Goal: Task Accomplishment & Management: Complete application form

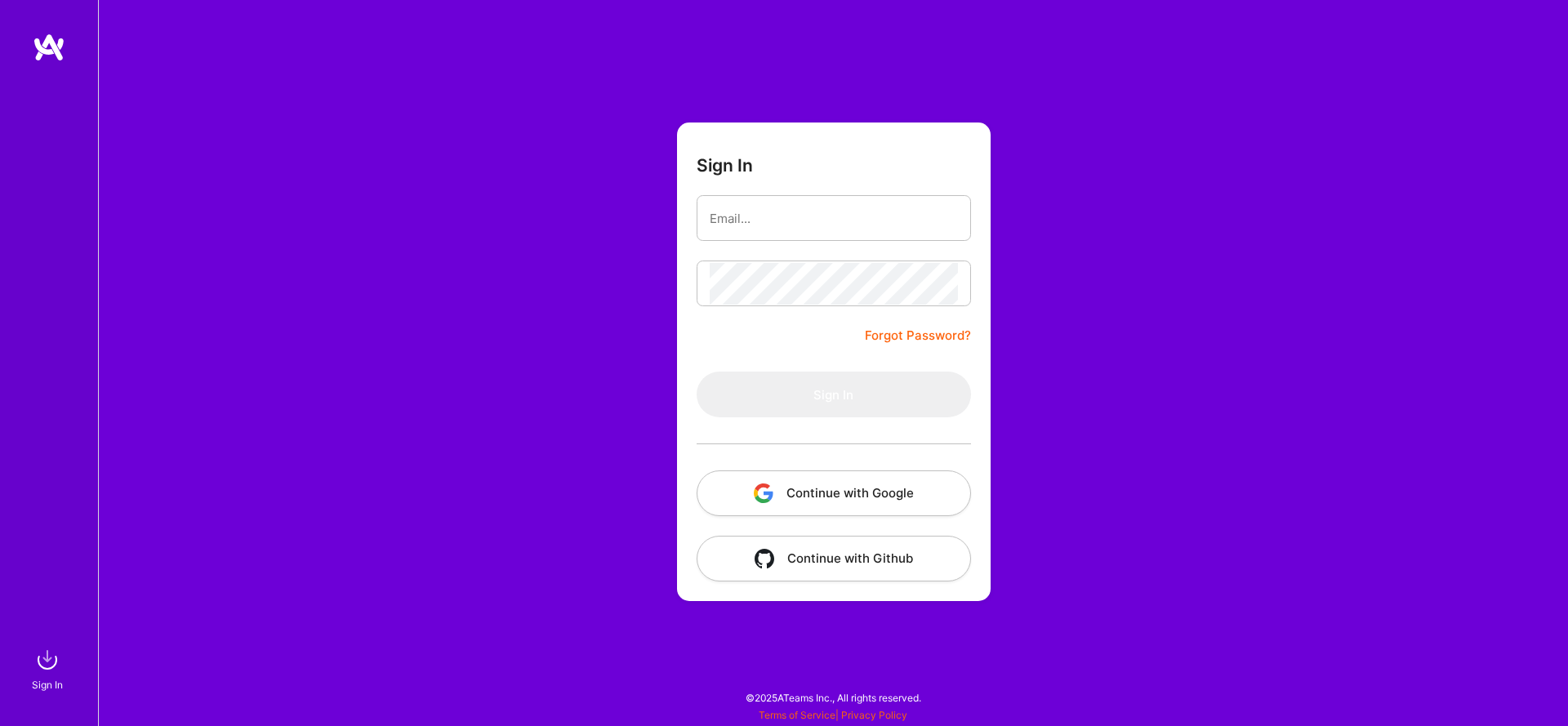
click at [792, 489] on button "Continue with Google" at bounding box center [833, 493] width 274 height 46
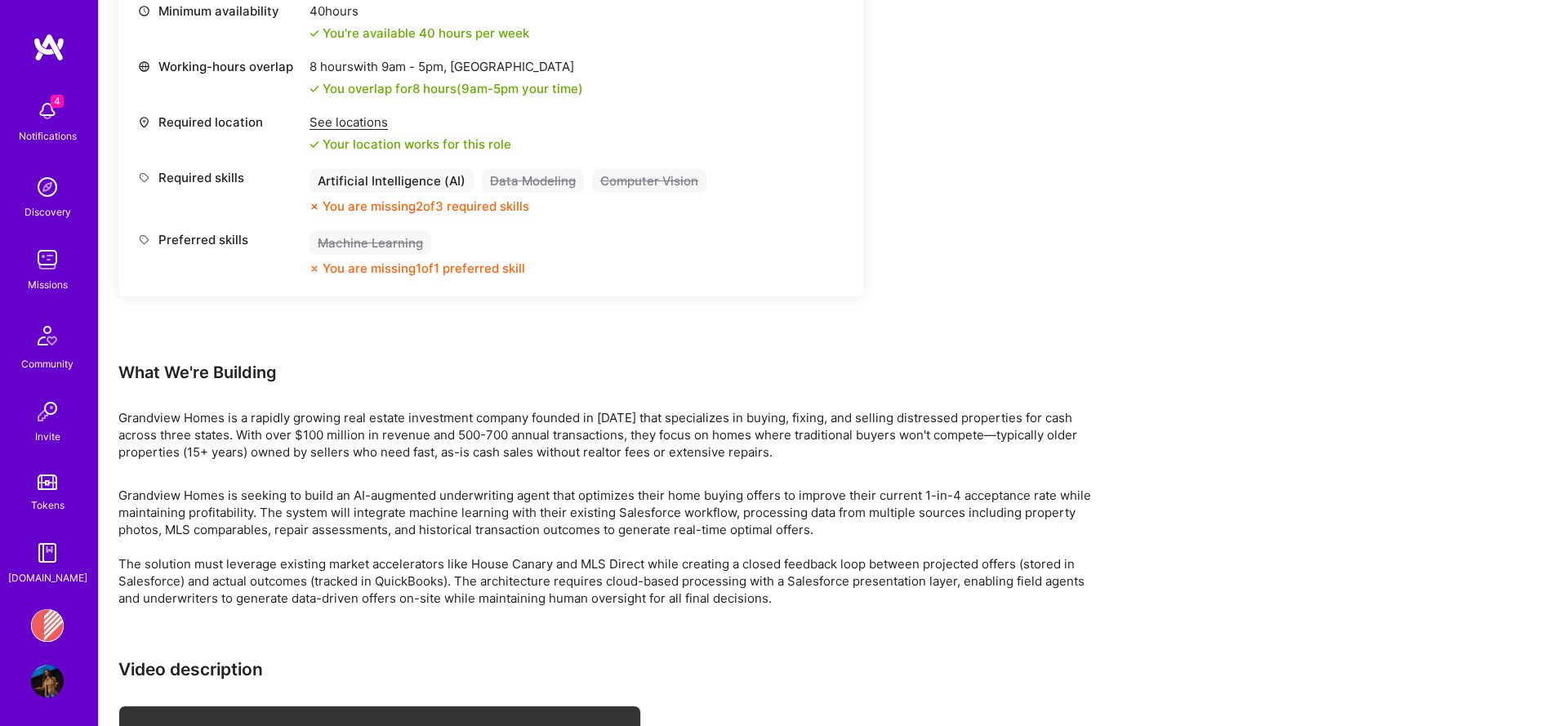
scroll to position [1562, 0]
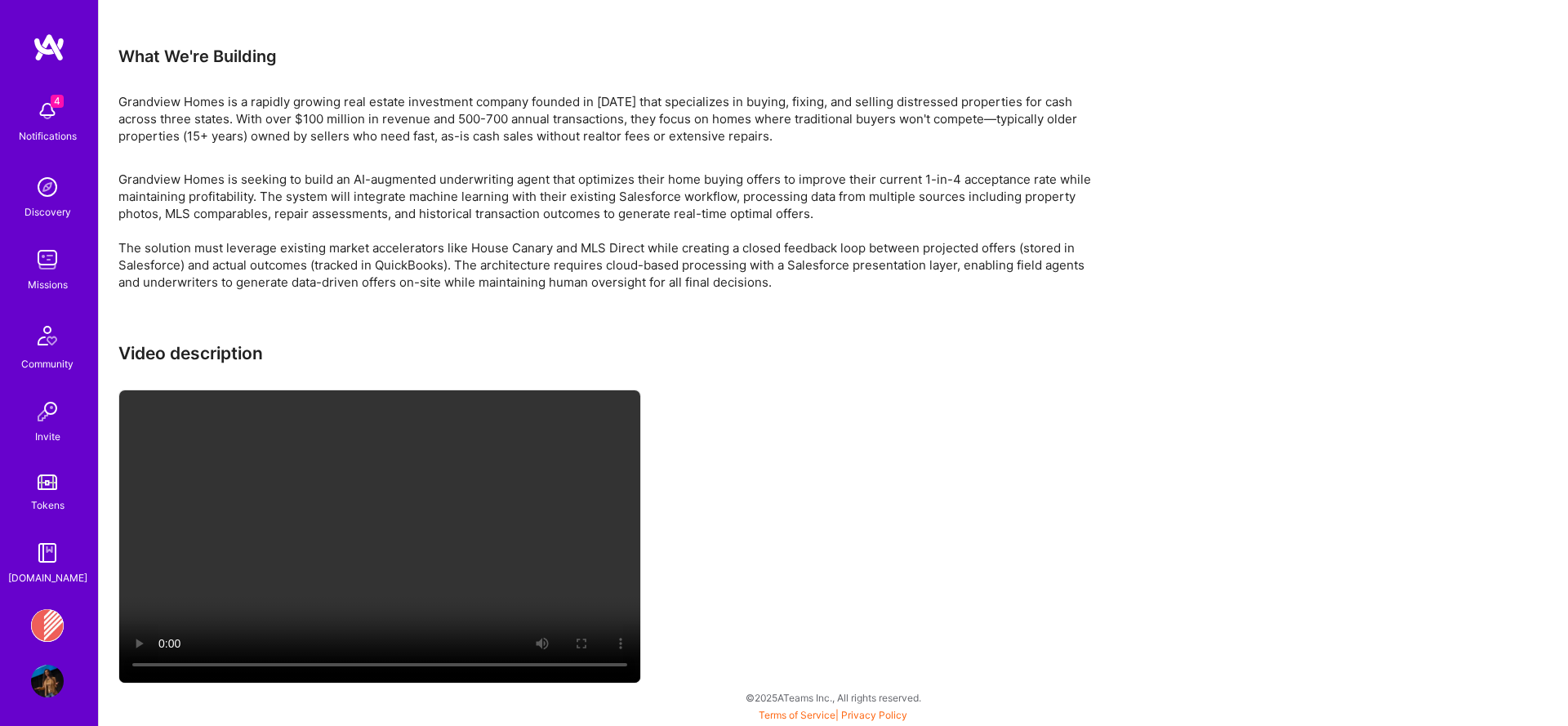
click at [332, 473] on video at bounding box center [379, 536] width 521 height 292
click at [163, 601] on video at bounding box center [379, 536] width 521 height 292
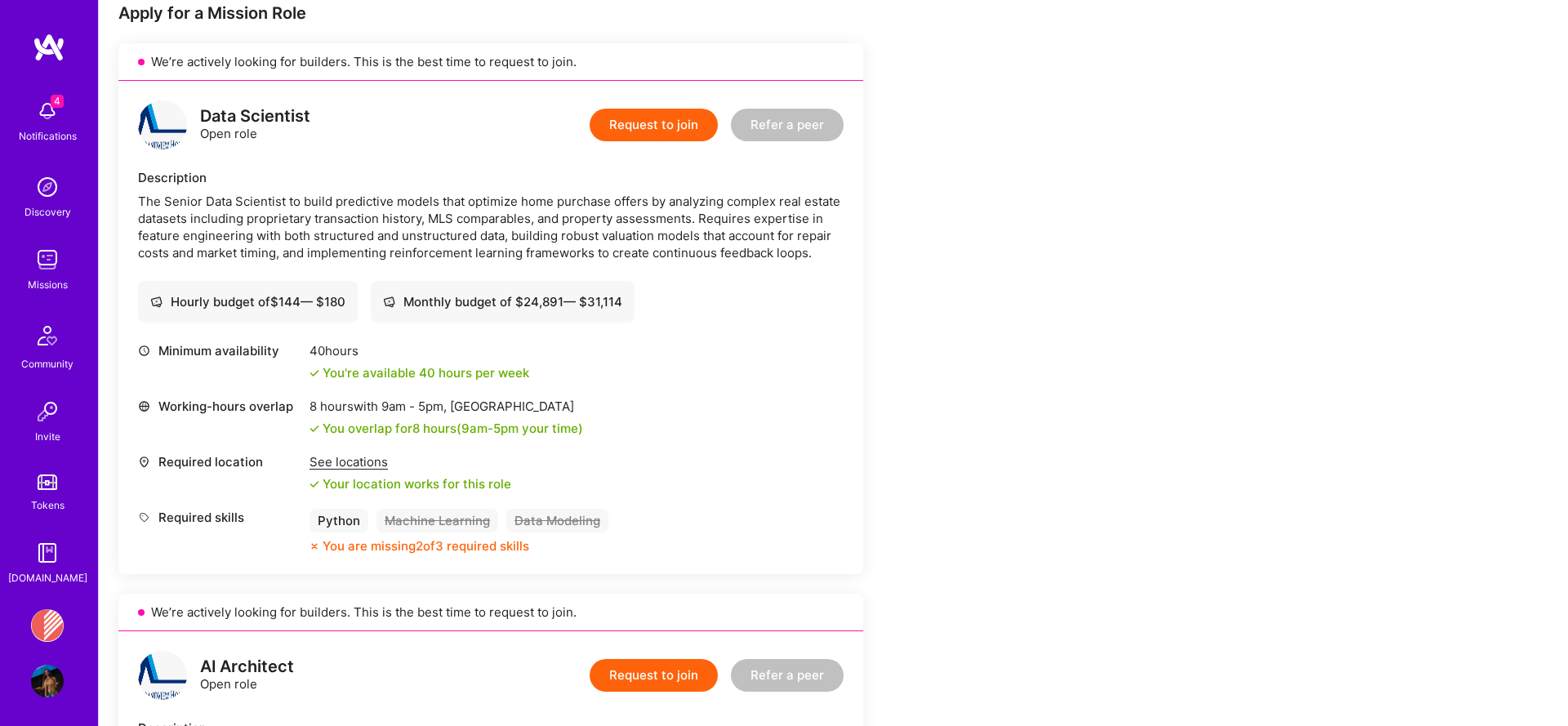
scroll to position [897, 0]
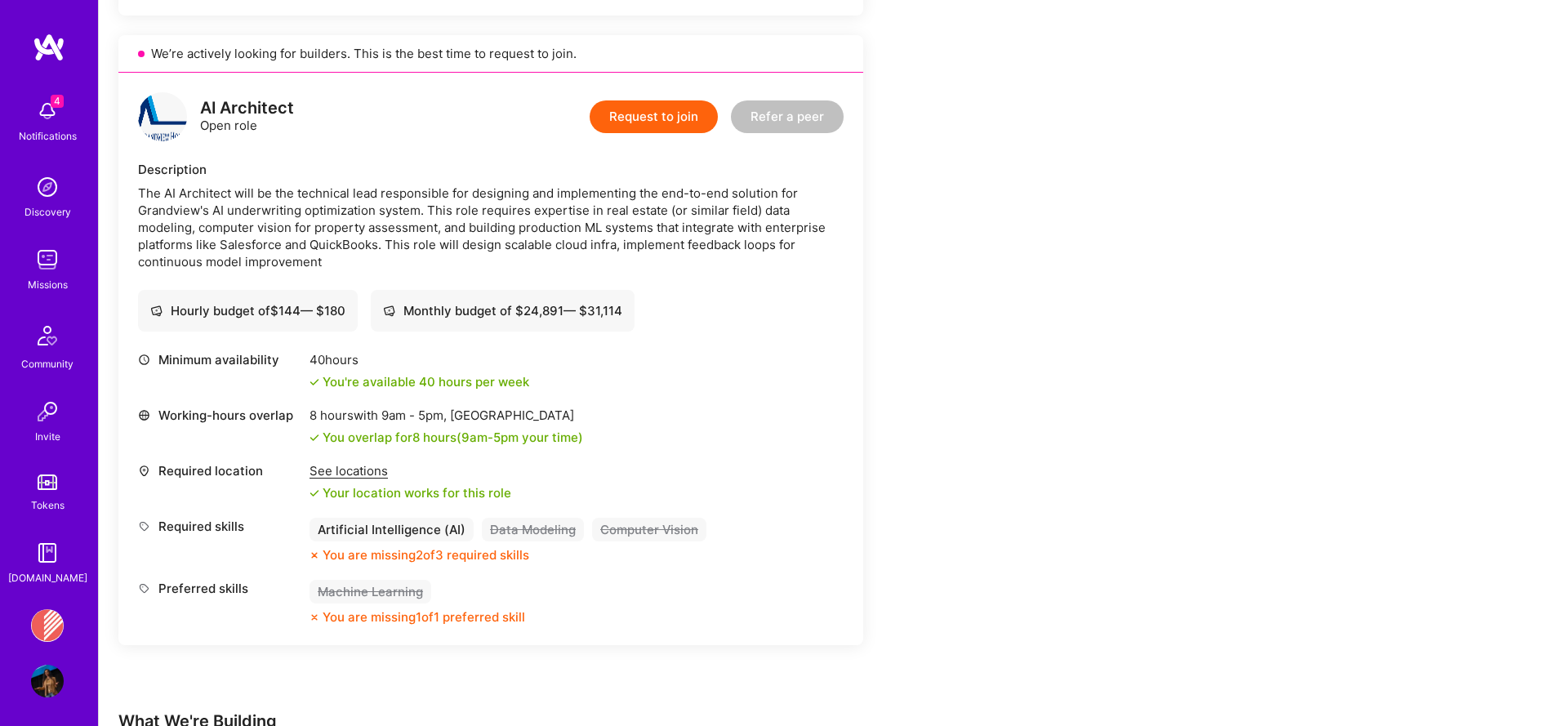
click at [666, 123] on button "Request to join" at bounding box center [653, 116] width 128 height 33
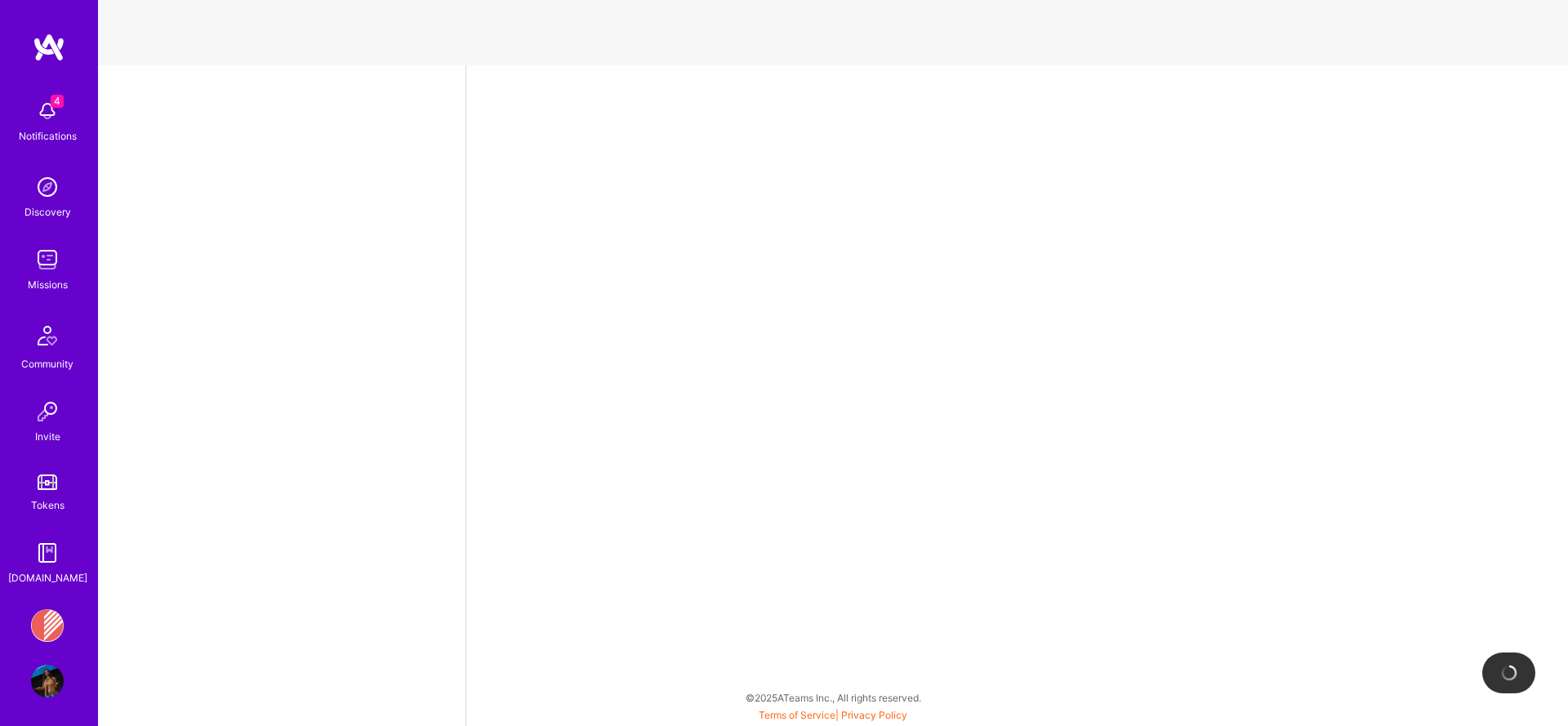
select select "US"
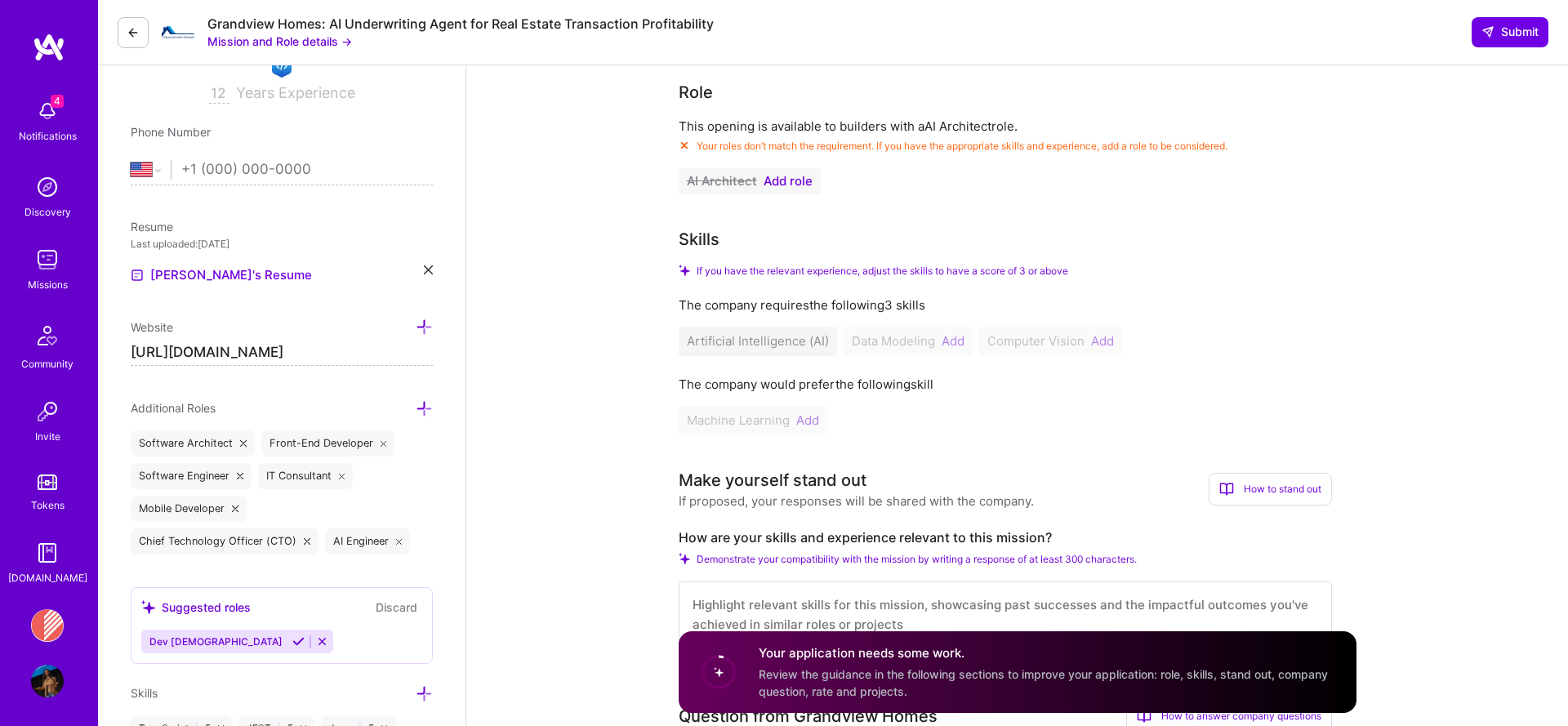
scroll to position [314, 0]
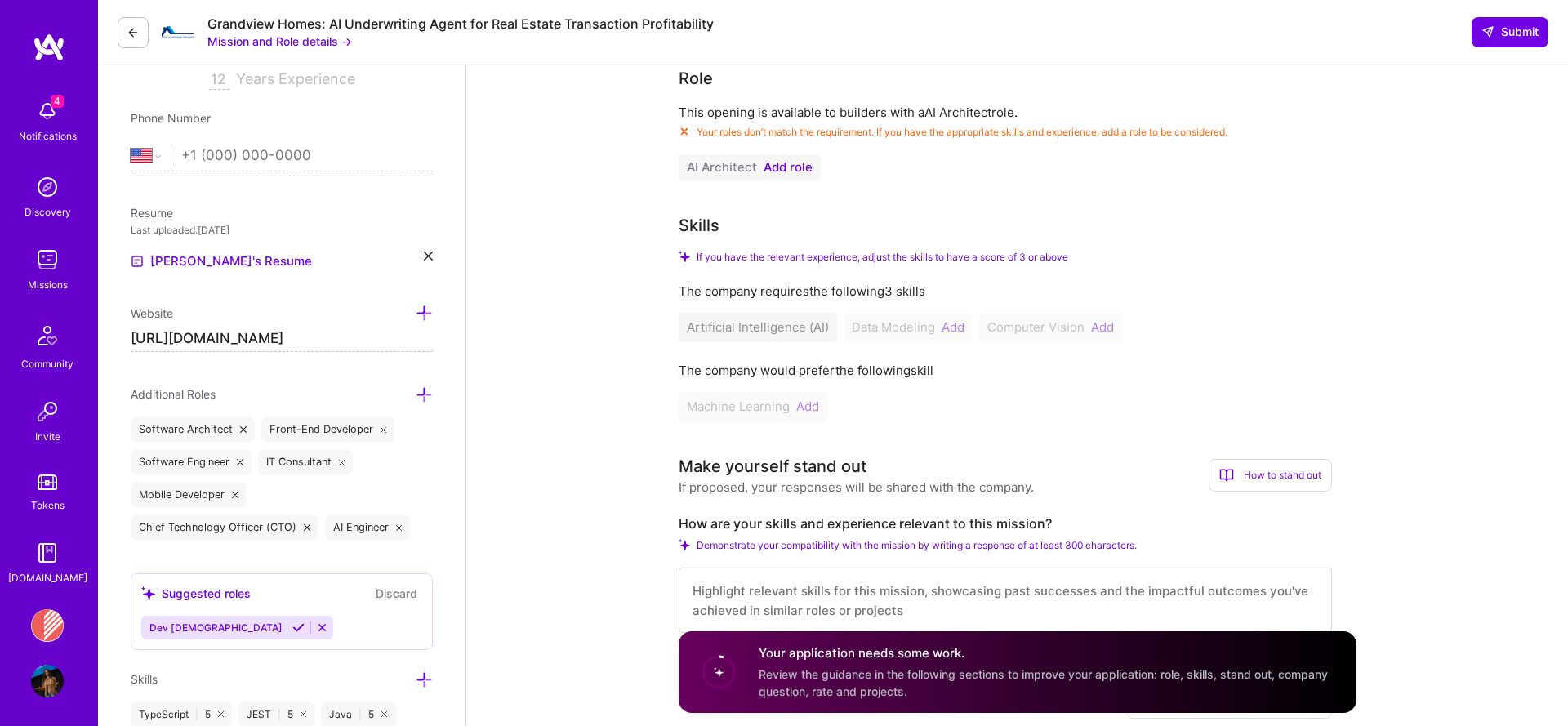
click at [783, 168] on span "Add role" at bounding box center [787, 166] width 49 height 13
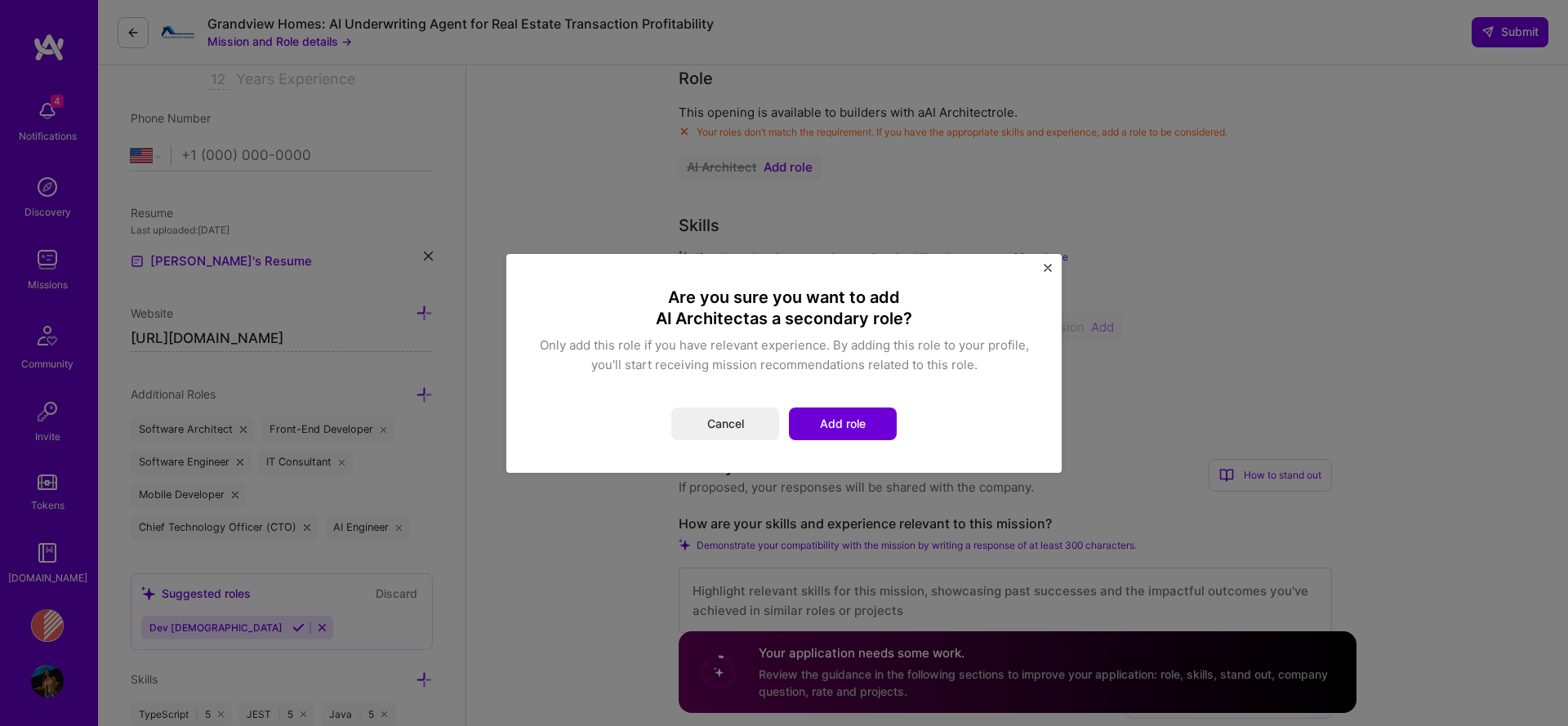
click at [806, 392] on div "Are you sure you want to add AI Architect as a secondary role? Only add this ro…" at bounding box center [784, 363] width 490 height 154
click at [819, 408] on button "Add role" at bounding box center [842, 423] width 108 height 33
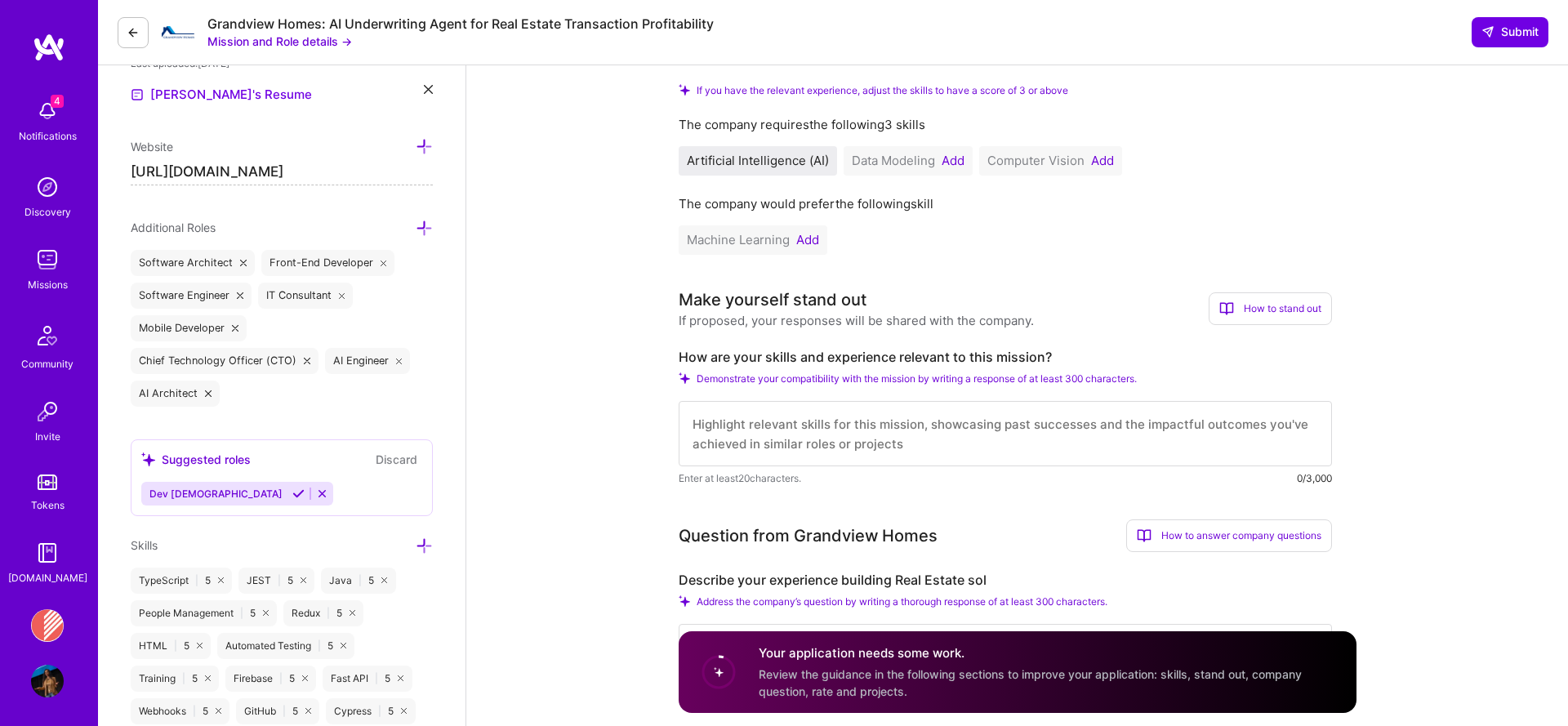
scroll to position [2, 0]
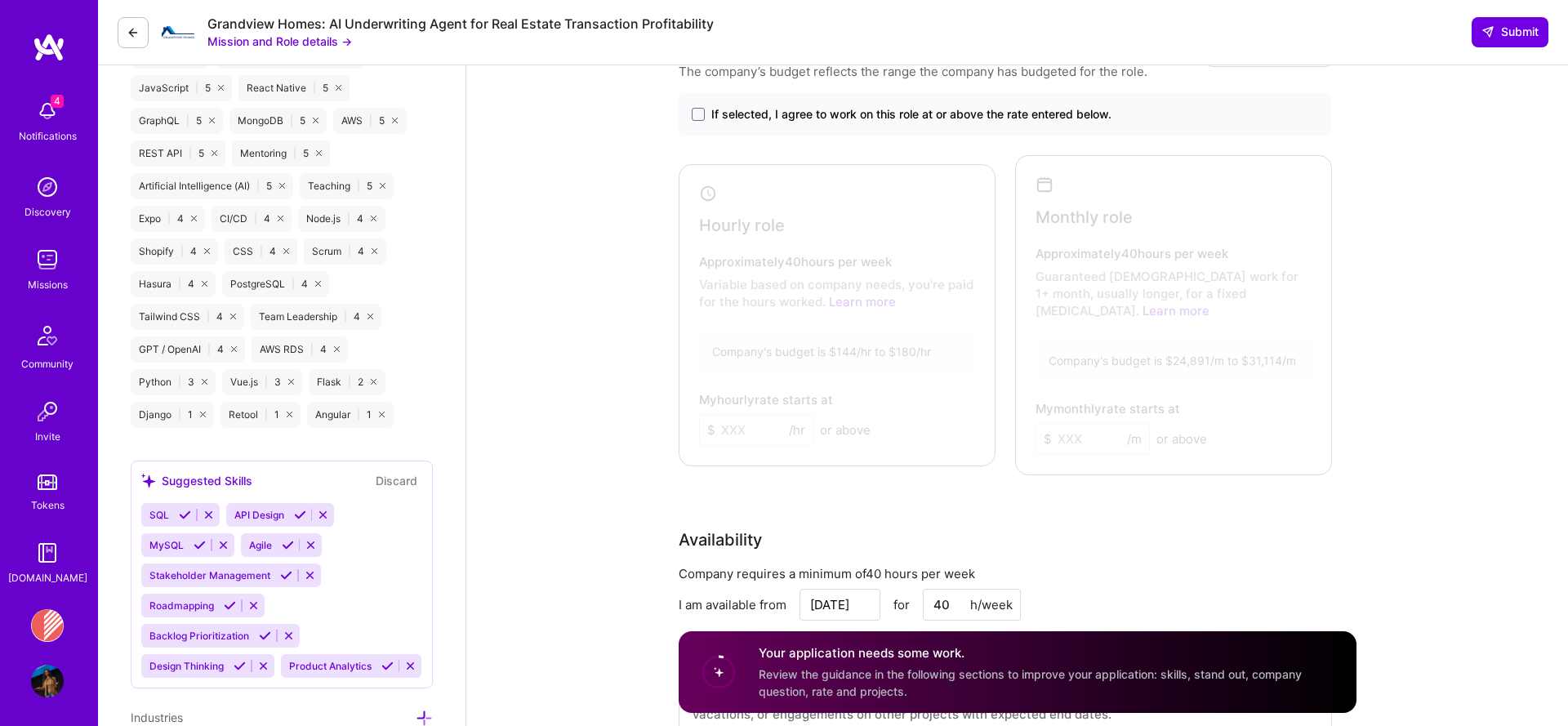
click at [933, 452] on div "Hourly role Approximately 40 hours per week Variable based on company needs, yo…" at bounding box center [837, 316] width 317 height 303
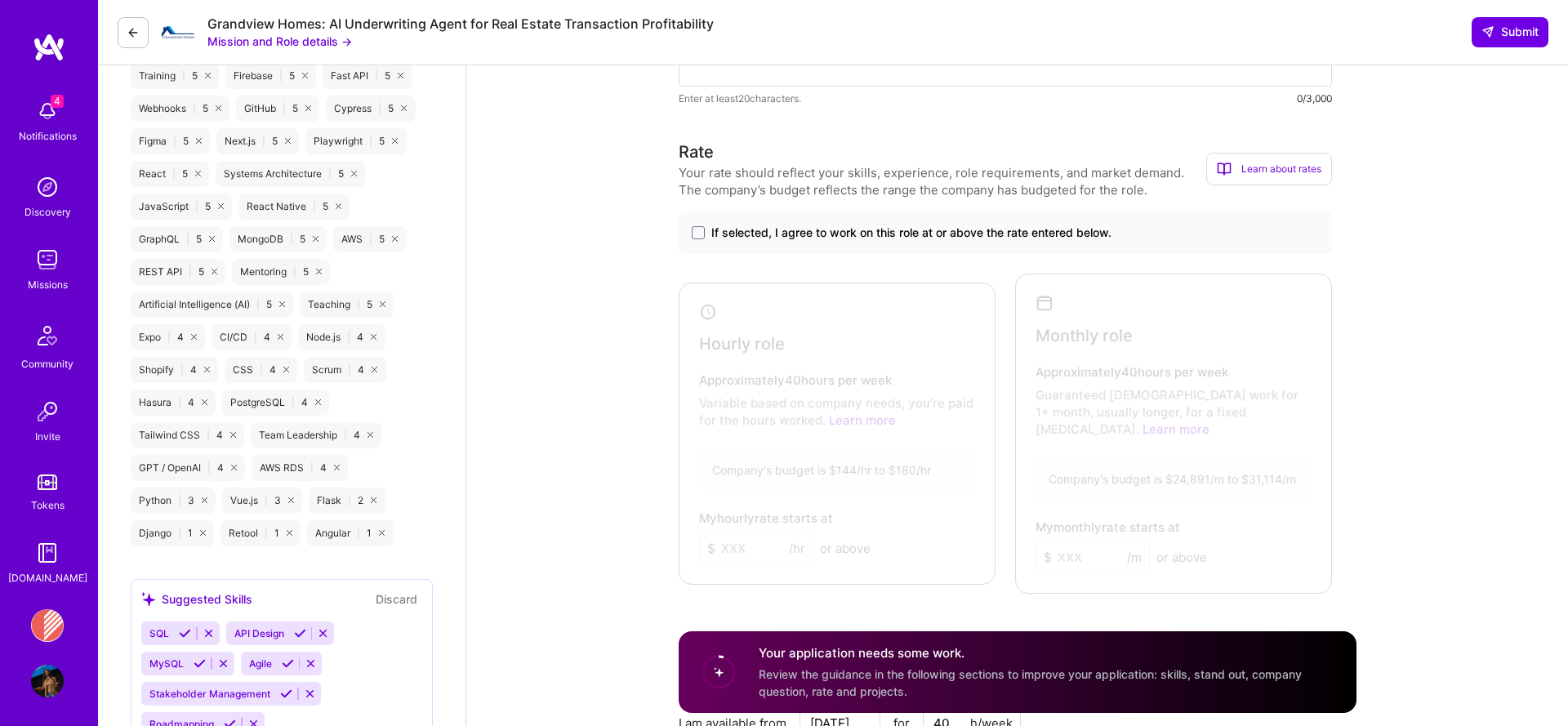
scroll to position [1058, 0]
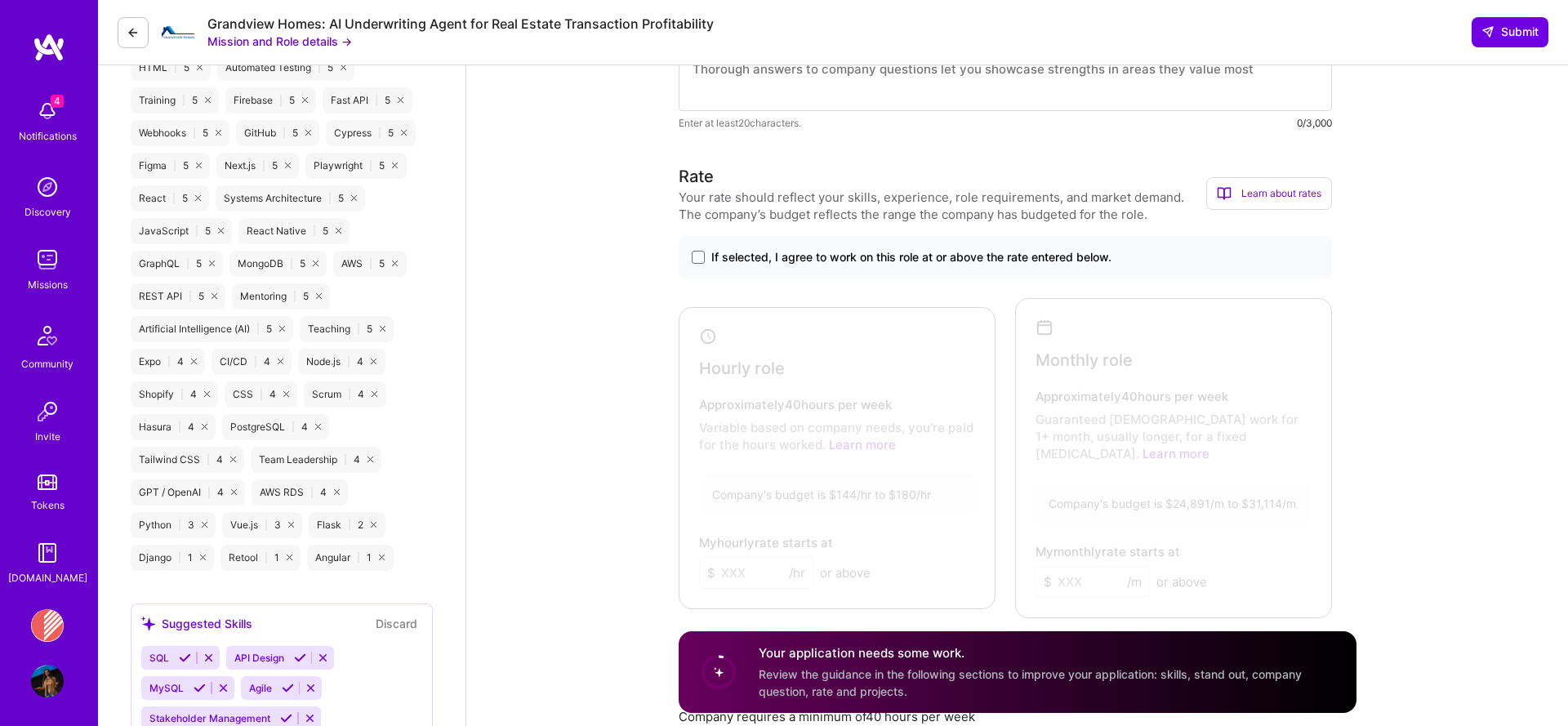
click at [875, 259] on span "If selected, I agree to work on this role at or above the rate entered below." at bounding box center [911, 257] width 400 height 16
click at [0, 0] on input "If selected, I agree to work on this role at or above the rate entered below." at bounding box center [0, 0] width 0 height 0
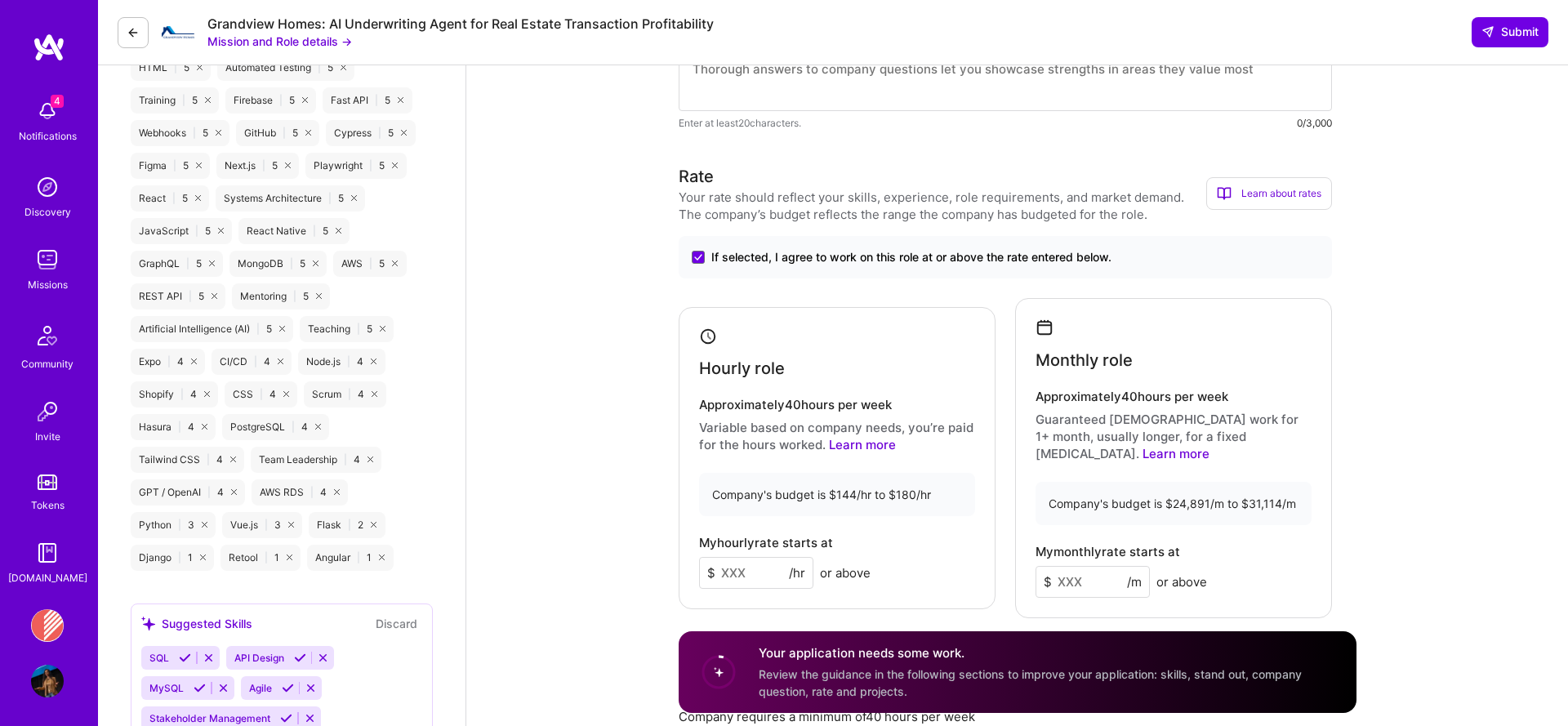
scroll to position [1068, 0]
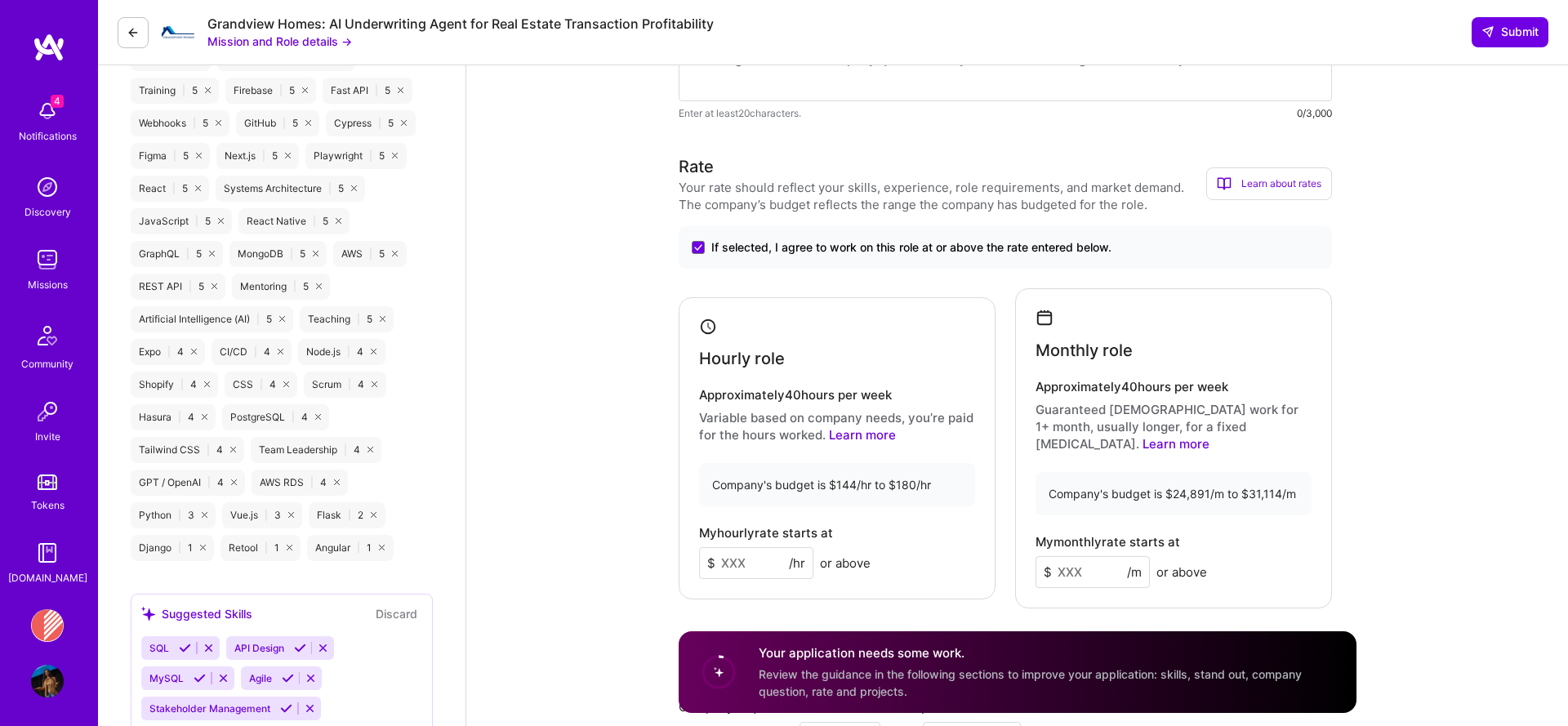
click at [787, 547] on input at bounding box center [756, 563] width 114 height 32
type input "175"
click at [1072, 556] on input at bounding box center [1092, 571] width 114 height 32
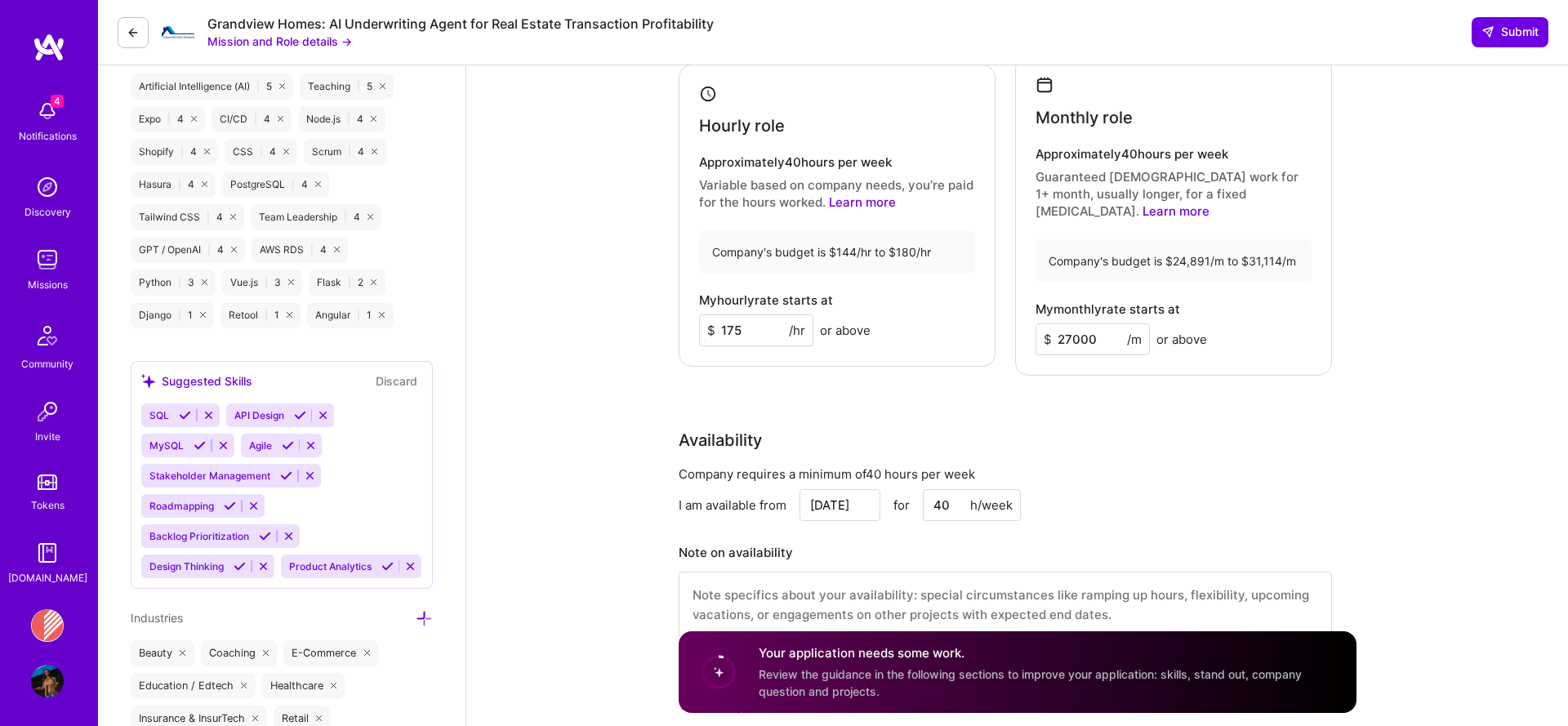
type input "27000"
click at [1096, 468] on div "Company requires a minimum of 40 hours per week I am available from Aug 27 for …" at bounding box center [1004, 562] width 653 height 193
click at [879, 583] on textarea at bounding box center [1004, 603] width 653 height 67
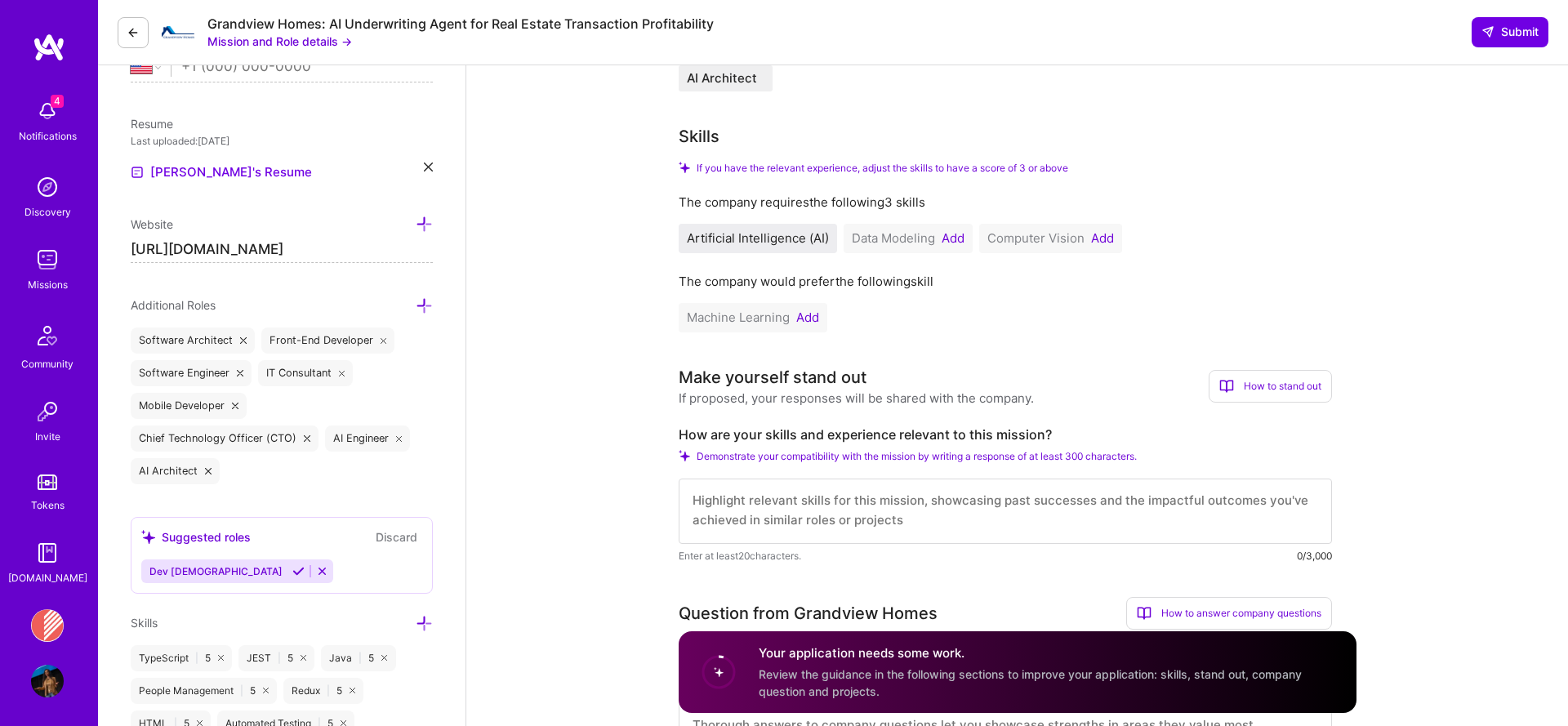
scroll to position [410, 0]
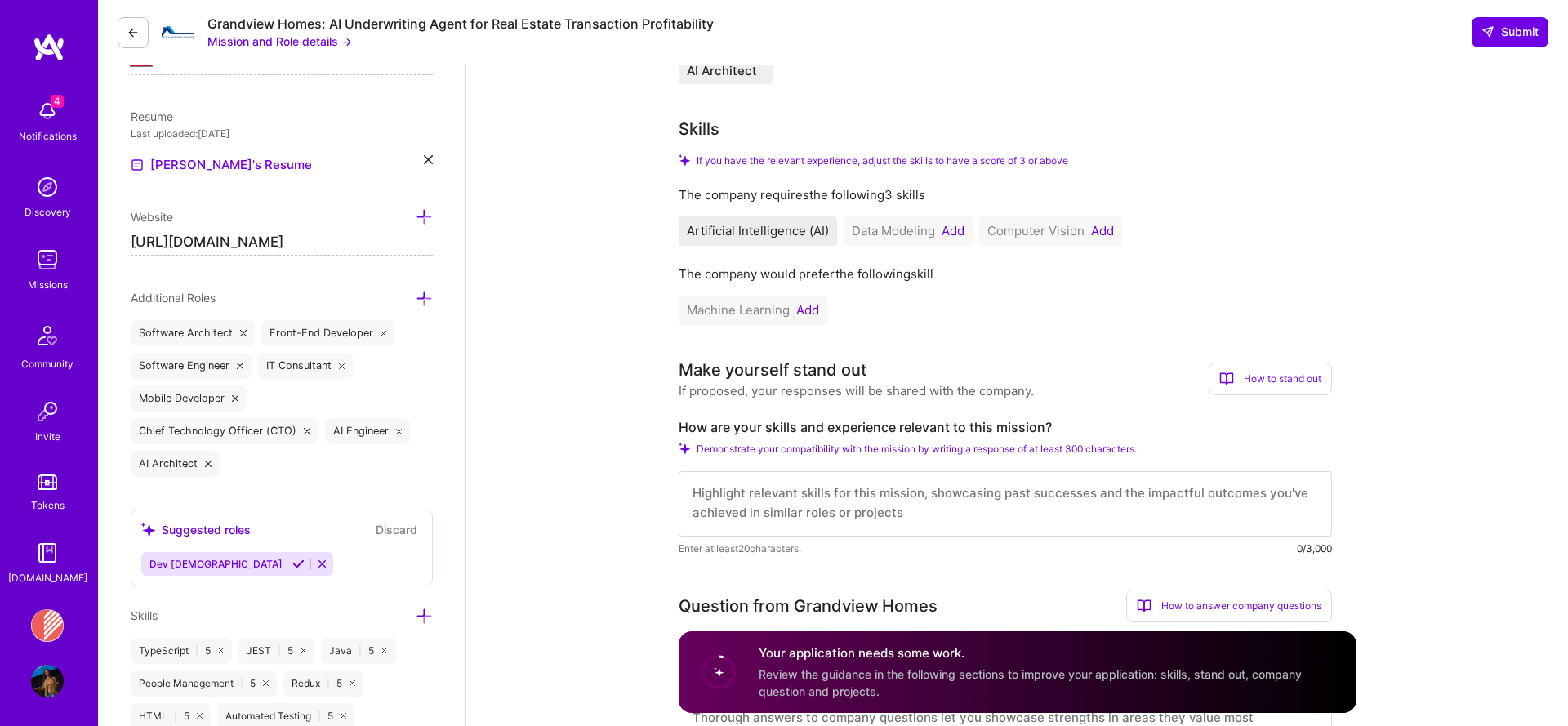
click at [805, 498] on textarea at bounding box center [1004, 504] width 653 height 65
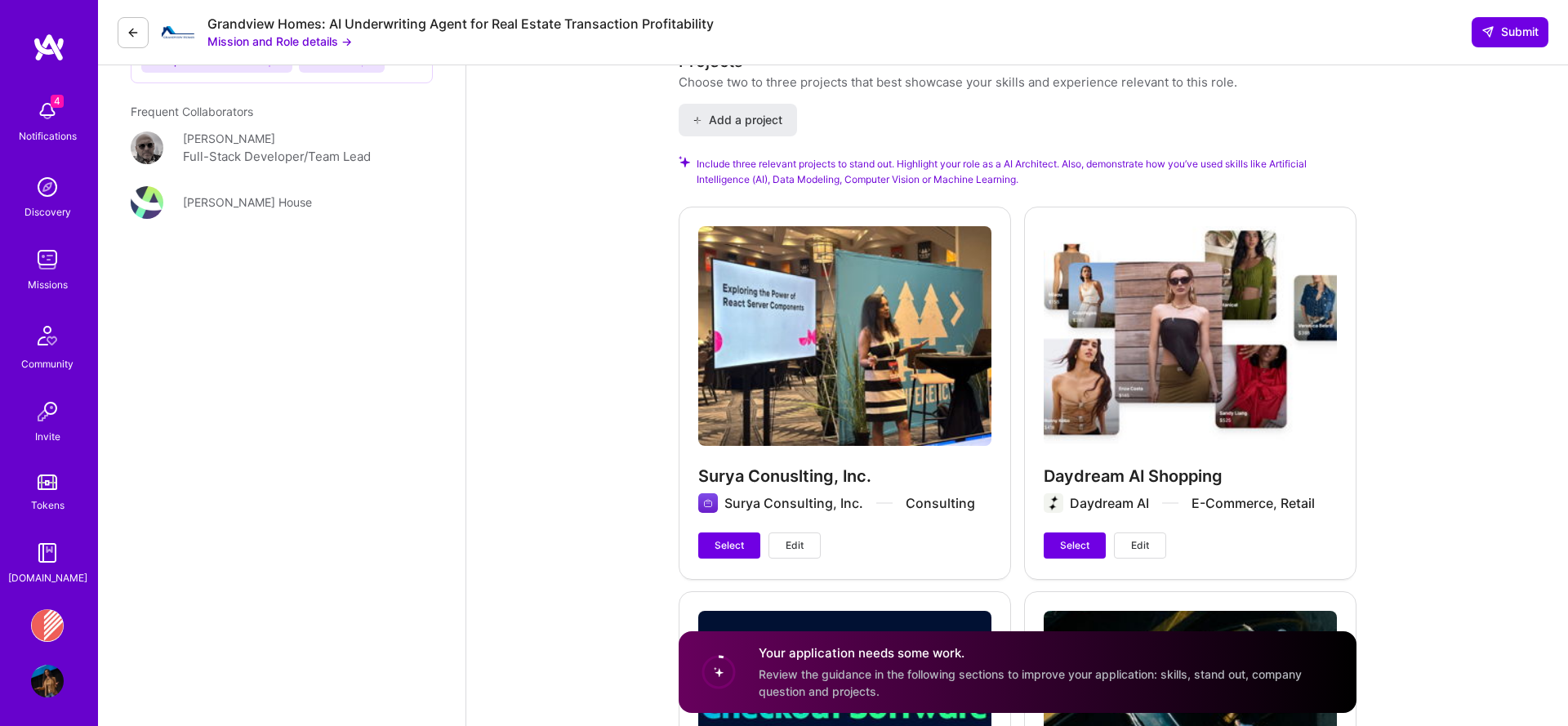
scroll to position [2210, 0]
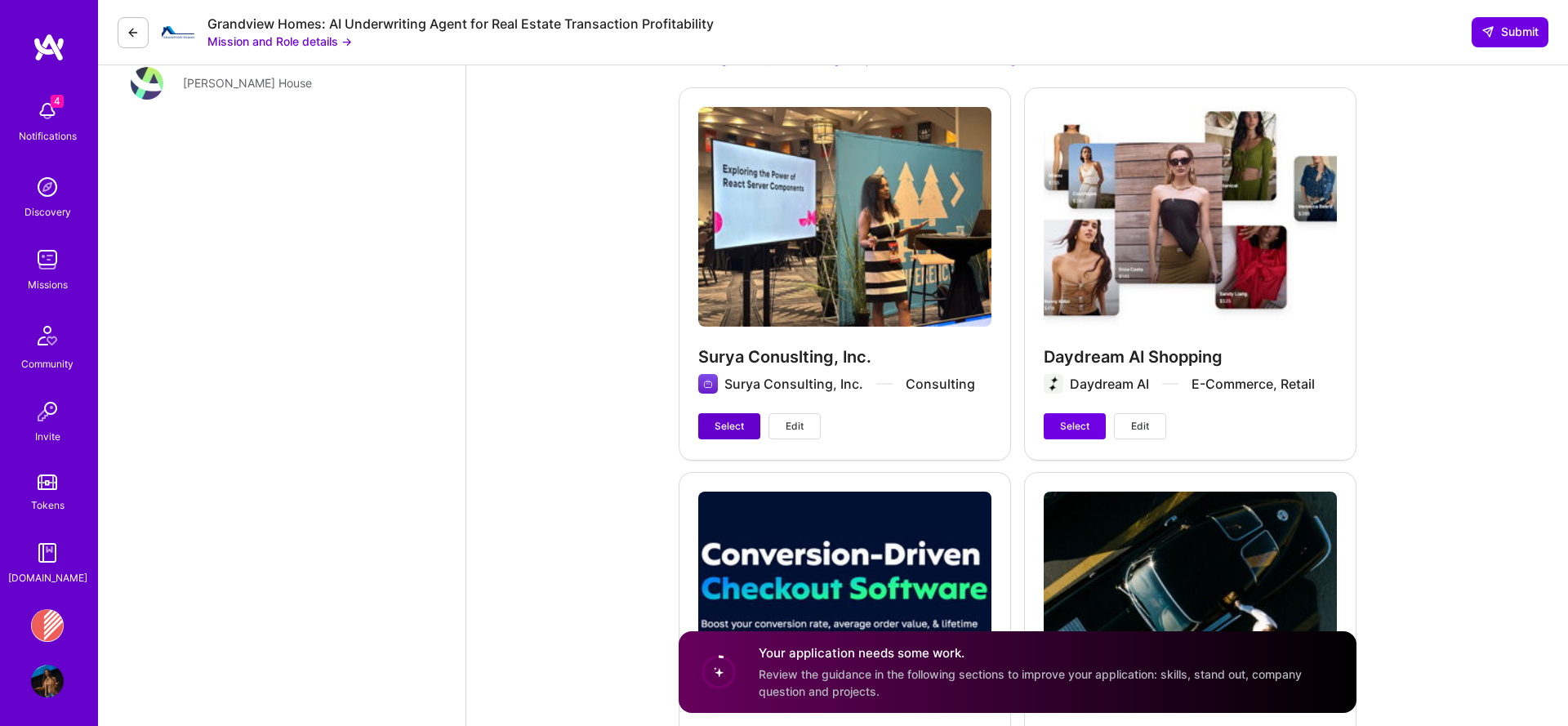
click at [722, 419] on span "Select" at bounding box center [729, 426] width 30 height 15
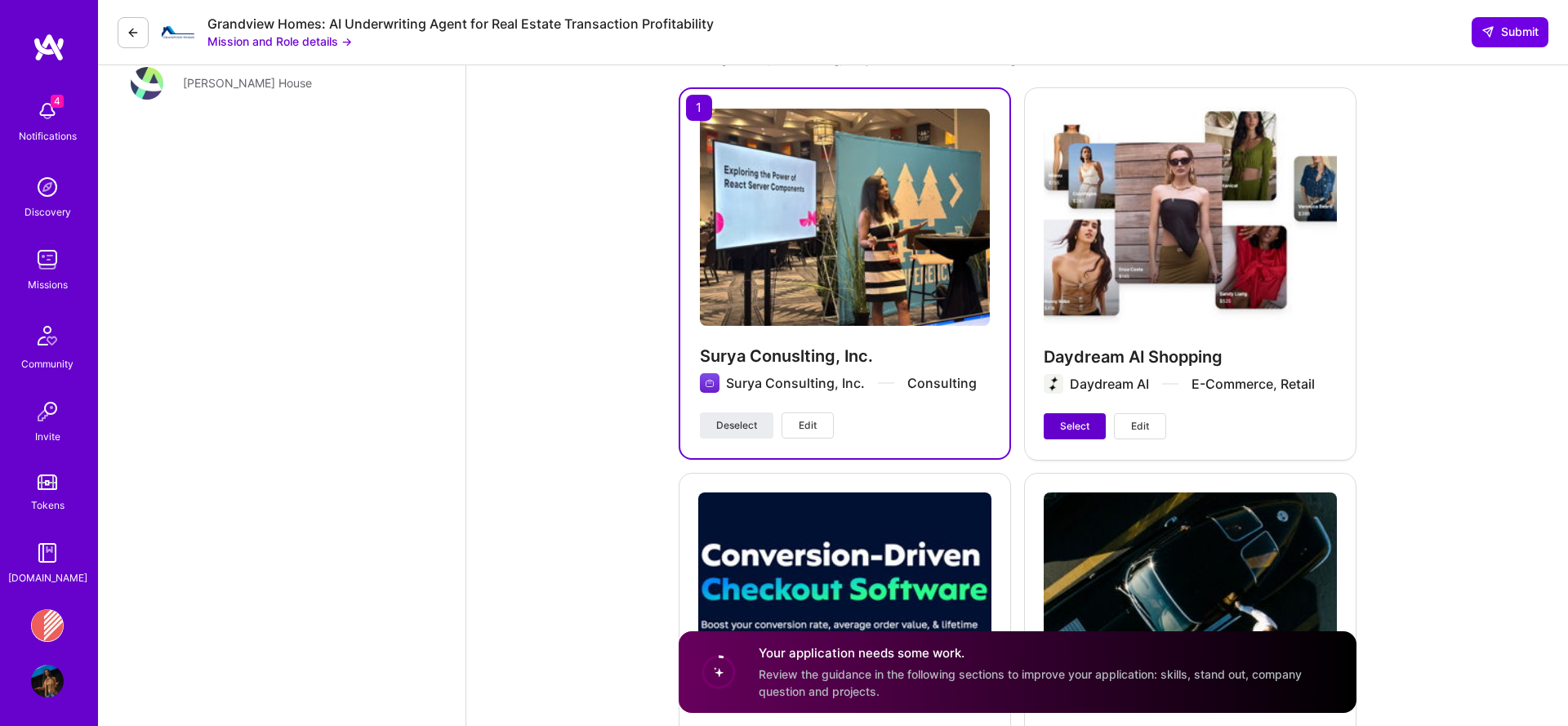
click at [1075, 419] on span "Select" at bounding box center [1075, 426] width 30 height 15
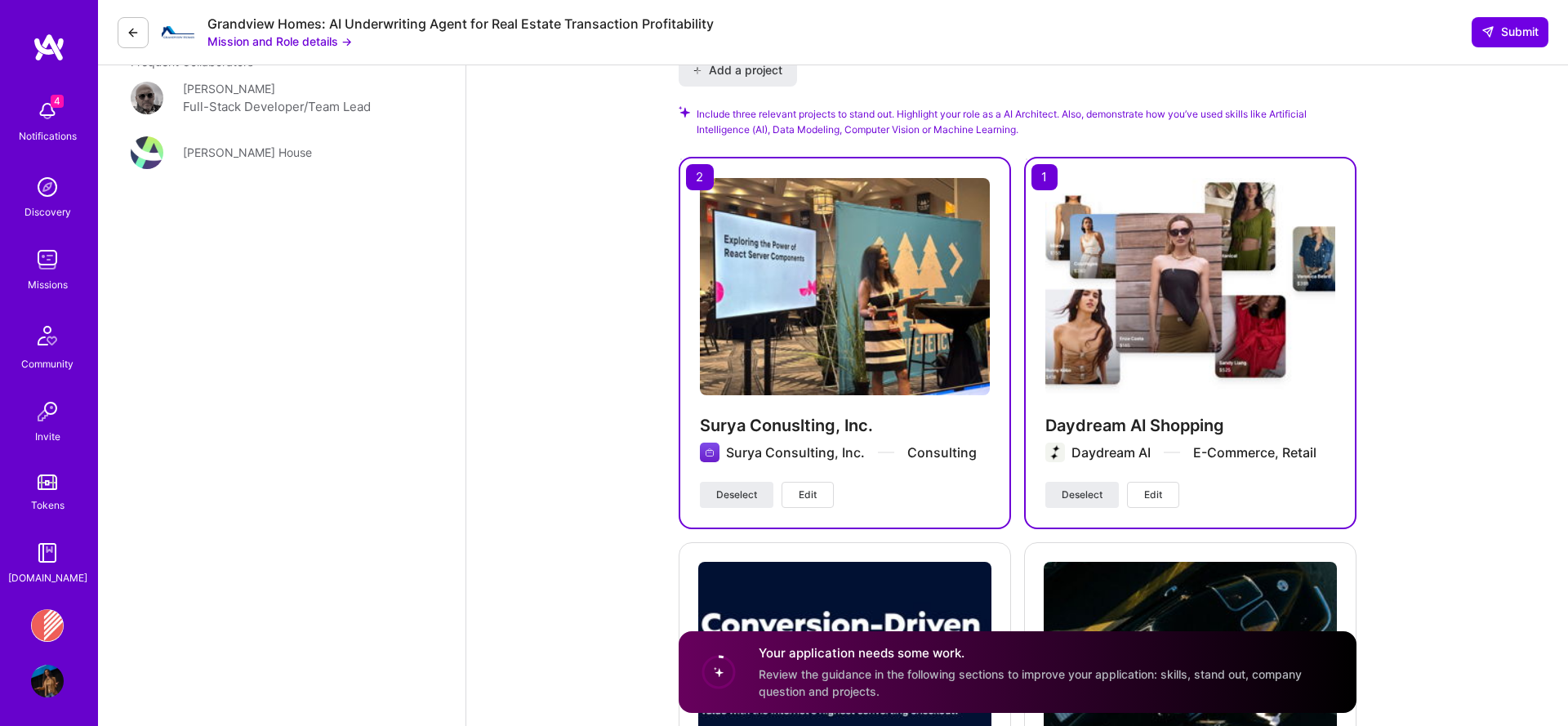
scroll to position [2270, 0]
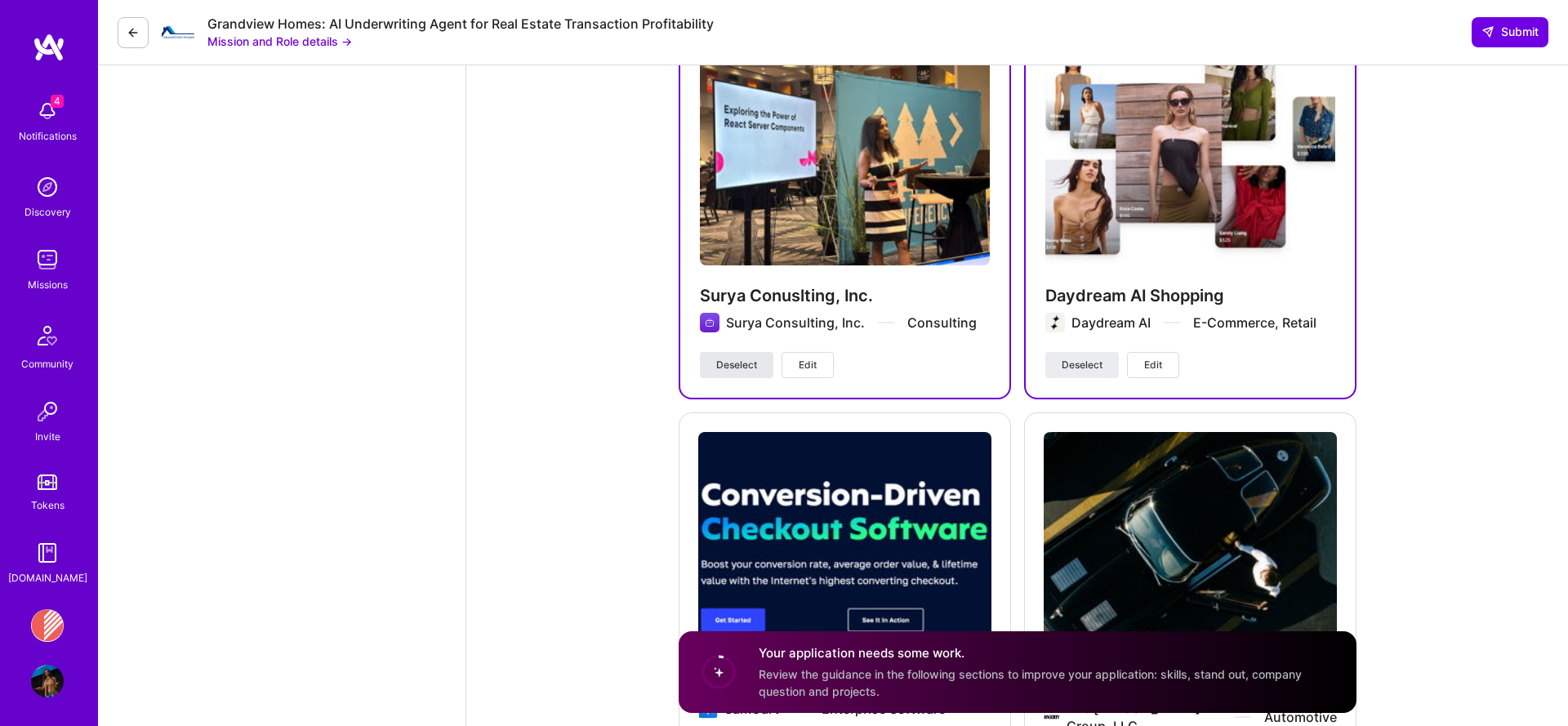
click at [736, 358] on span "Deselect" at bounding box center [736, 364] width 41 height 15
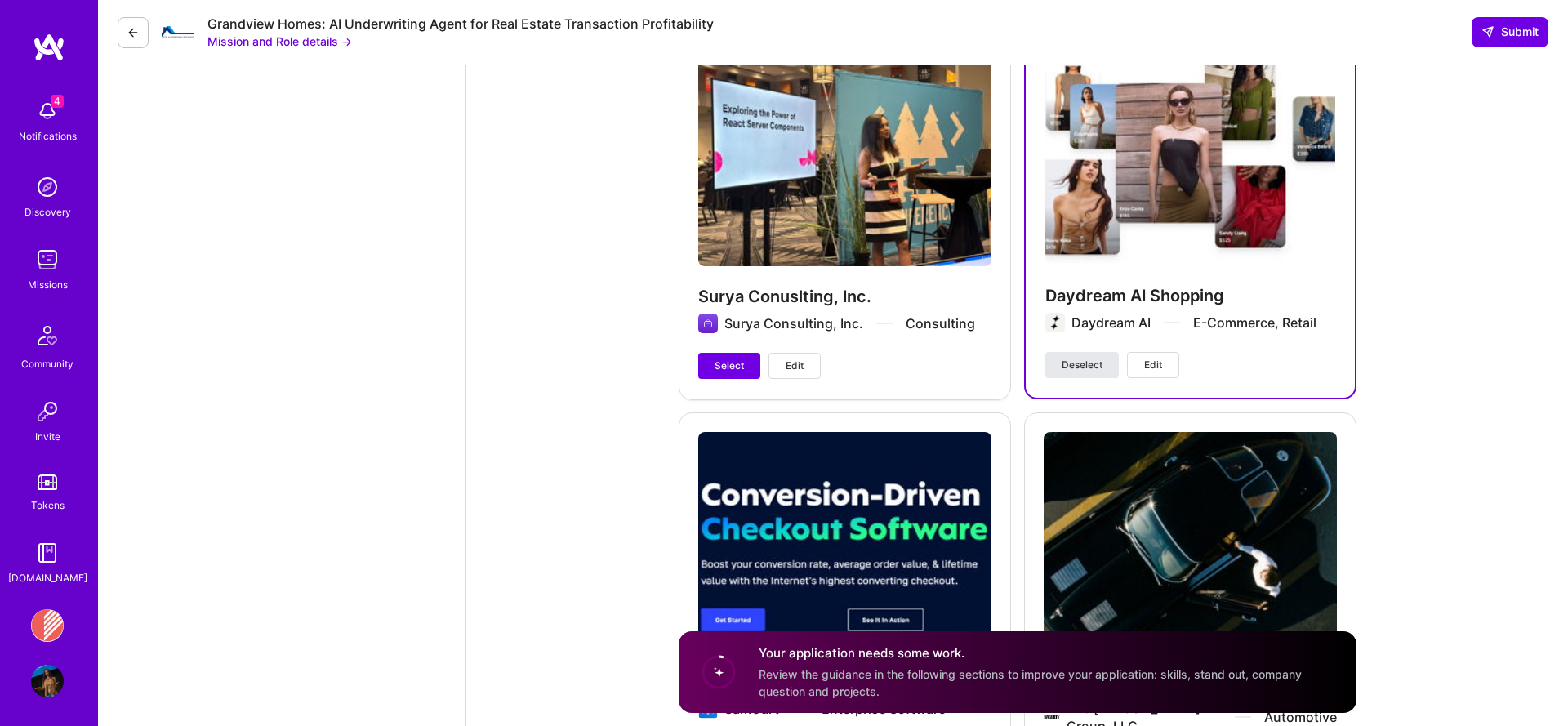
click at [1093, 358] on span "Deselect" at bounding box center [1082, 364] width 41 height 15
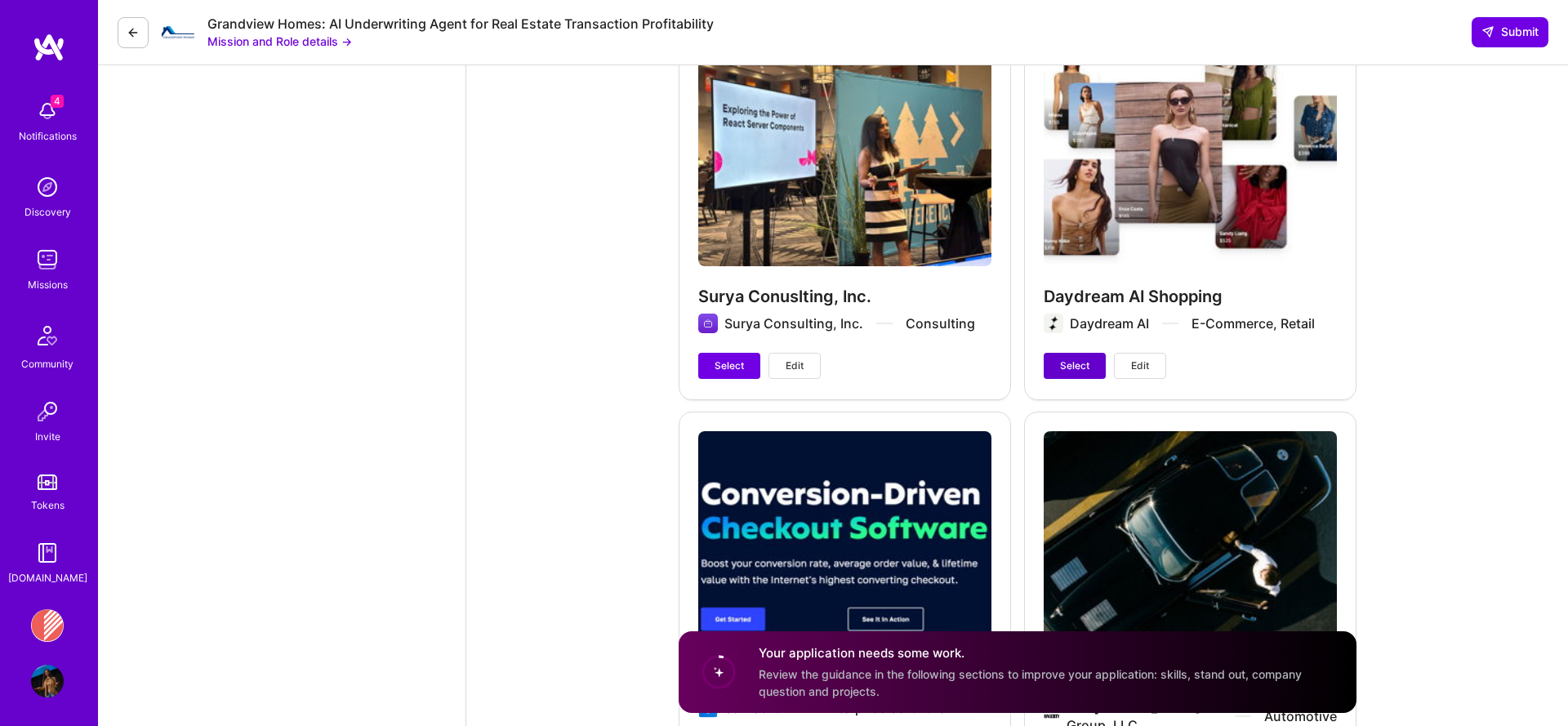
click at [1093, 353] on button "Select" at bounding box center [1074, 365] width 62 height 26
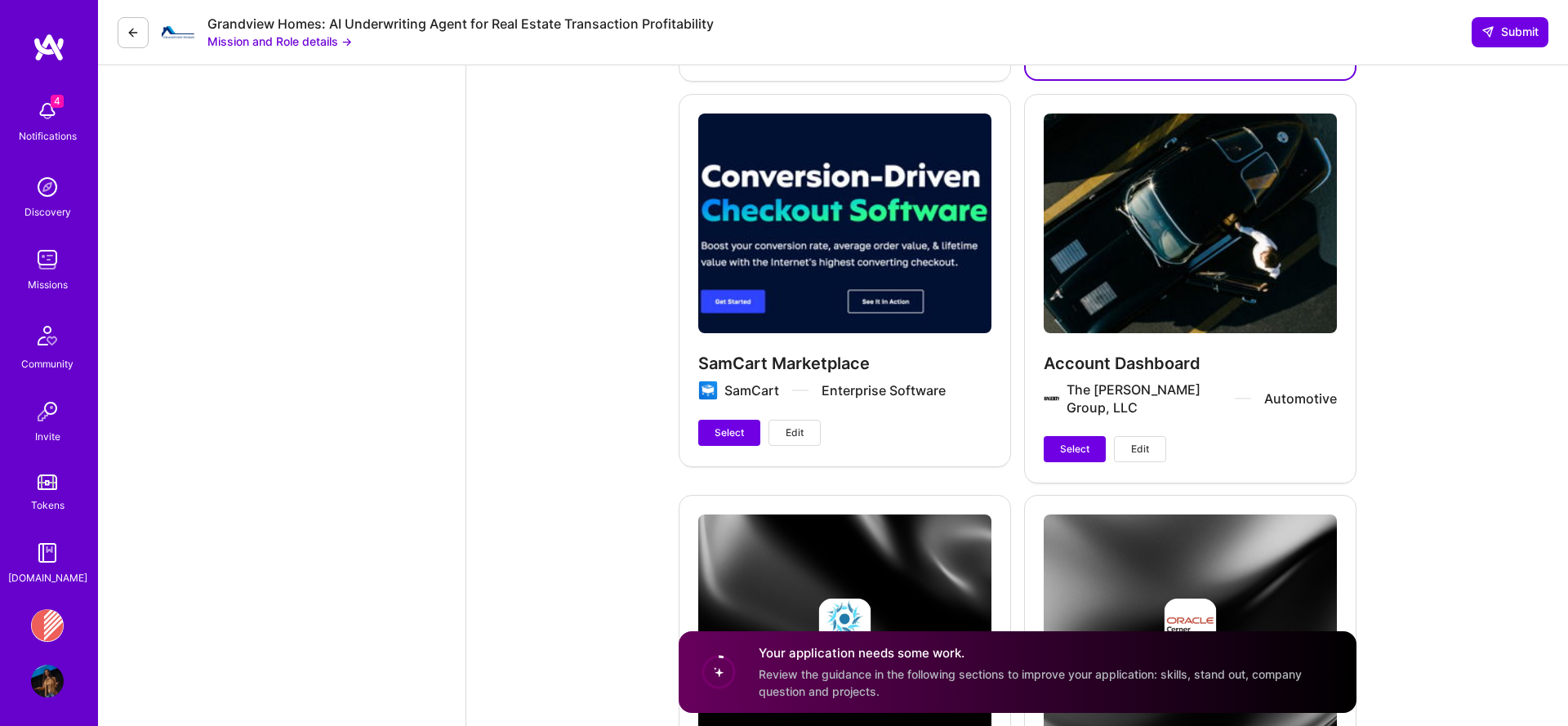
scroll to position [2699, 0]
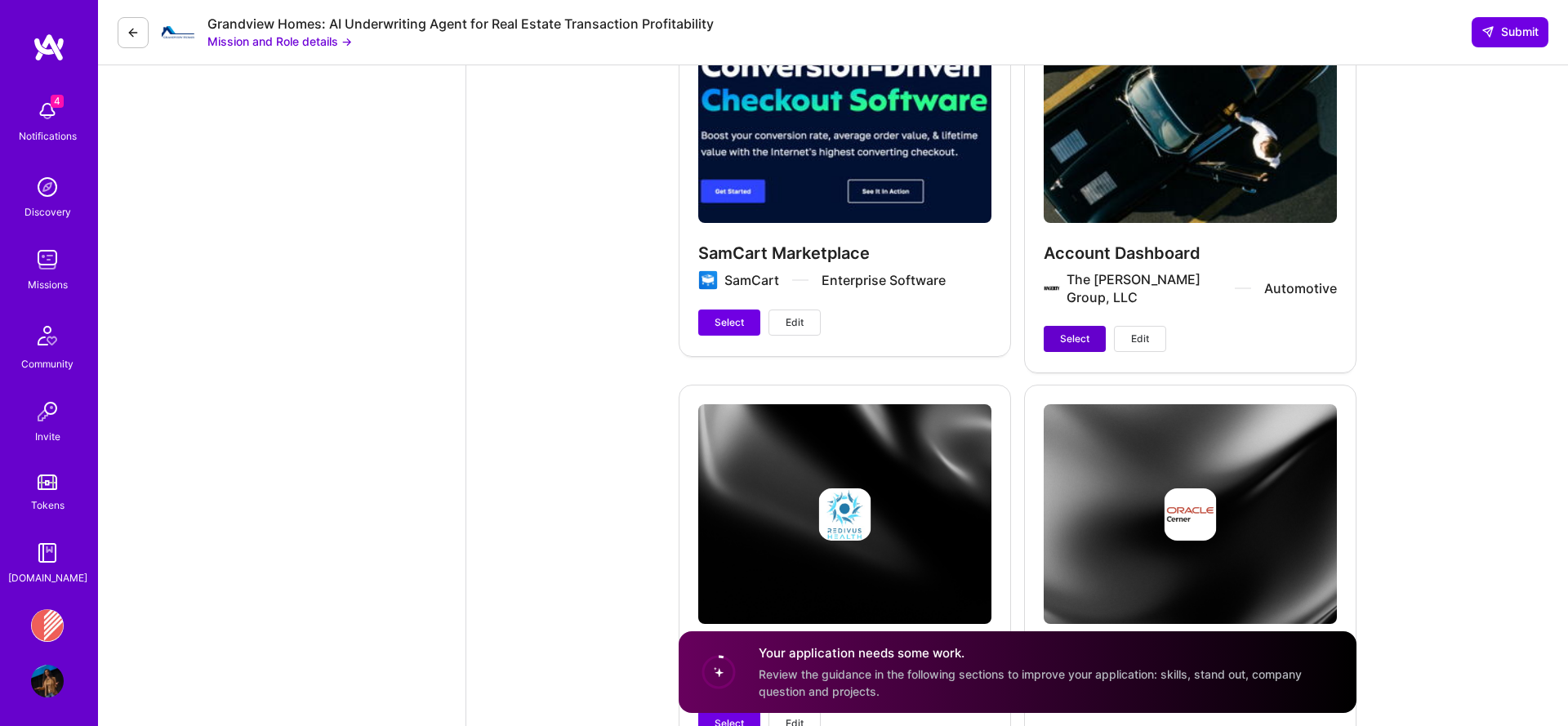
click at [1073, 332] on span "Select" at bounding box center [1075, 339] width 30 height 15
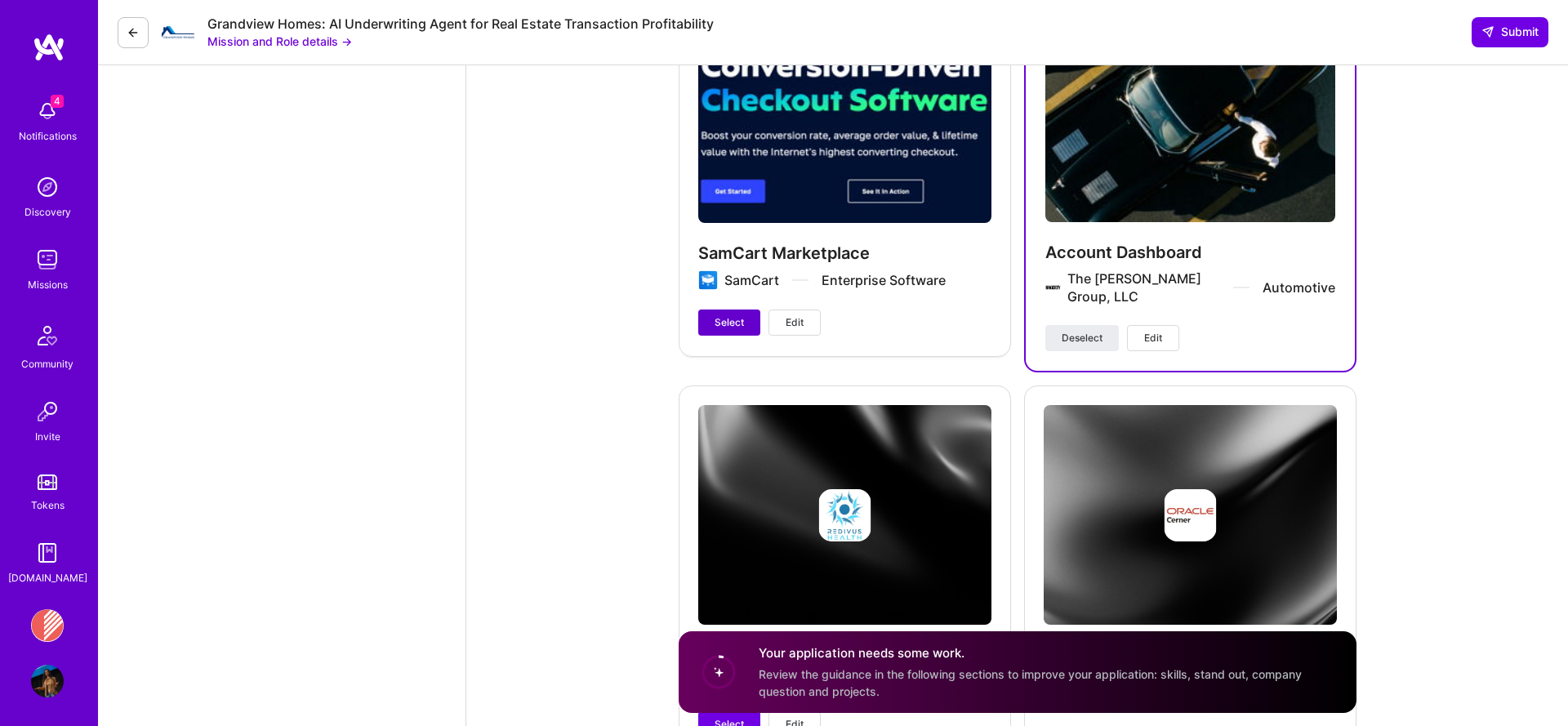
click at [734, 315] on span "Select" at bounding box center [729, 322] width 30 height 15
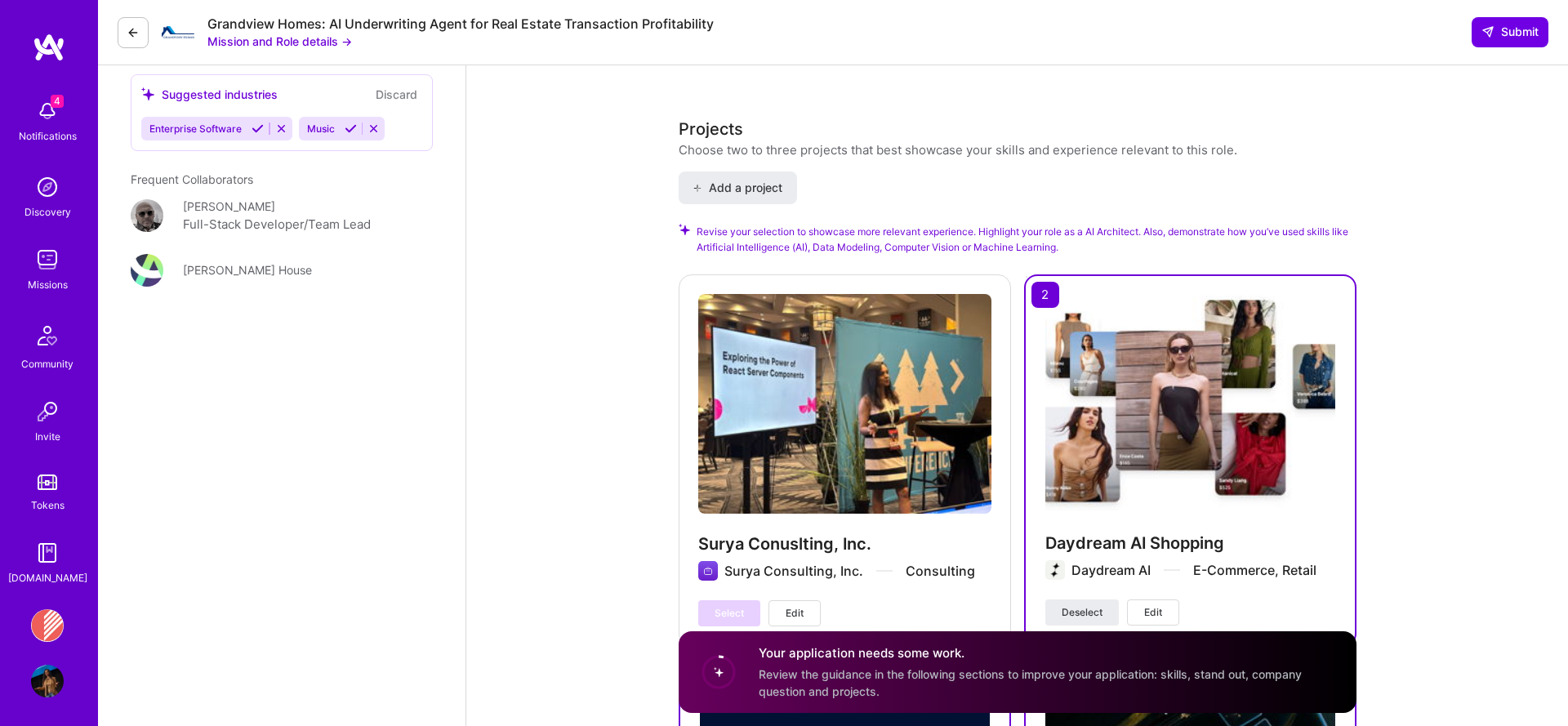
scroll to position [1634, 0]
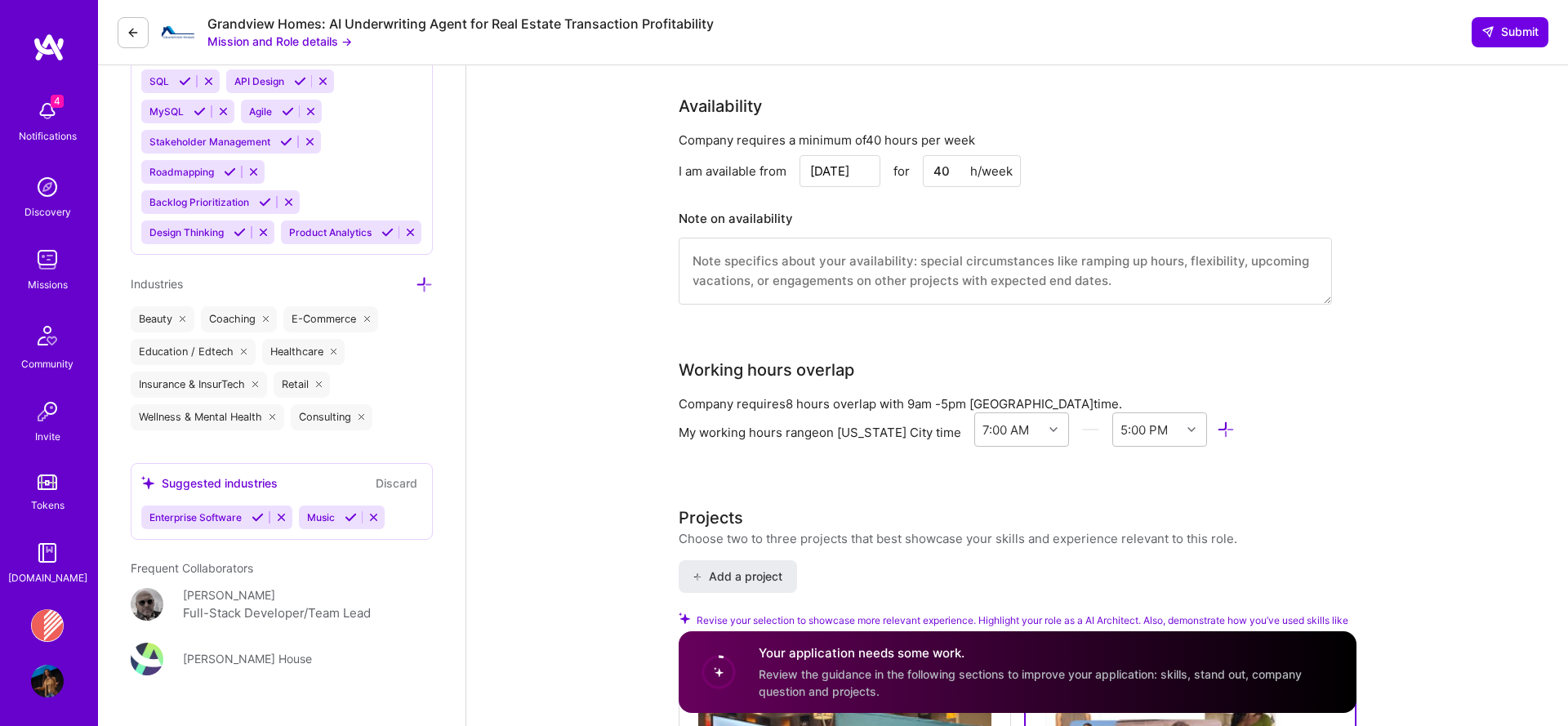
click at [257, 523] on icon at bounding box center [258, 517] width 12 height 12
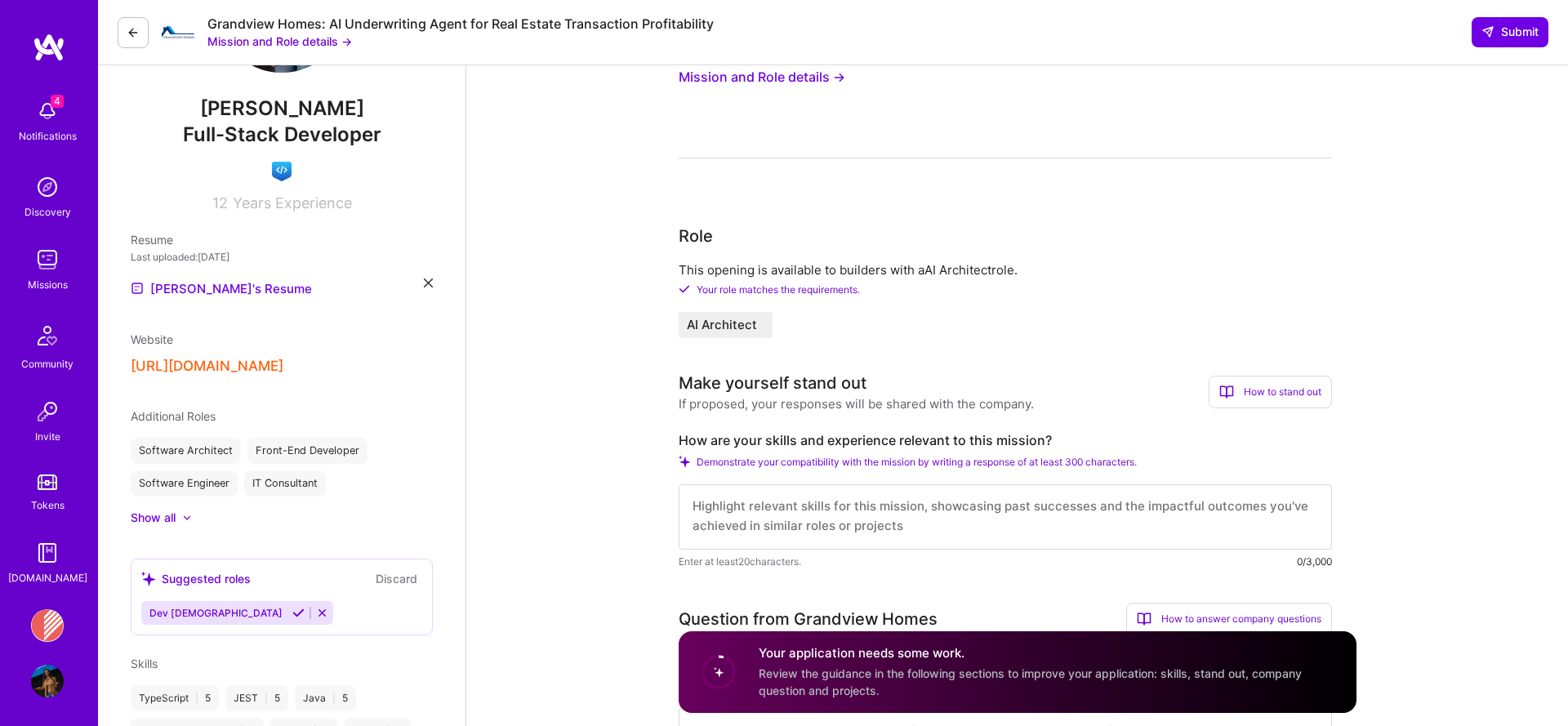
scroll to position [160, 0]
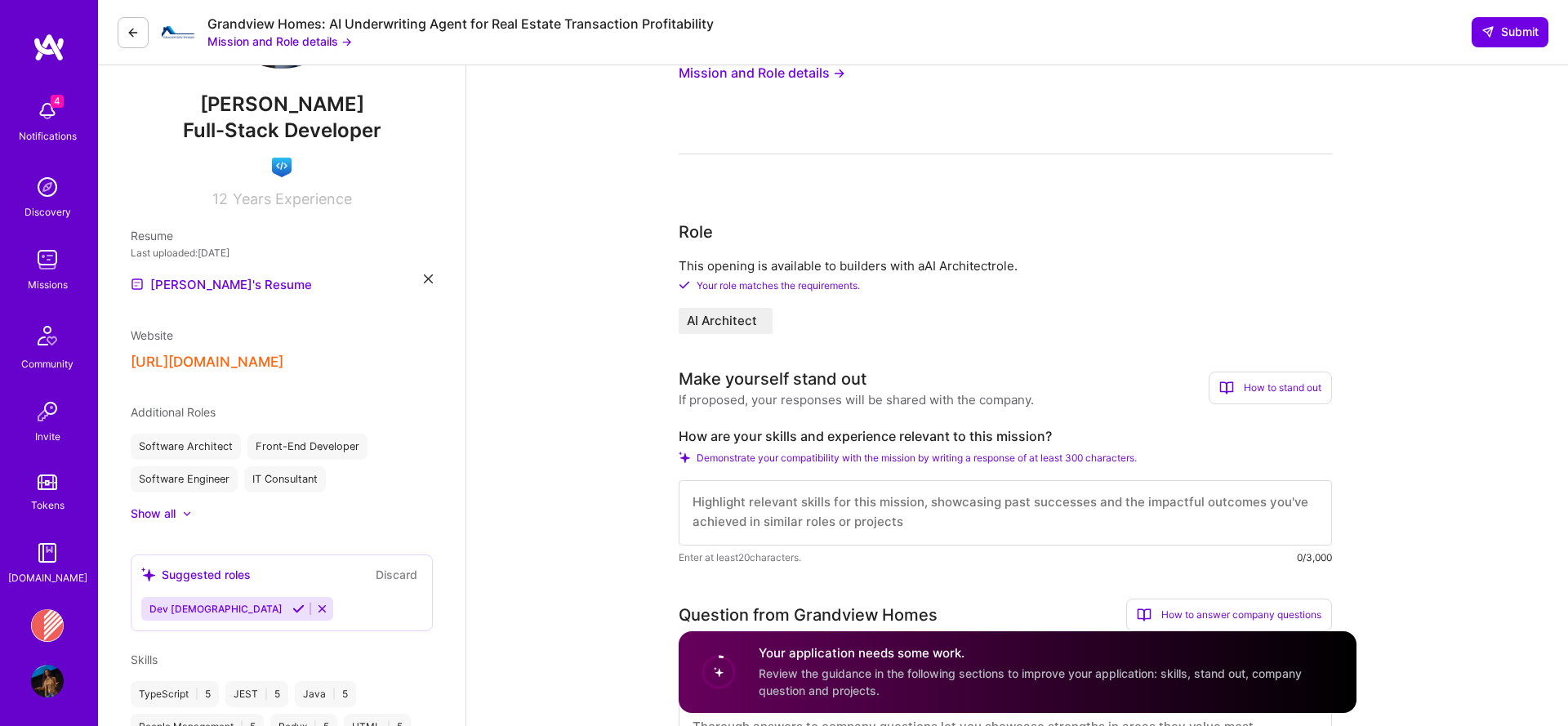
click at [746, 509] on textarea at bounding box center [1004, 513] width 653 height 65
click at [766, 501] on textarea at bounding box center [1004, 513] width 653 height 65
paste textarea "With over a decade in software development, I have architected and developed ad…"
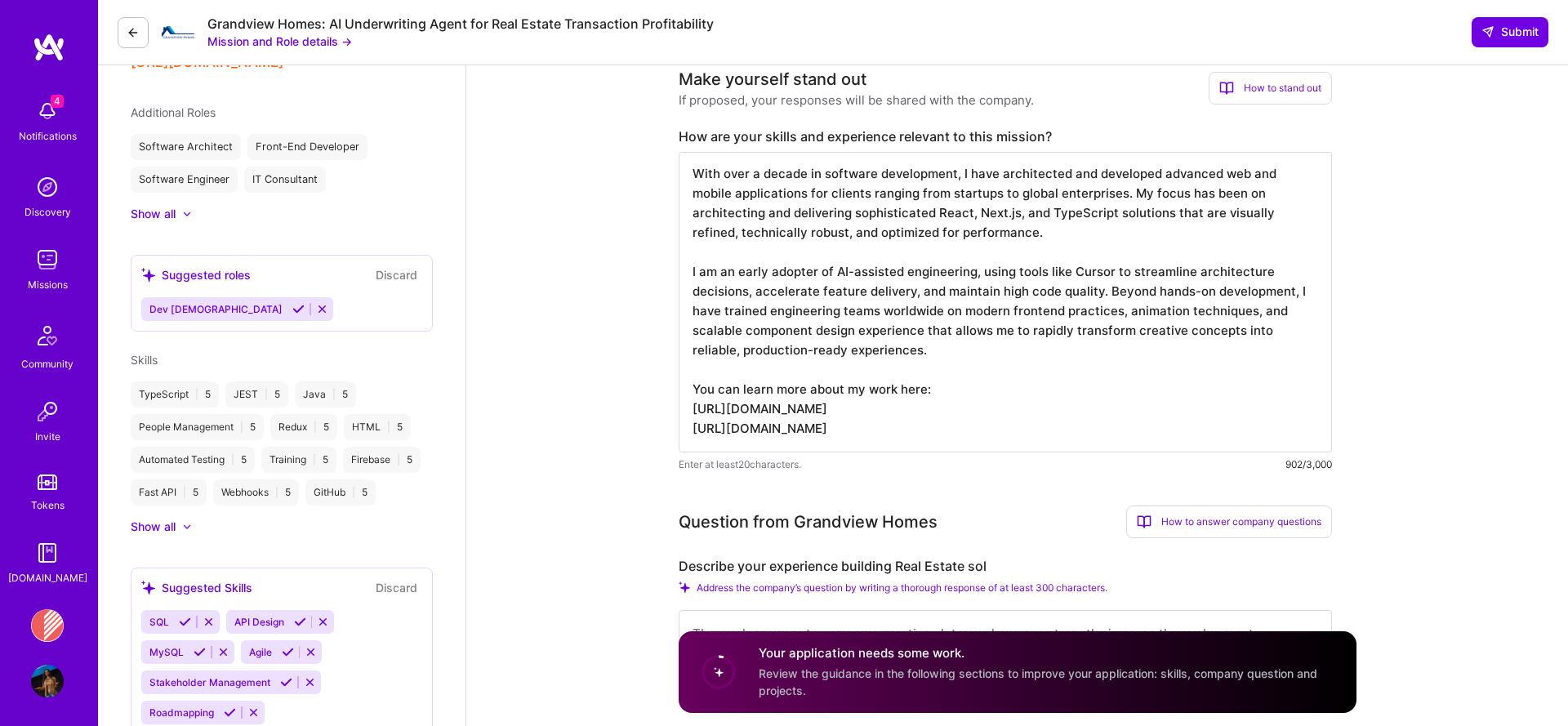
scroll to position [474, 0]
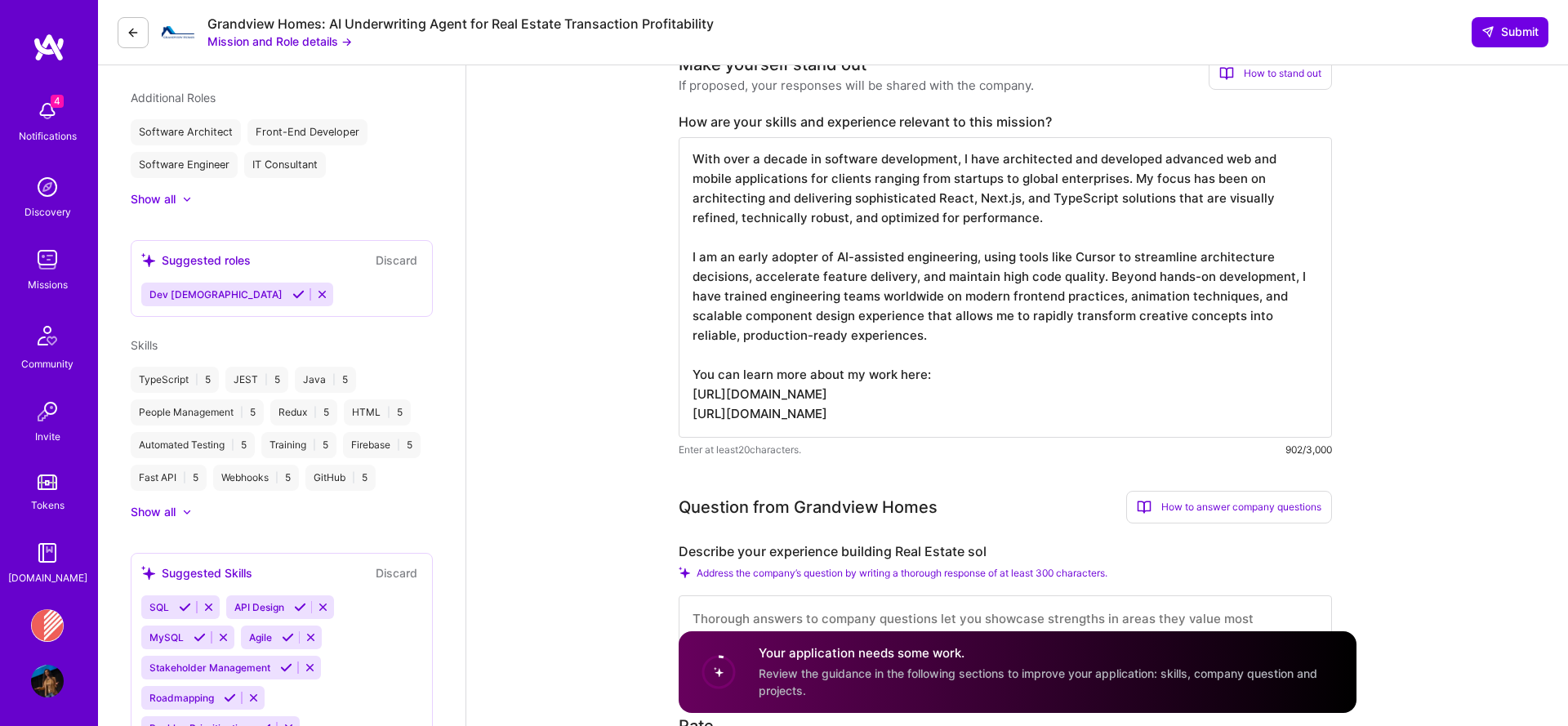
click at [945, 371] on textarea "With over a decade in software development, I have architected and developed ad…" at bounding box center [1004, 286] width 653 height 300
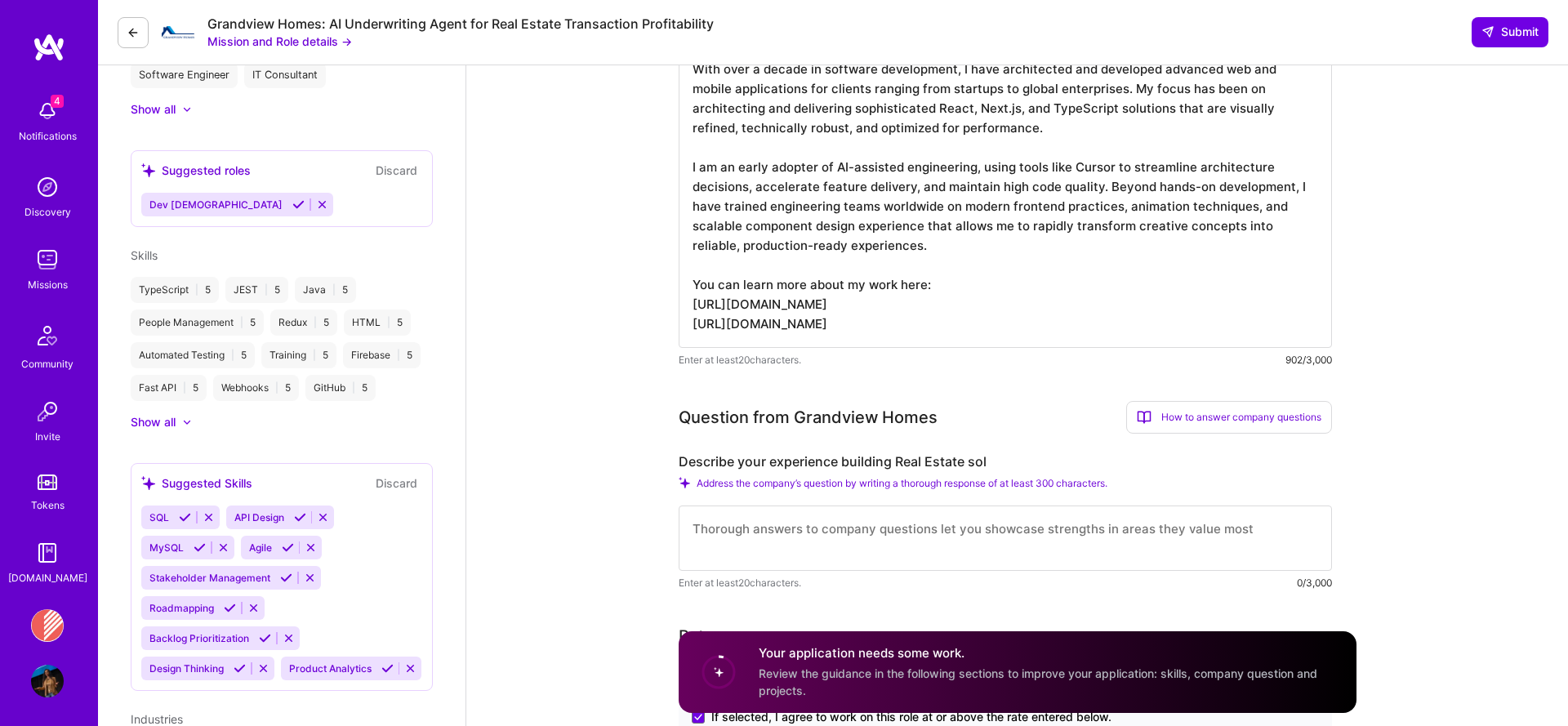
scroll to position [633, 0]
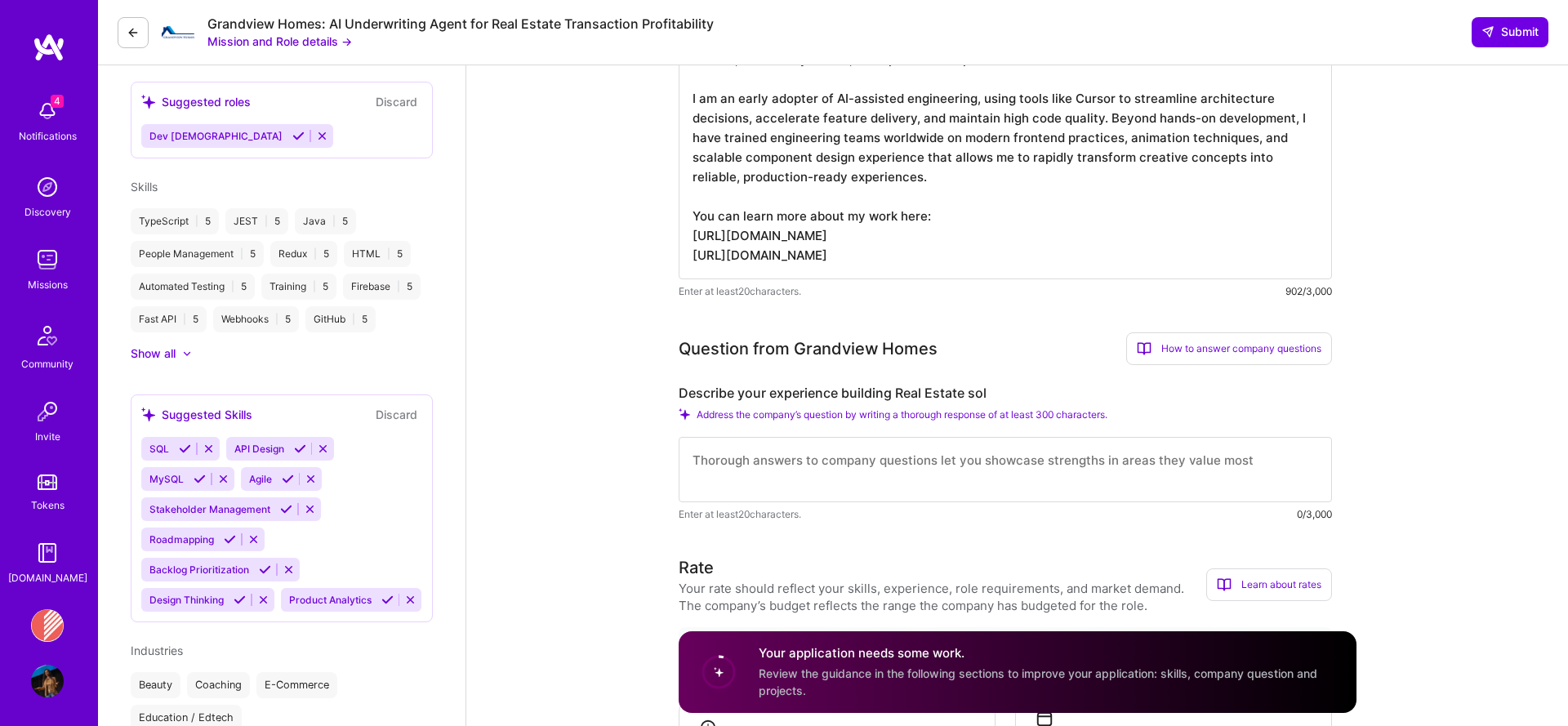
click at [928, 470] on textarea at bounding box center [1004, 469] width 653 height 65
click at [908, 227] on textarea "With over a decade in software development, I have architected and developed ad…" at bounding box center [1004, 129] width 653 height 300
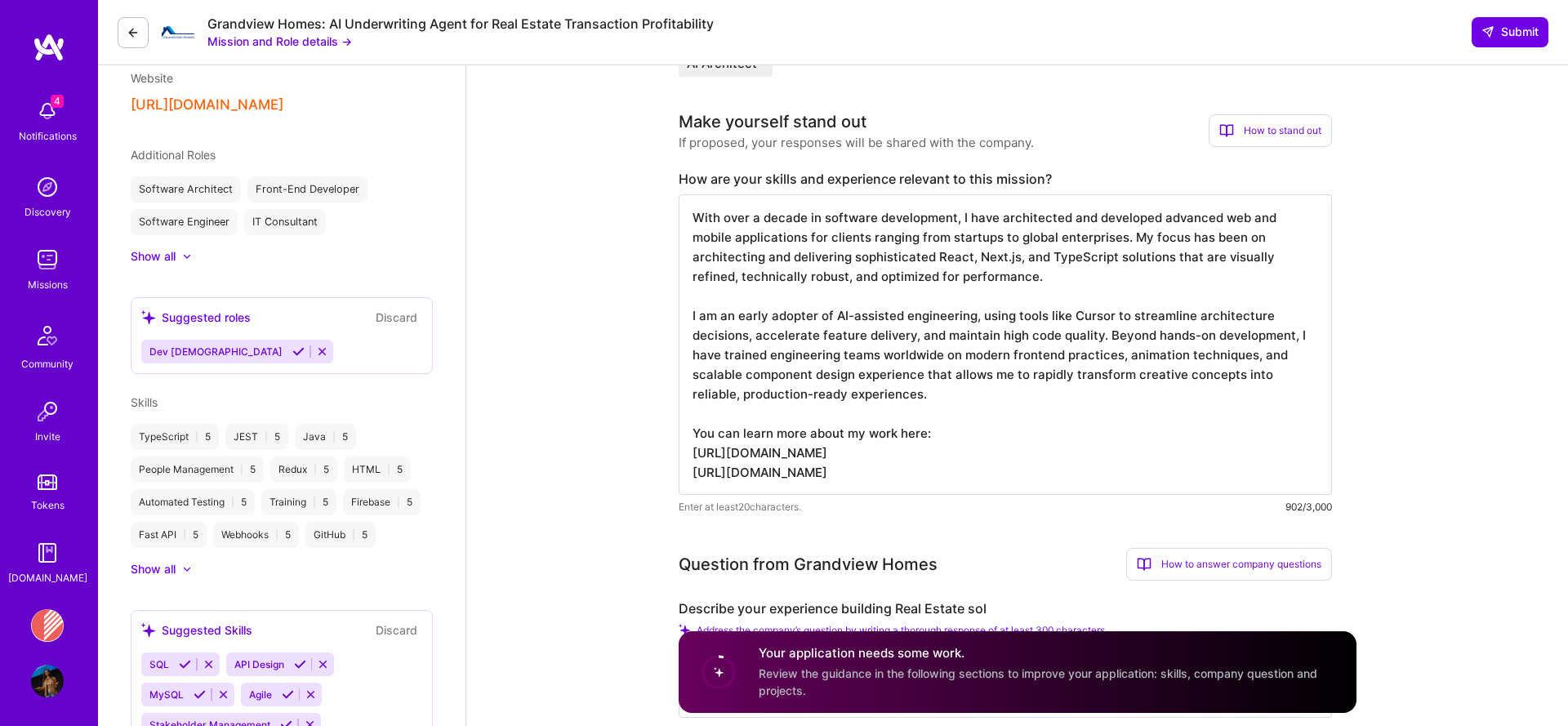
scroll to position [390, 0]
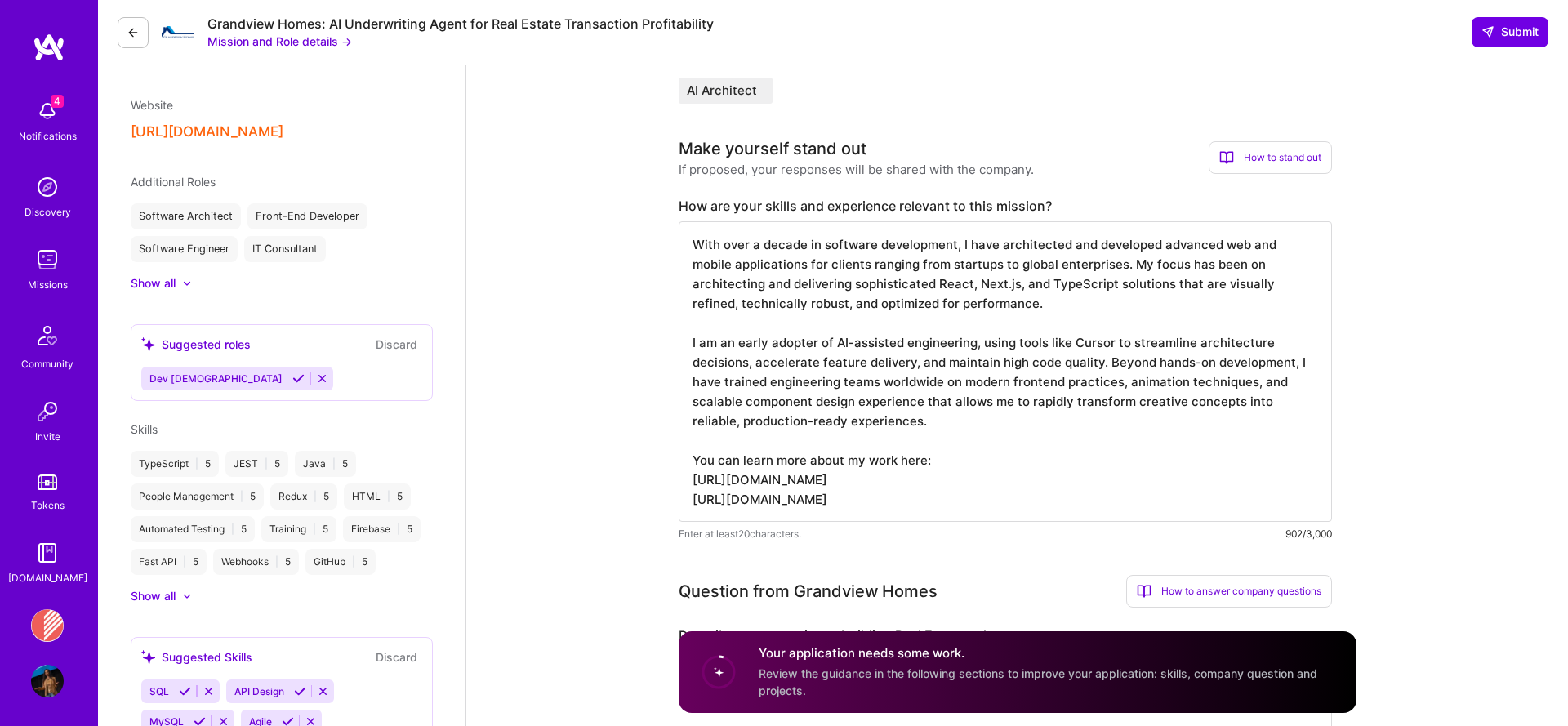
click at [913, 297] on textarea "With over a decade in software development, I have architected and developed ad…" at bounding box center [1004, 370] width 653 height 300
paste textarea "13 years in software development, architecture and consulting, I have architect…"
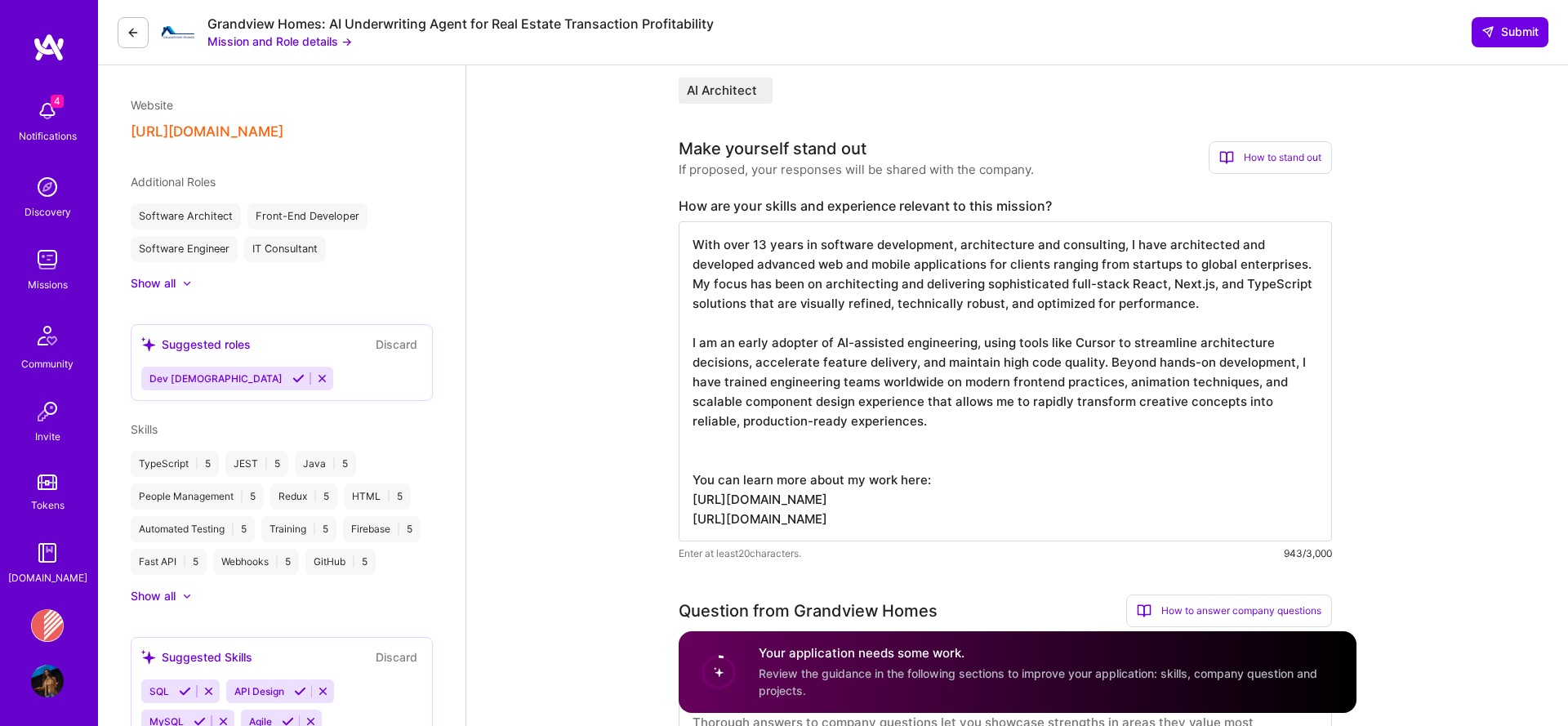
click at [927, 440] on textarea "With over 13 years in software development, architecture and consulting, I have…" at bounding box center [1004, 380] width 653 height 320
click at [913, 430] on textarea "With over 13 years in software development, architecture and consulting, I have…" at bounding box center [1004, 380] width 653 height 320
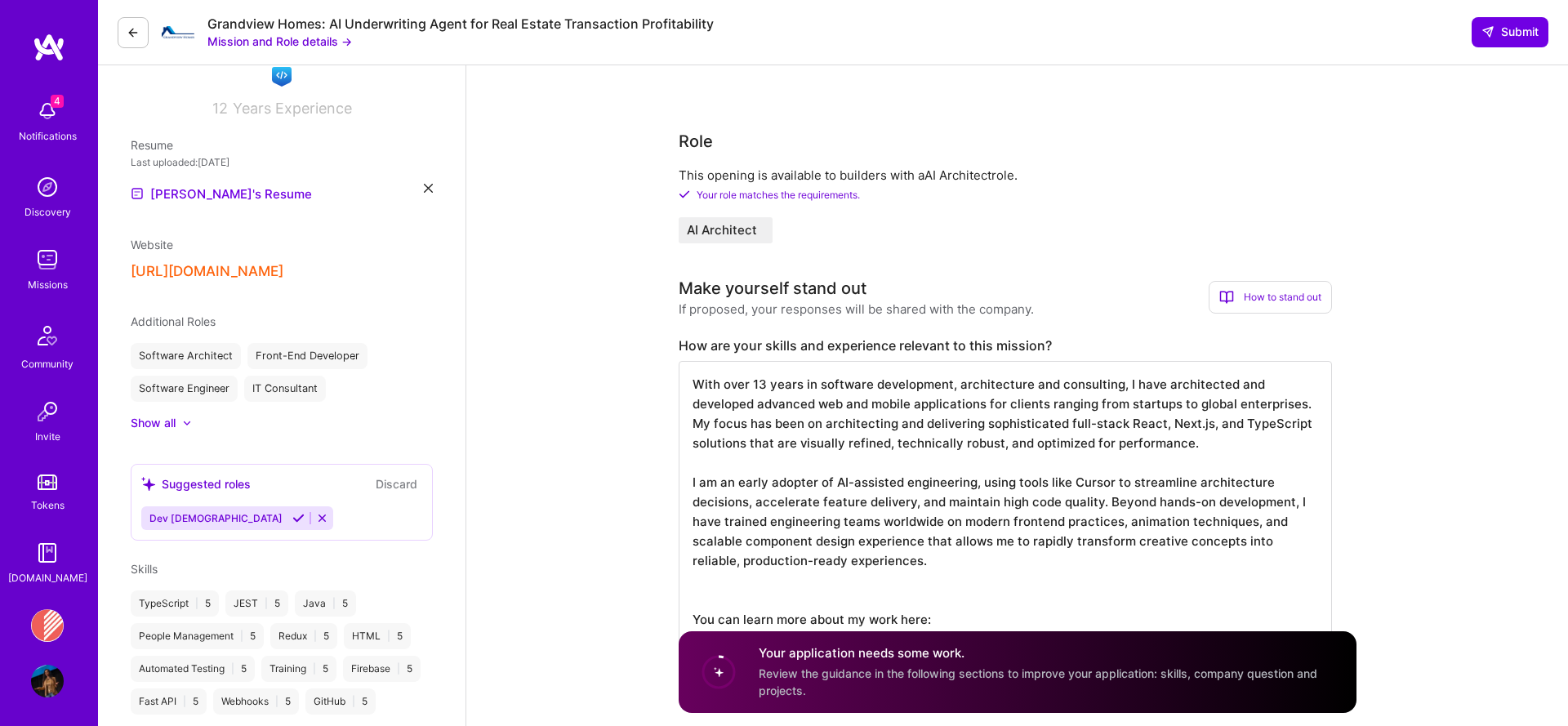
scroll to position [435, 0]
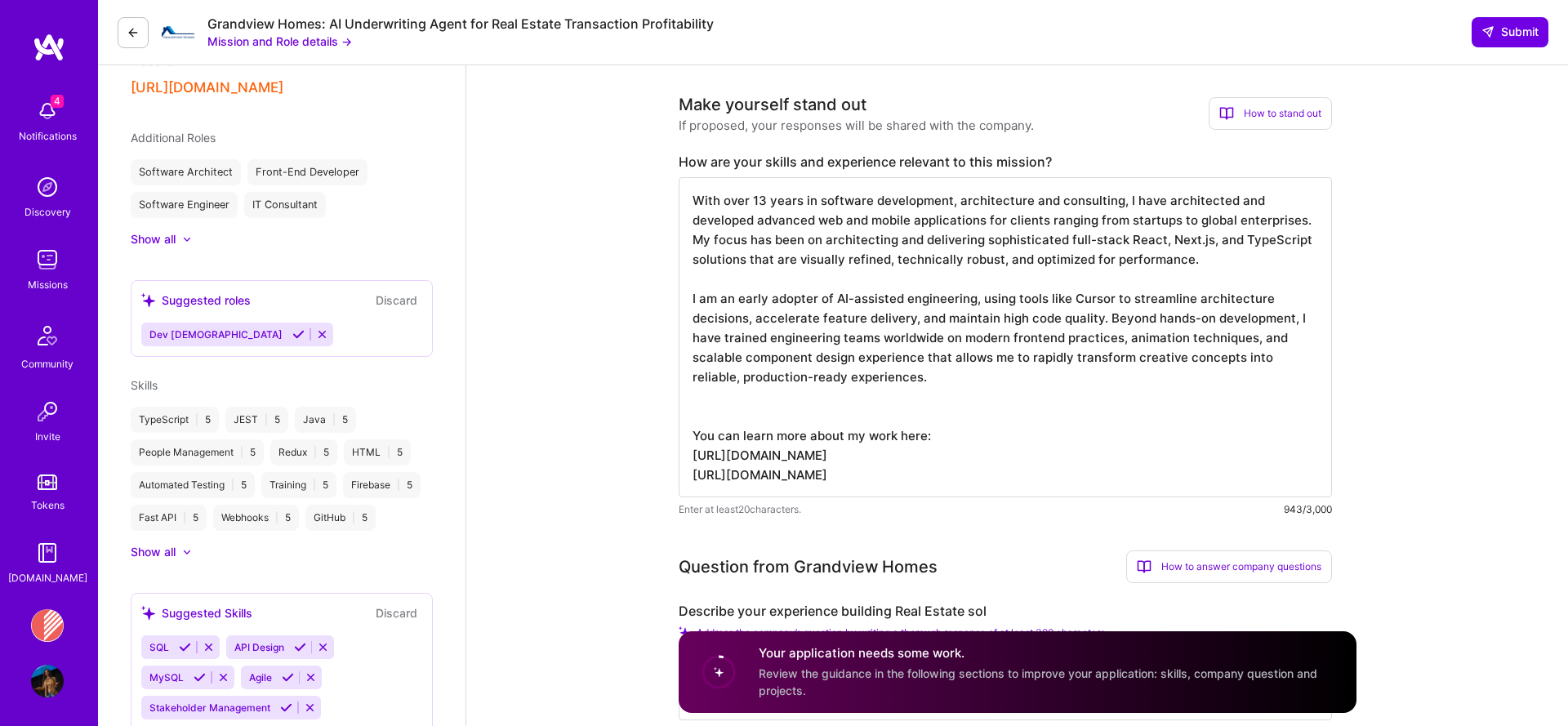
click at [942, 329] on textarea "With over 13 years in software development, architecture and consulting, I have…" at bounding box center [1004, 337] width 653 height 320
click at [1155, 261] on textarea "With over 13 years in software development, architecture and consulting, I have…" at bounding box center [1004, 337] width 653 height 320
click at [1034, 367] on textarea "With over 13 years in software development, architecture and consulting, I have…" at bounding box center [1004, 337] width 653 height 320
click at [1045, 377] on textarea "With over 13 years in software development, architecture and consulting, I have…" at bounding box center [1004, 337] width 653 height 320
click at [1181, 261] on textarea "With over 13 years in software development, architecture and consulting, I have…" at bounding box center [1004, 337] width 653 height 320
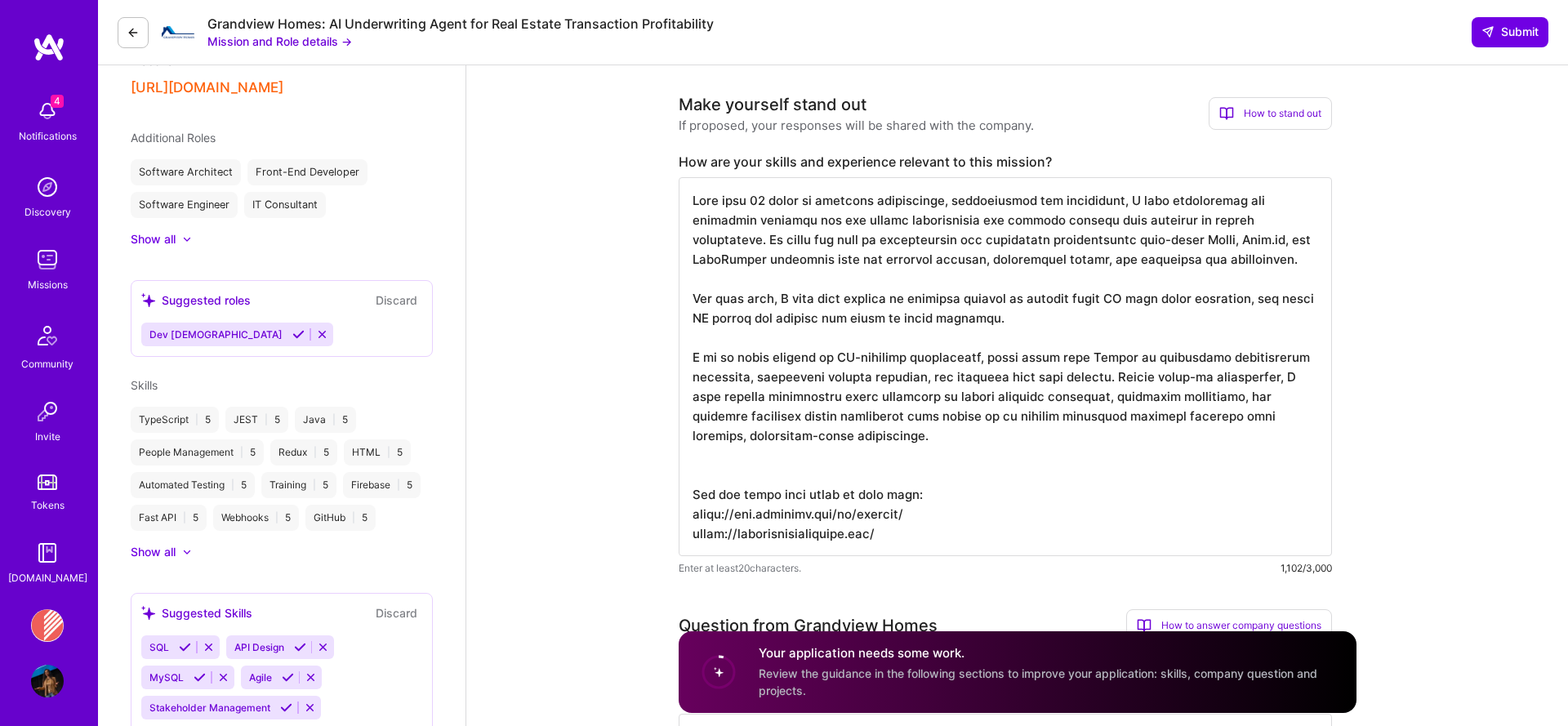
click at [1099, 340] on textarea at bounding box center [1004, 366] width 653 height 378
click at [1095, 378] on textarea at bounding box center [1004, 366] width 653 height 378
drag, startPoint x: 978, startPoint y: 359, endPoint x: 1178, endPoint y: 356, distance: 200.0
click at [1178, 356] on textarea at bounding box center [1004, 366] width 653 height 378
click at [1079, 467] on textarea at bounding box center [1004, 366] width 653 height 378
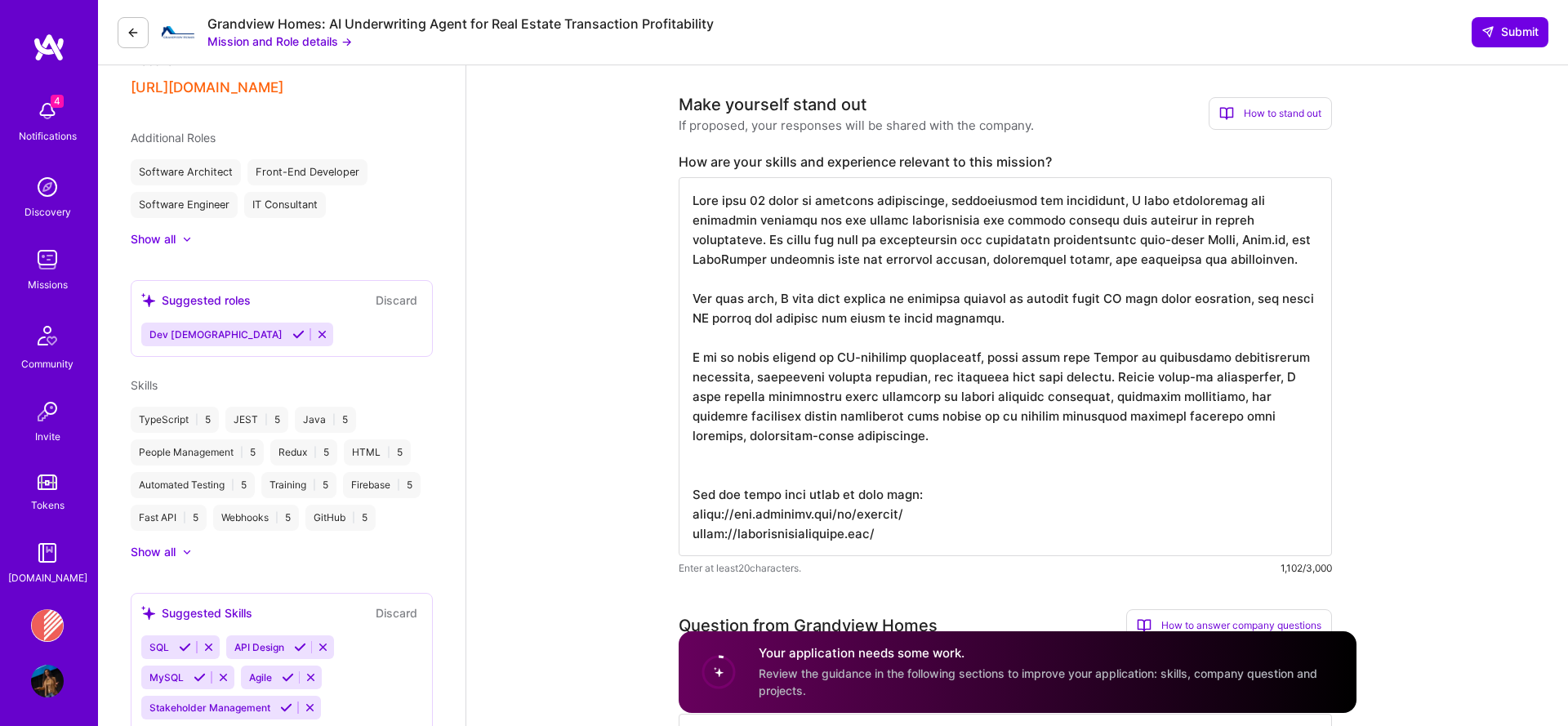
click at [1076, 467] on textarea at bounding box center [1004, 366] width 653 height 378
click at [1057, 435] on textarea at bounding box center [1004, 366] width 653 height 378
click at [1039, 323] on textarea at bounding box center [1004, 366] width 653 height 378
click at [992, 445] on textarea at bounding box center [1004, 366] width 653 height 378
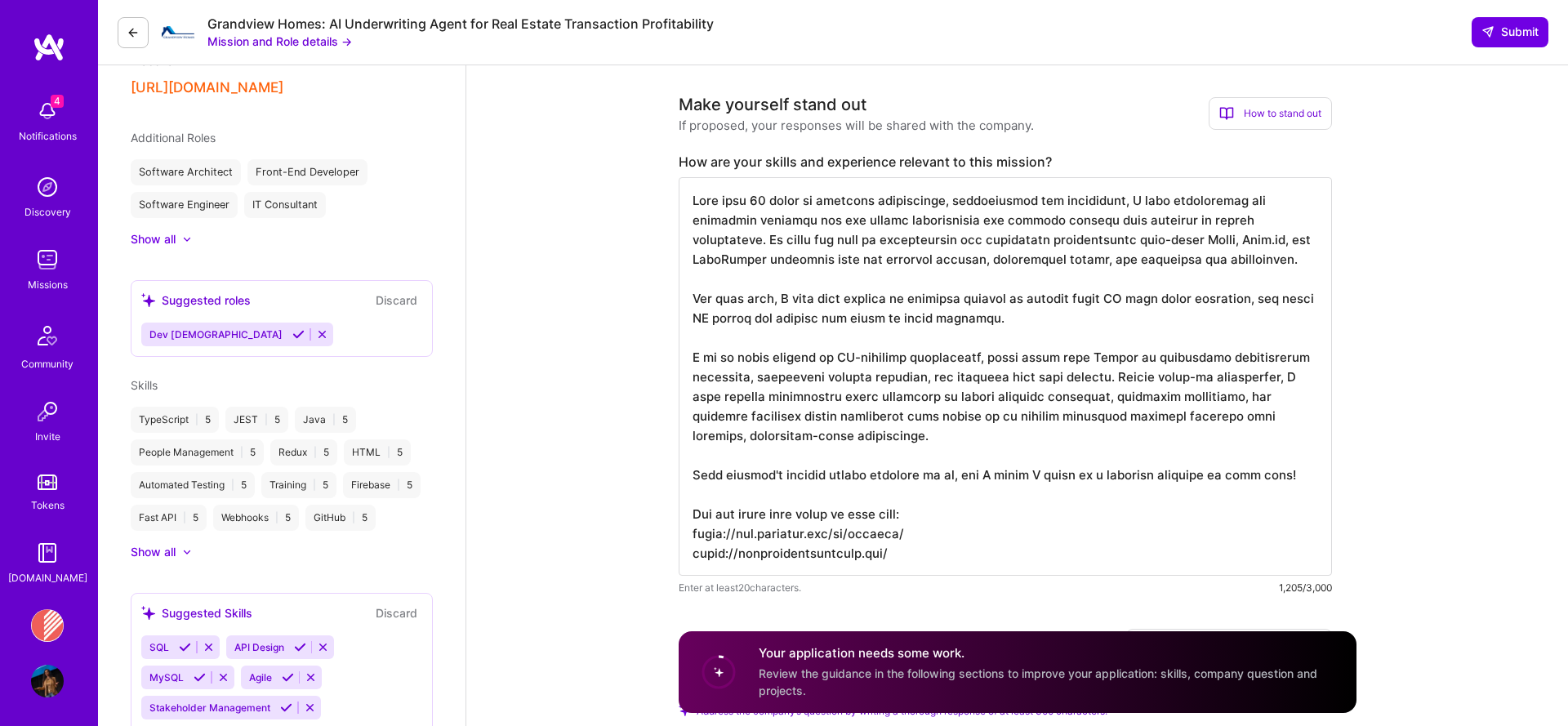
scroll to position [0, 0]
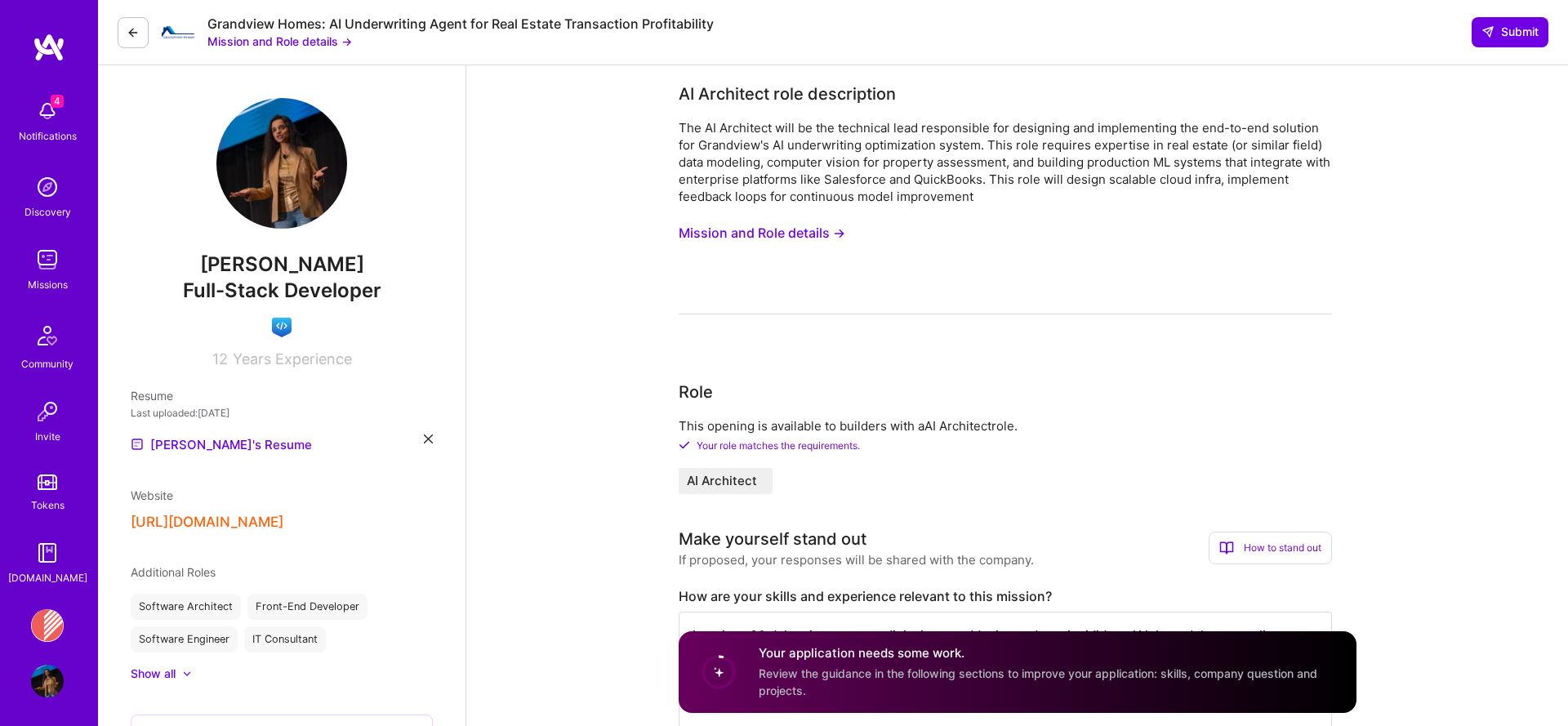
type textarea "With over 13 years in software development, architecture and consulting, I have…"
click at [947, 160] on div "The AI Architect will be the technical lead responsible for designing and imple…" at bounding box center [1004, 161] width 653 height 86
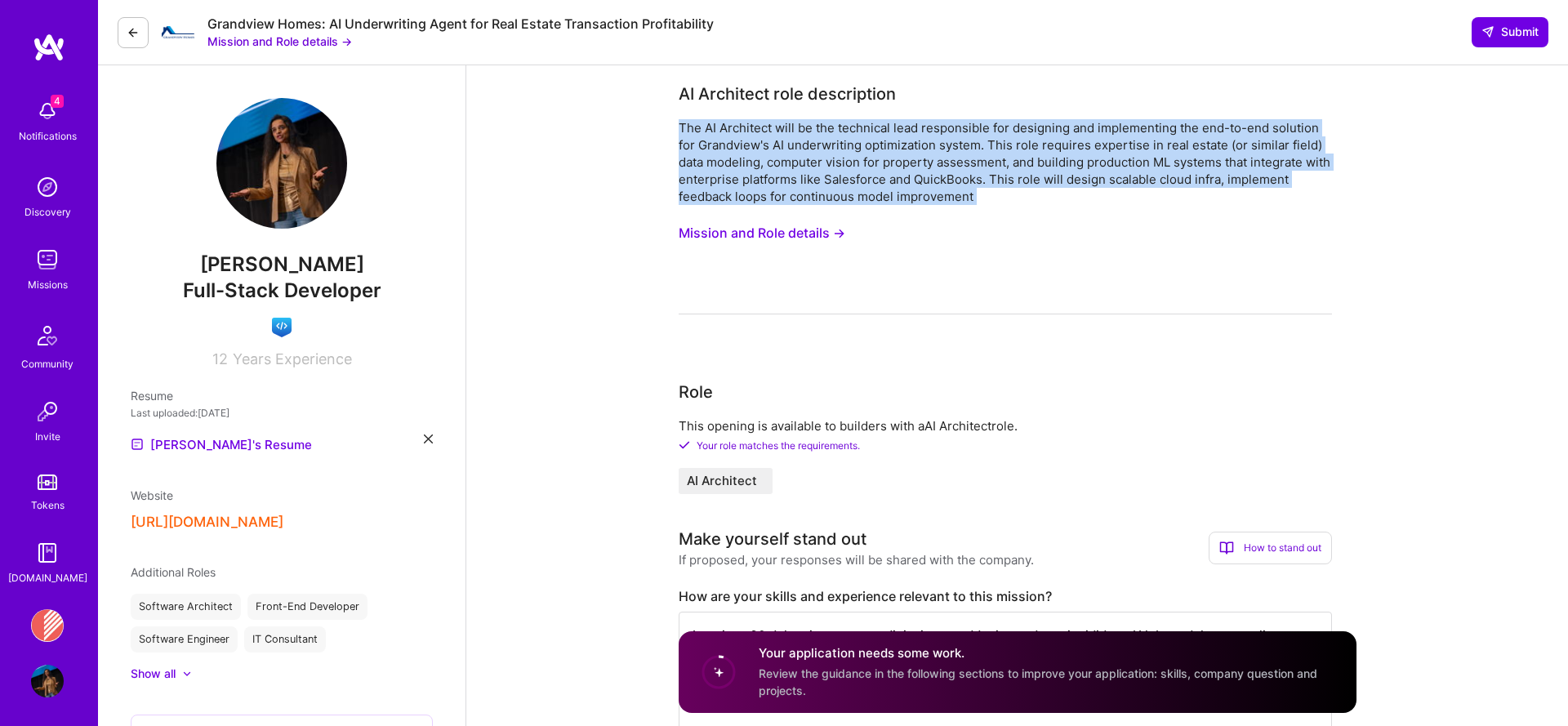
click at [947, 160] on div "The AI Architect will be the technical lead responsible for designing and imple…" at bounding box center [1004, 161] width 653 height 86
copy div "The AI Architect will be the technical lead responsible for designing and imple…"
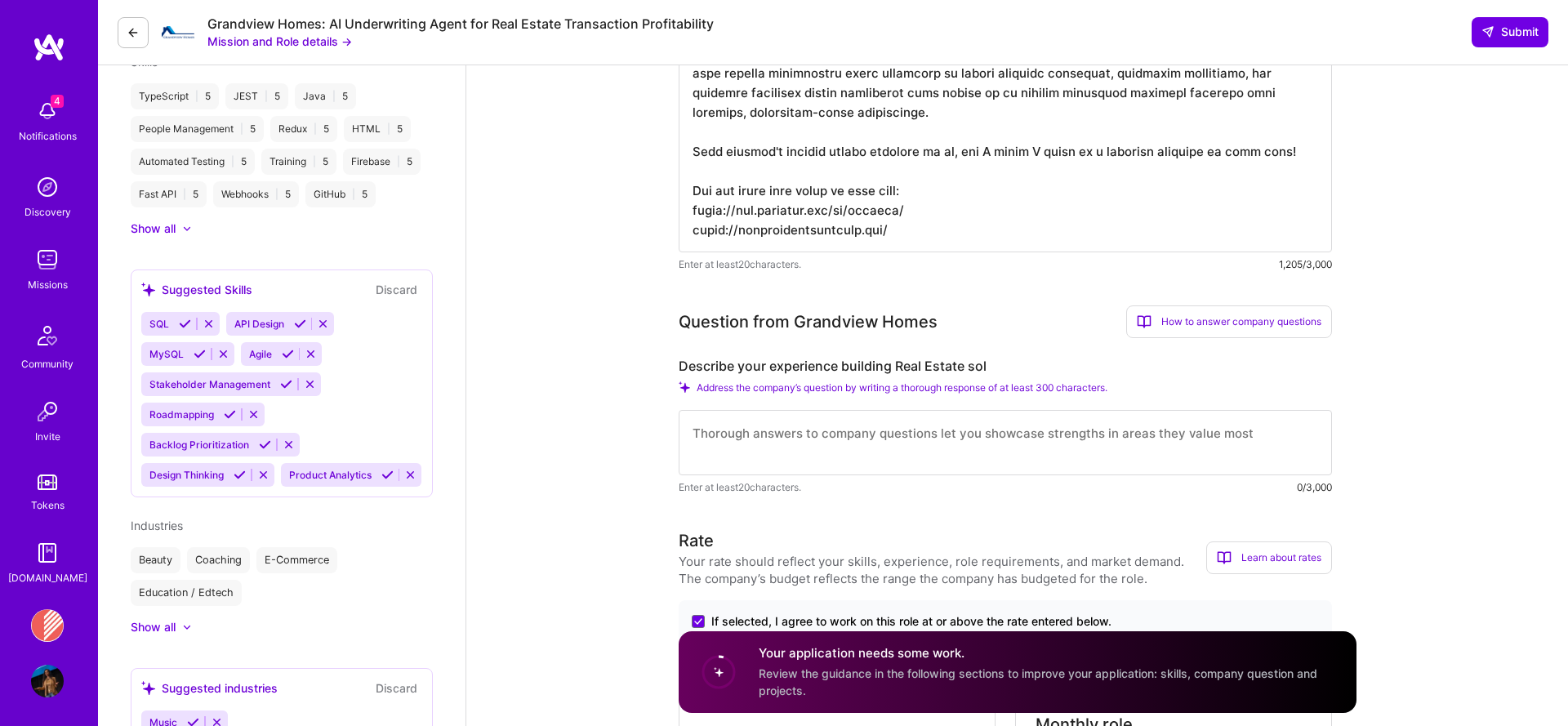
scroll to position [925, 0]
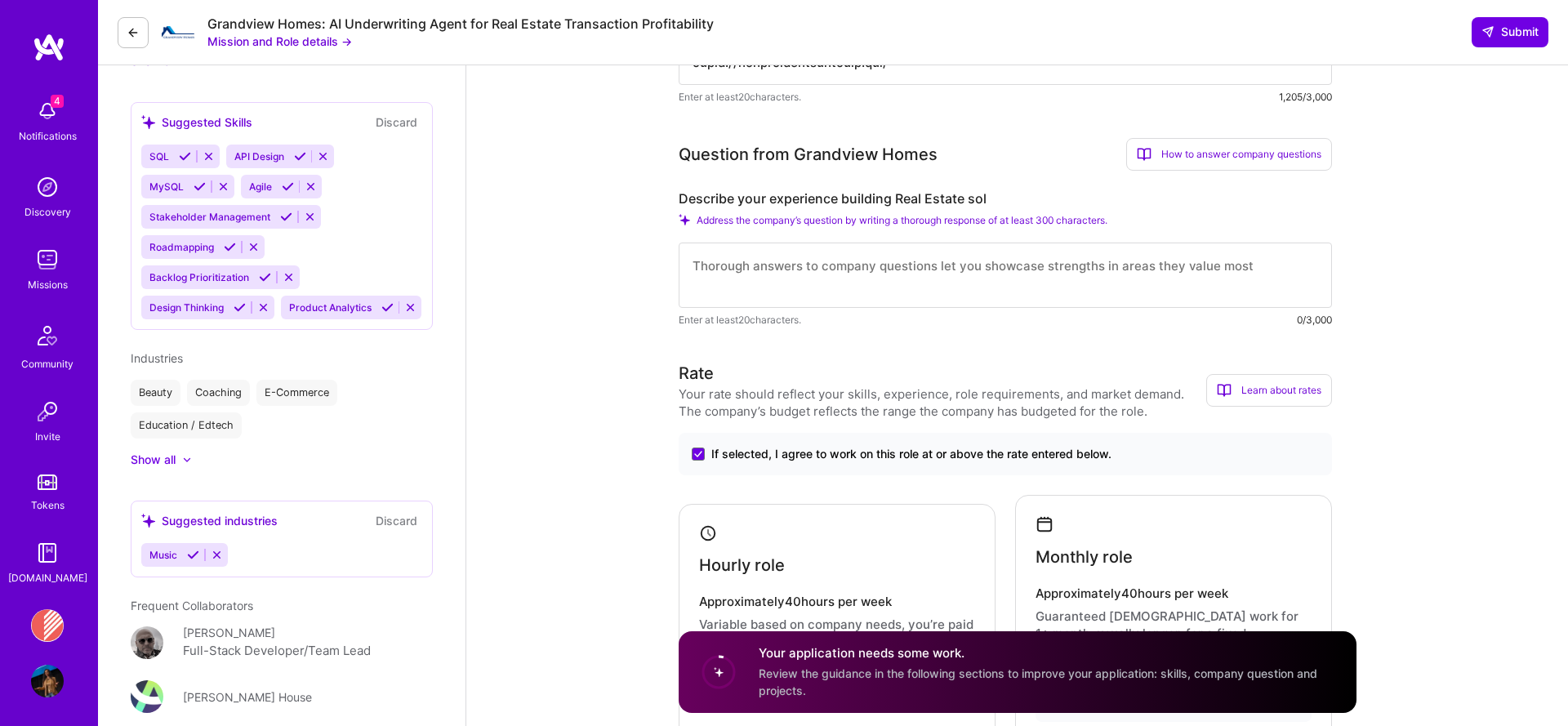
click at [891, 270] on textarea at bounding box center [1004, 275] width 653 height 65
paste textarea "The AI Architect will be the technical lead responsible for designing and imple…"
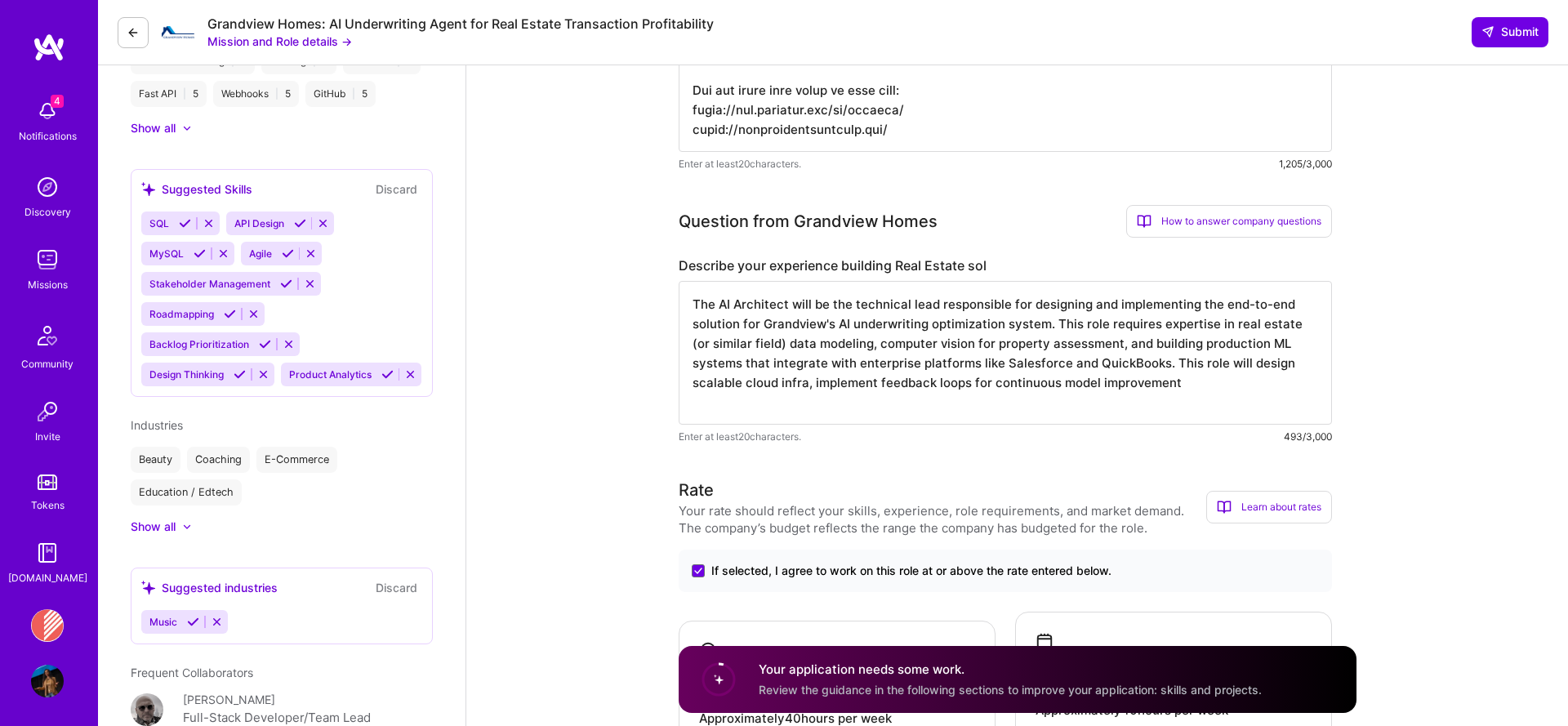
scroll to position [0, 0]
click at [697, 303] on textarea "The AI Architect will be the technical lead responsible for designing and imple…" at bounding box center [1004, 353] width 653 height 144
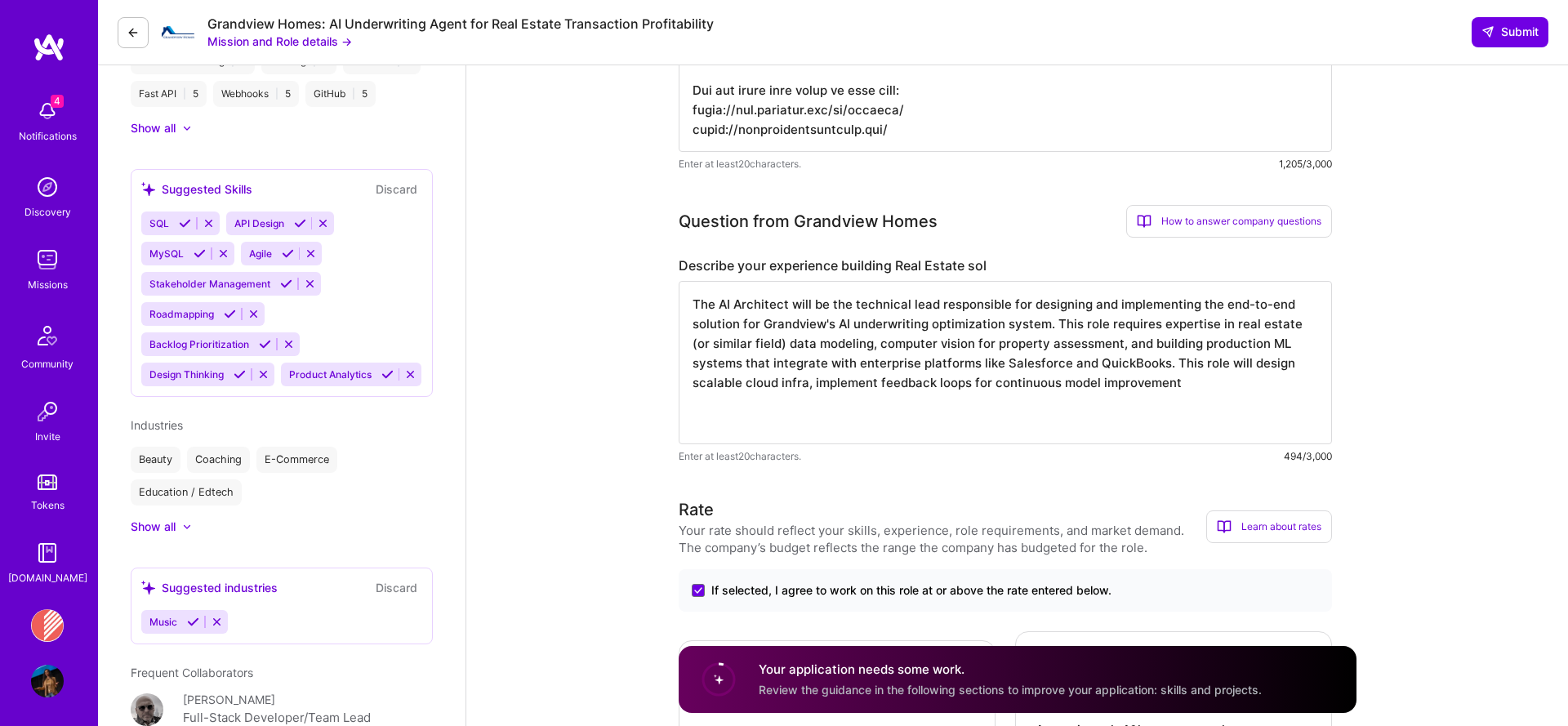
type textarea "The AI Architect will be the technical lead responsible for designing and imple…"
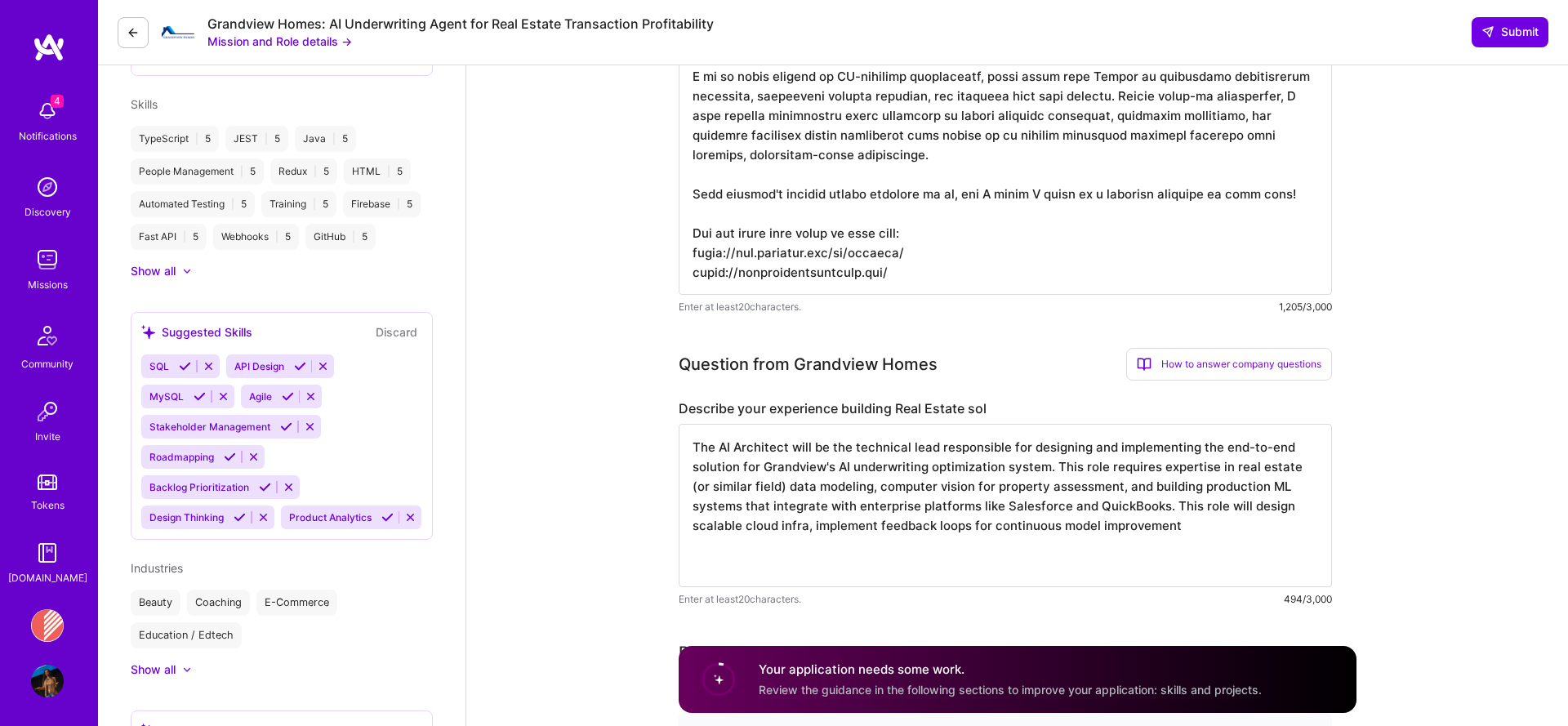
scroll to position [713, 0]
click at [897, 213] on textarea at bounding box center [1004, 97] width 653 height 398
click at [1307, 195] on textarea at bounding box center [1004, 97] width 653 height 398
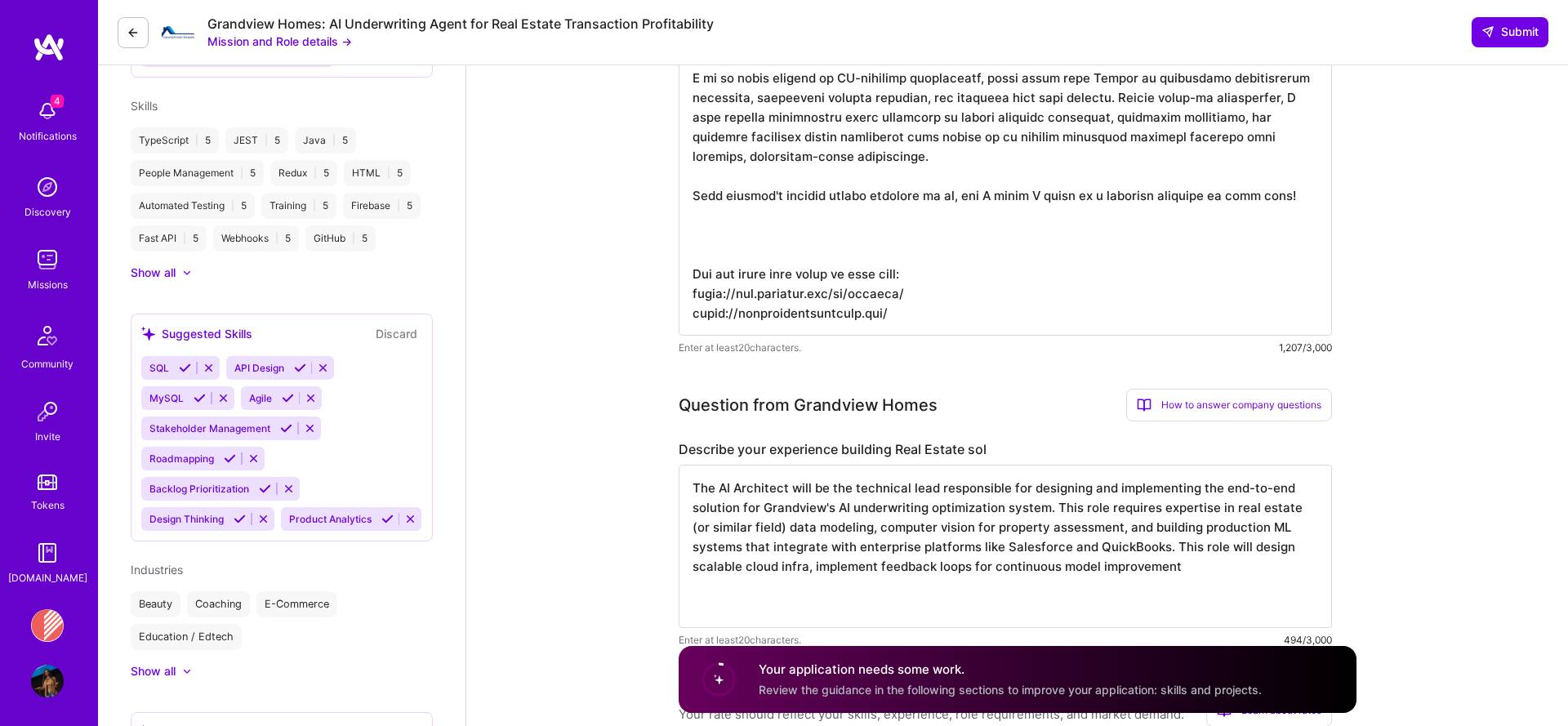
paste textarea "Data & AI Architecture: Design scalable cloud infrastructure for underwriting m…"
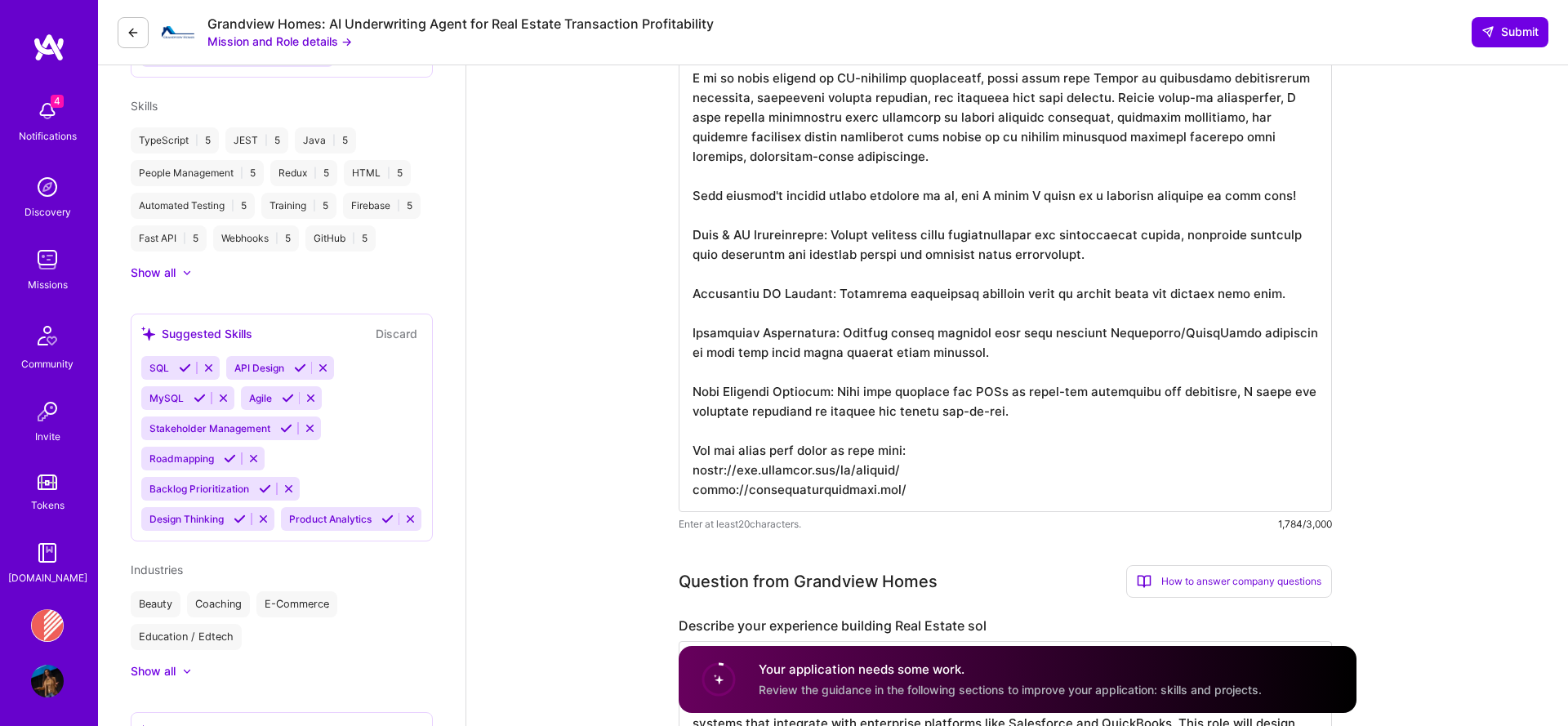
click at [1304, 198] on textarea at bounding box center [1004, 205] width 653 height 614
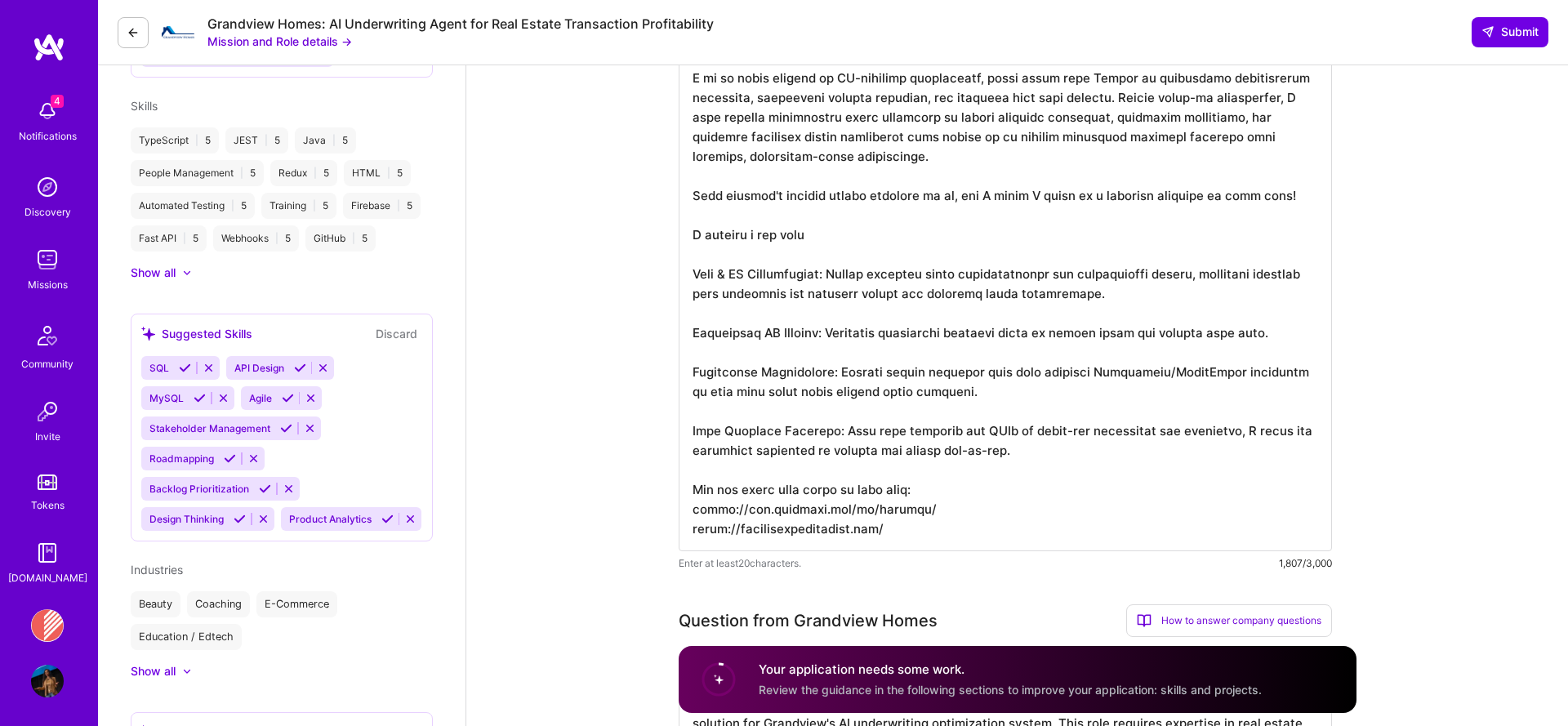
click at [744, 235] on textarea at bounding box center [1004, 224] width 653 height 653
click at [825, 273] on textarea at bounding box center [1004, 224] width 653 height 653
drag, startPoint x: 834, startPoint y: 273, endPoint x: 660, endPoint y: 278, distance: 174.1
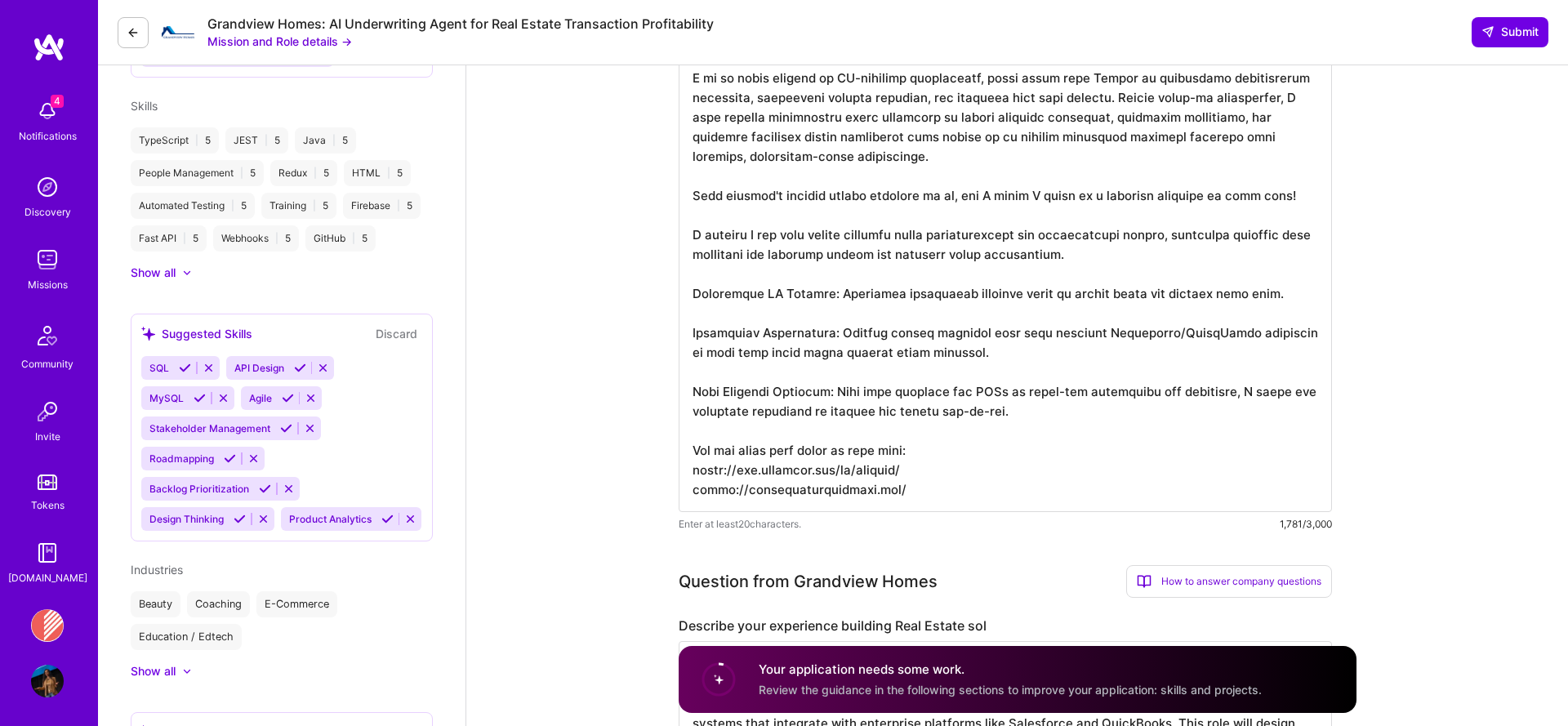
drag, startPoint x: 835, startPoint y: 292, endPoint x: 624, endPoint y: 288, distance: 211.0
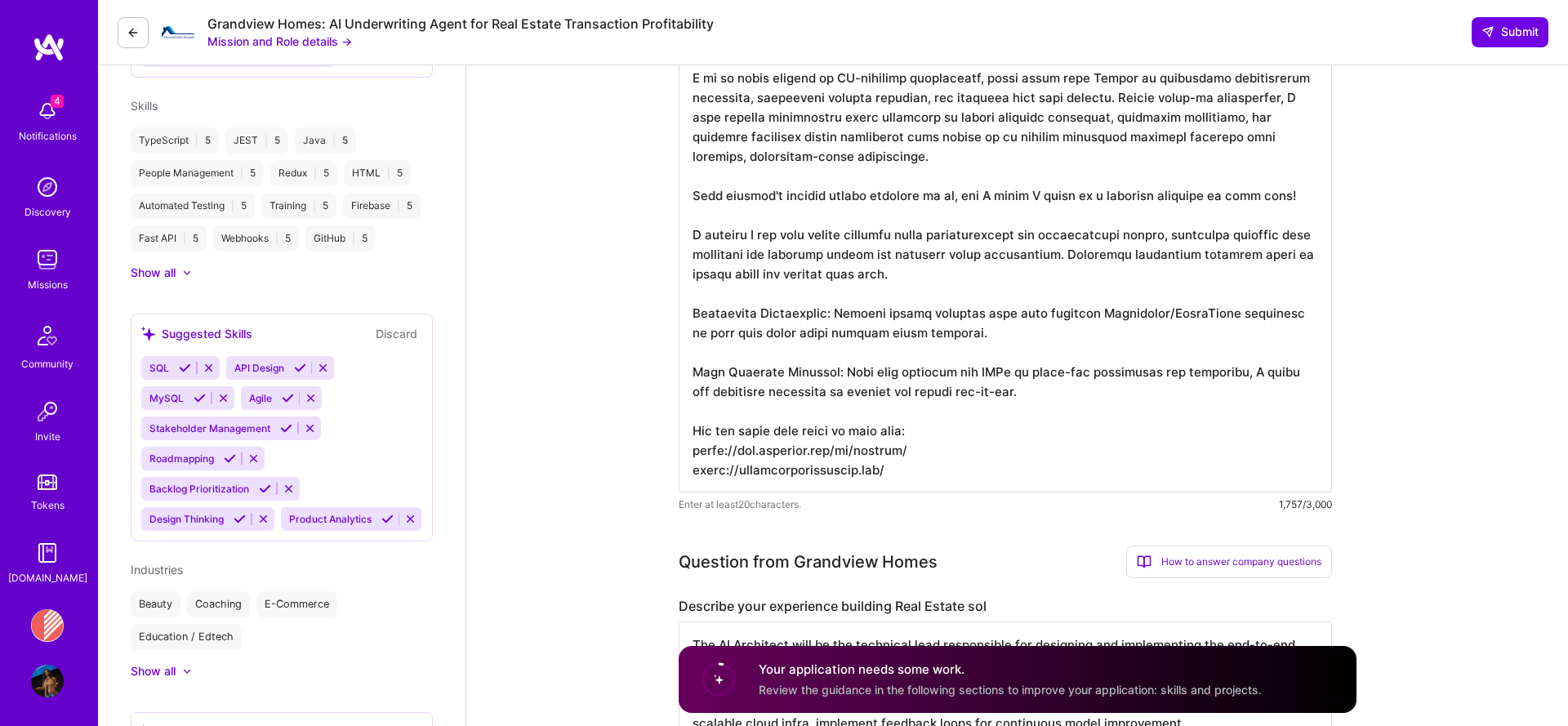
drag, startPoint x: 829, startPoint y: 313, endPoint x: 548, endPoint y: 314, distance: 281.0
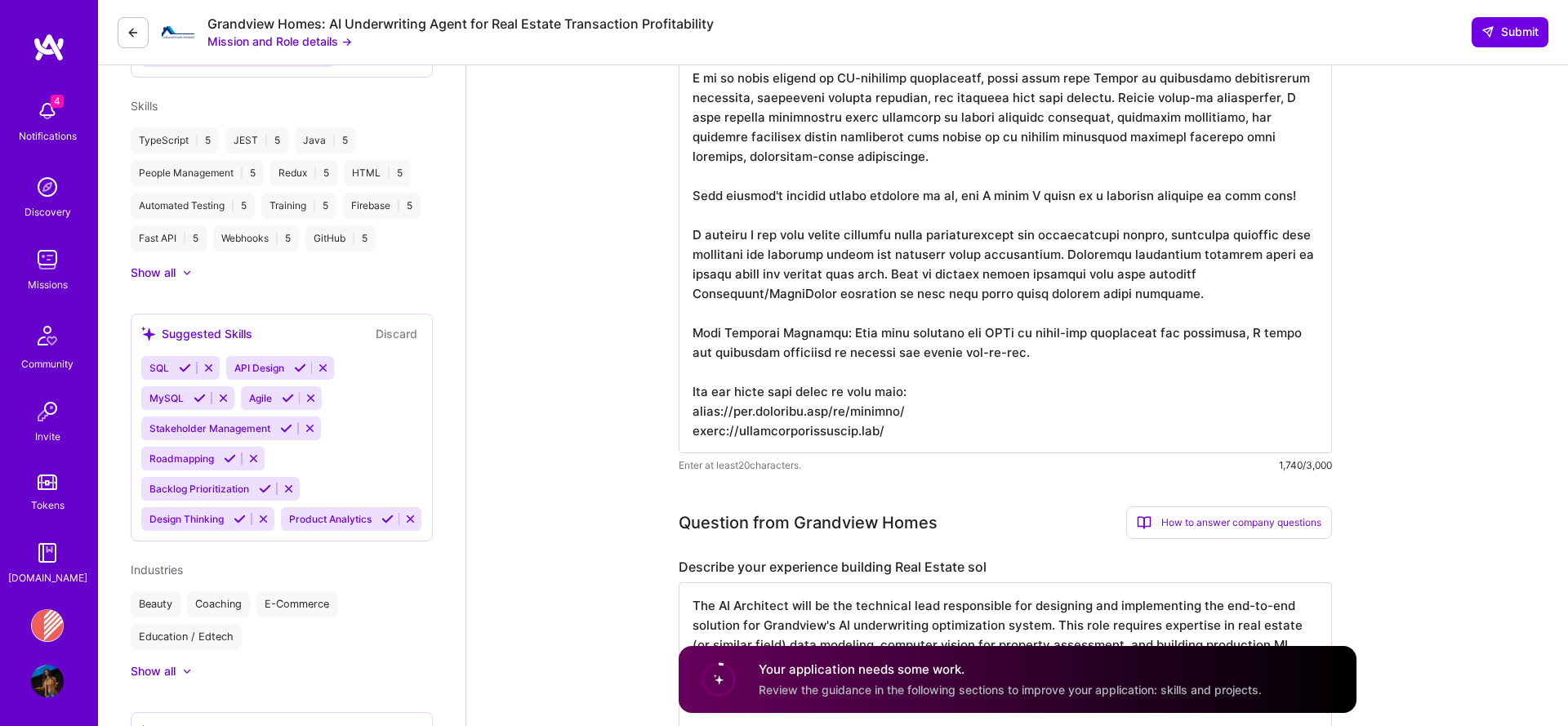
click at [1004, 276] on textarea at bounding box center [1004, 175] width 653 height 555
drag, startPoint x: 1028, startPoint y: 346, endPoint x: 820, endPoint y: 323, distance: 209.3
click at [820, 324] on textarea at bounding box center [1004, 175] width 653 height 555
click at [820, 323] on textarea at bounding box center [1004, 175] width 653 height 555
click at [1018, 345] on textarea at bounding box center [1004, 175] width 653 height 555
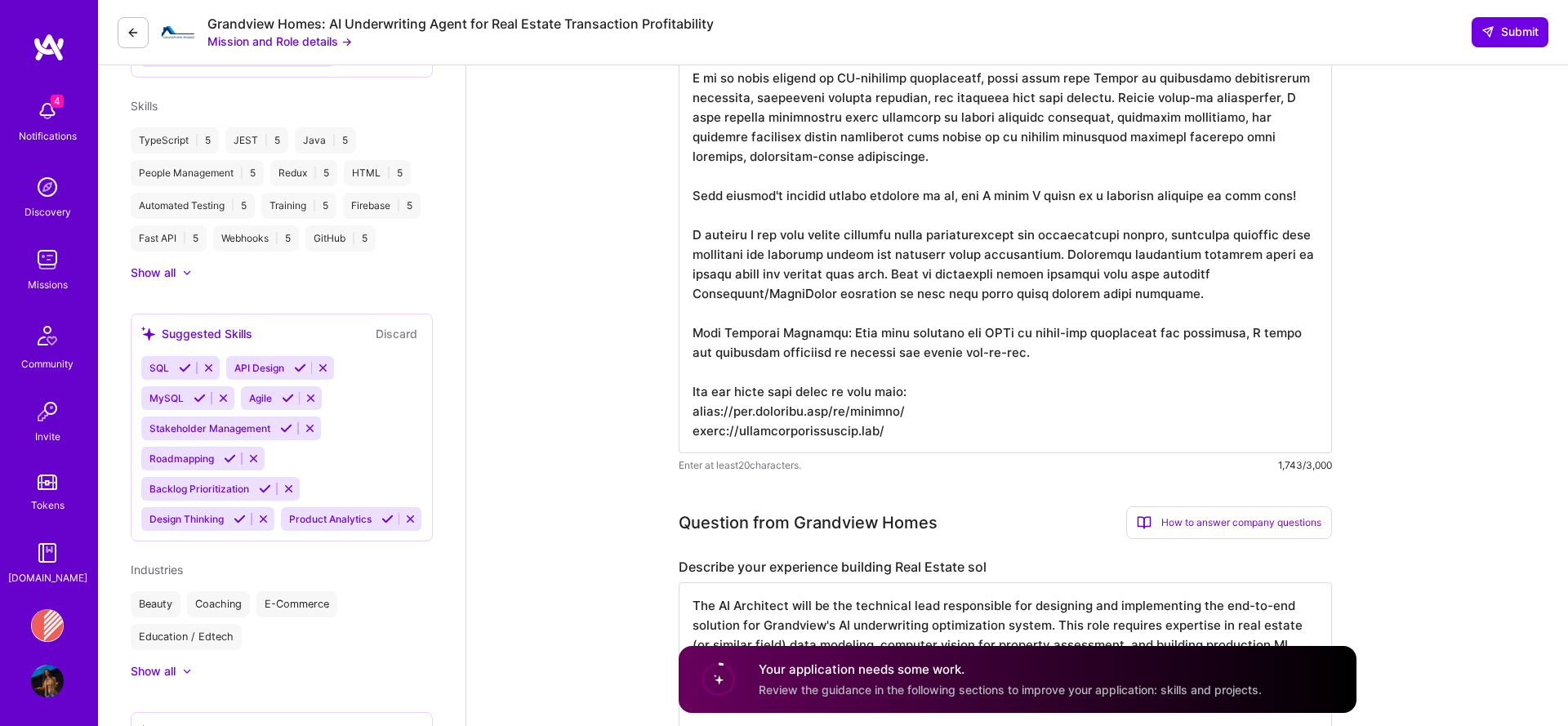
drag, startPoint x: 1145, startPoint y: 363, endPoint x: 624, endPoint y: 230, distance: 537.7
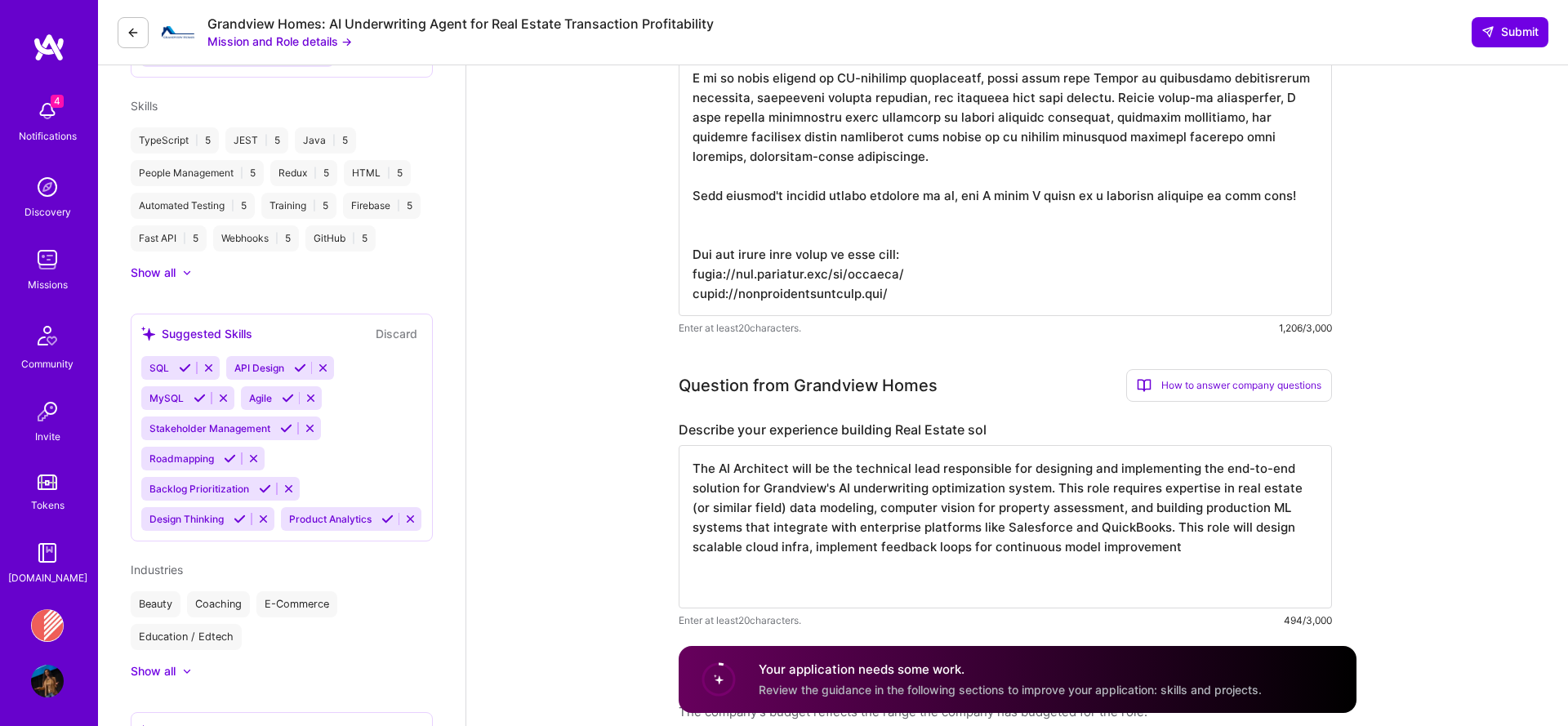
type textarea "With over 13 years in software development, architecture and consulting, I have…"
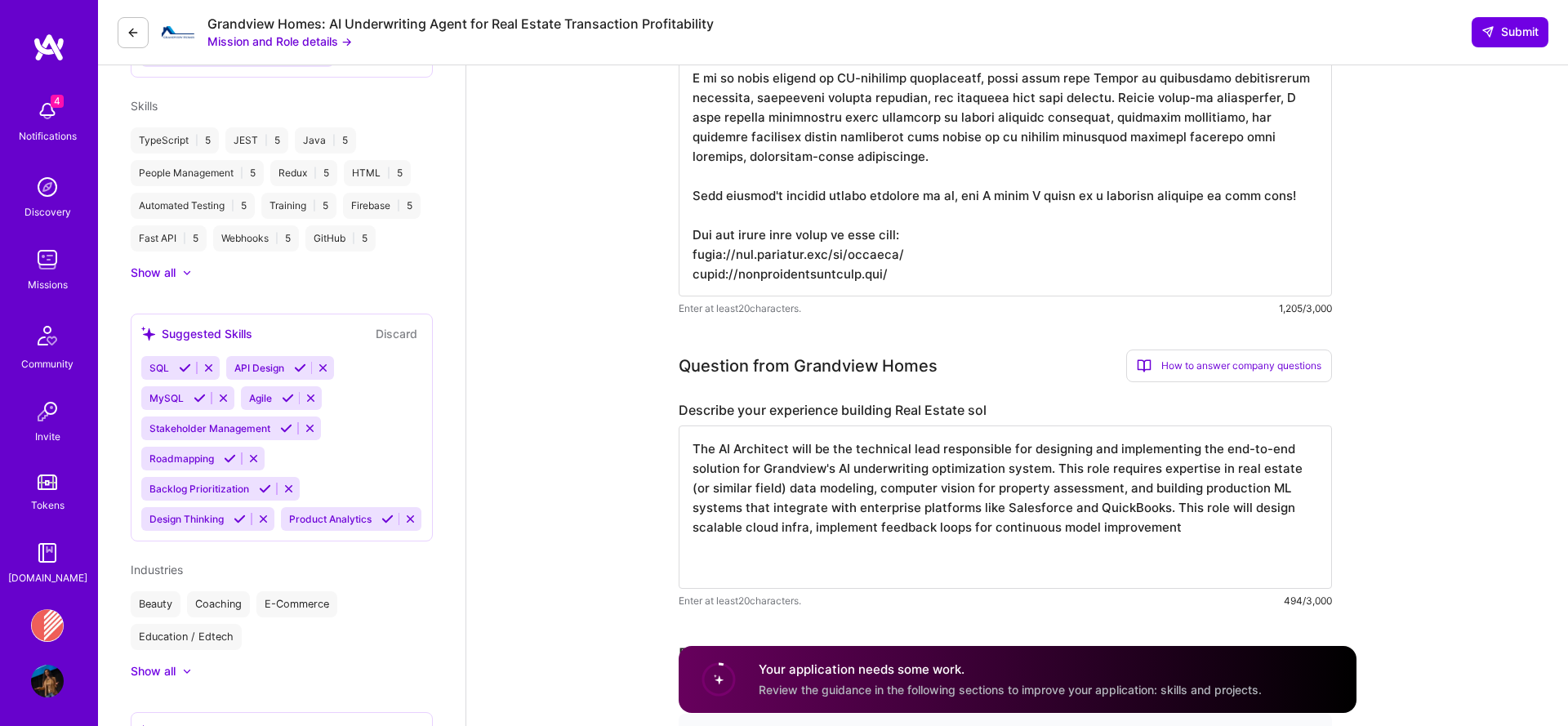
click at [830, 404] on label "Describe your experience building Real Estate sol" at bounding box center [1004, 410] width 653 height 17
copy label "Describe your experience building Real Estate sol"
click at [913, 520] on textarea "The AI Architect will be the technical lead responsible for designing and imple…" at bounding box center [1004, 506] width 653 height 163
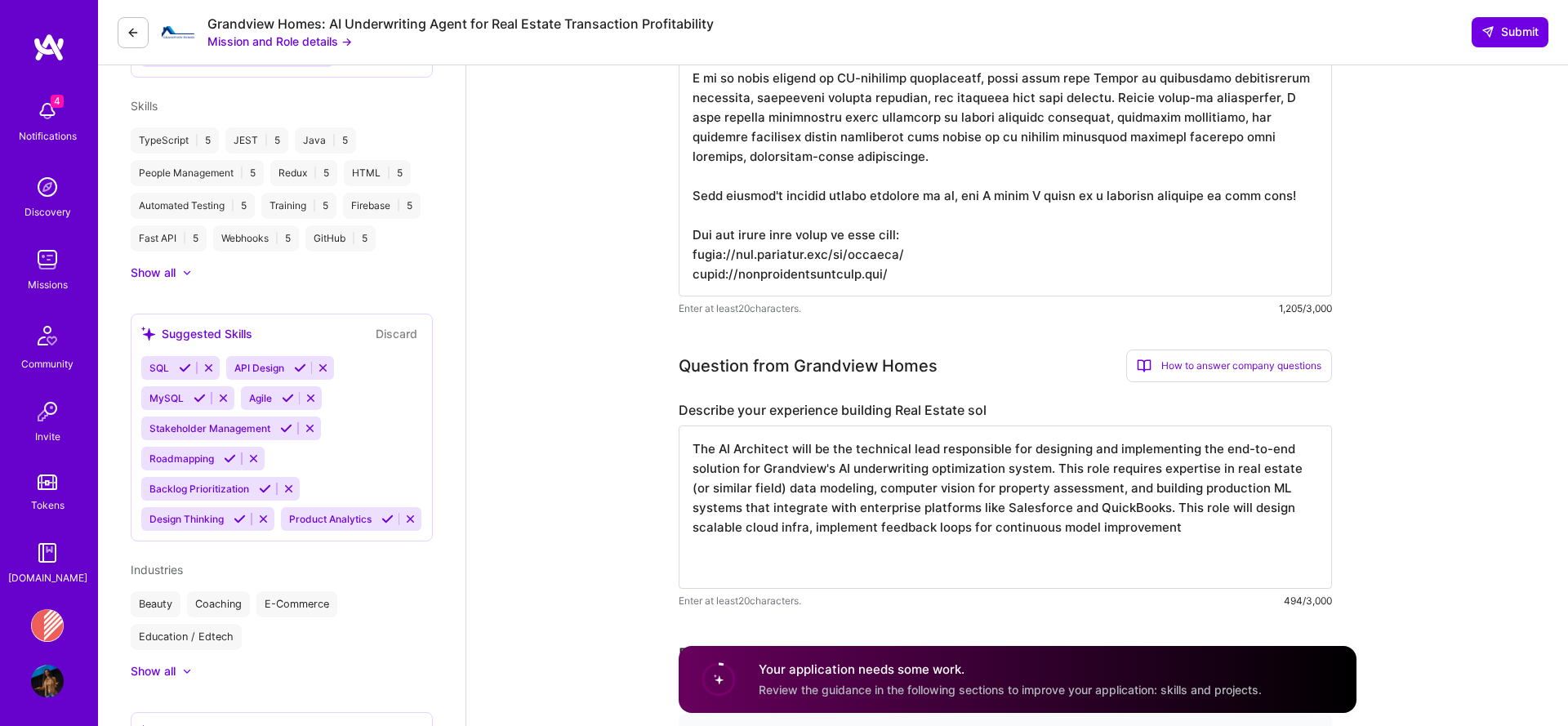
paste textarea "While I have not yet built a real estate–specific underwriting platform, my bac…"
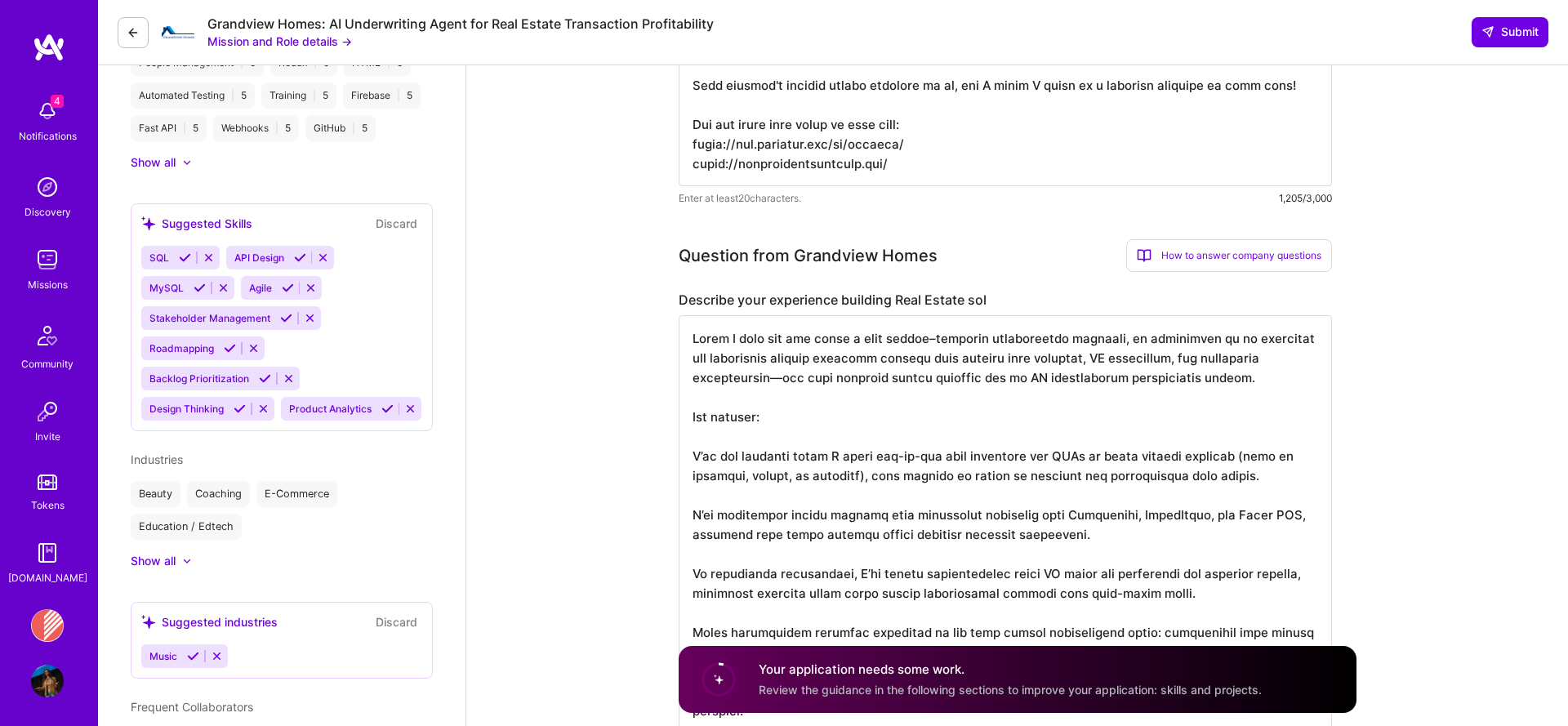
scroll to position [824, 0]
click at [799, 341] on textarea at bounding box center [1004, 523] width 653 height 418
click at [920, 339] on textarea at bounding box center [1004, 523] width 653 height 418
click at [775, 373] on textarea at bounding box center [1004, 523] width 653 height 418
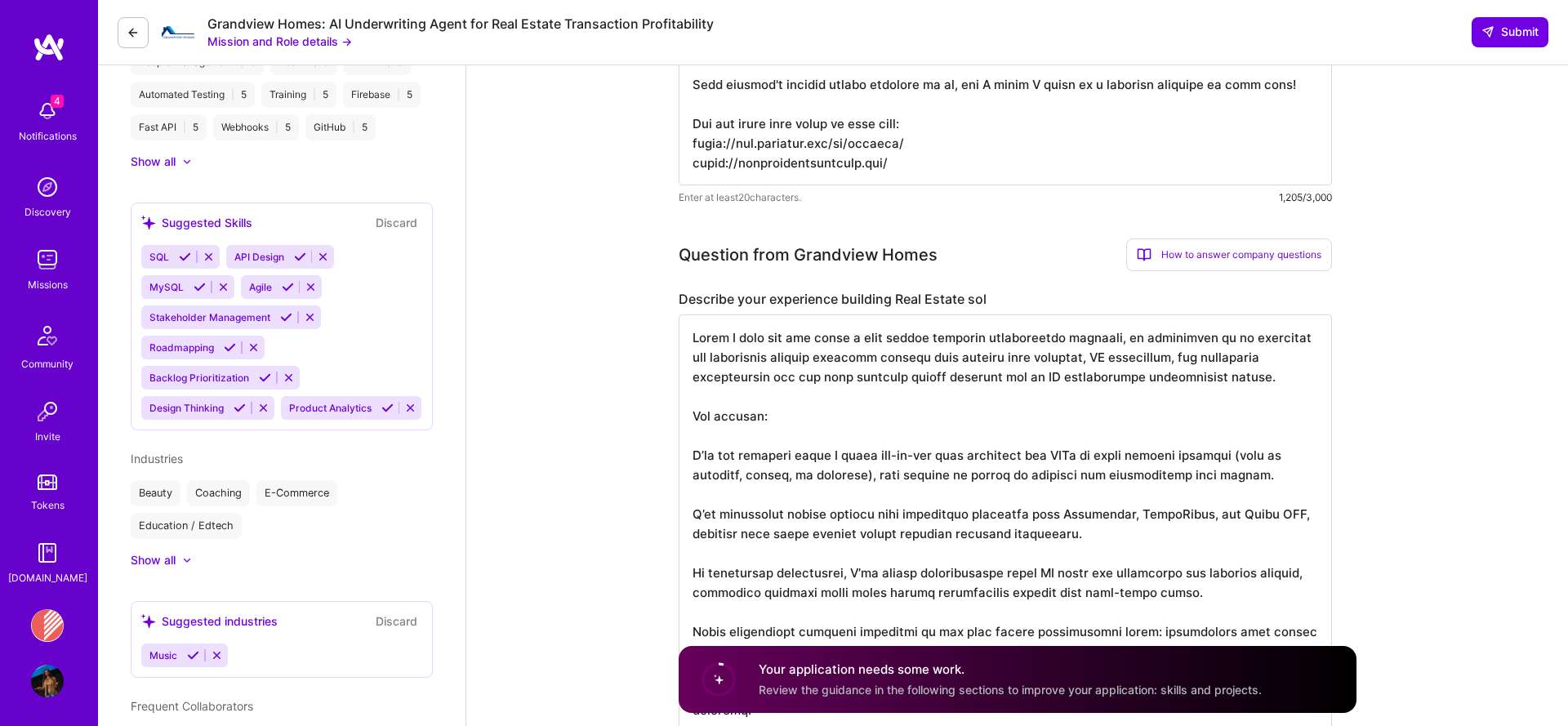
click at [912, 430] on textarea at bounding box center [1004, 523] width 653 height 418
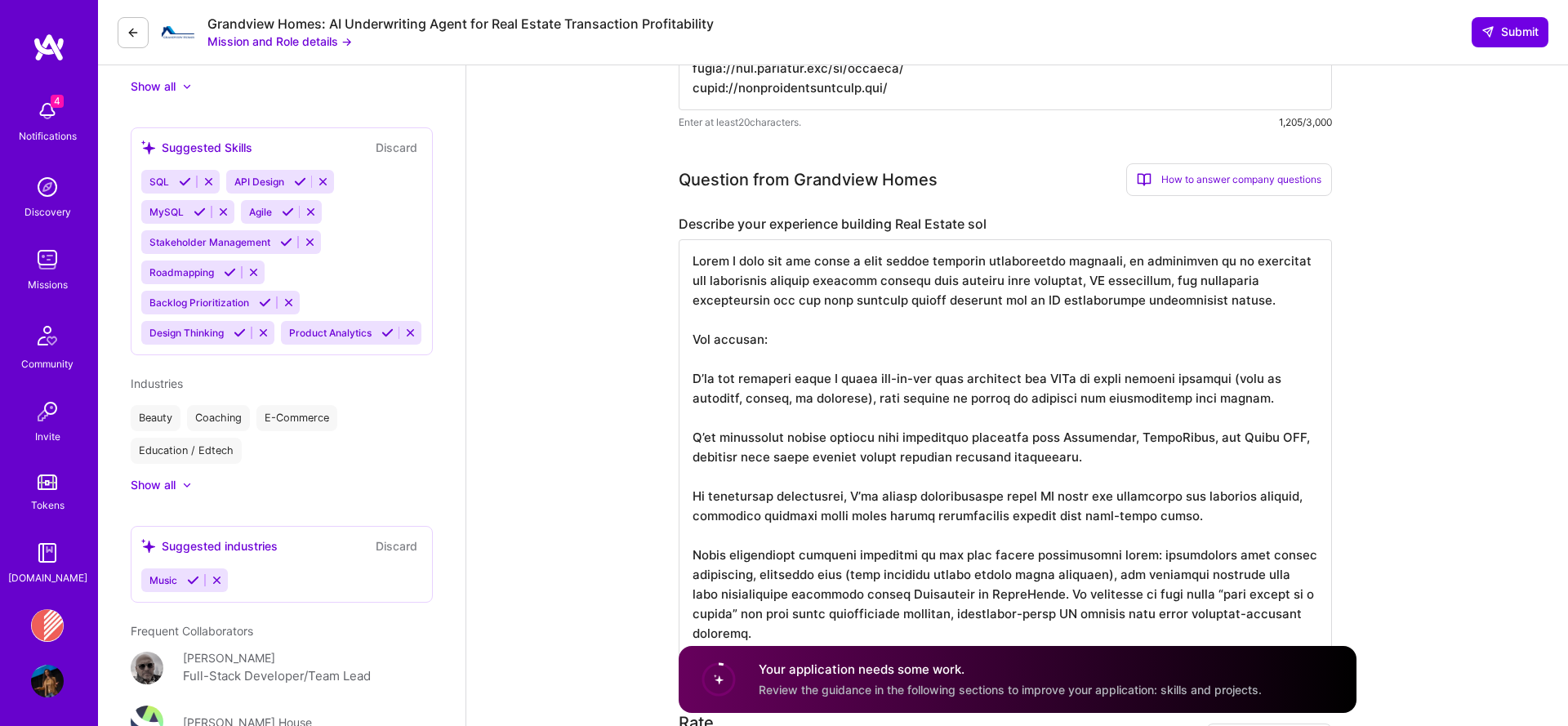
scroll to position [911, 0]
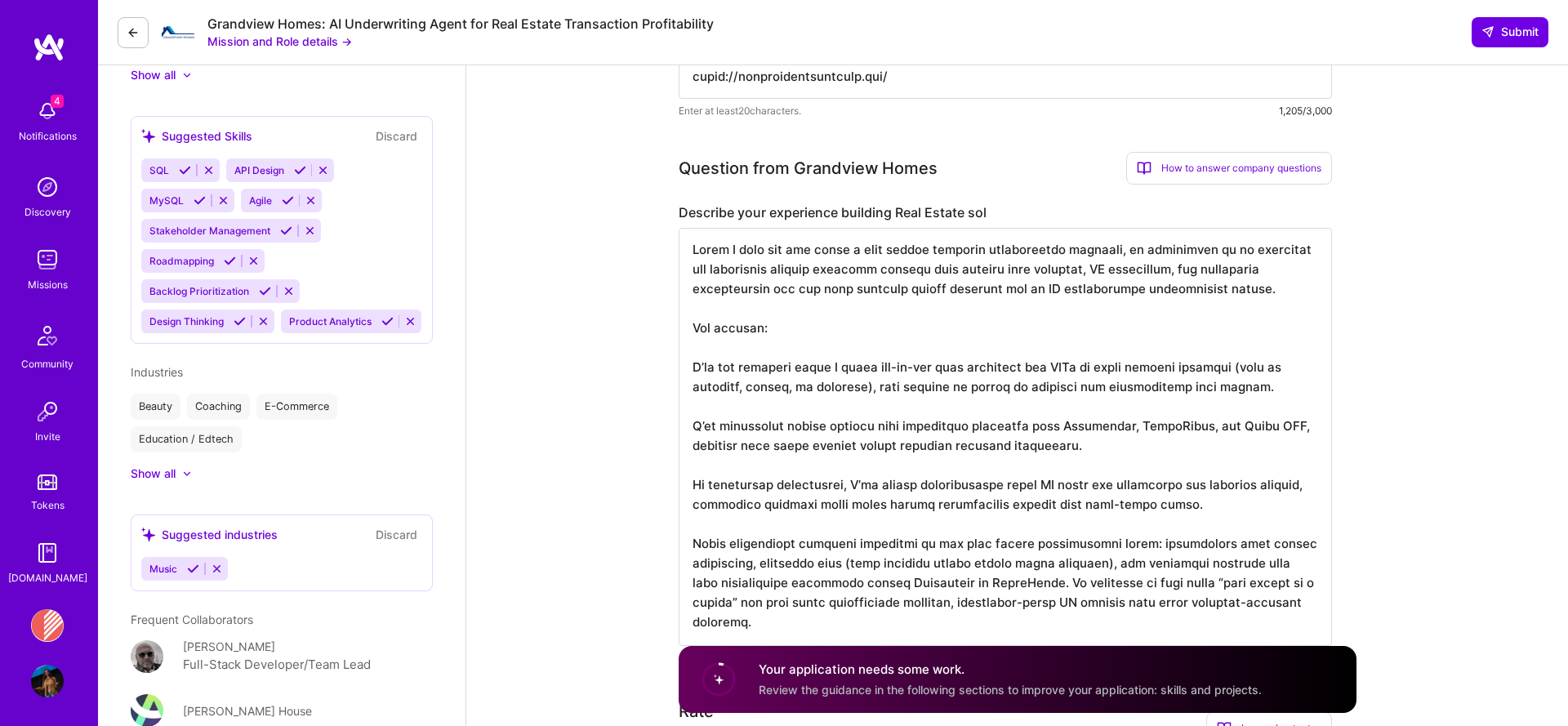
click at [695, 370] on textarea at bounding box center [1004, 437] width 653 height 418
click at [687, 370] on textarea at bounding box center [1004, 437] width 653 height 418
click at [689, 420] on textarea at bounding box center [1004, 437] width 653 height 418
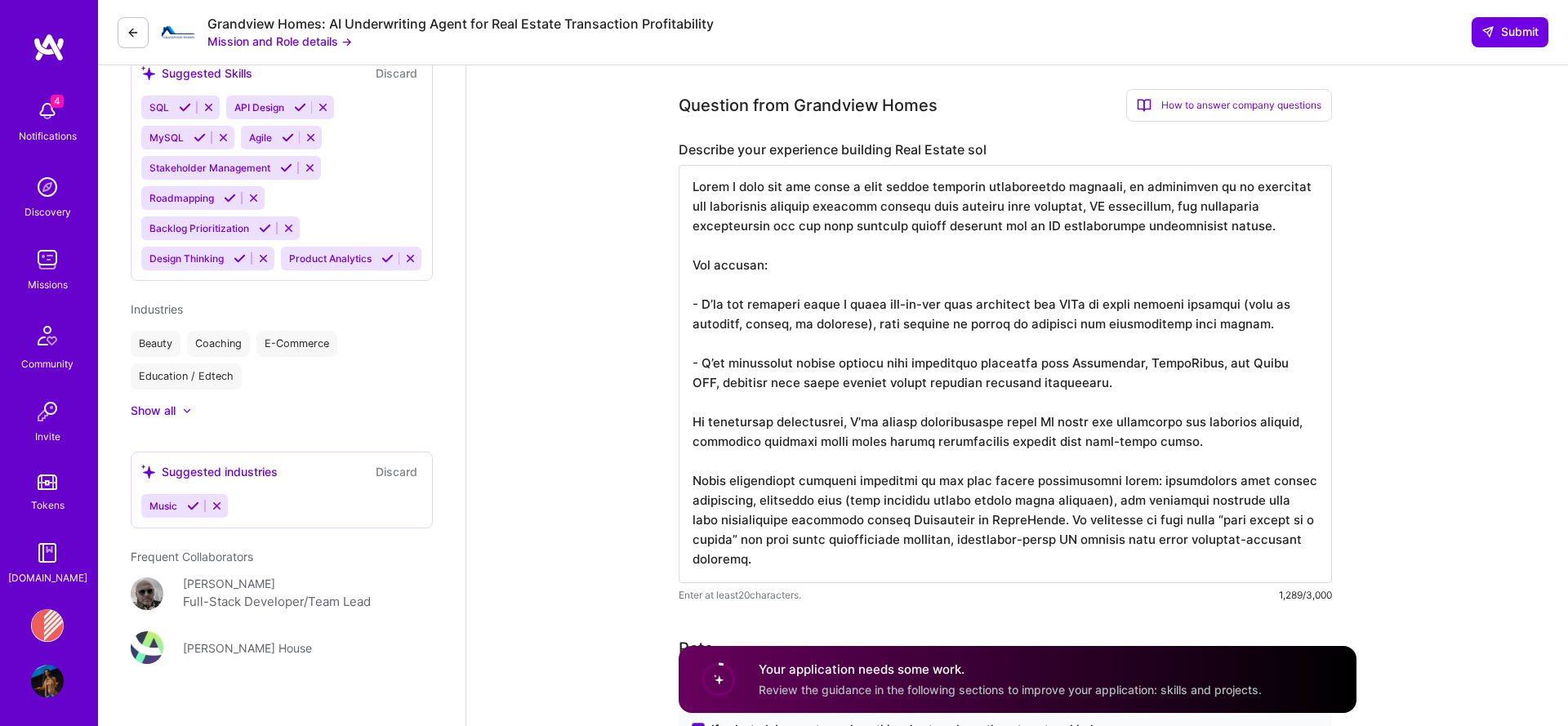
scroll to position [975, 0]
click at [687, 421] on textarea at bounding box center [1004, 373] width 653 height 418
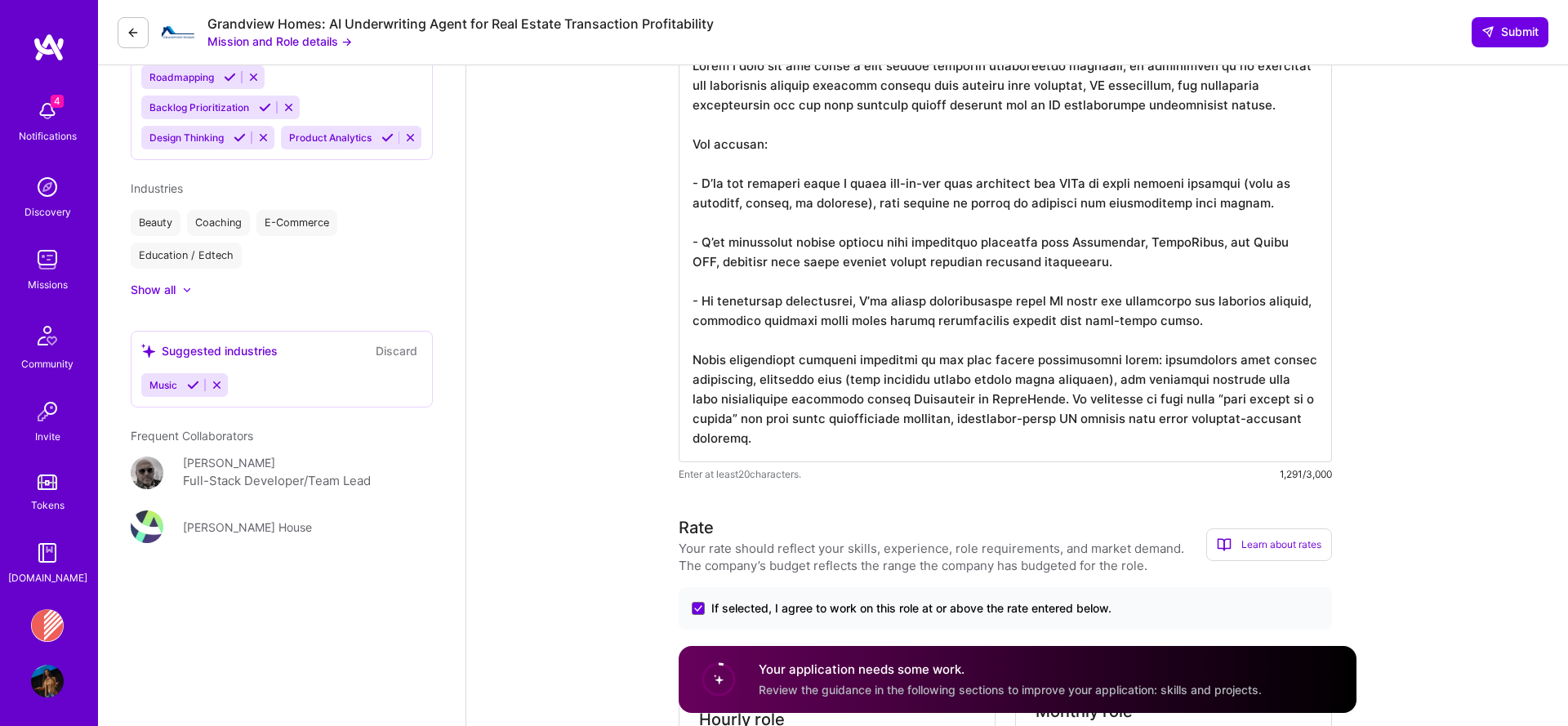
scroll to position [1096, 0]
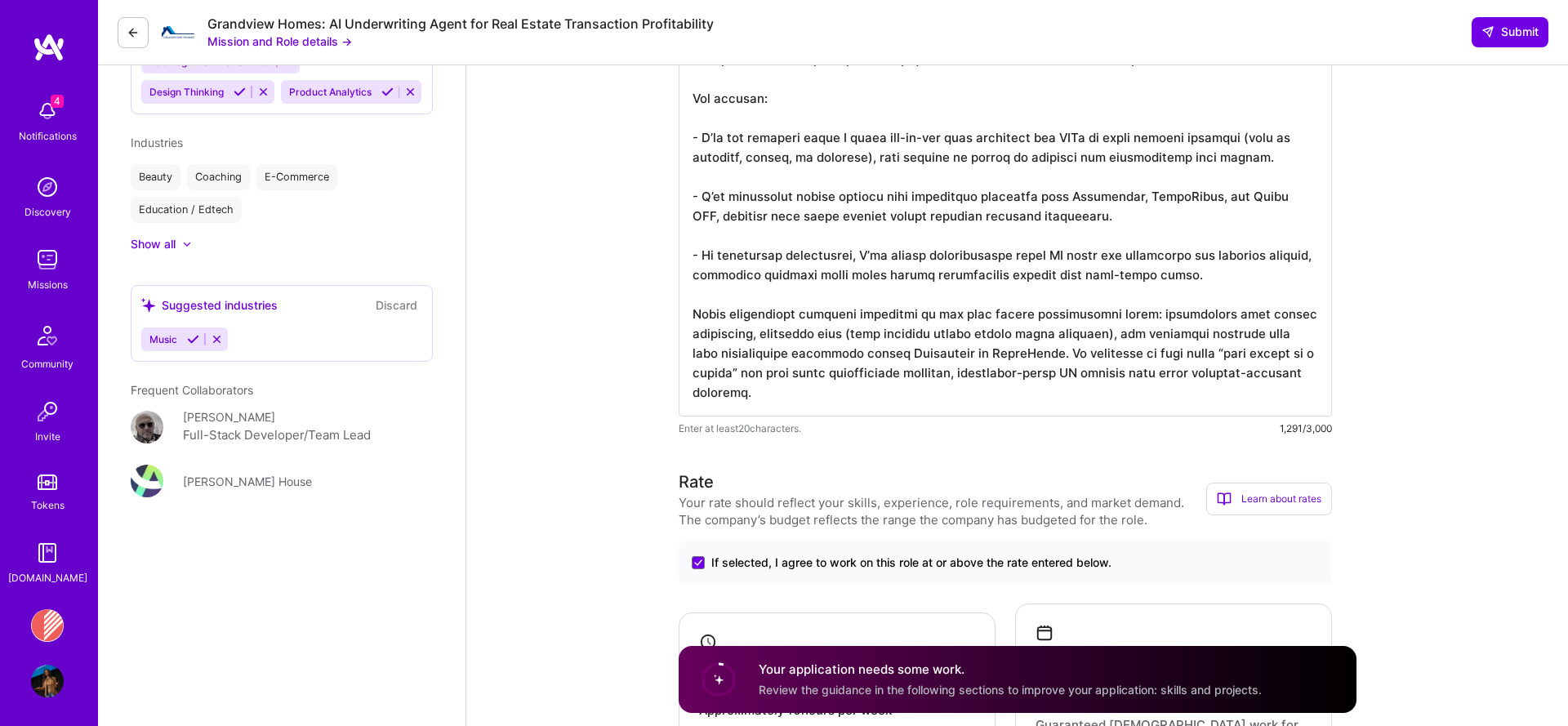
click at [764, 405] on textarea at bounding box center [1004, 207] width 653 height 418
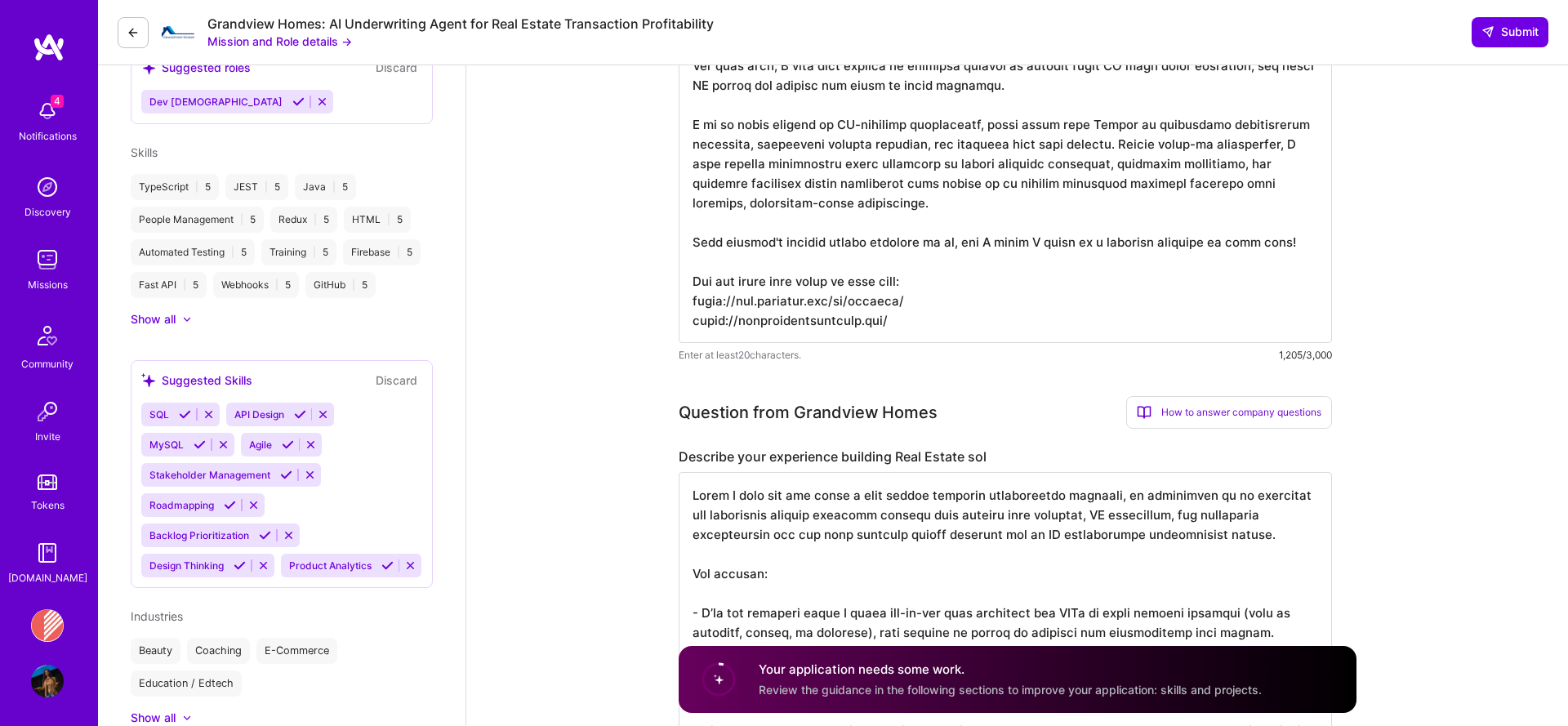
scroll to position [648, 0]
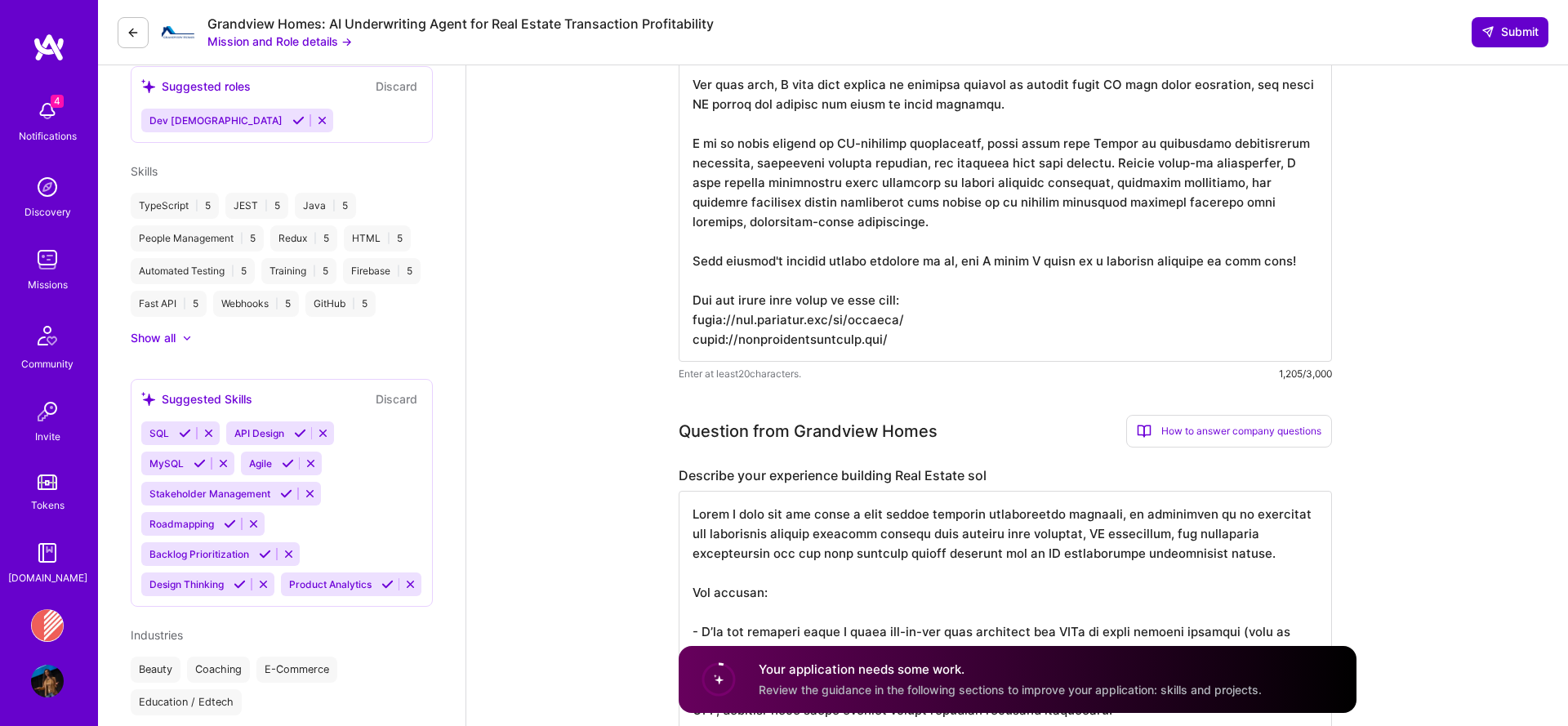
type textarea "While I have not yet built a real estate specific underwriting platform, my bac…"
click at [1489, 30] on icon at bounding box center [1487, 32] width 13 height 13
click at [1496, 34] on span "Submit" at bounding box center [1510, 32] width 57 height 16
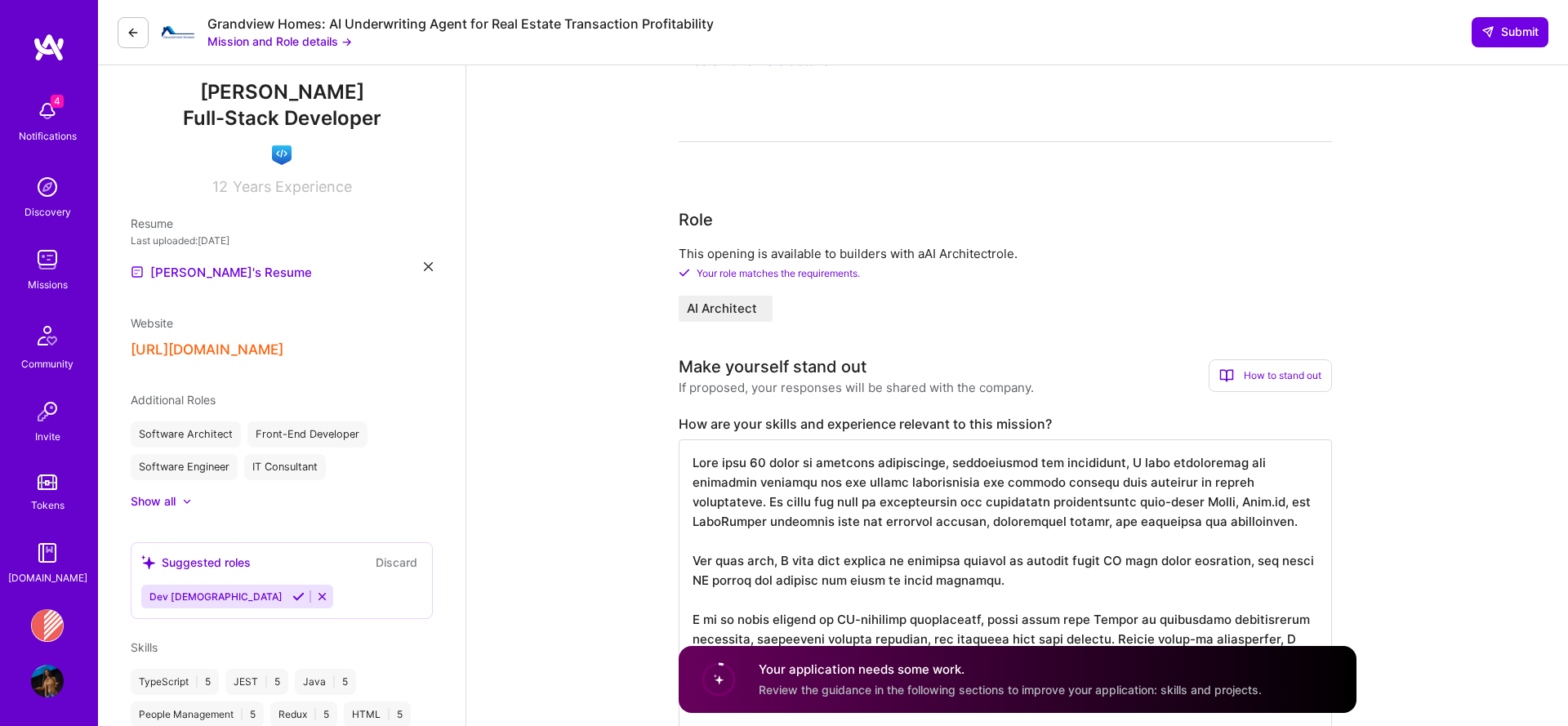
scroll to position [0, 0]
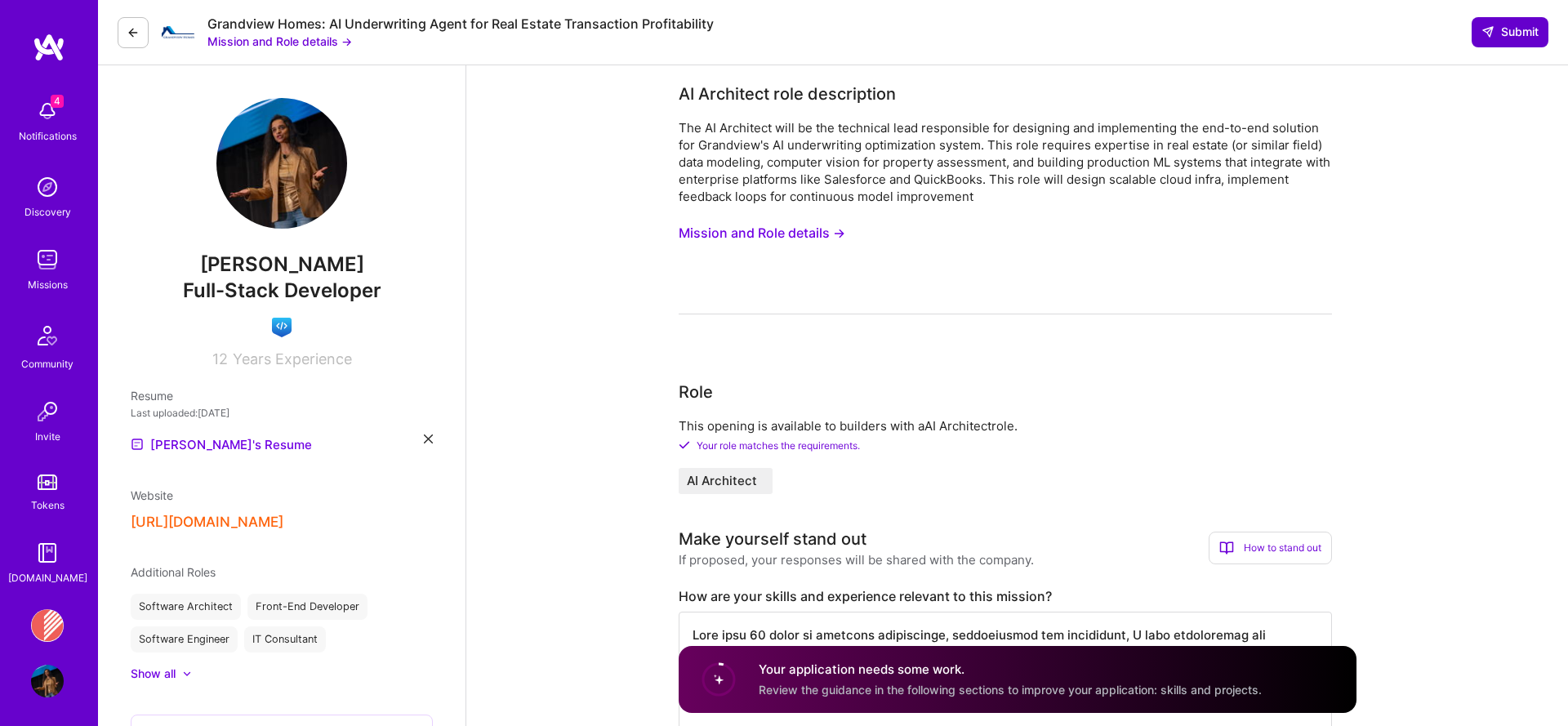
click at [1483, 34] on icon at bounding box center [1487, 32] width 13 height 13
click at [1502, 30] on span "Submit" at bounding box center [1510, 32] width 57 height 16
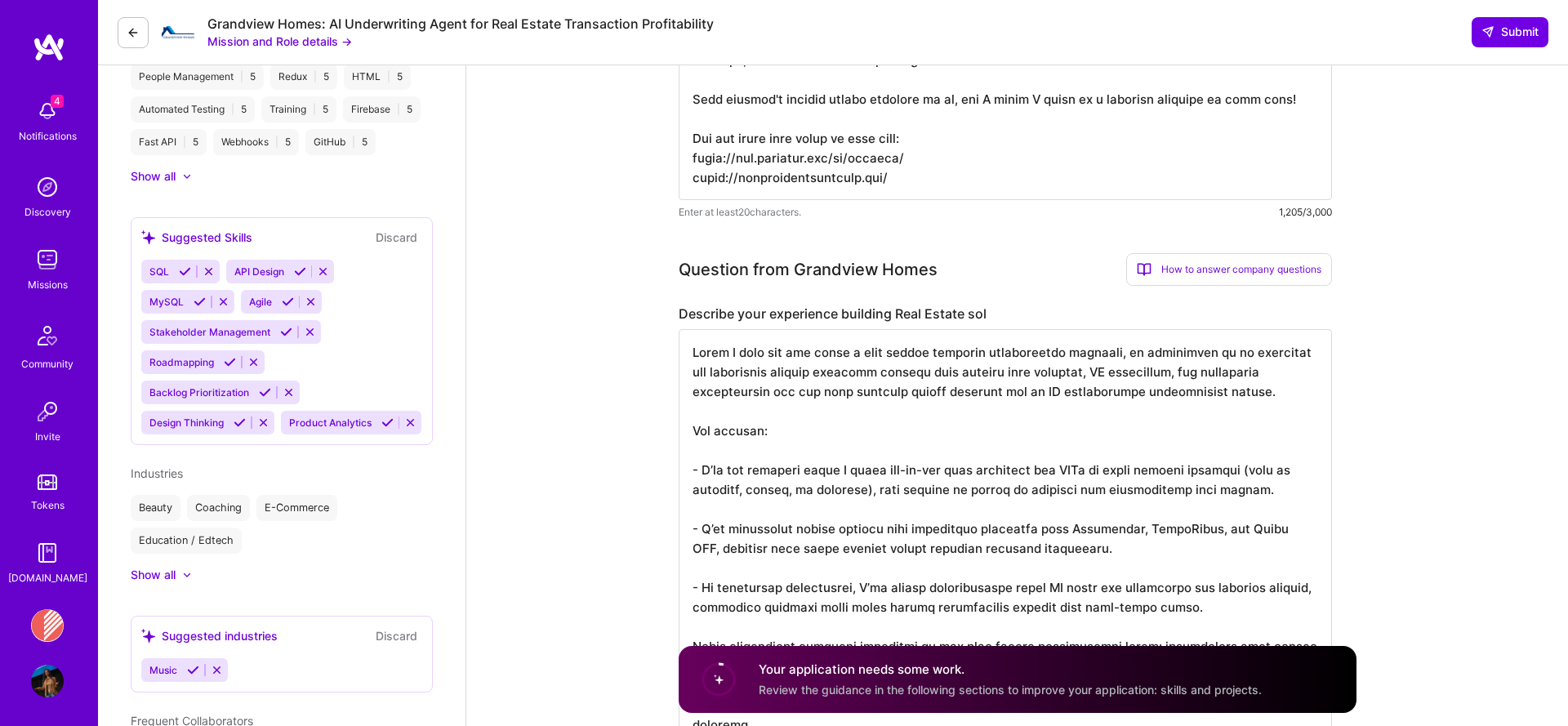
scroll to position [617, 0]
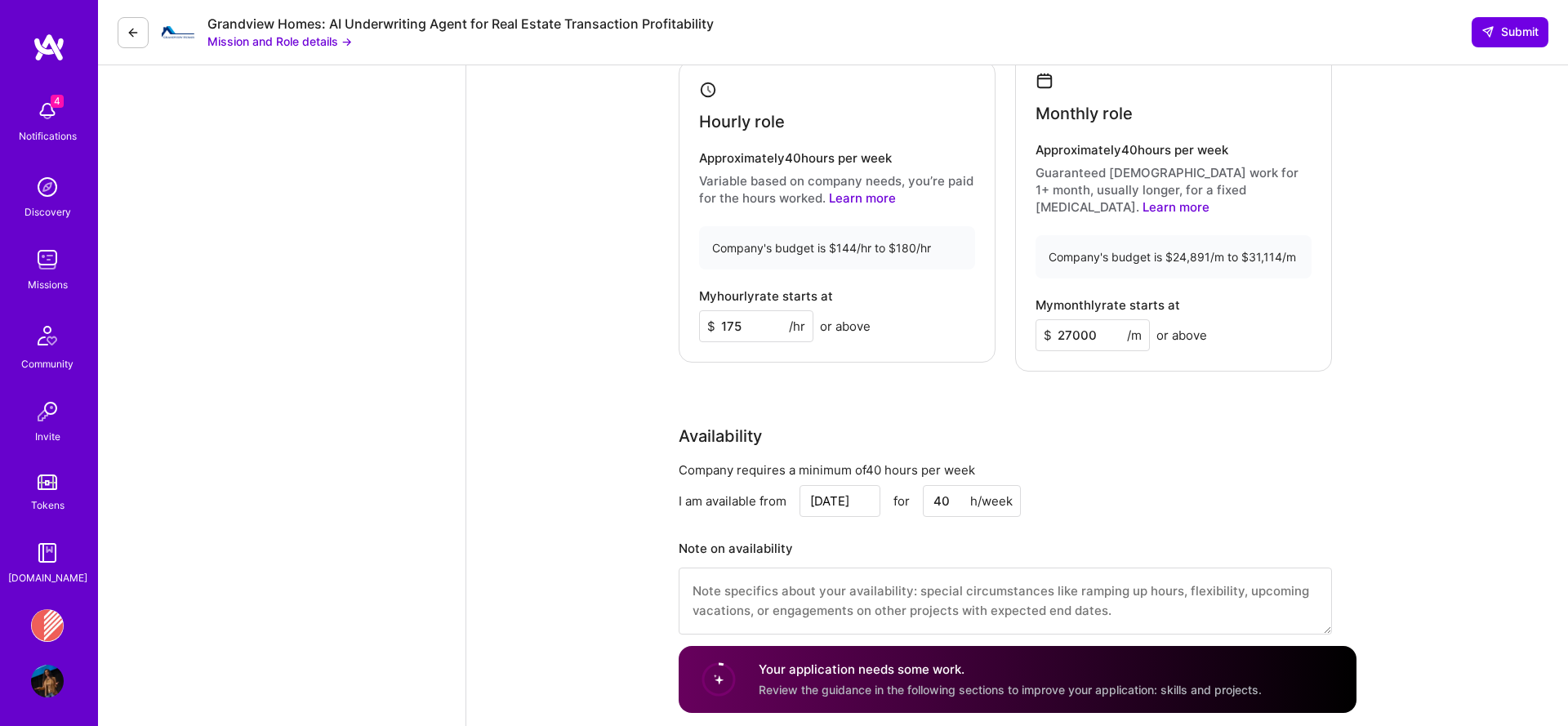
click at [853, 671] on h4 "Your application needs some work." at bounding box center [1010, 669] width 503 height 17
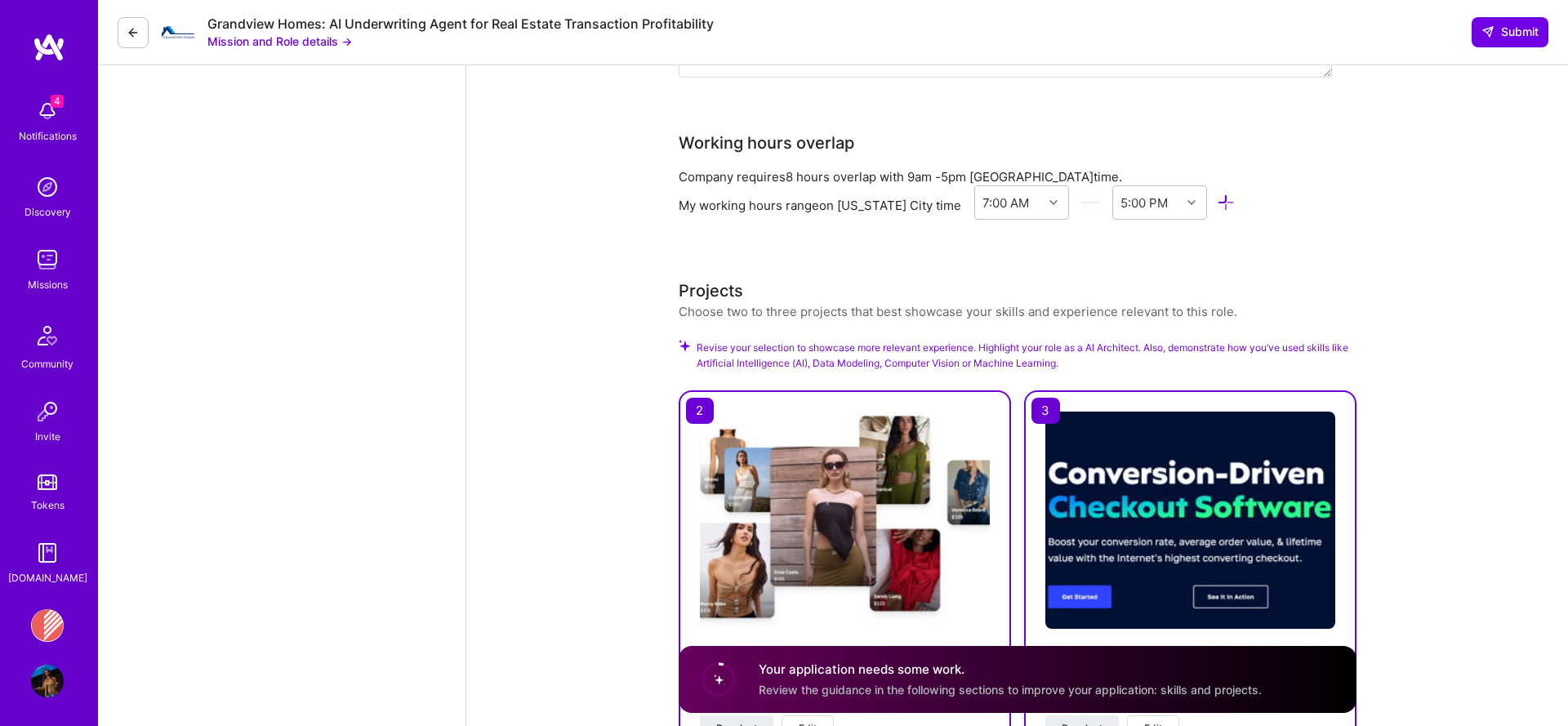
scroll to position [2590, 0]
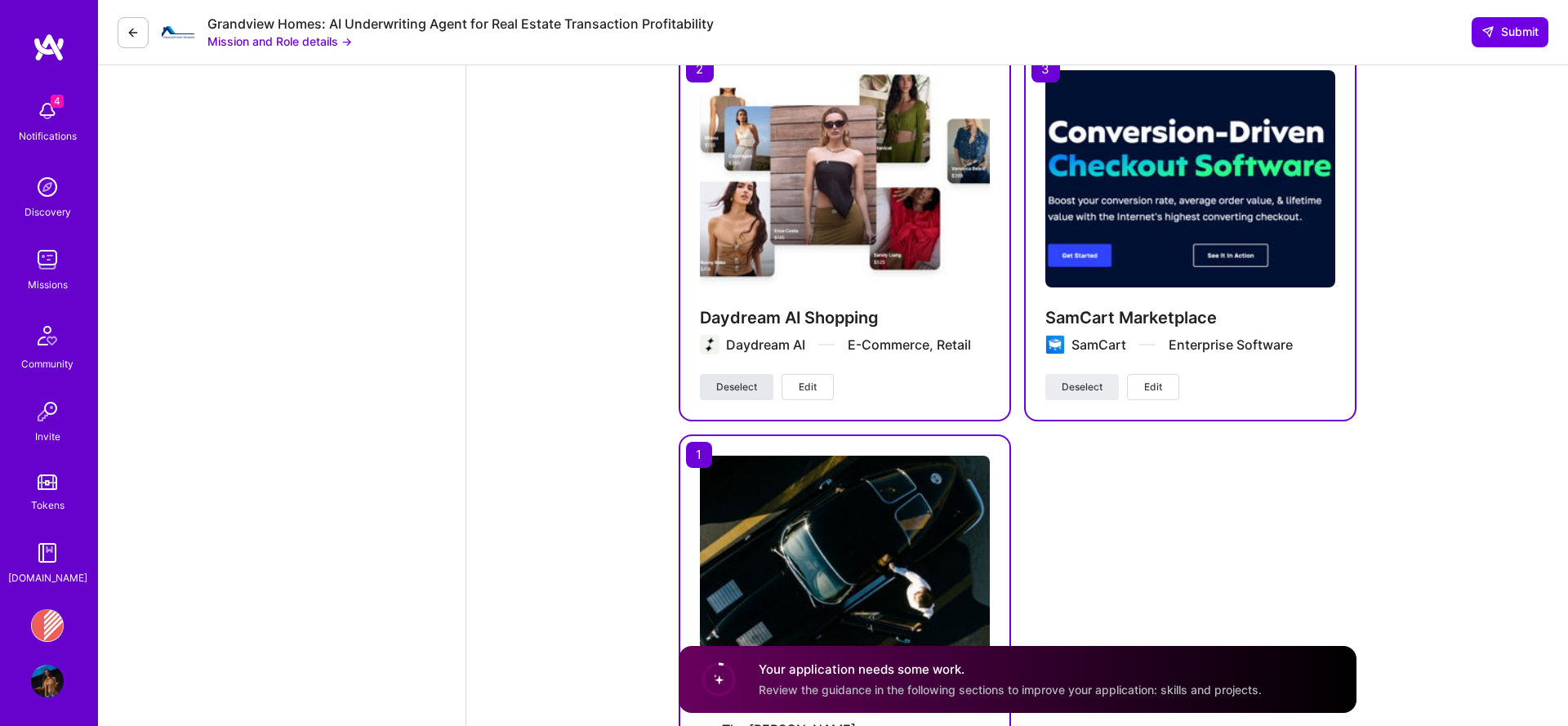
click at [731, 379] on span "Deselect" at bounding box center [736, 386] width 41 height 15
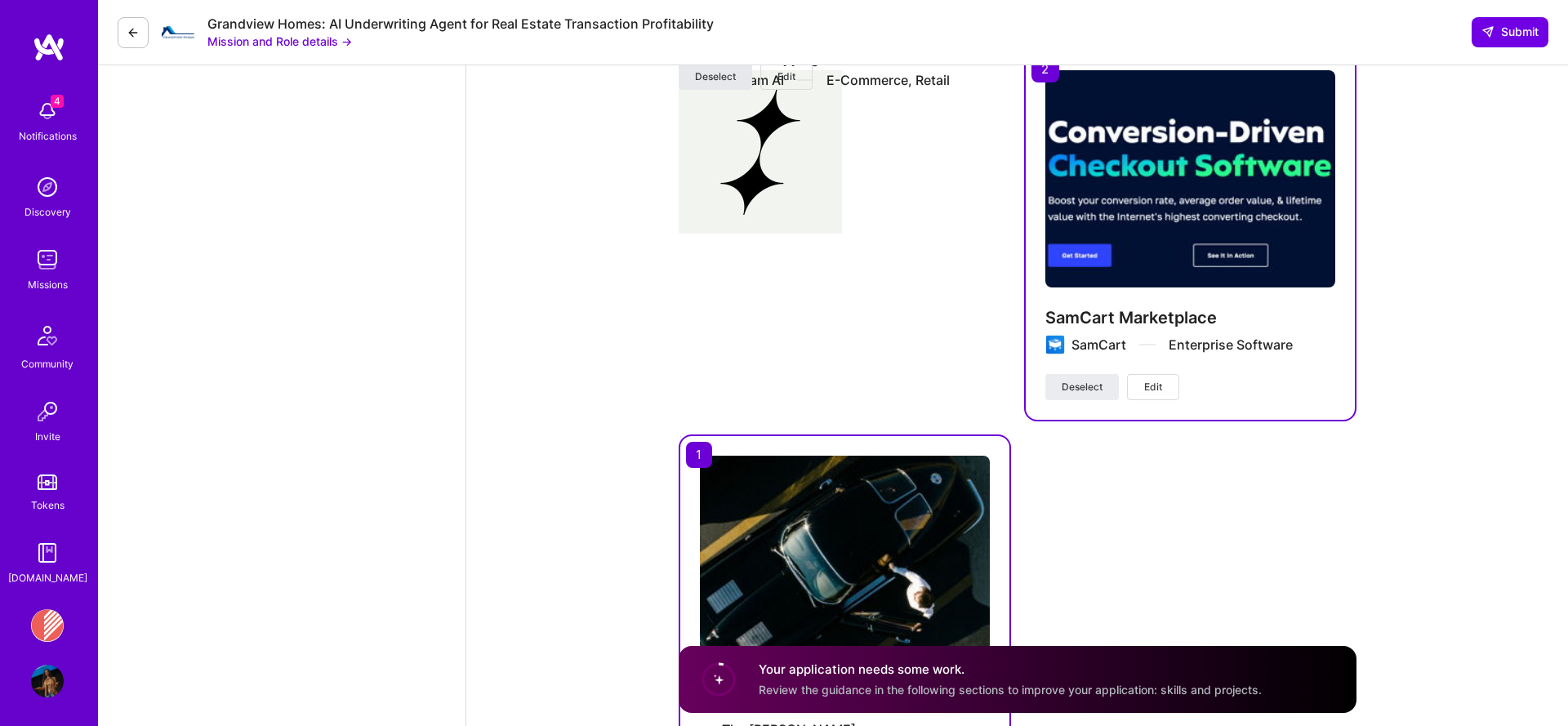
scroll to position [2401, 0]
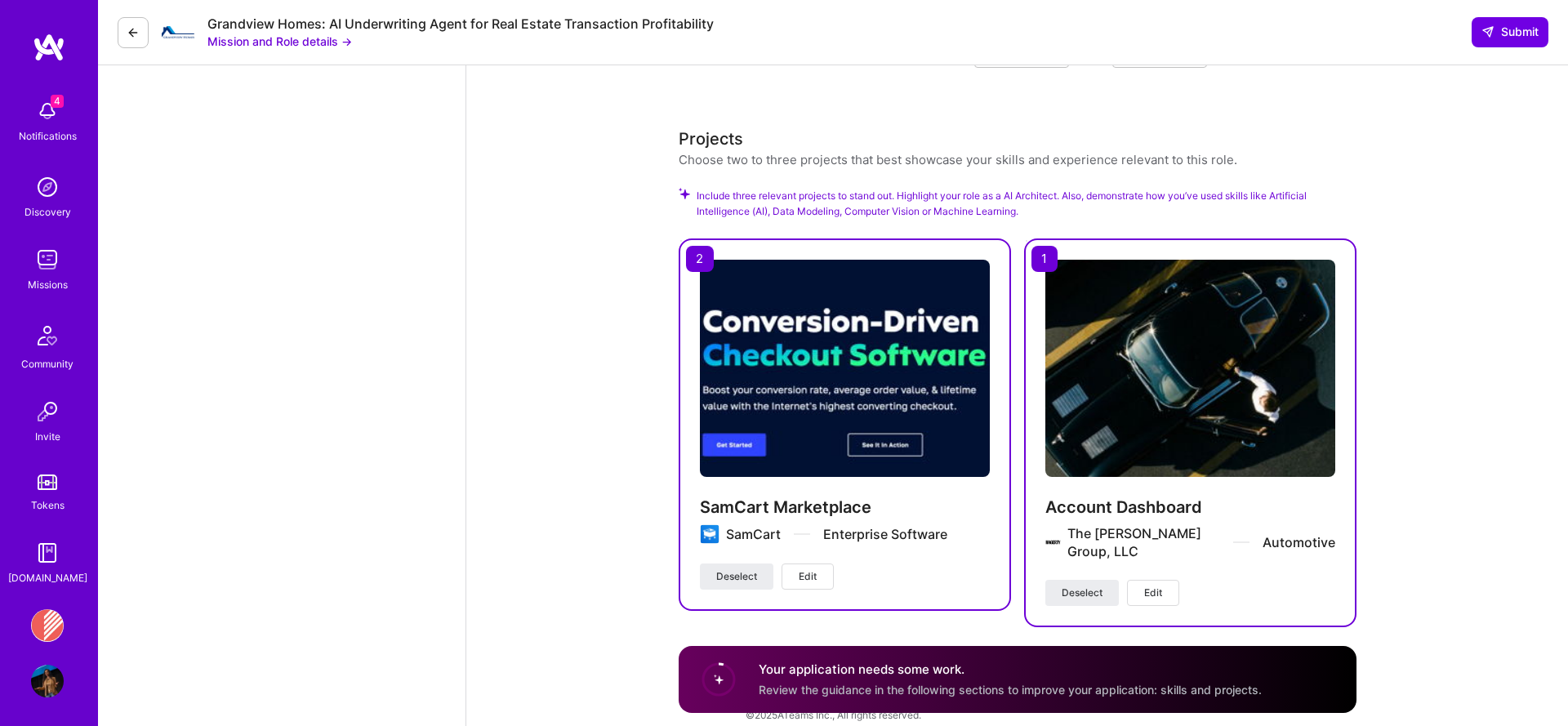
click at [1077, 561] on div "Account Dashboard The Hagerty Group, LLC Automotive" at bounding box center [1190, 538] width 290 height 83
click at [1072, 585] on span "Deselect" at bounding box center [1082, 592] width 41 height 15
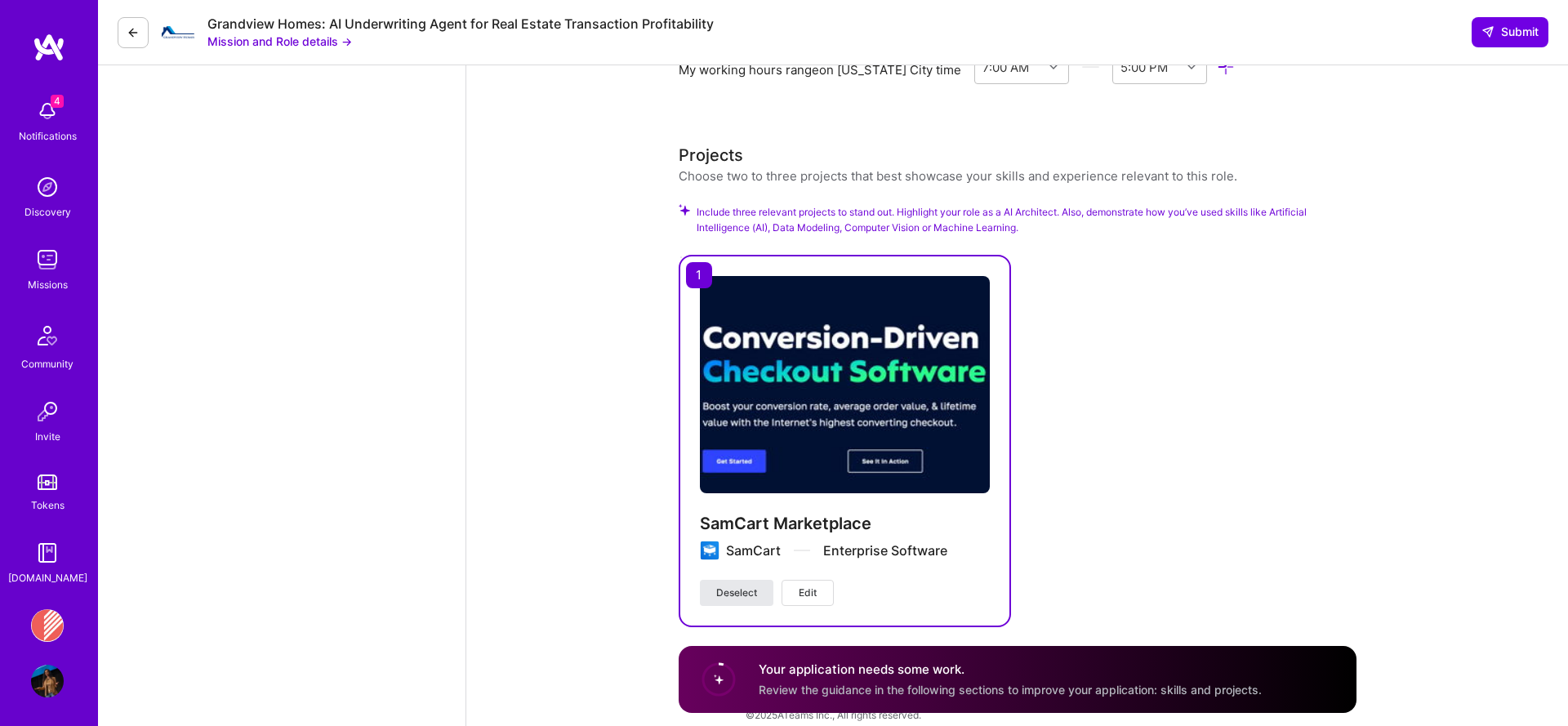
click at [741, 585] on span "Deselect" at bounding box center [736, 592] width 41 height 15
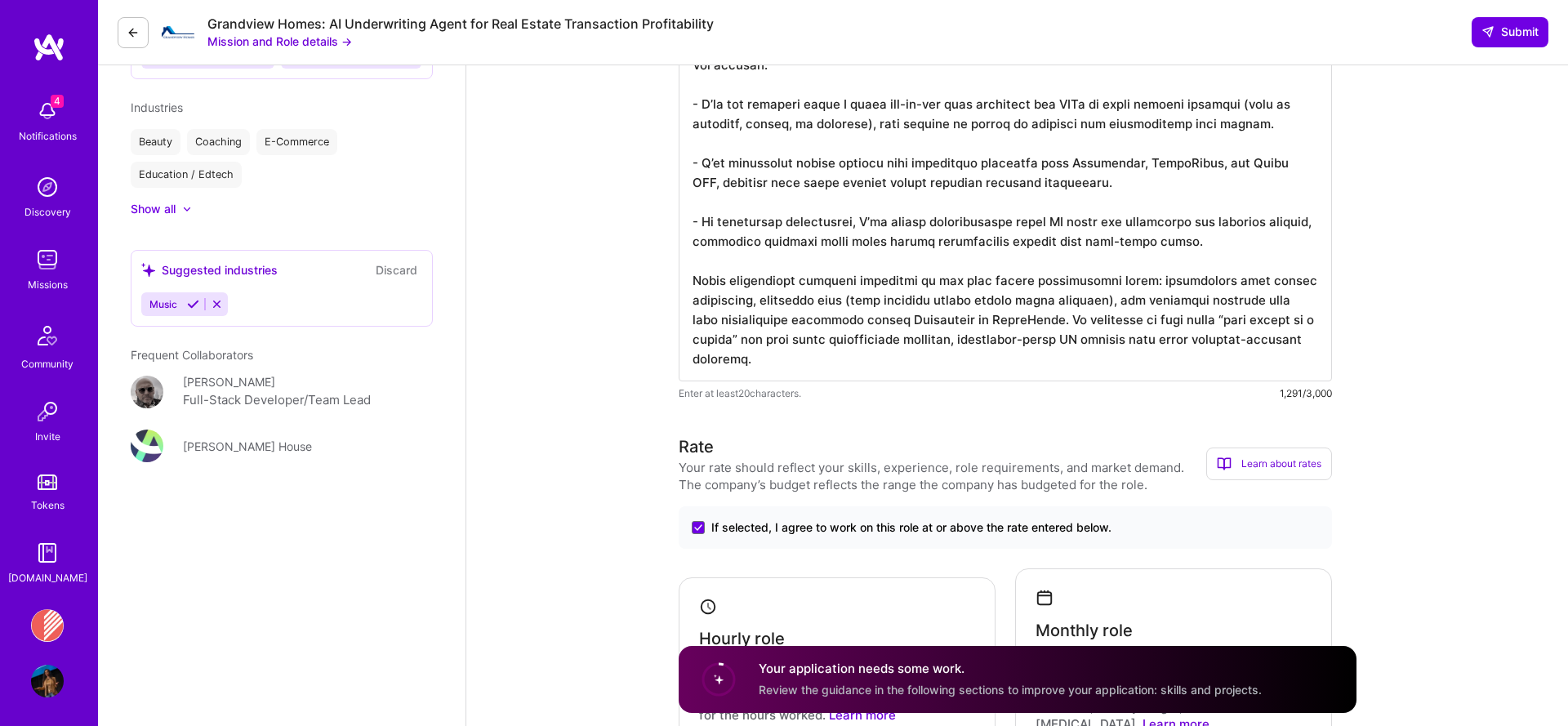
scroll to position [1105, 0]
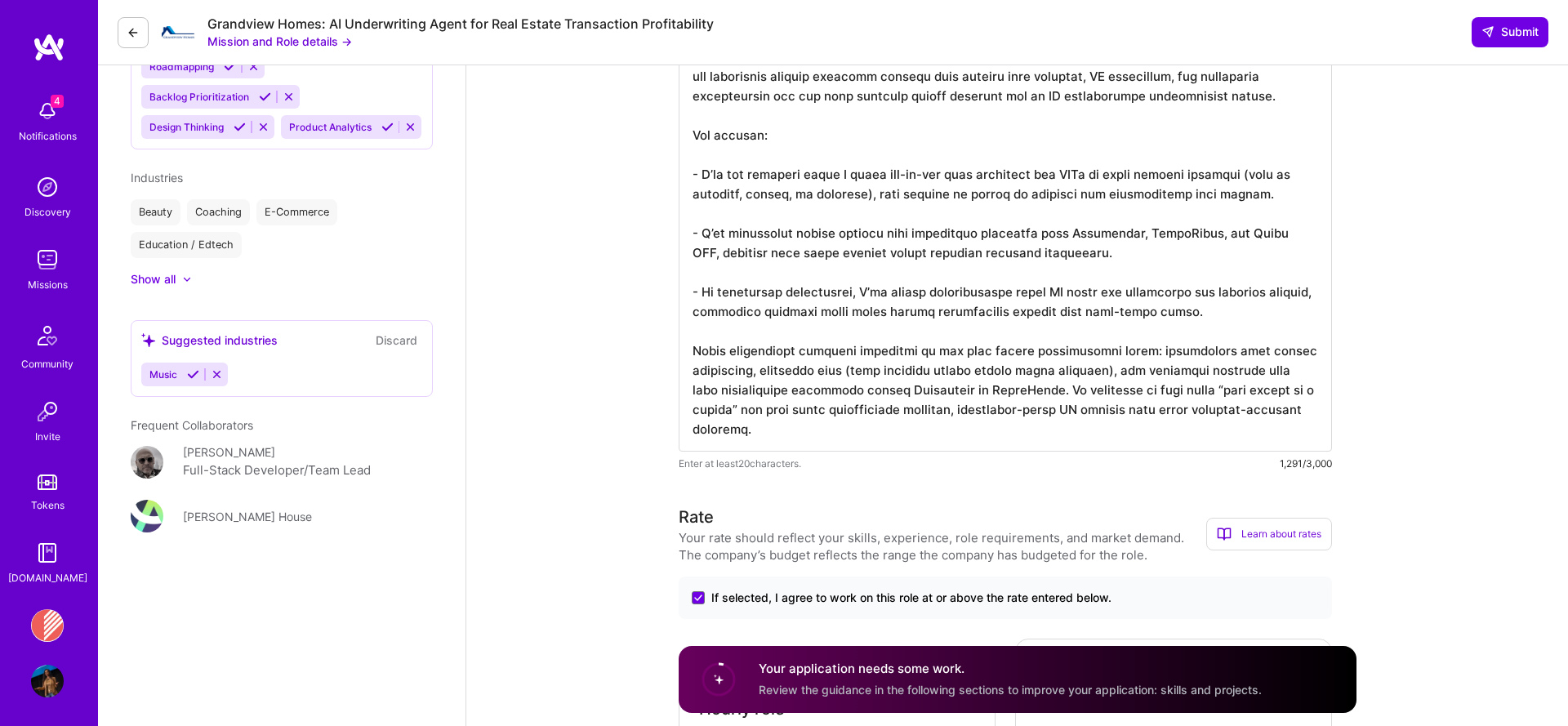
click at [745, 597] on span "If selected, I agree to work on this role at or above the rate entered below." at bounding box center [911, 597] width 400 height 16
click at [0, 0] on input "If selected, I agree to work on this role at or above the rate entered below." at bounding box center [0, 0] width 0 height 0
click at [745, 597] on span "If selected, I agree to work on this role at or above the rate entered below." at bounding box center [911, 597] width 400 height 16
click at [0, 0] on input "If selected, I agree to work on this role at or above the rate entered below." at bounding box center [0, 0] width 0 height 0
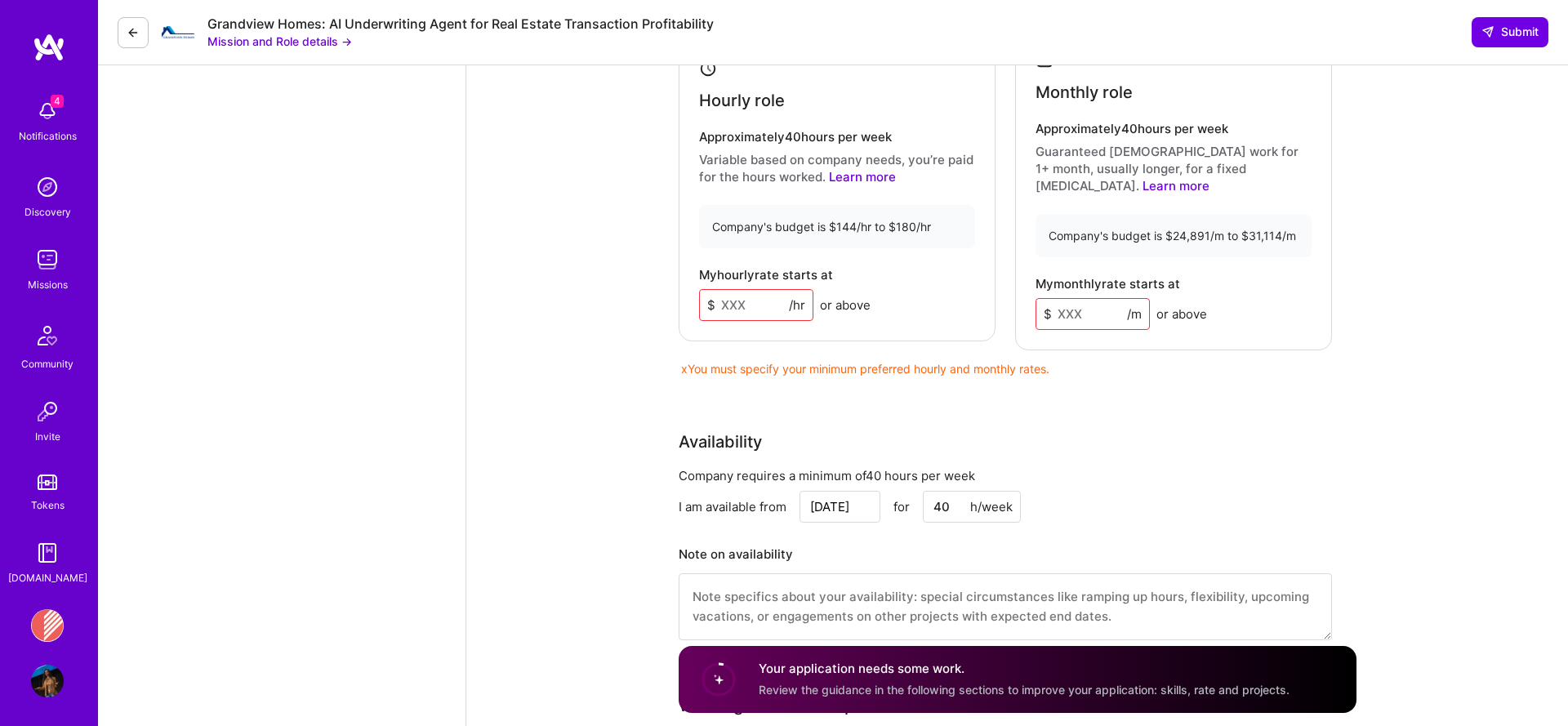
scroll to position [1711, 0]
click at [740, 290] on input at bounding box center [756, 306] width 114 height 32
type input "175"
click at [1051, 300] on input at bounding box center [1092, 316] width 114 height 32
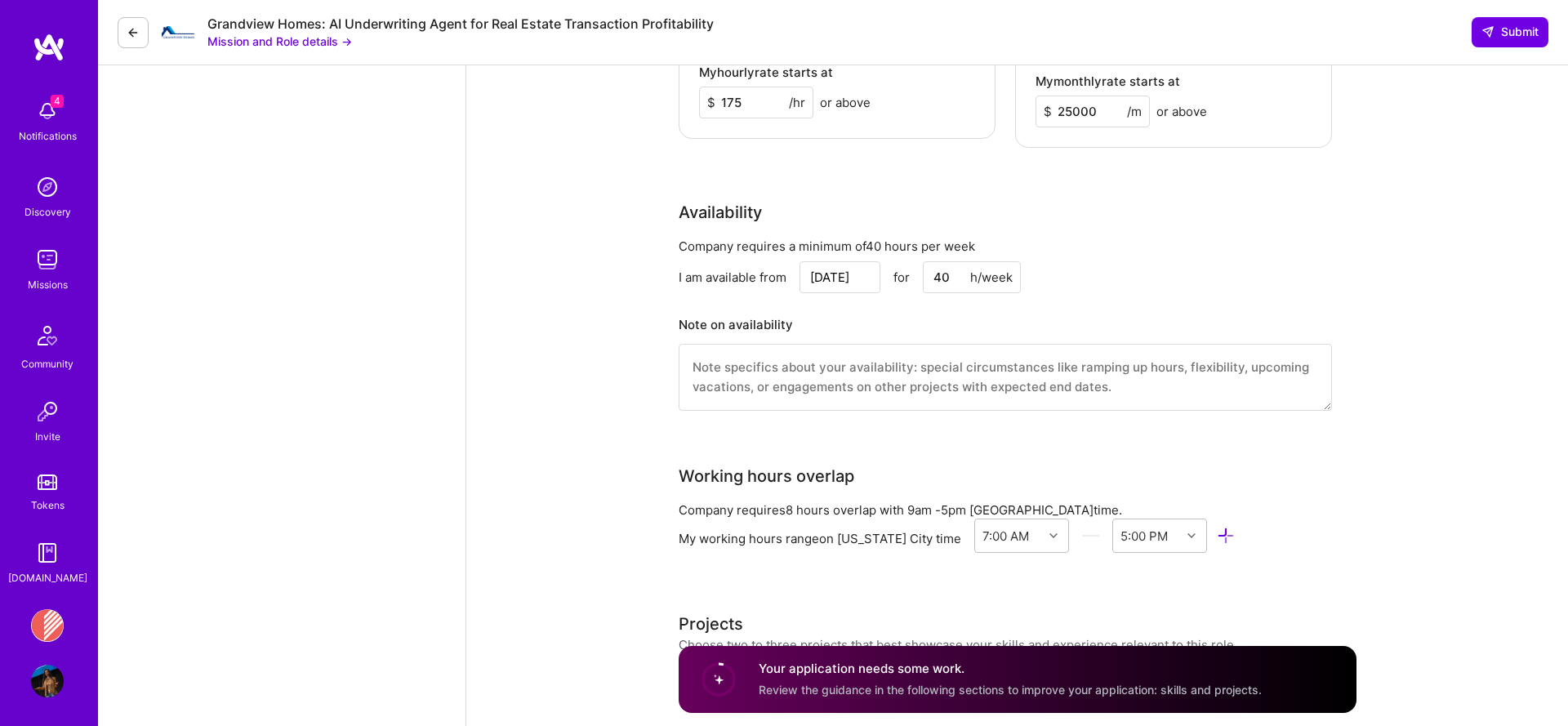
scroll to position [2012, 0]
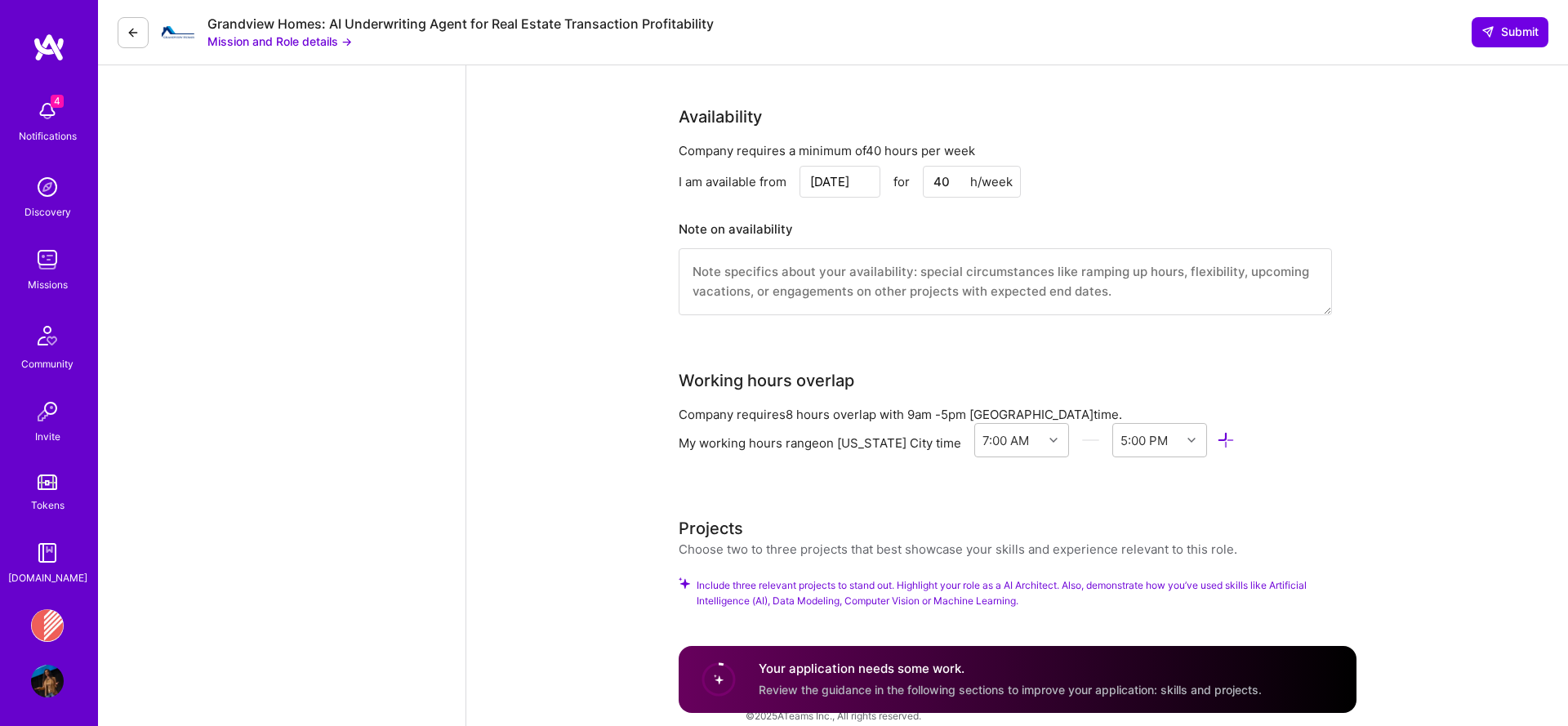
type input "25000"
click at [937, 577] on span "Include three relevant projects to stand out. Highlight your role as a AI Archi…" at bounding box center [1026, 592] width 660 height 31
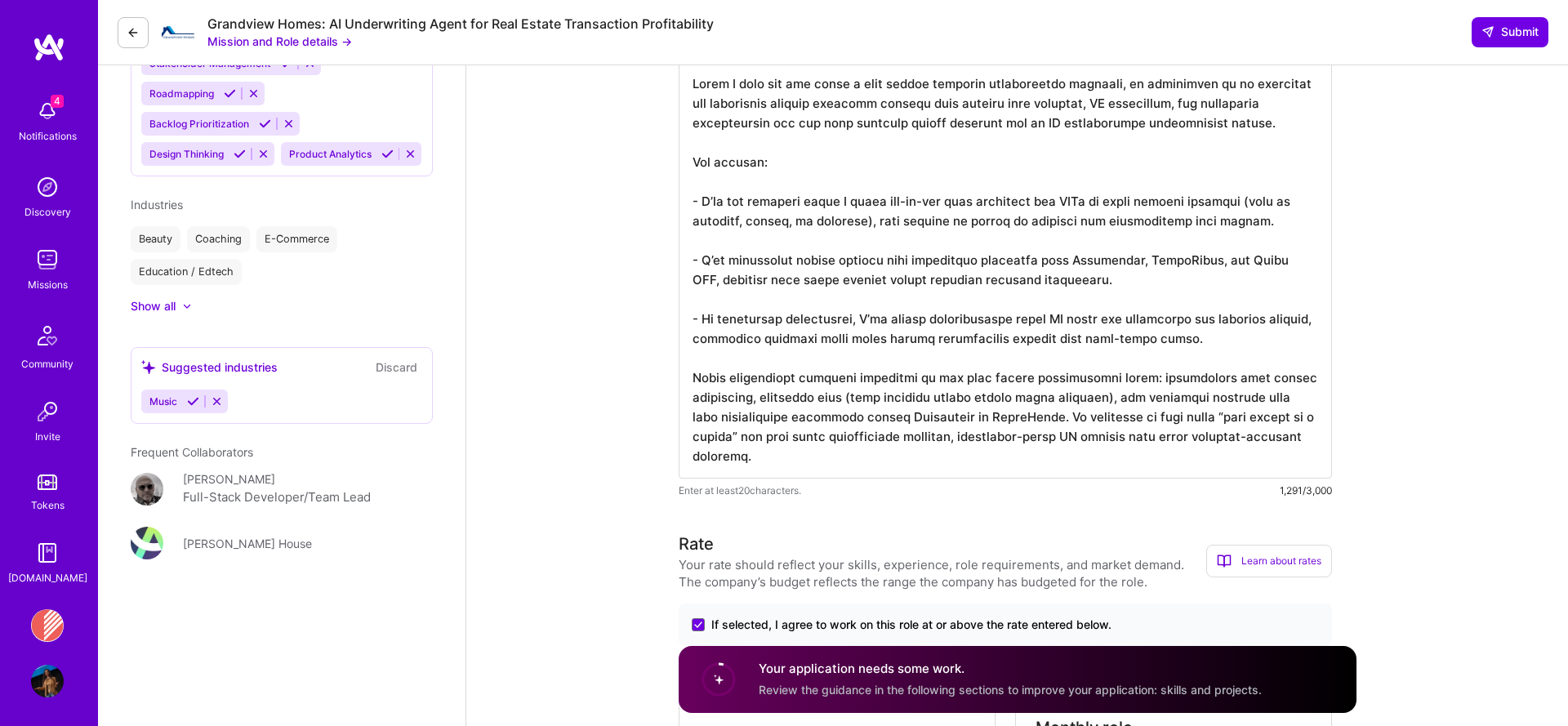
scroll to position [1020, 0]
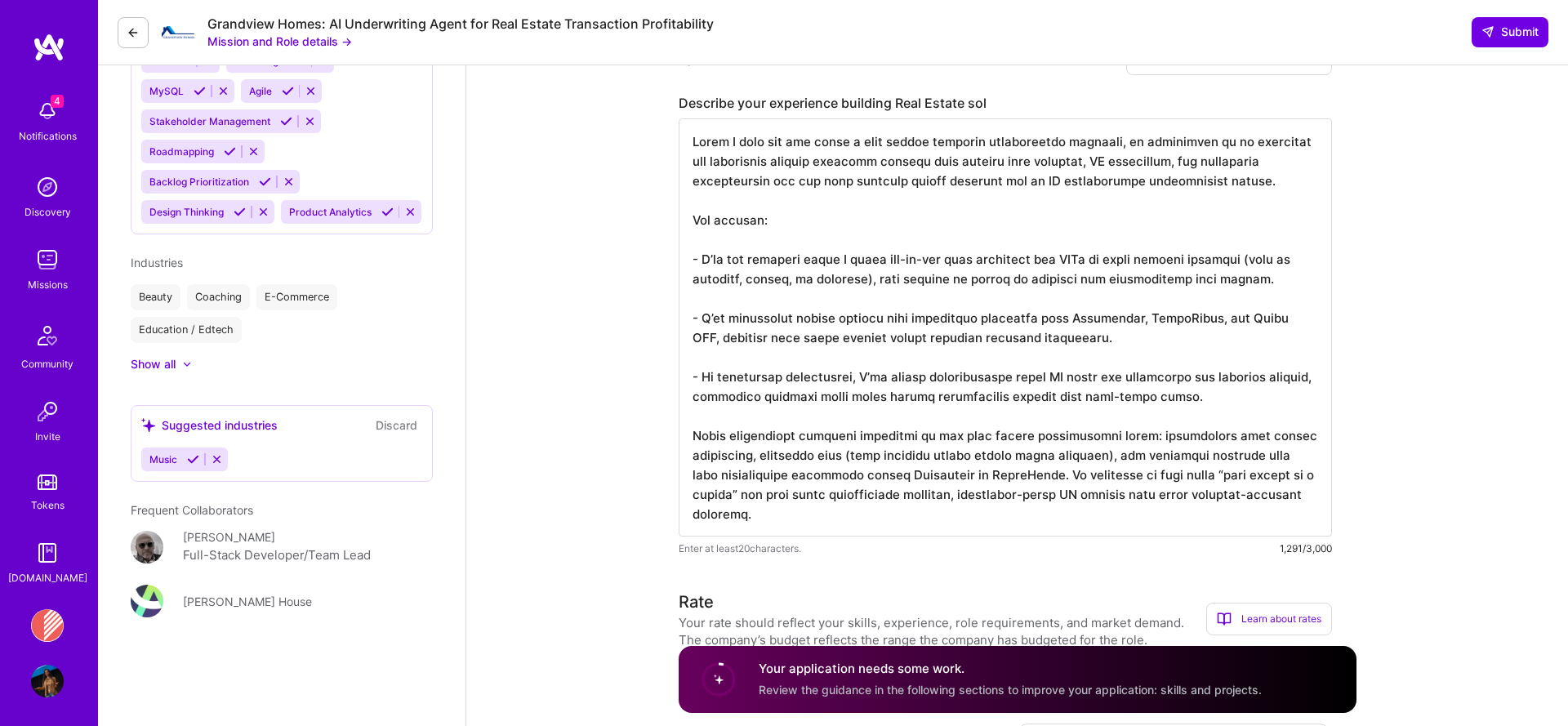
click at [900, 452] on textarea at bounding box center [1004, 328] width 653 height 418
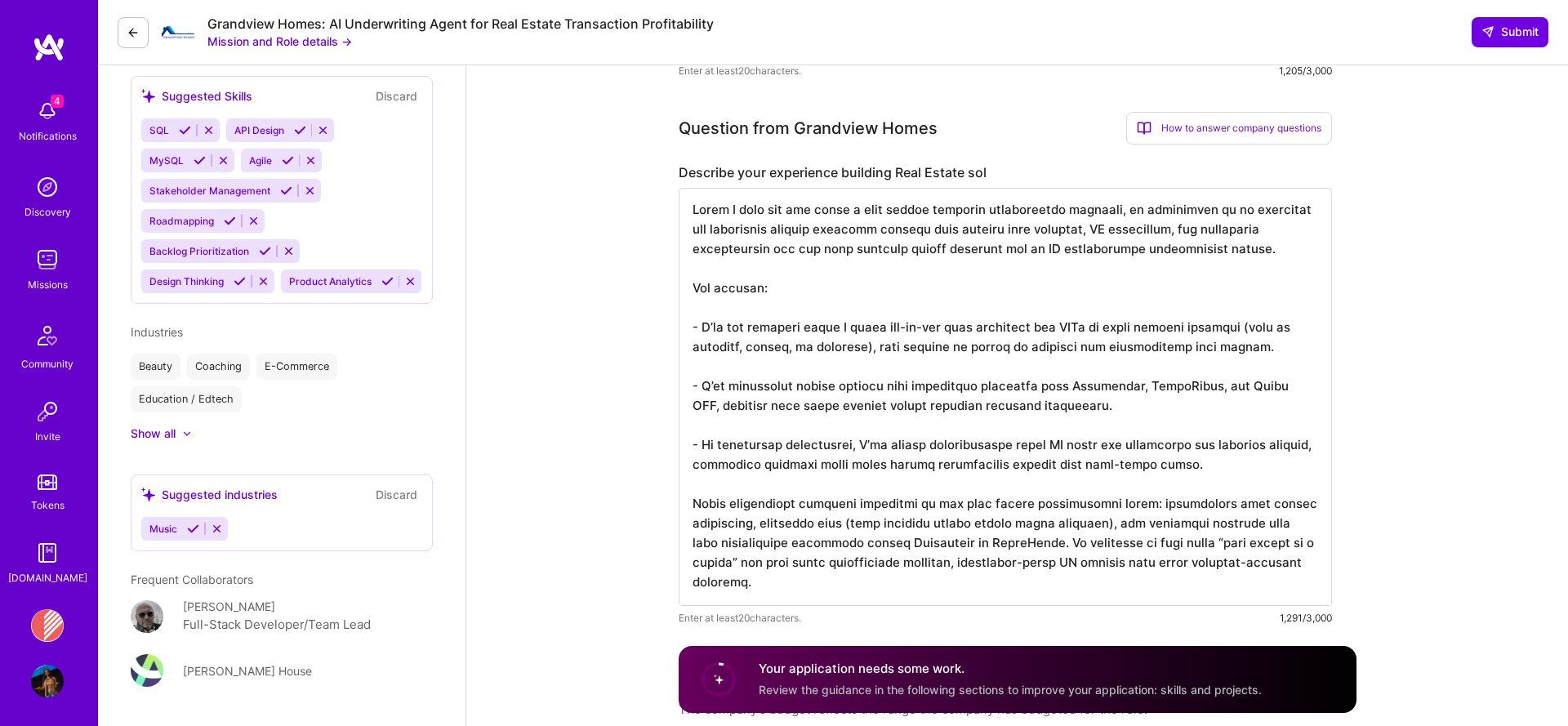
scroll to position [276, 0]
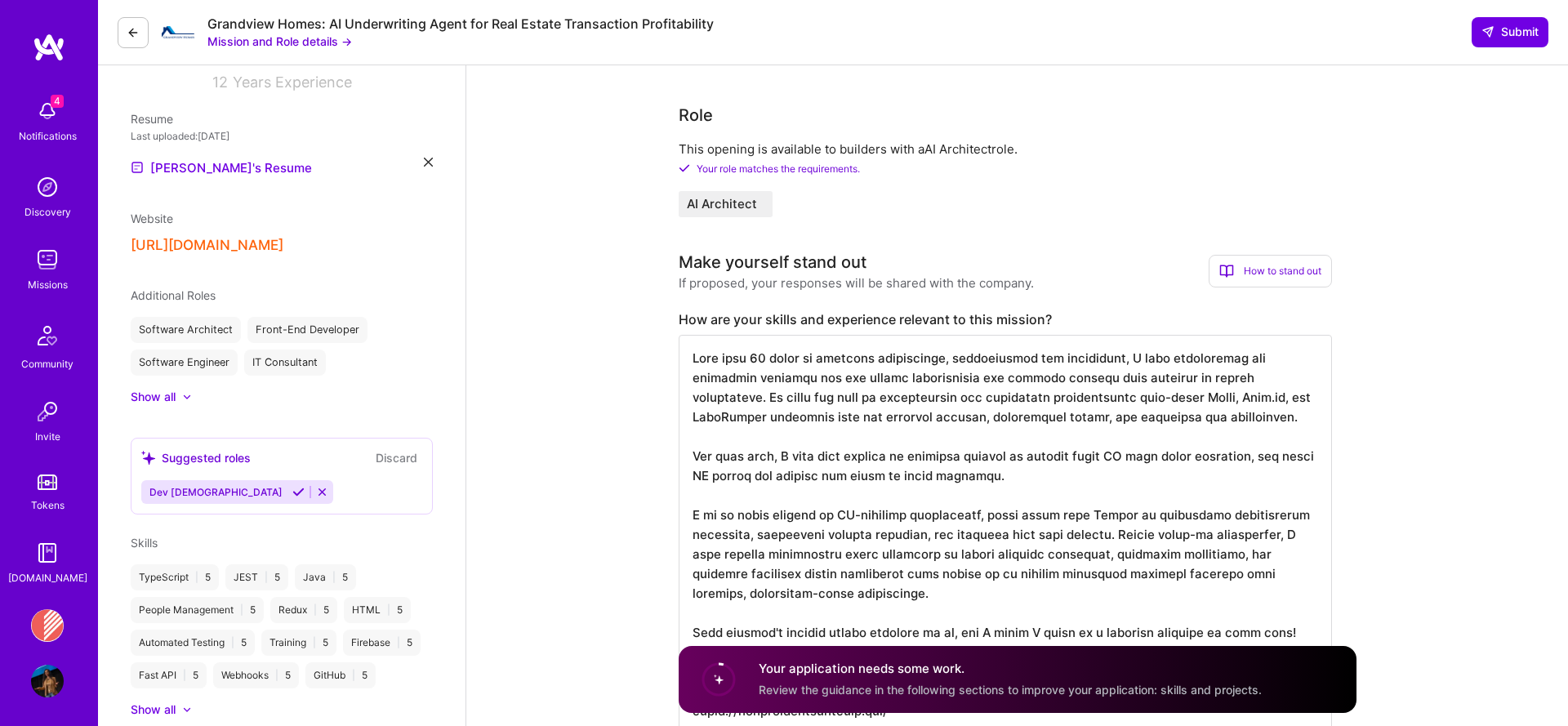
click at [1099, 439] on textarea at bounding box center [1004, 534] width 653 height 398
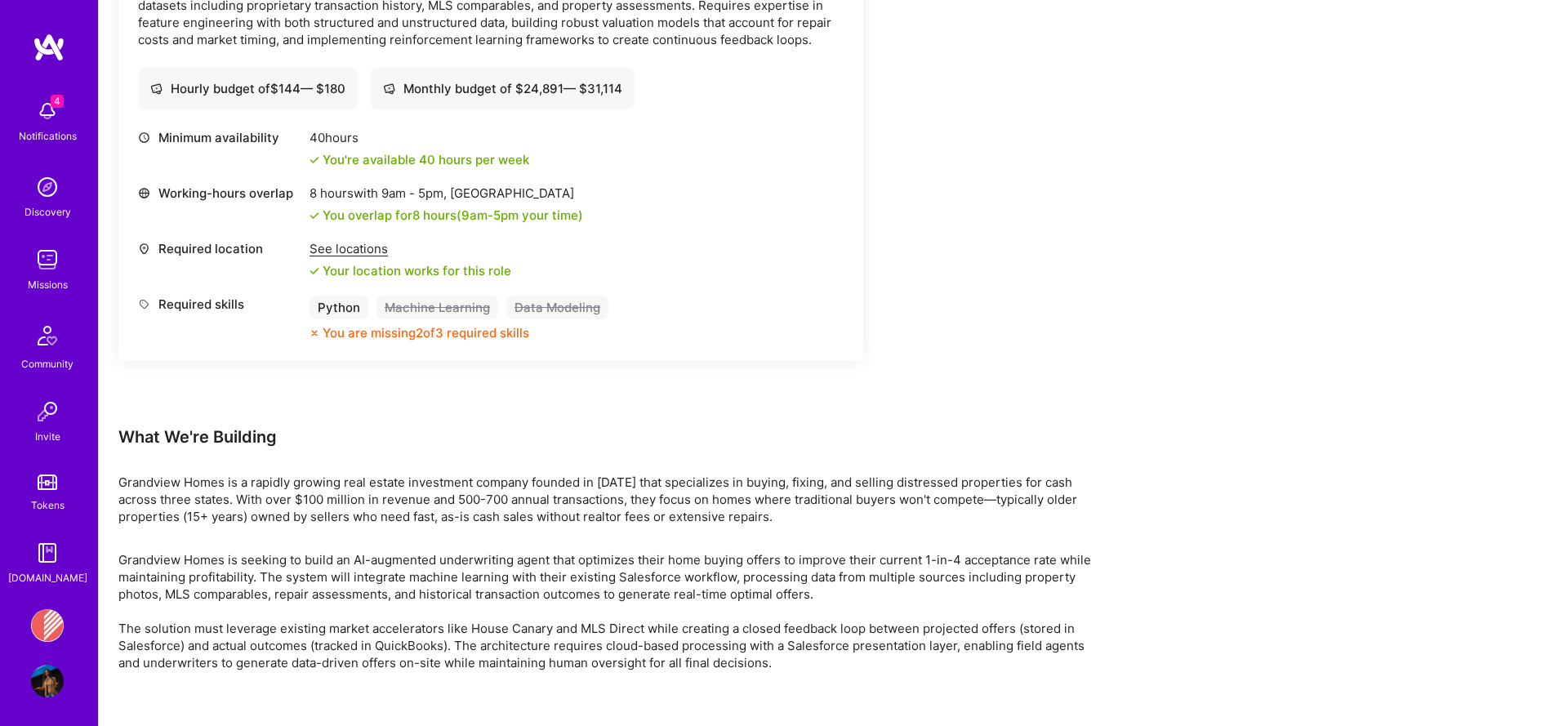
scroll to position [1562, 0]
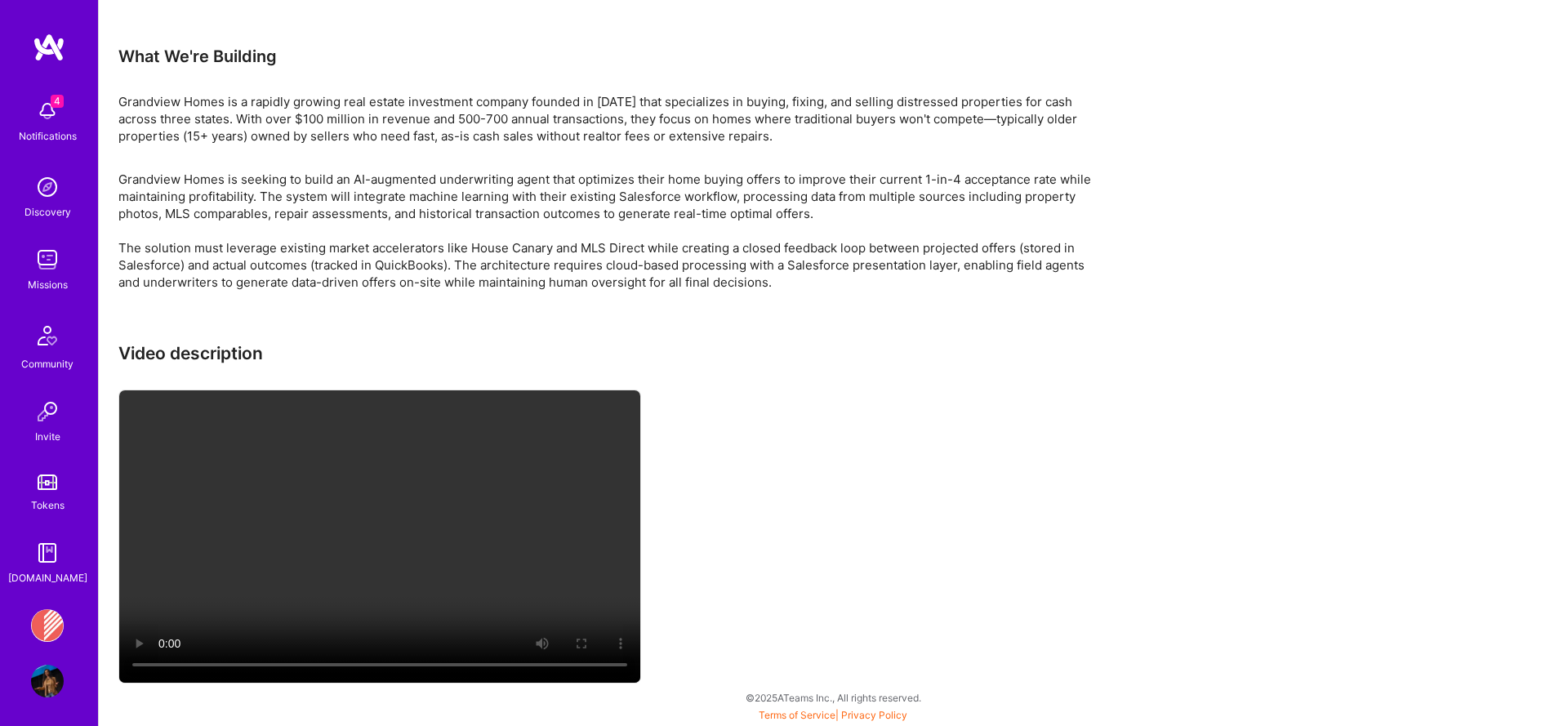
click at [406, 485] on video at bounding box center [379, 536] width 521 height 292
click at [32, 276] on div "Missions" at bounding box center [48, 284] width 40 height 17
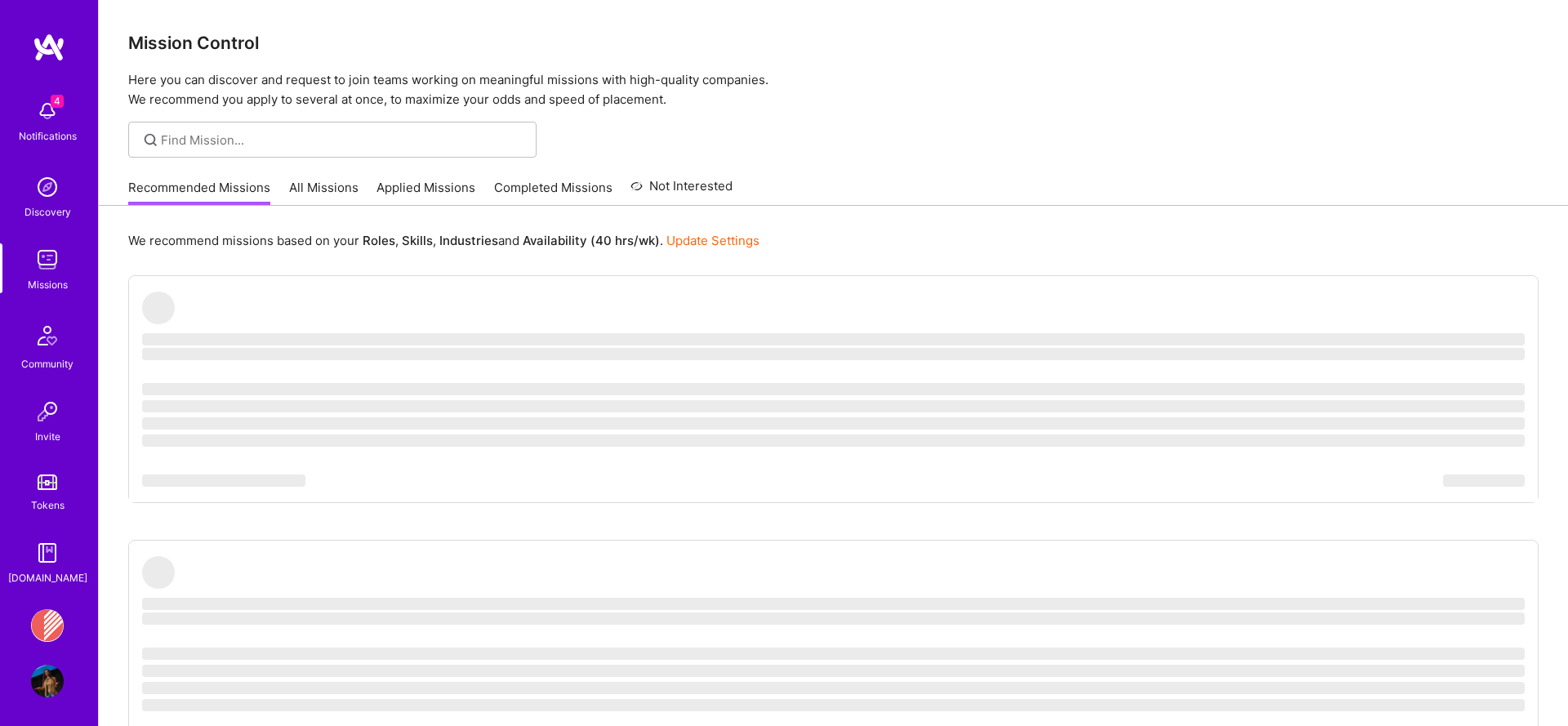
click at [370, 196] on div "Recommended Missions All Missions Applied Missions Completed Missions Not Inter…" at bounding box center [430, 186] width 604 height 35
click at [388, 192] on link "Applied Missions" at bounding box center [426, 192] width 99 height 27
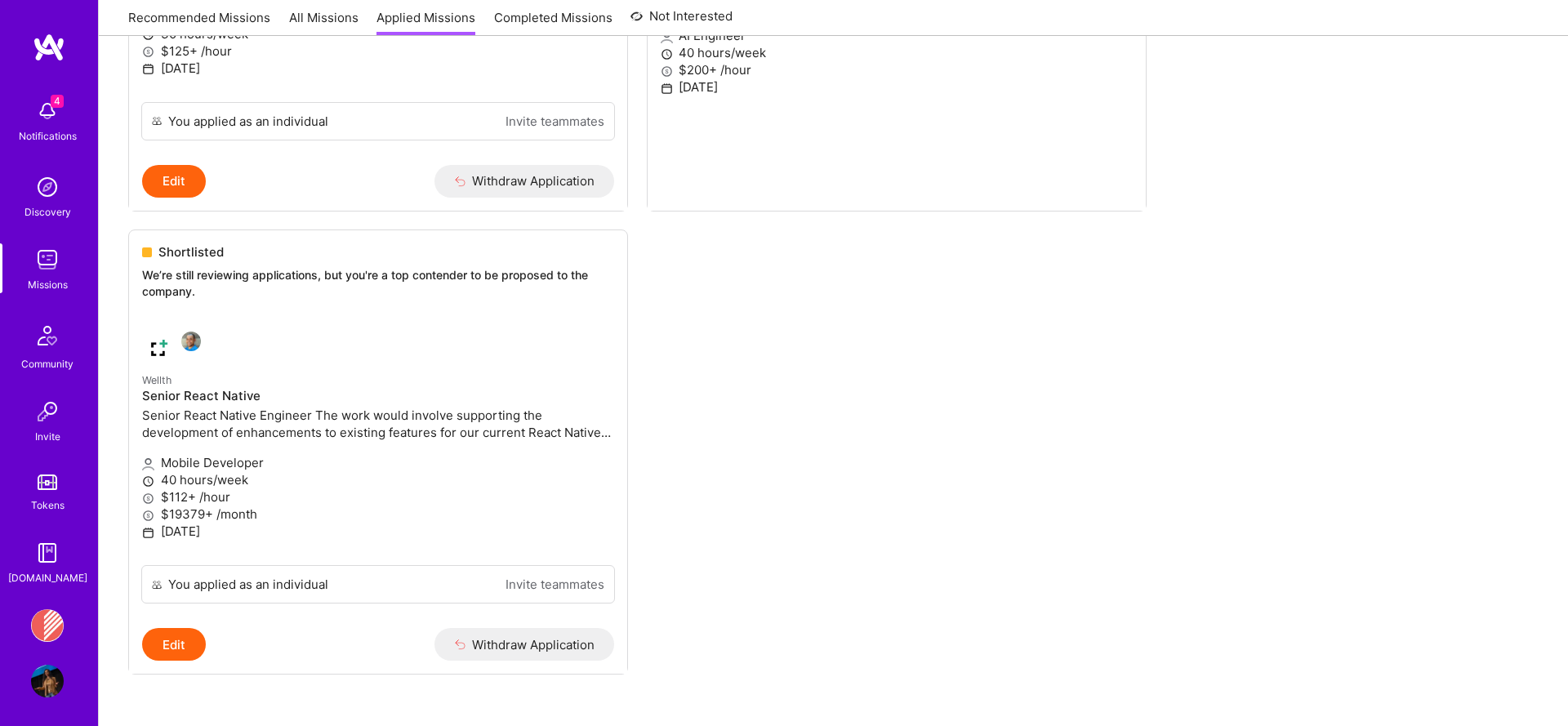
scroll to position [123, 0]
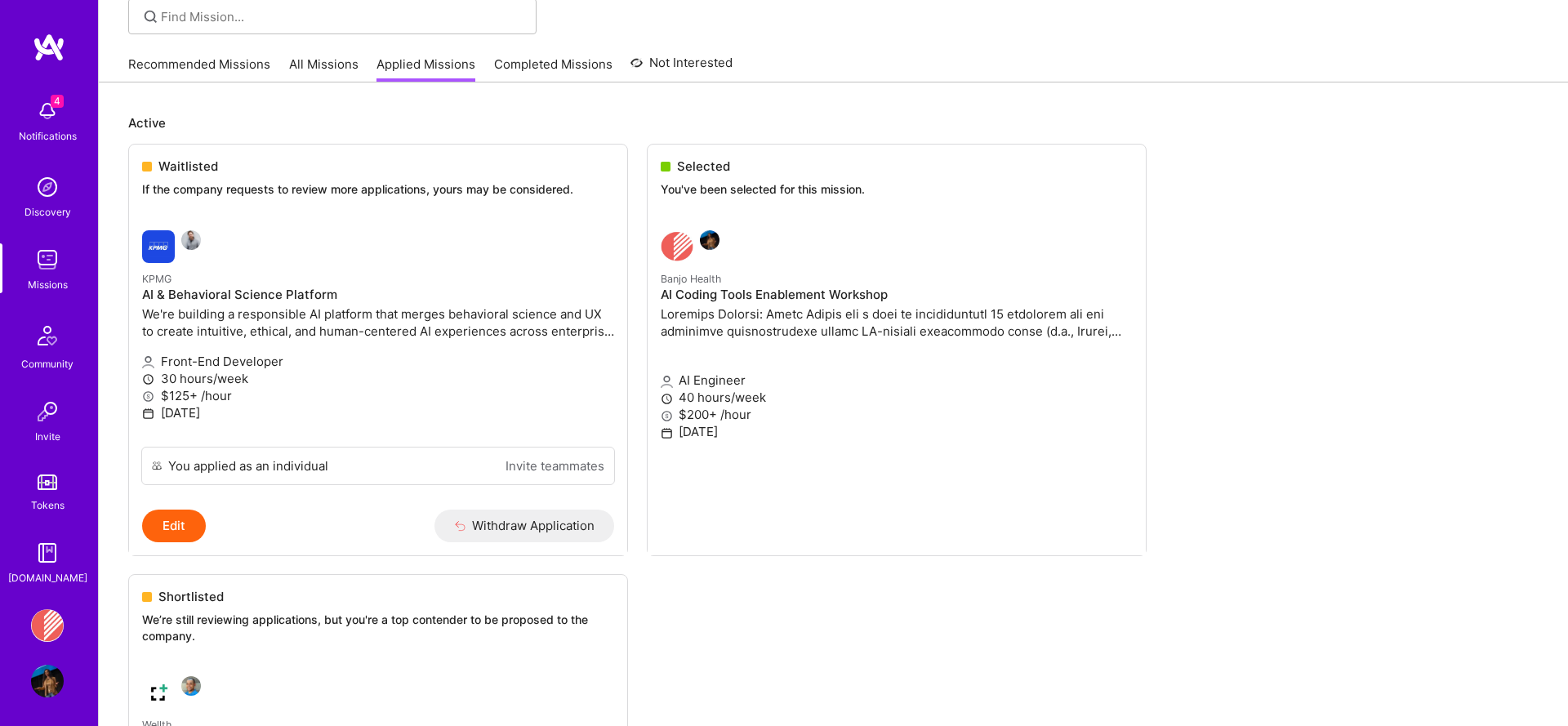
click at [406, 62] on link "Applied Missions" at bounding box center [426, 68] width 99 height 27
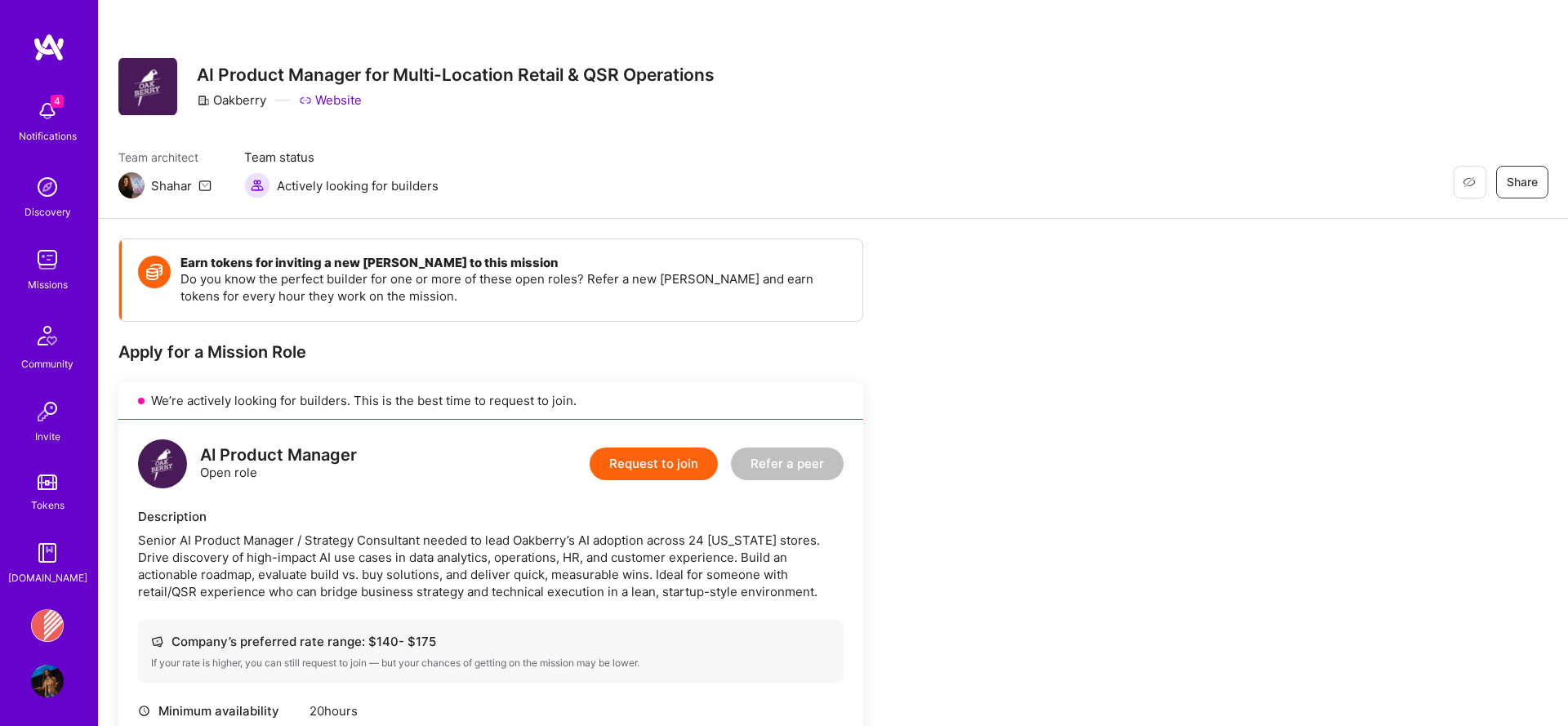
click at [37, 265] on img at bounding box center [47, 259] width 33 height 33
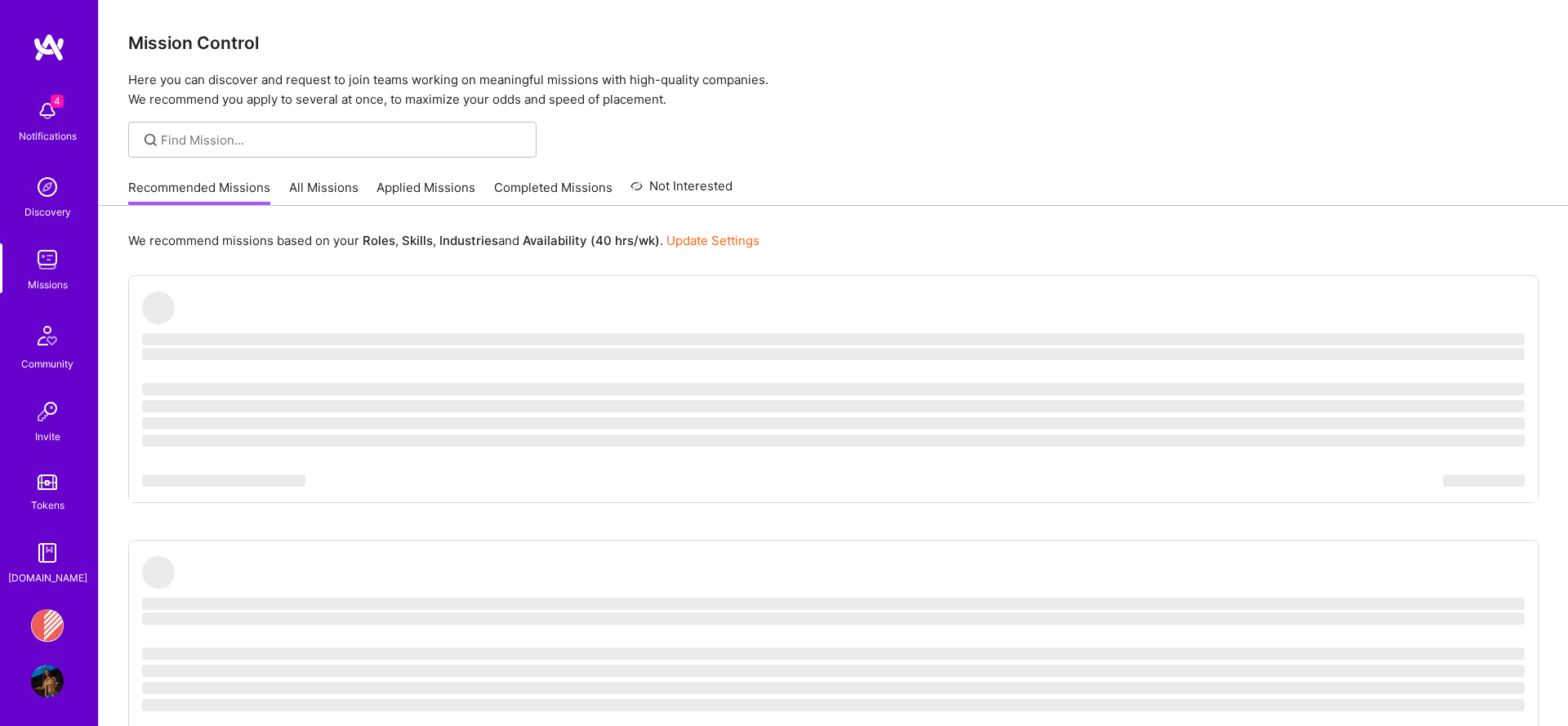
click at [416, 192] on link "Applied Missions" at bounding box center [426, 192] width 99 height 27
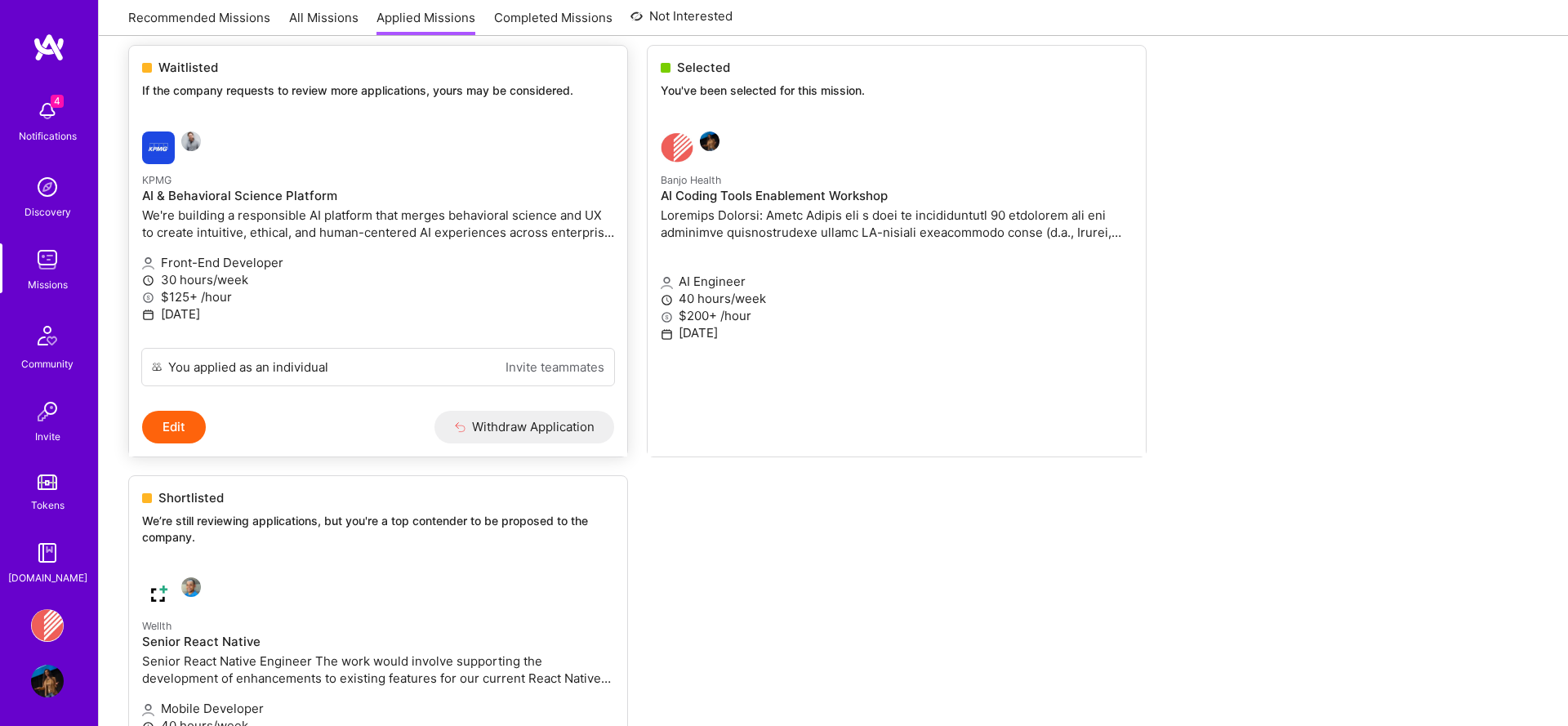
scroll to position [223, 0]
click at [276, 537] on p "We’re still reviewing applications, but you're a top contender to be proposed t…" at bounding box center [377, 528] width 471 height 32
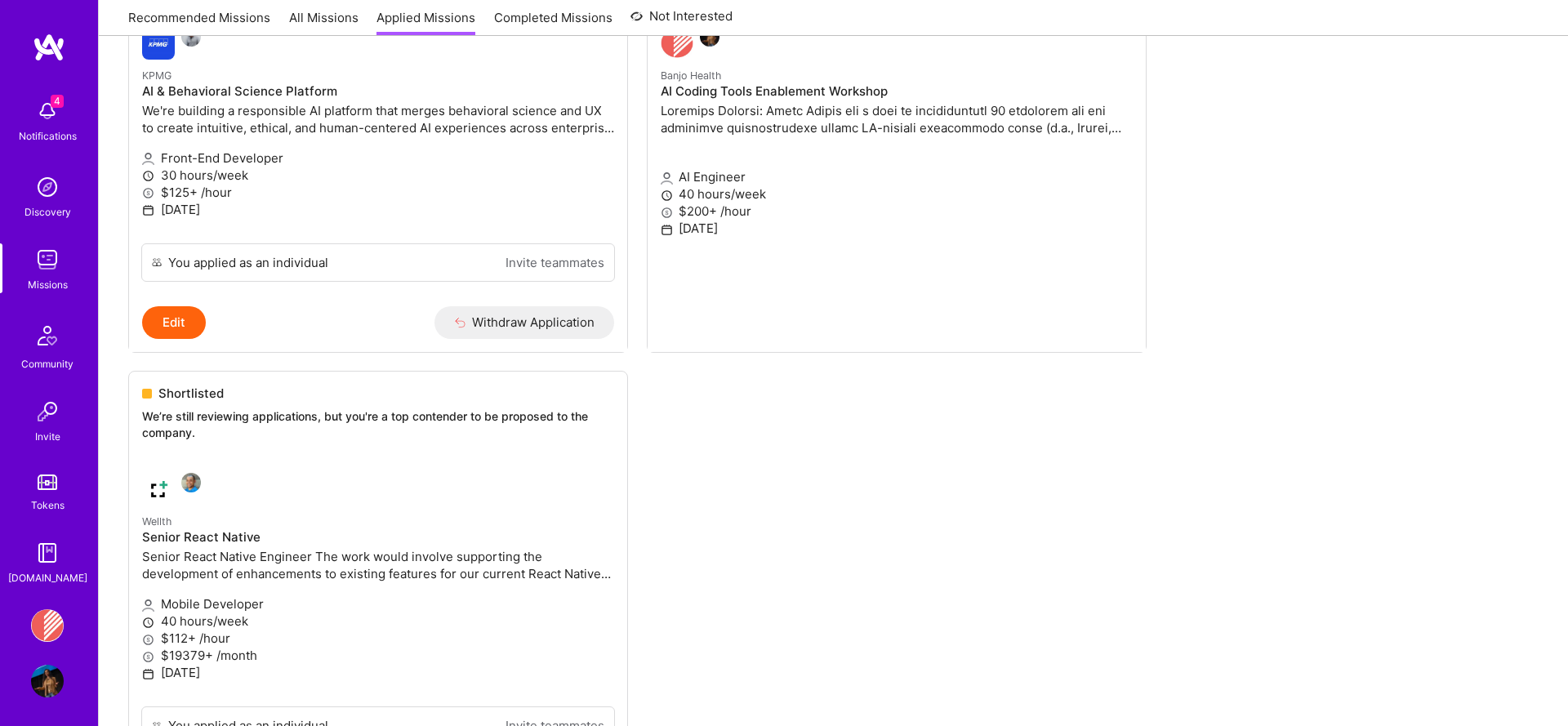
scroll to position [552, 0]
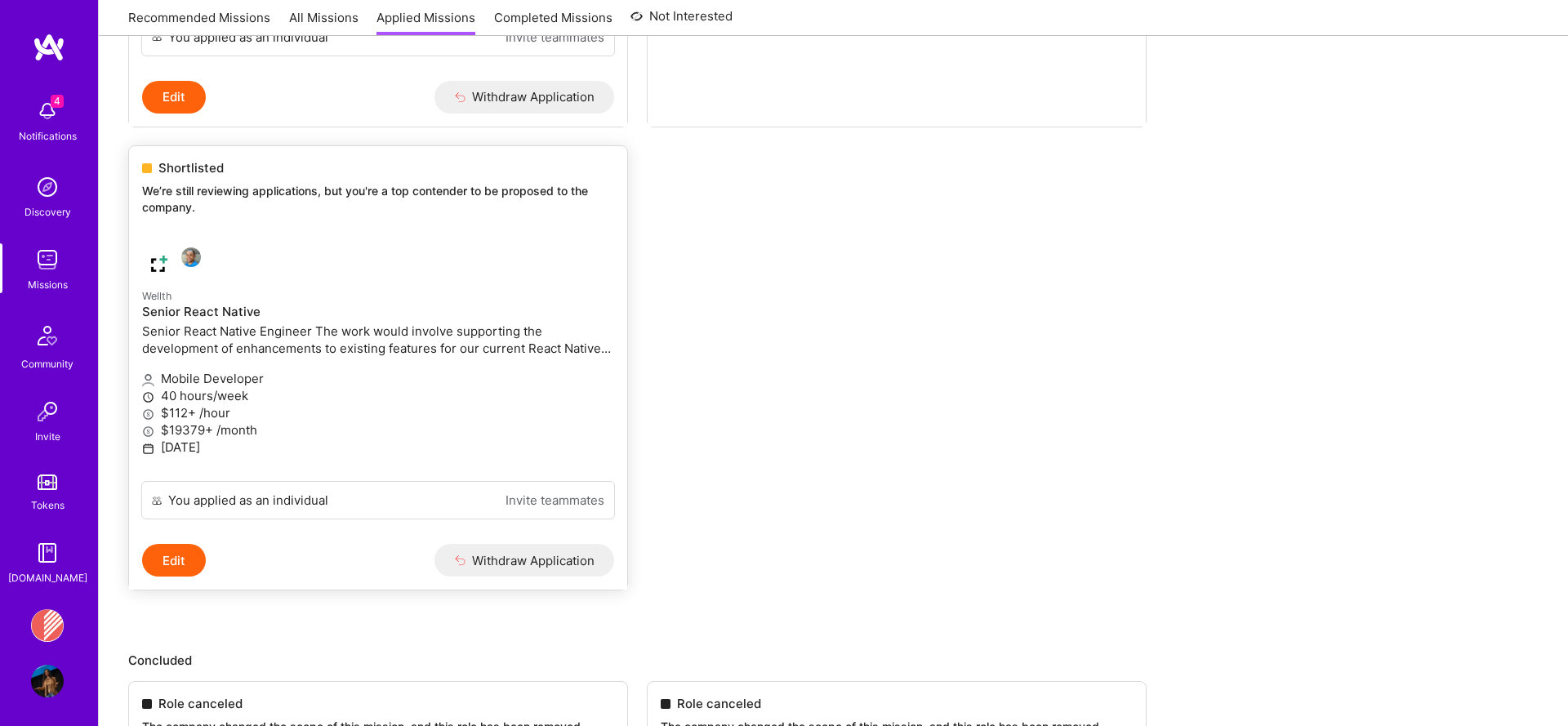
click at [408, 378] on p "Mobile Developer" at bounding box center [377, 377] width 471 height 17
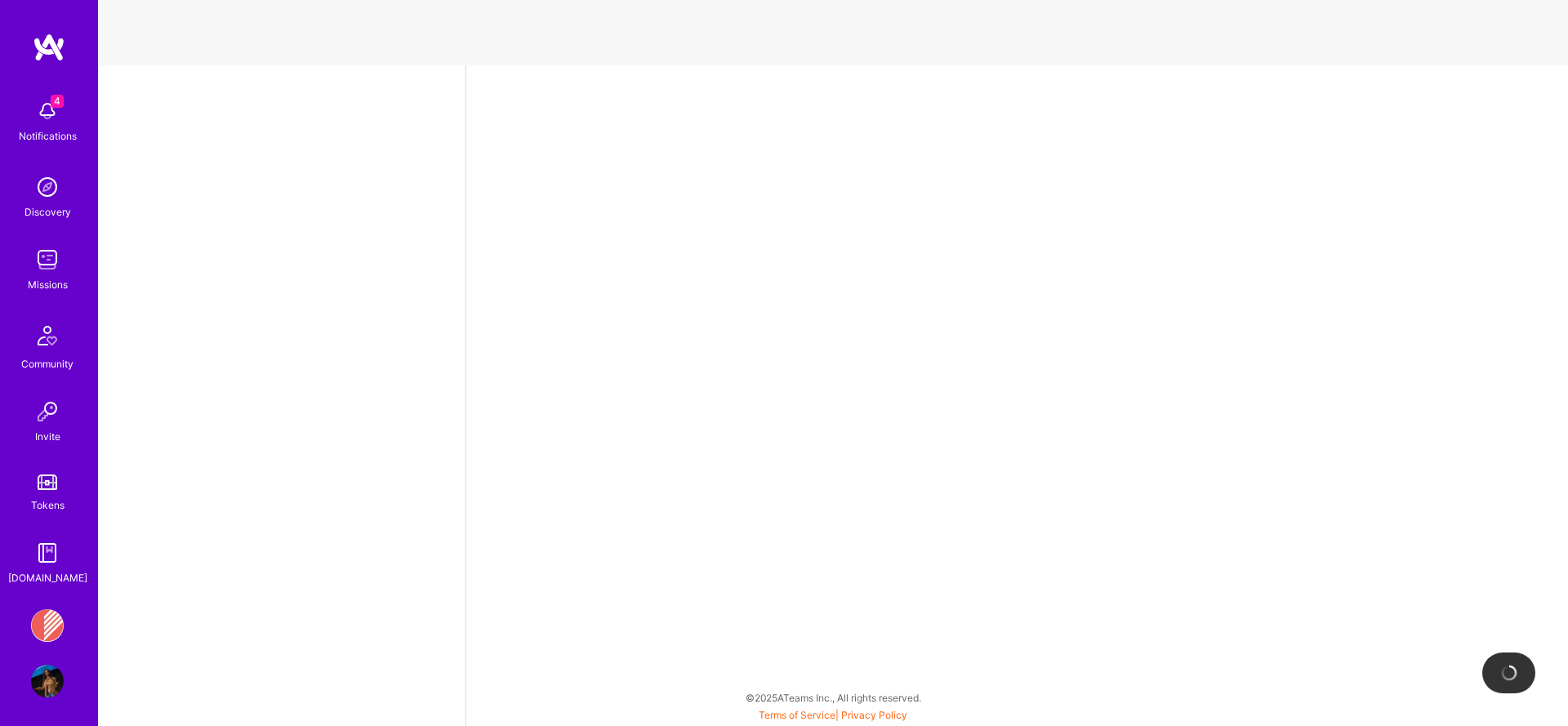
select select "US"
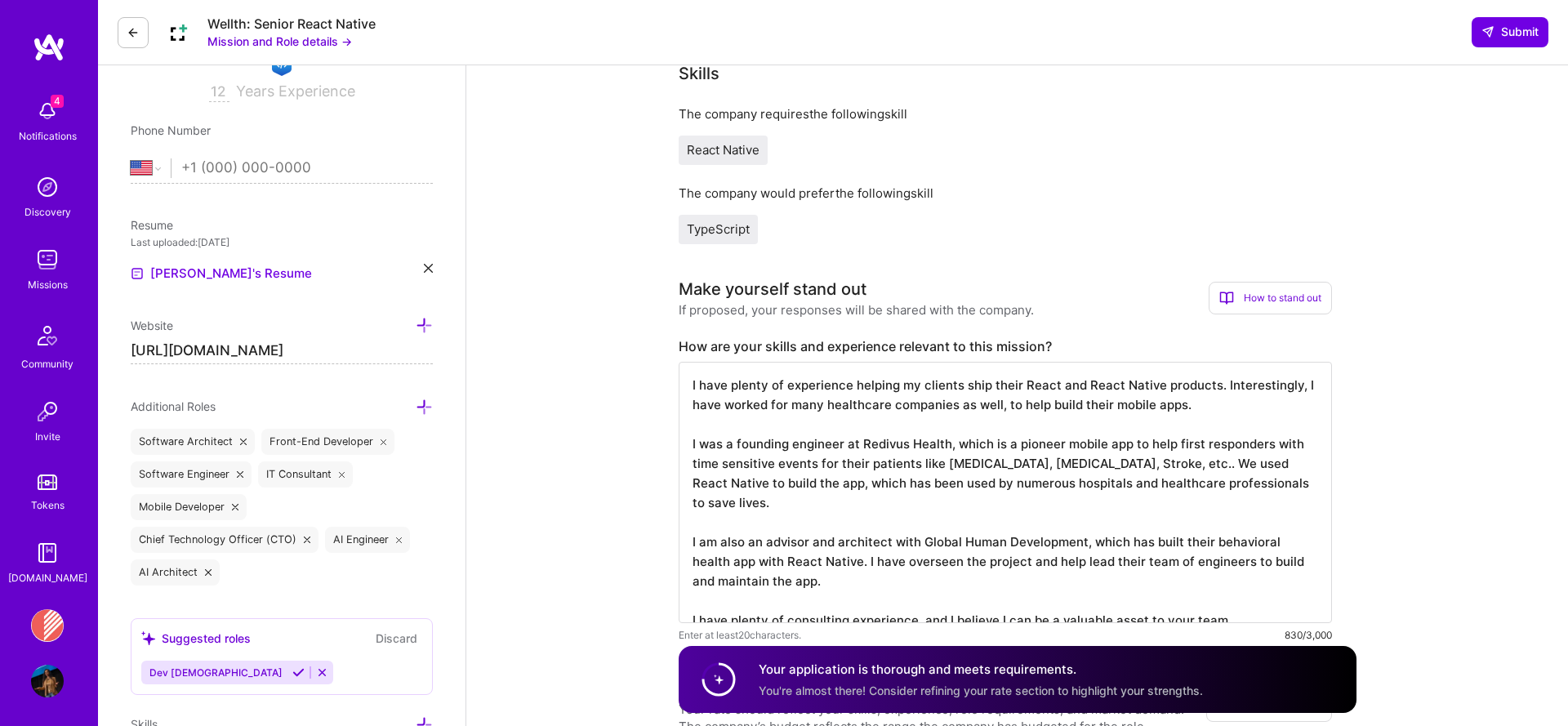
scroll to position [375, 0]
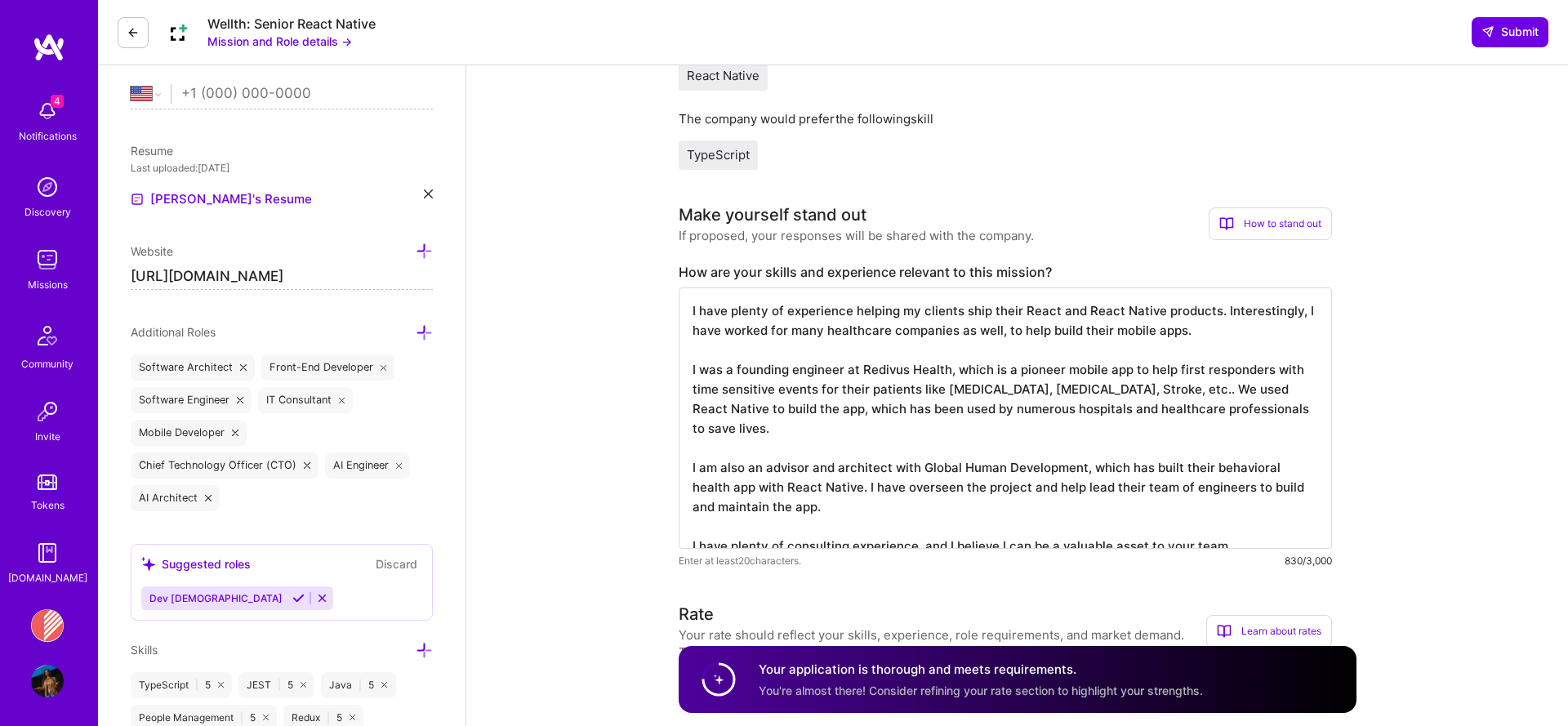
click at [925, 437] on textarea "I have plenty of experience helping my clients ship their React and React Nativ…" at bounding box center [1004, 418] width 653 height 261
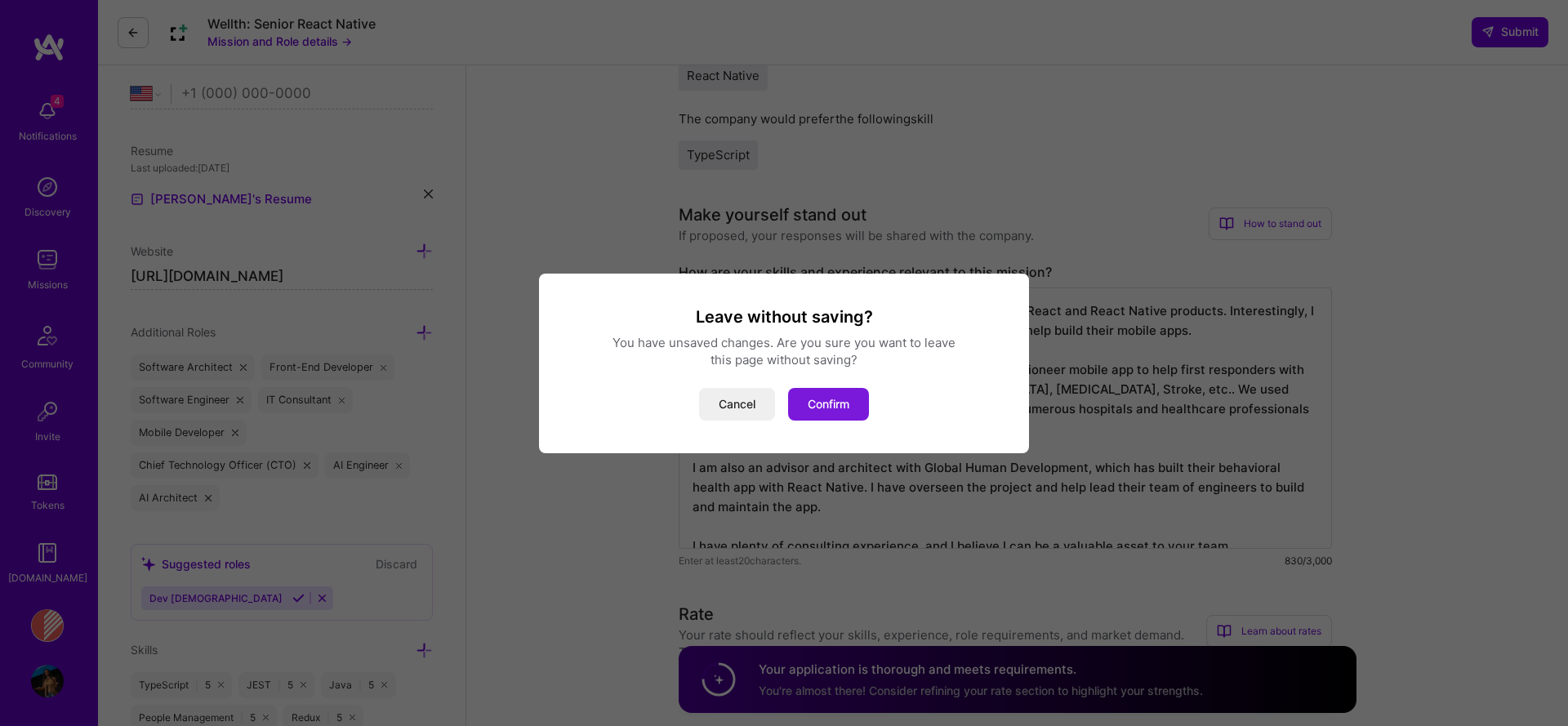
click at [821, 408] on button "Confirm" at bounding box center [828, 404] width 81 height 33
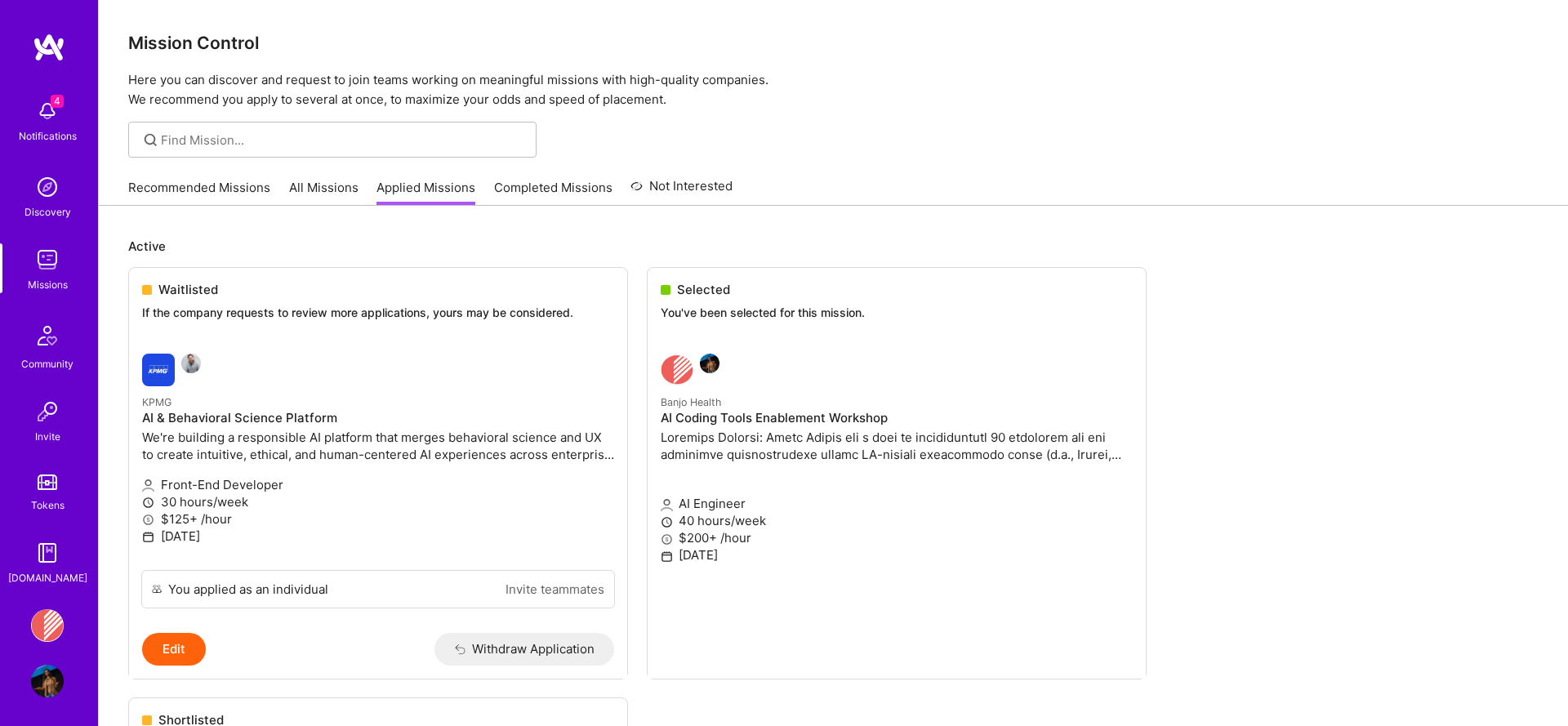
click at [819, 408] on ul "Waitlisted If the company requests to review more applications, yours may be co…" at bounding box center [832, 729] width 1410 height 924
click at [818, 458] on ul "Waitlisted If the company requests to review more applications, yours may be co…" at bounding box center [832, 729] width 1410 height 924
click at [818, 457] on ul "Waitlisted If the company requests to review more applications, yours may be co…" at bounding box center [832, 729] width 1410 height 924
click at [329, 490] on p "Front-End Developer" at bounding box center [377, 484] width 471 height 17
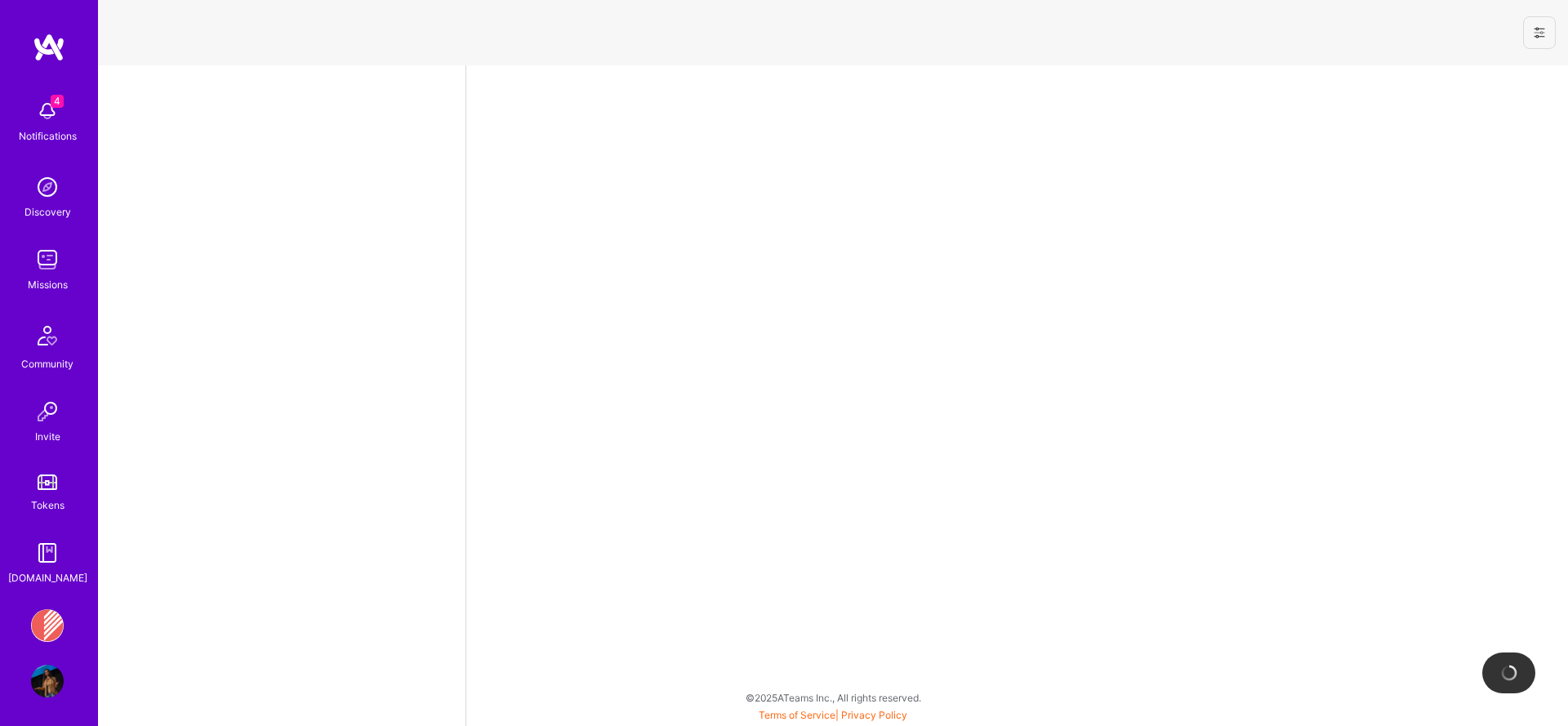
select select "US"
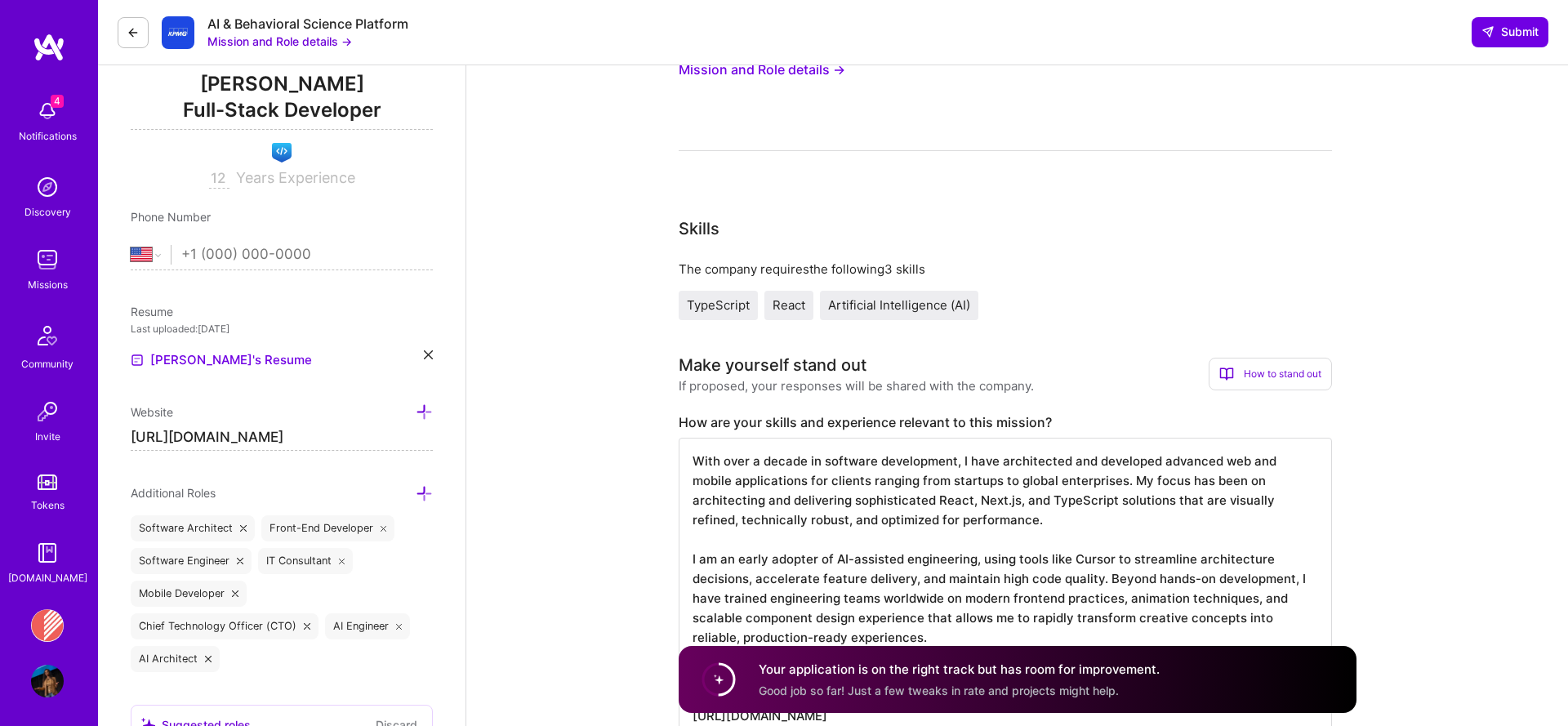
scroll to position [344, 0]
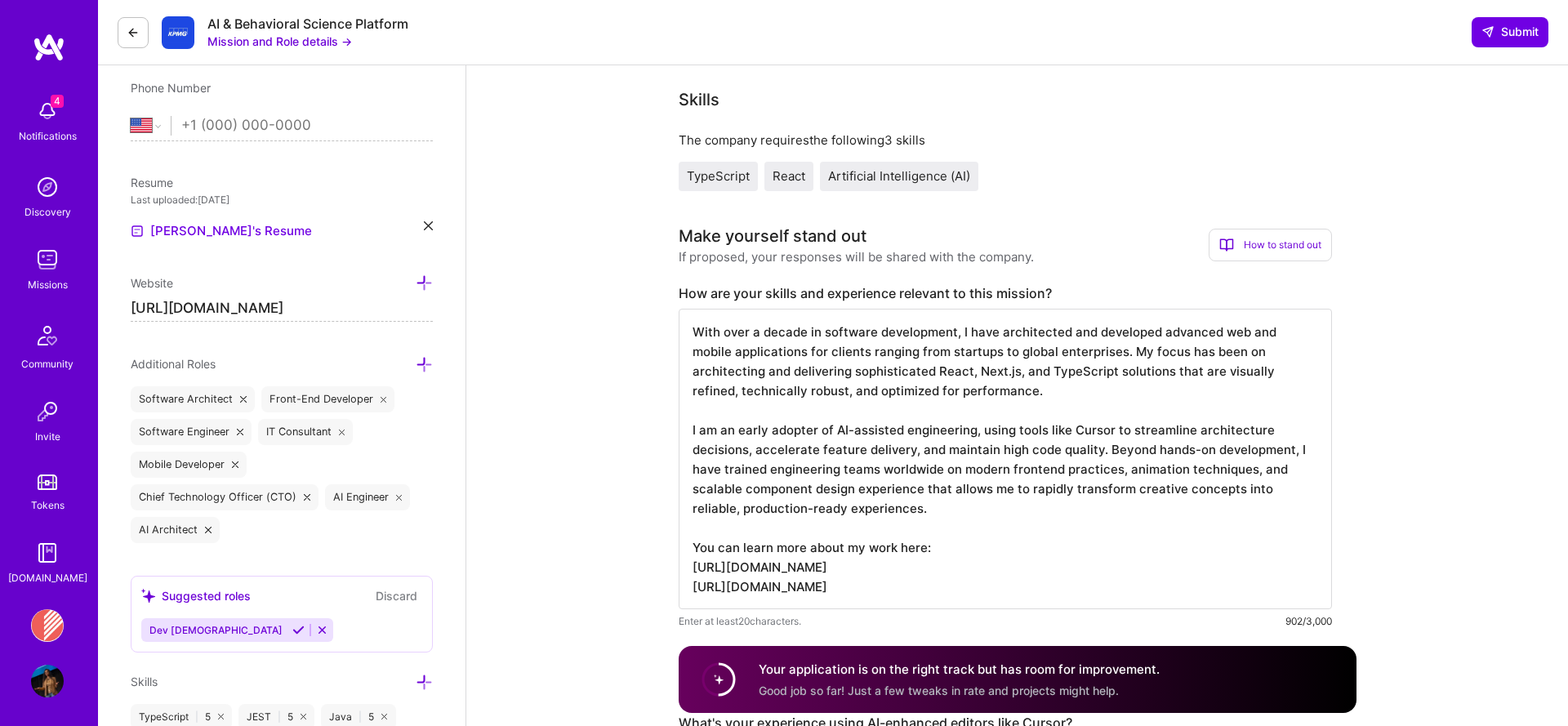
click at [985, 457] on textarea "With over a decade in software development, I have architected and developed ad…" at bounding box center [1004, 459] width 653 height 300
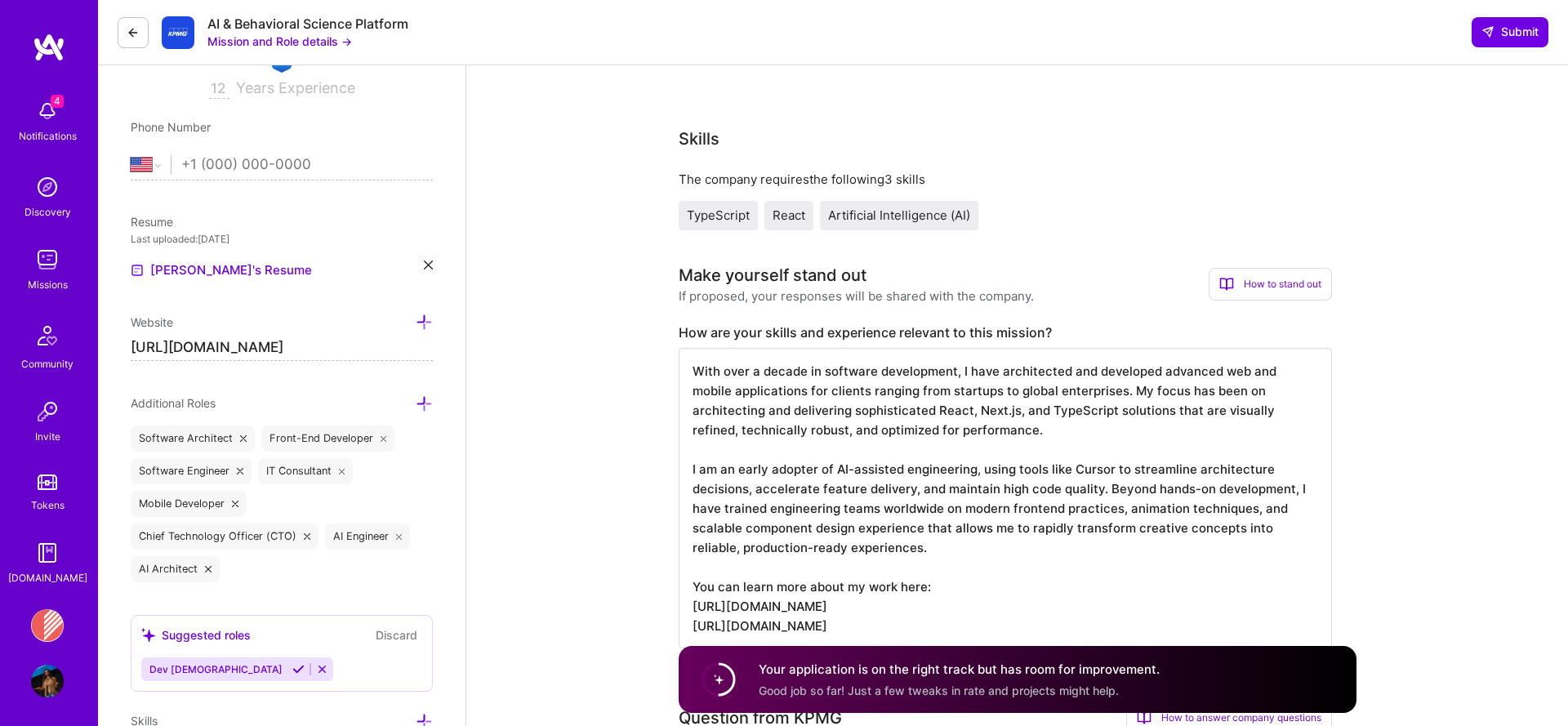
scroll to position [323, 0]
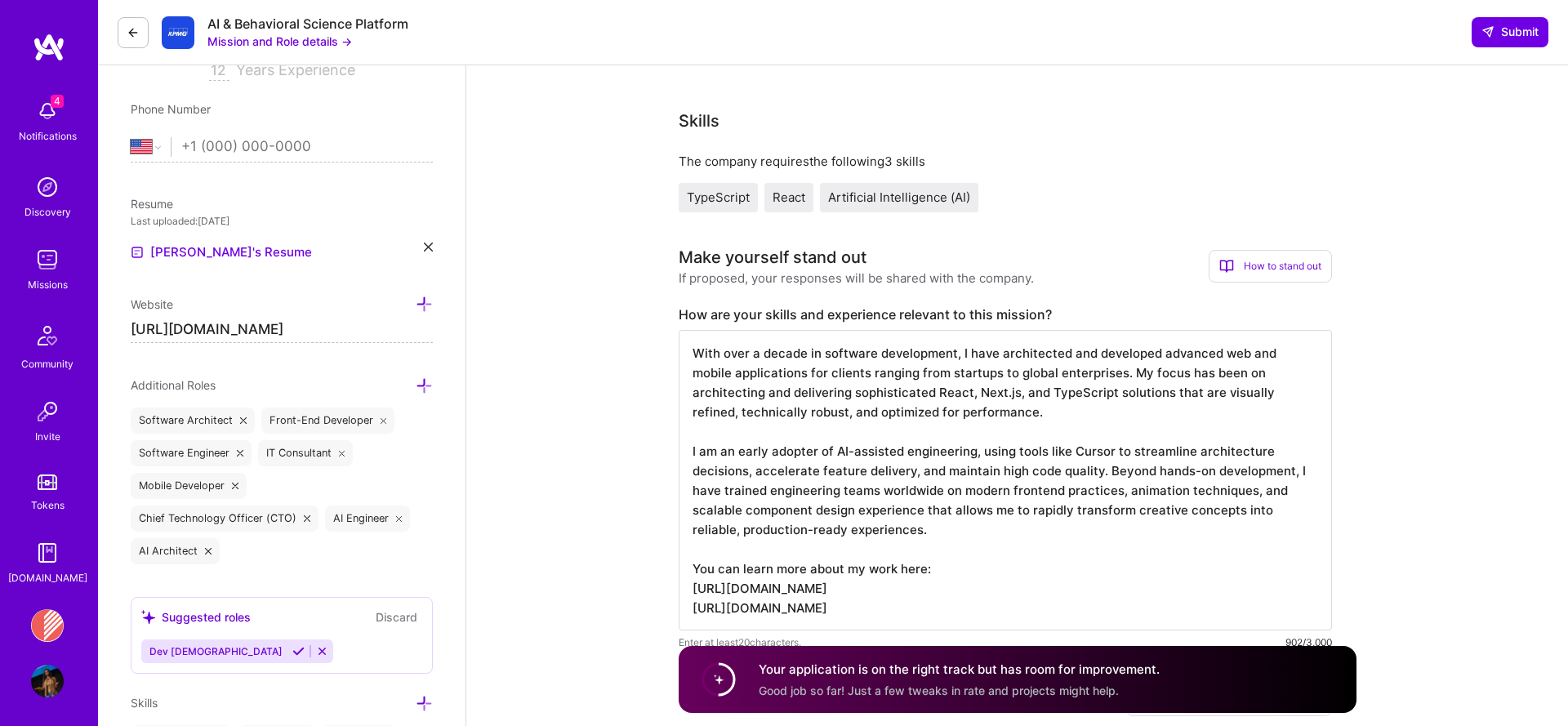
click at [984, 459] on textarea "With over a decade in software development, I have architected and developed ad…" at bounding box center [1004, 479] width 653 height 300
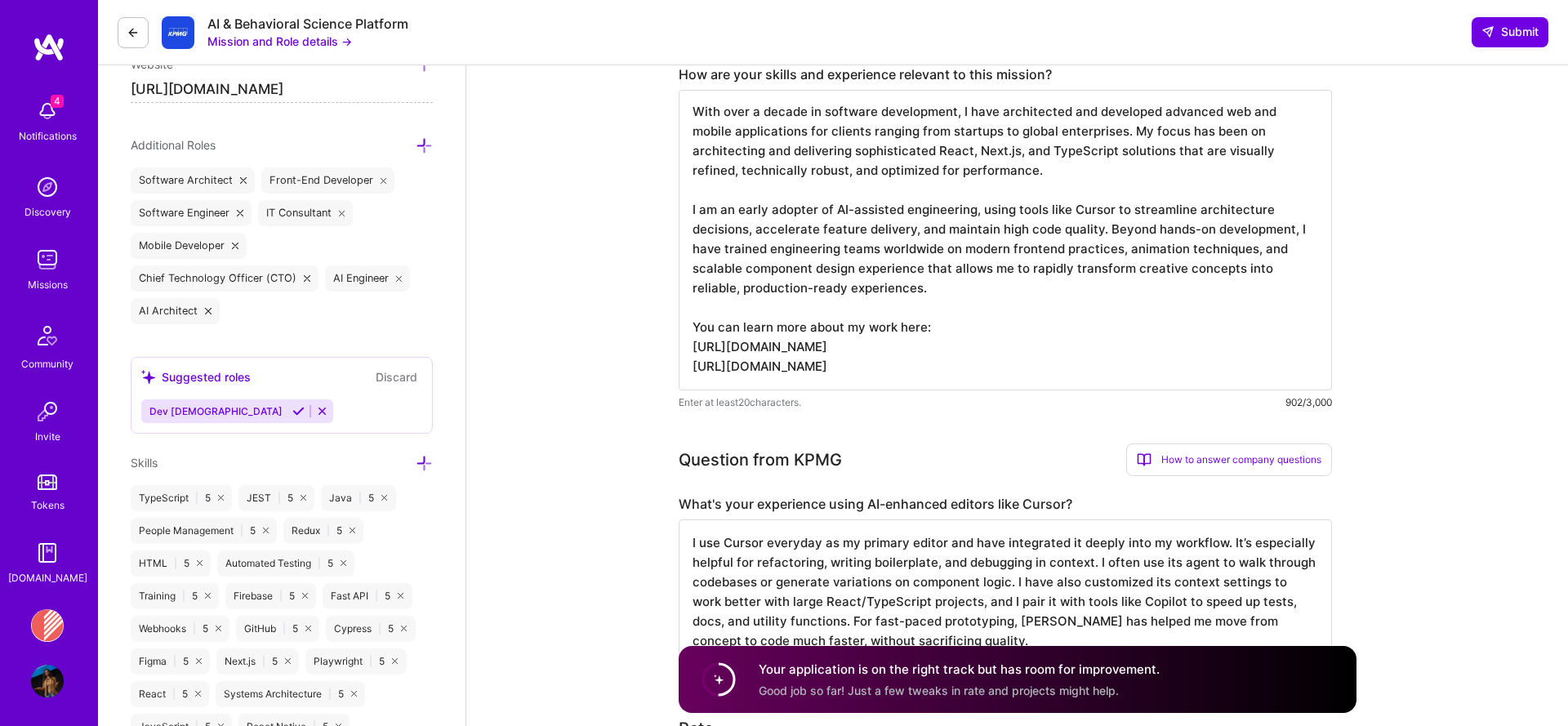
scroll to position [630, 0]
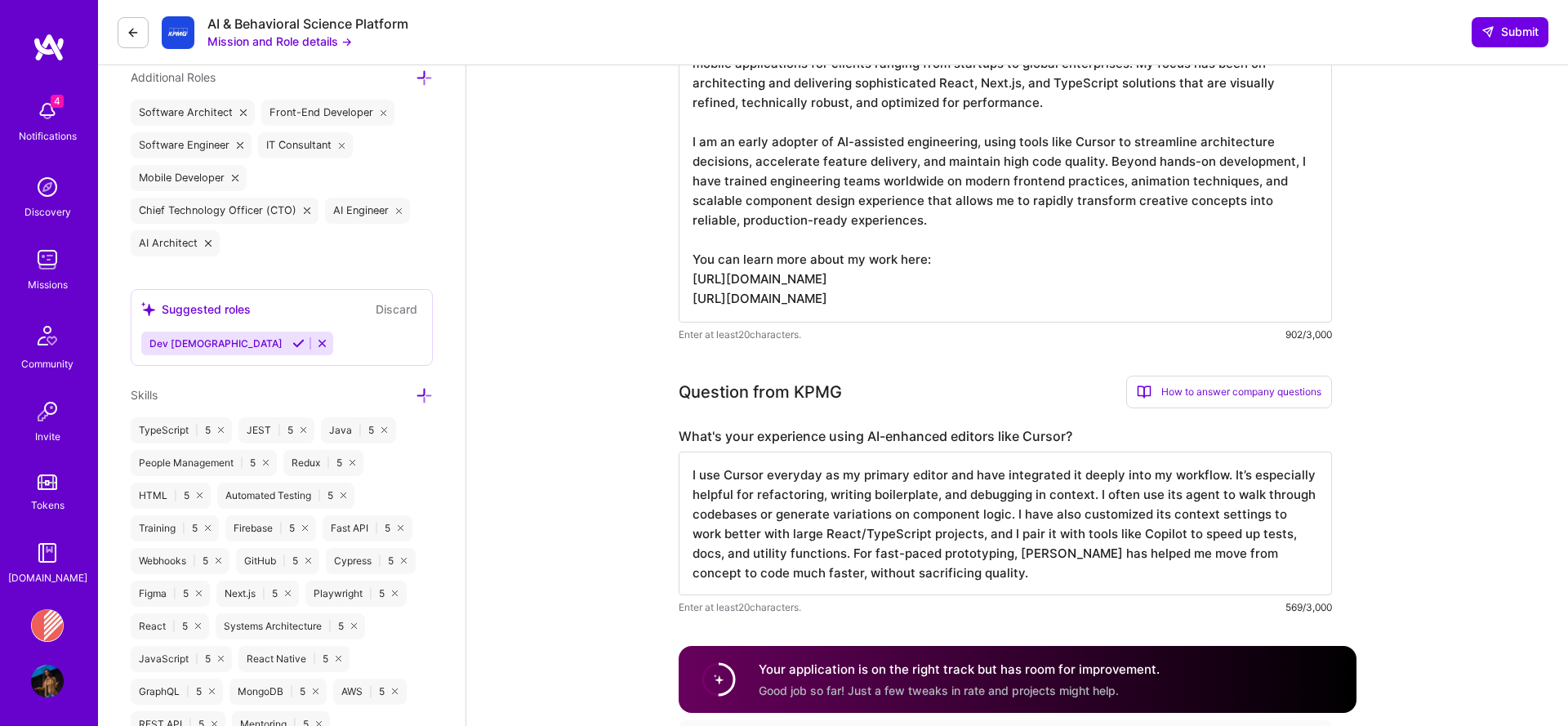
click at [1014, 271] on textarea "With over a decade in software development, I have architected and developed ad…" at bounding box center [1004, 171] width 653 height 300
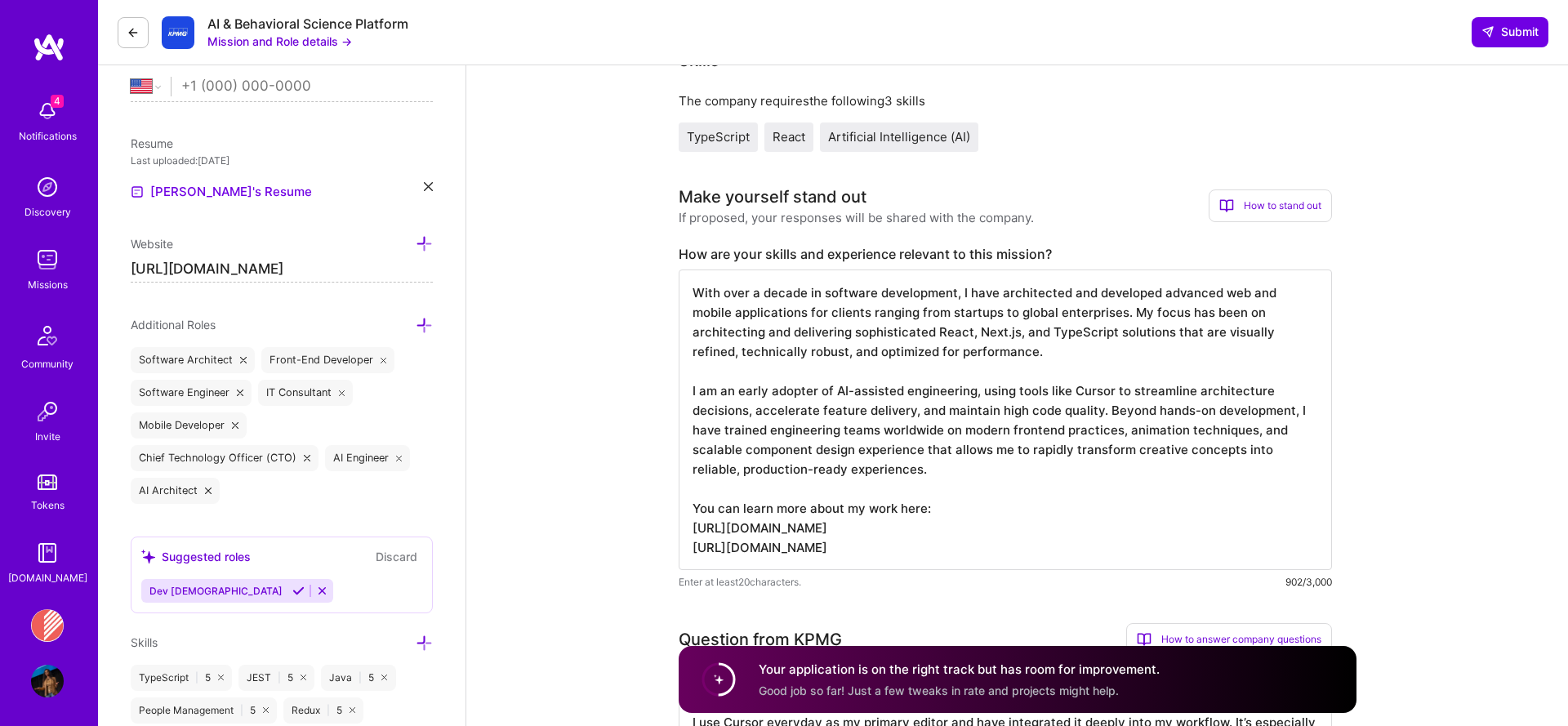
scroll to position [425, 0]
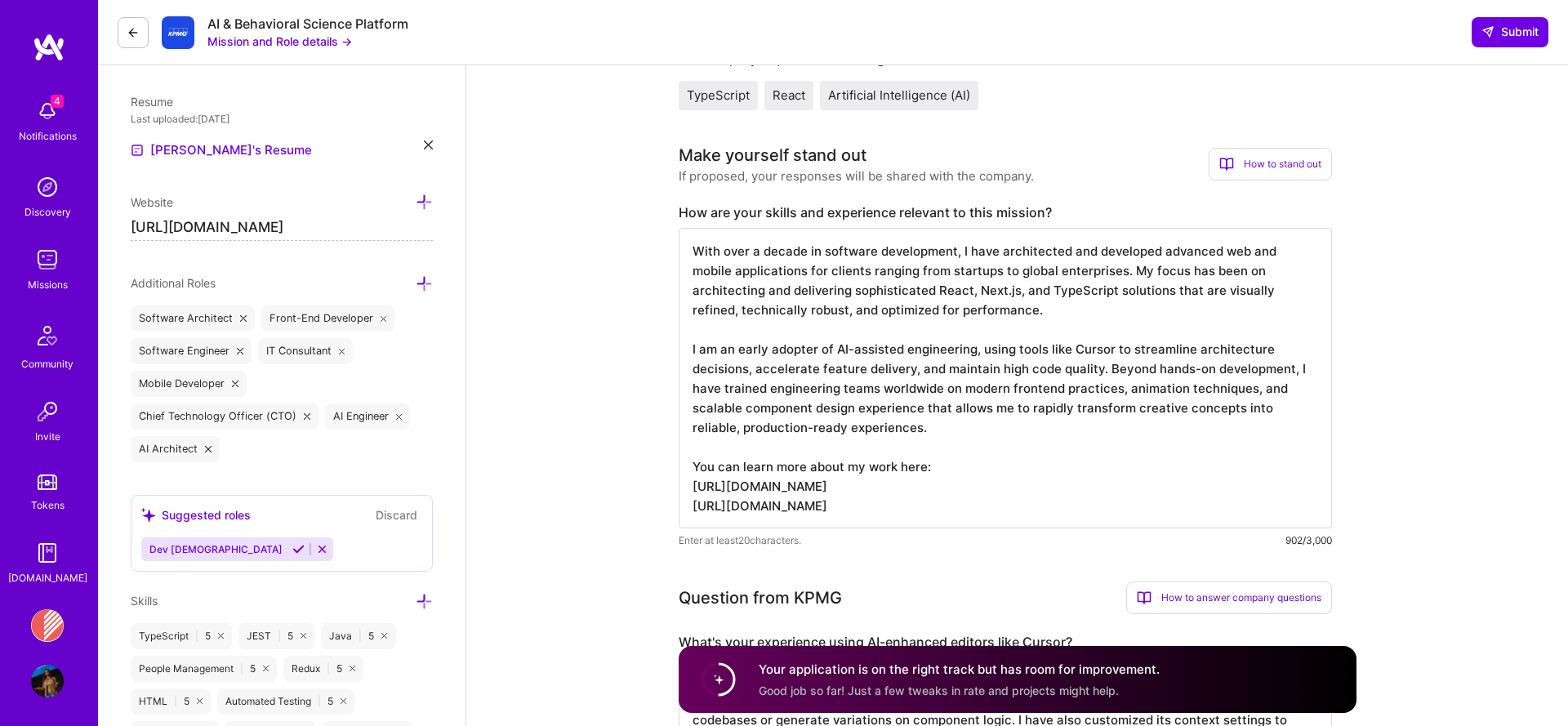
click at [979, 312] on textarea "With over a decade in software development, I have architected and developed ad…" at bounding box center [1004, 377] width 653 height 300
click at [919, 254] on textarea "With over a decade in software development, I have architected and developed ad…" at bounding box center [1004, 377] width 653 height 300
click at [779, 250] on textarea "With over a decade in software development, I have architected and developed ad…" at bounding box center [1004, 377] width 653 height 300
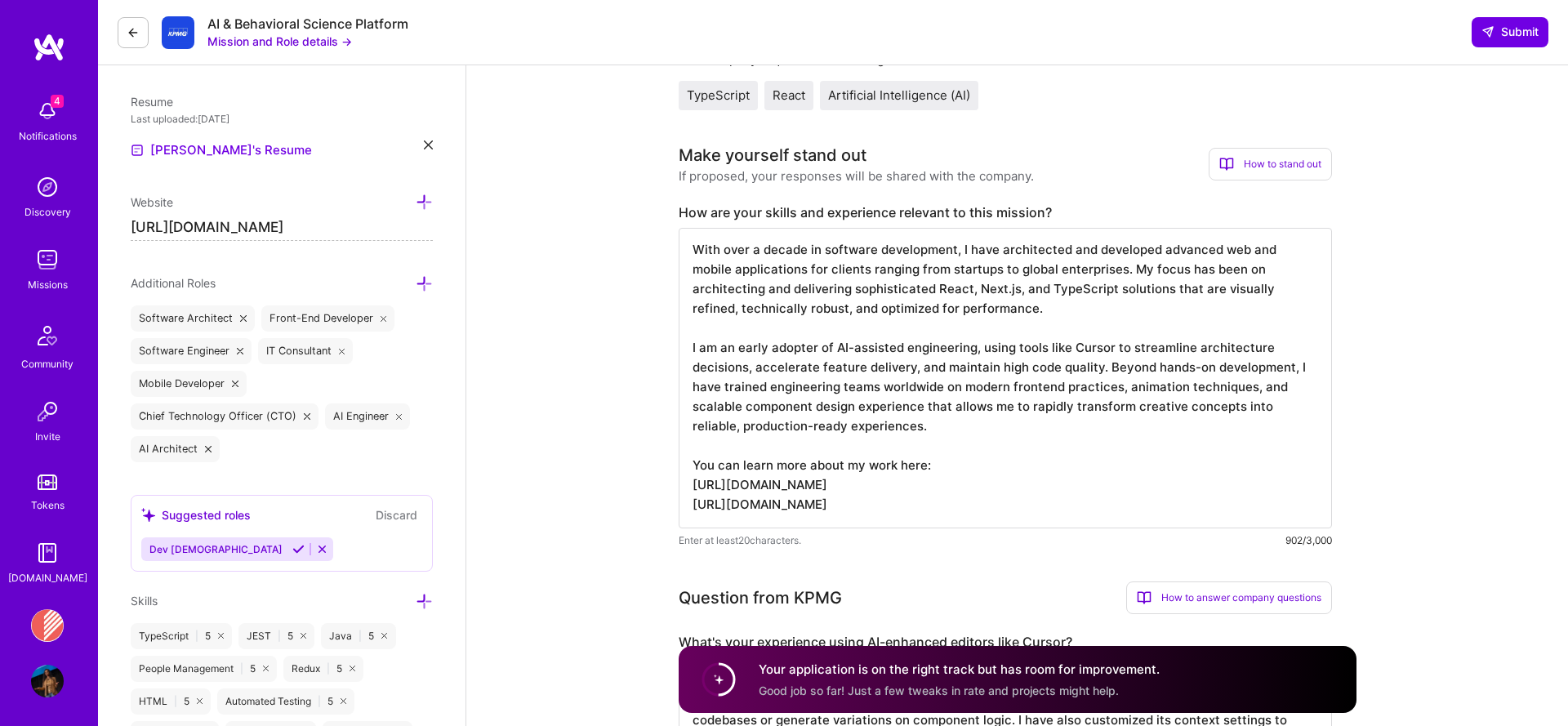
click at [779, 250] on textarea "With over a decade in software development, I have architected and developed ad…" at bounding box center [1004, 377] width 653 height 300
click at [947, 254] on textarea "With over 13years in software development, I have architected and developed adv…" at bounding box center [1004, 377] width 653 height 300
click at [945, 255] on textarea "With over 13years in software development, I have architected and developed adv…" at bounding box center [1004, 377] width 653 height 300
click at [1122, 334] on textarea "With over 13years in software development, architecture and consulting, I have …" at bounding box center [1004, 377] width 653 height 300
click at [1004, 290] on textarea "With over 13years in software development, architecture and consulting, I have …" at bounding box center [1004, 377] width 653 height 300
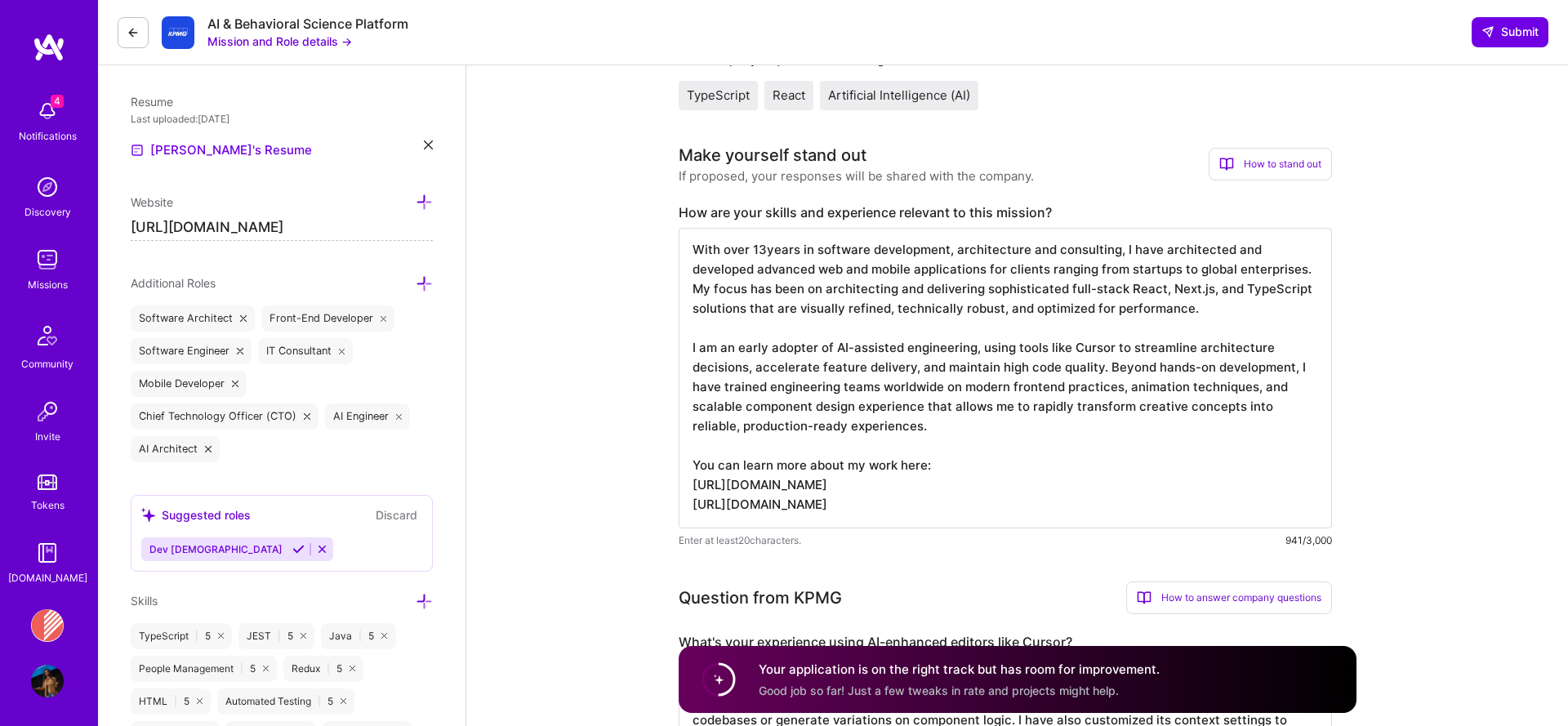
click at [765, 250] on textarea "With over 13years in software development, architecture and consulting, I have …" at bounding box center [1004, 377] width 653 height 300
click at [889, 303] on textarea "With over 13 years in software development, architecture and consulting, I have…" at bounding box center [1004, 377] width 653 height 300
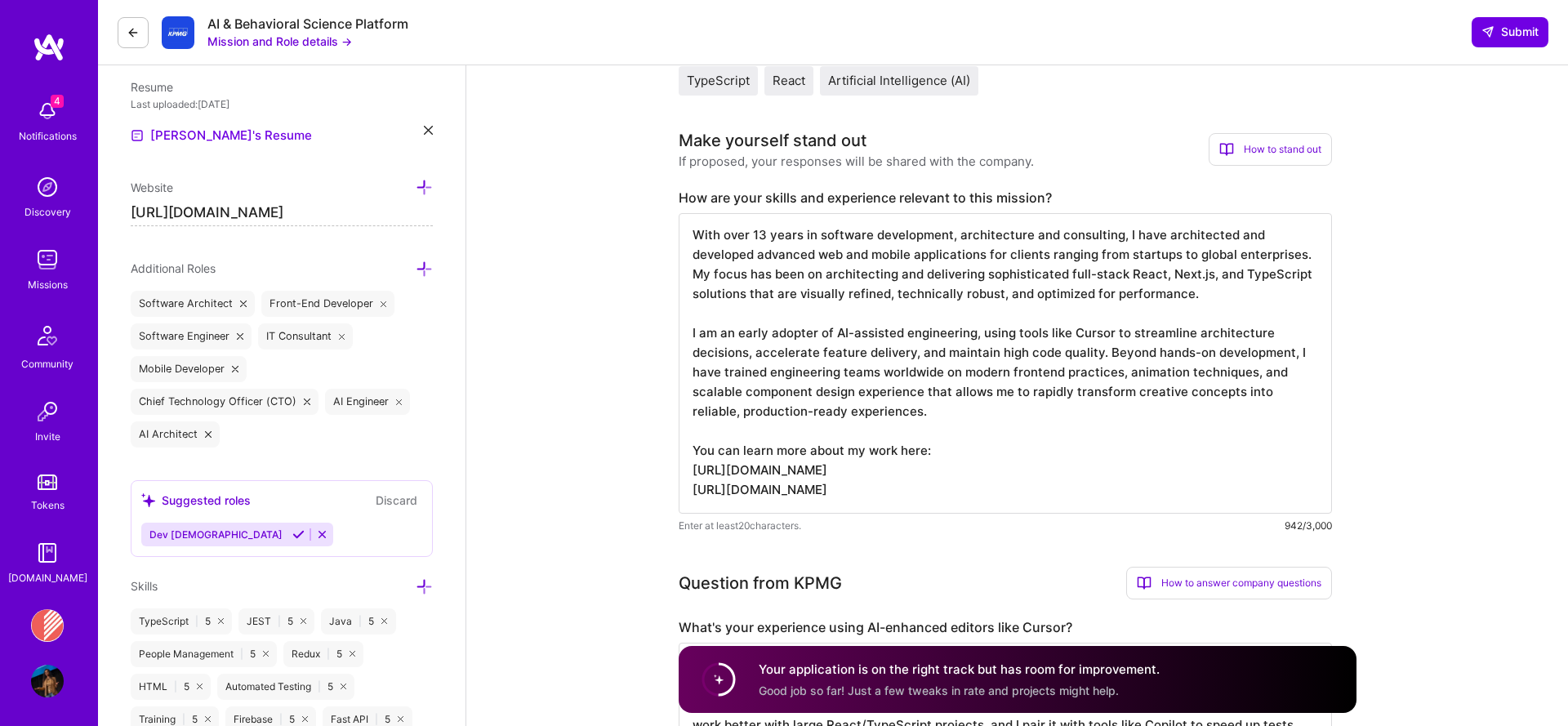
scroll to position [441, 0]
click at [1101, 405] on textarea "With over 13 years in software development, architecture and consulting, I have…" at bounding box center [1004, 361] width 653 height 300
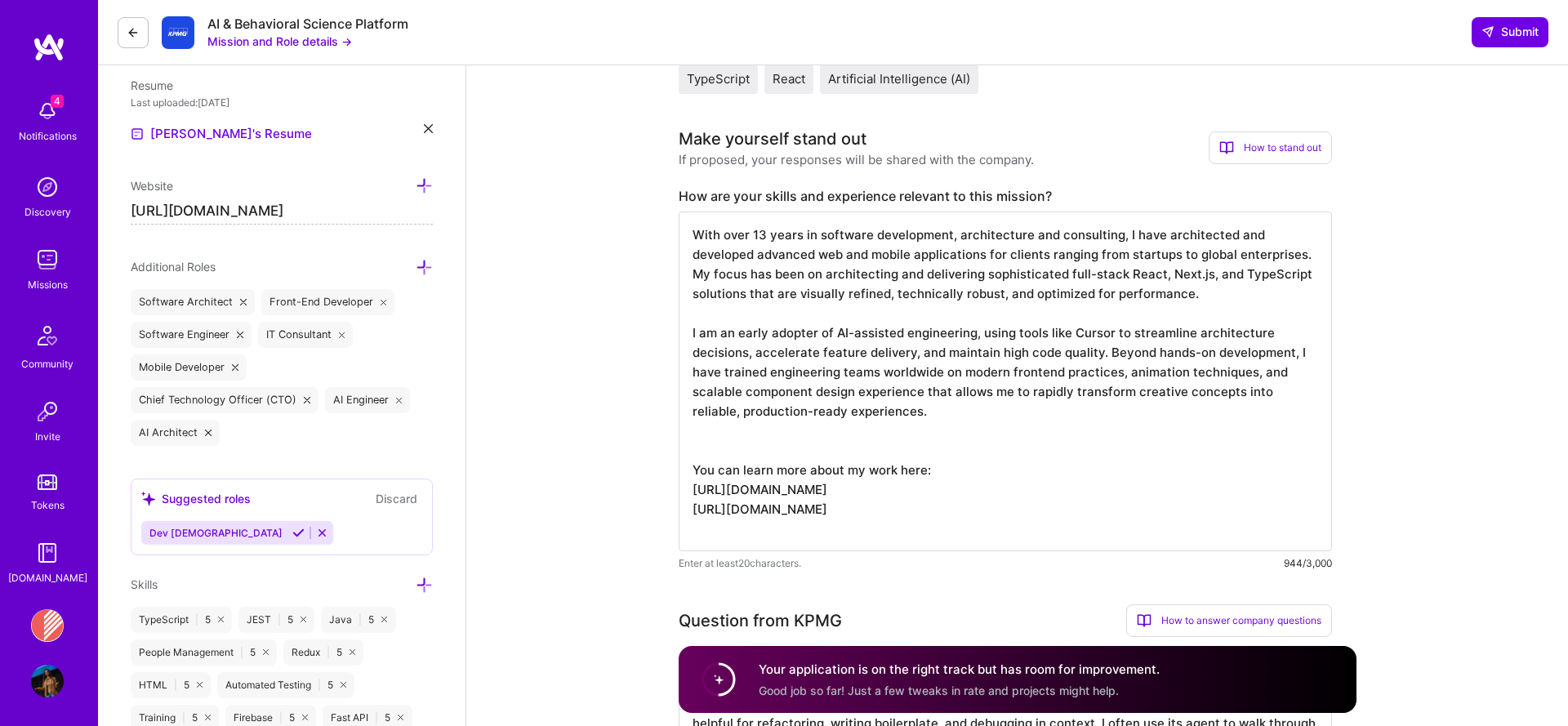
scroll to position [0, 0]
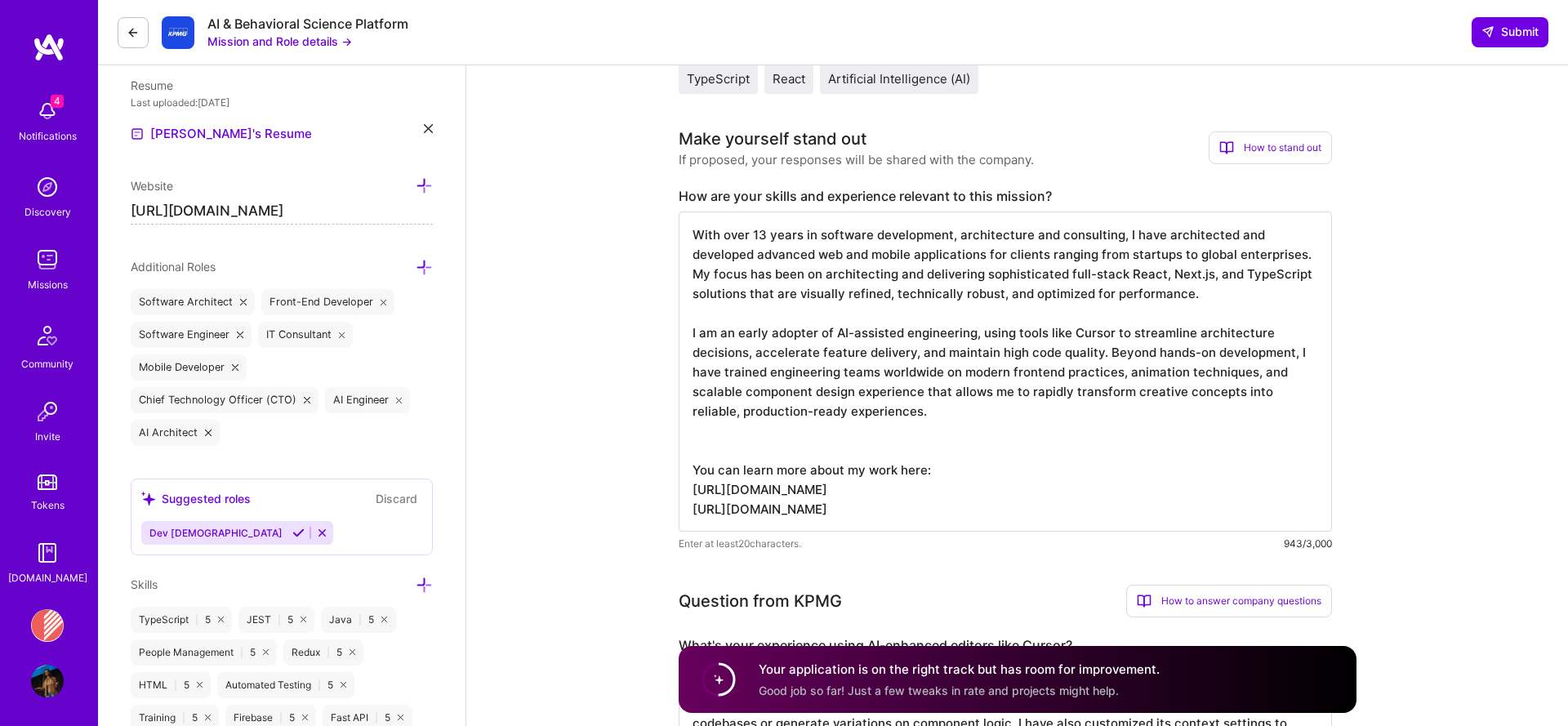
type textarea "With over 13 years in software development, architecture and consulting, I have…"
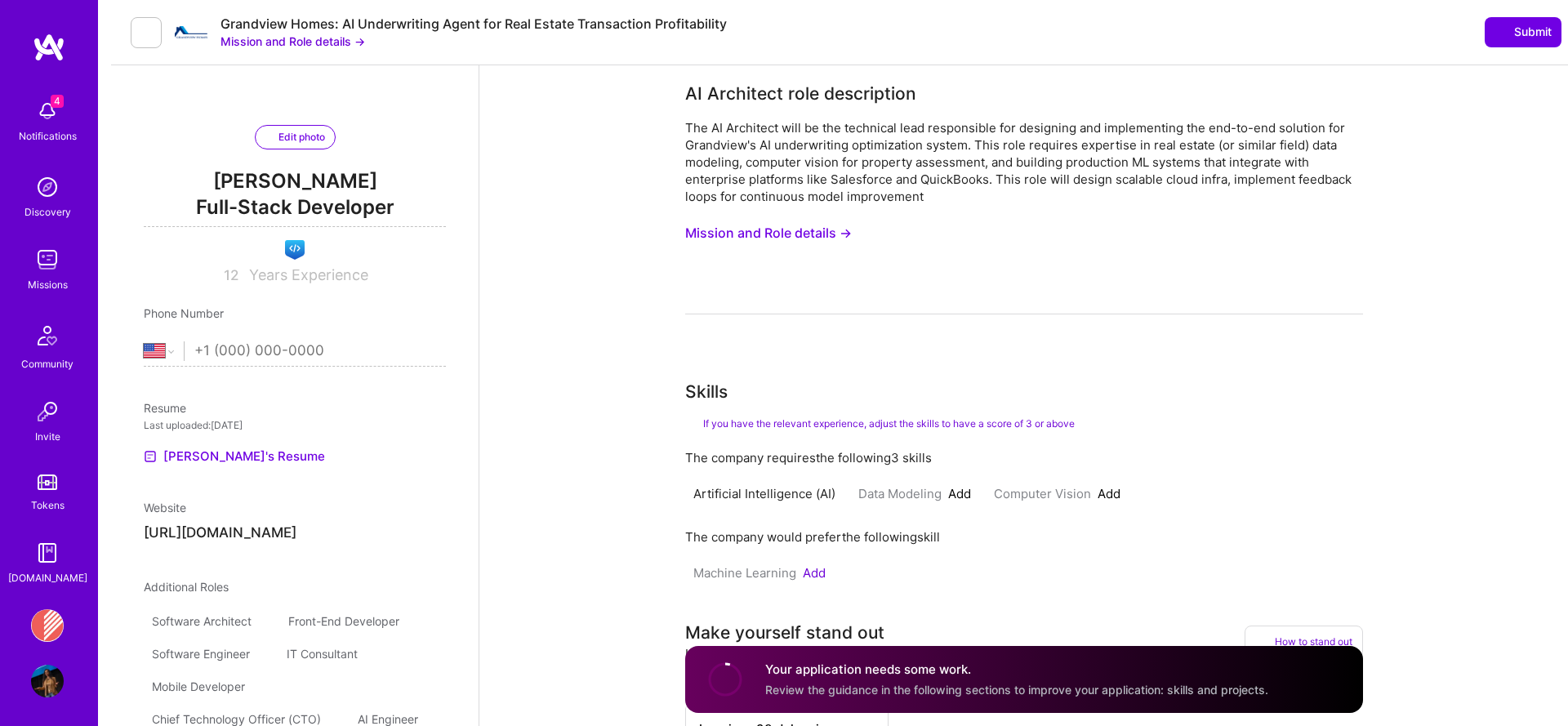
select select "US"
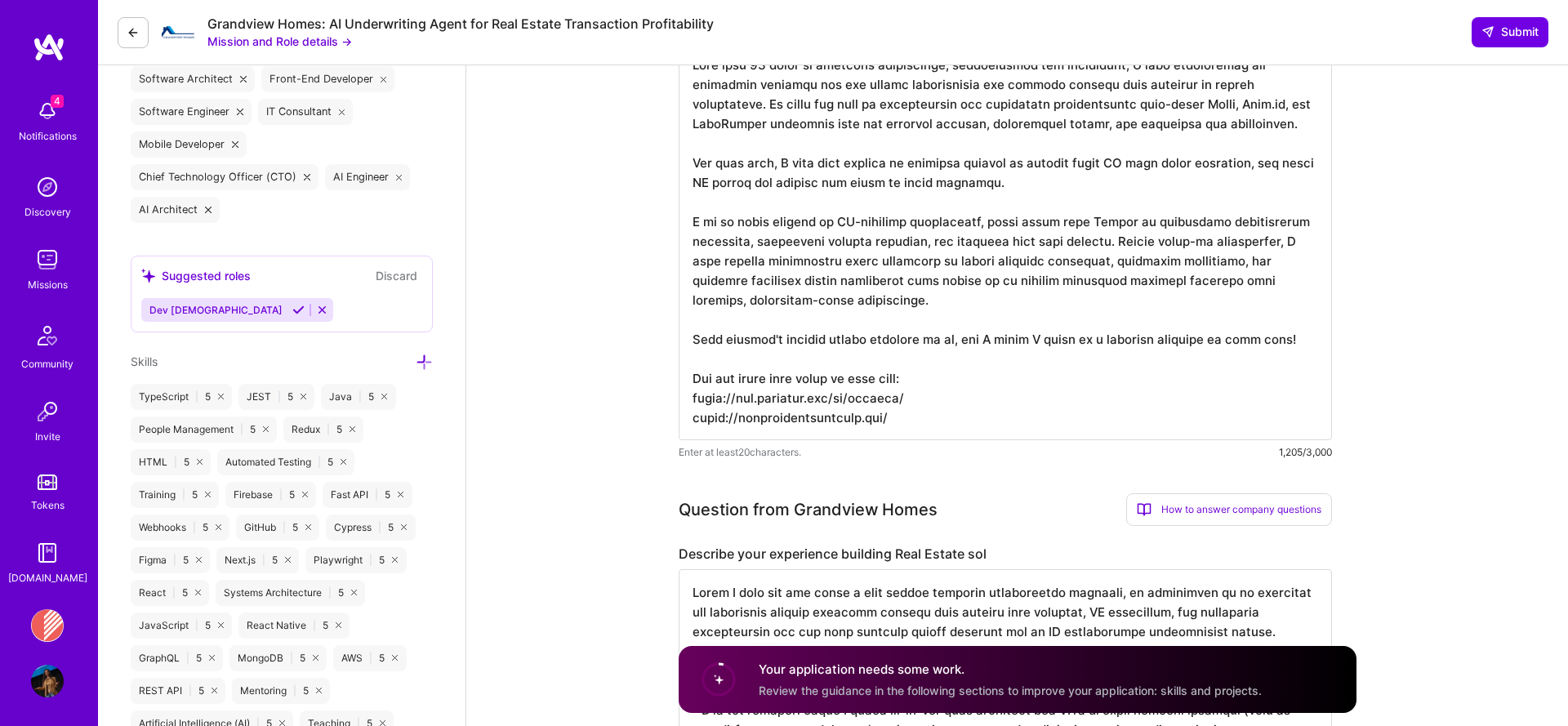
scroll to position [444, 0]
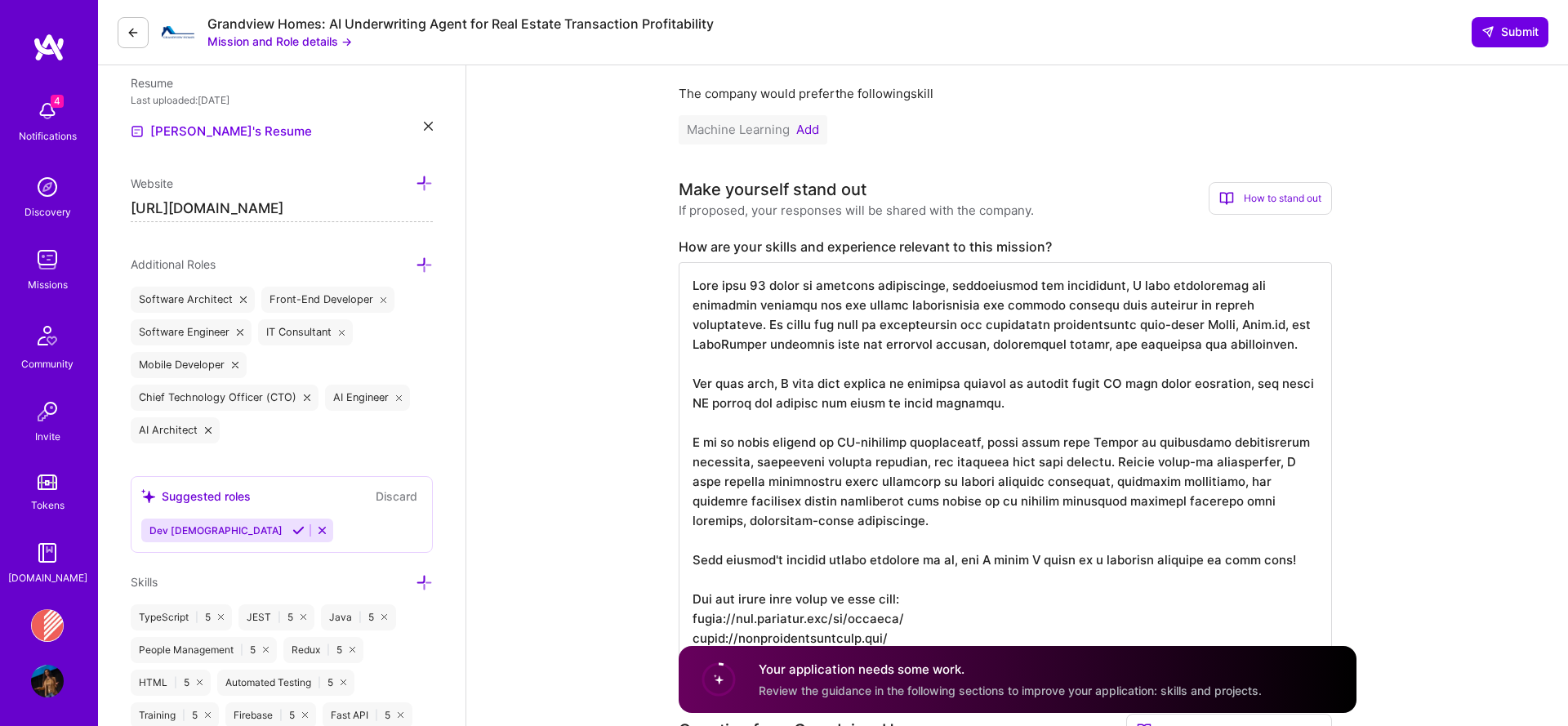
click at [903, 417] on textarea at bounding box center [1004, 462] width 653 height 398
click at [1029, 404] on textarea at bounding box center [1004, 462] width 653 height 398
click at [967, 508] on textarea at bounding box center [1004, 462] width 653 height 398
click at [964, 521] on textarea at bounding box center [1004, 462] width 653 height 398
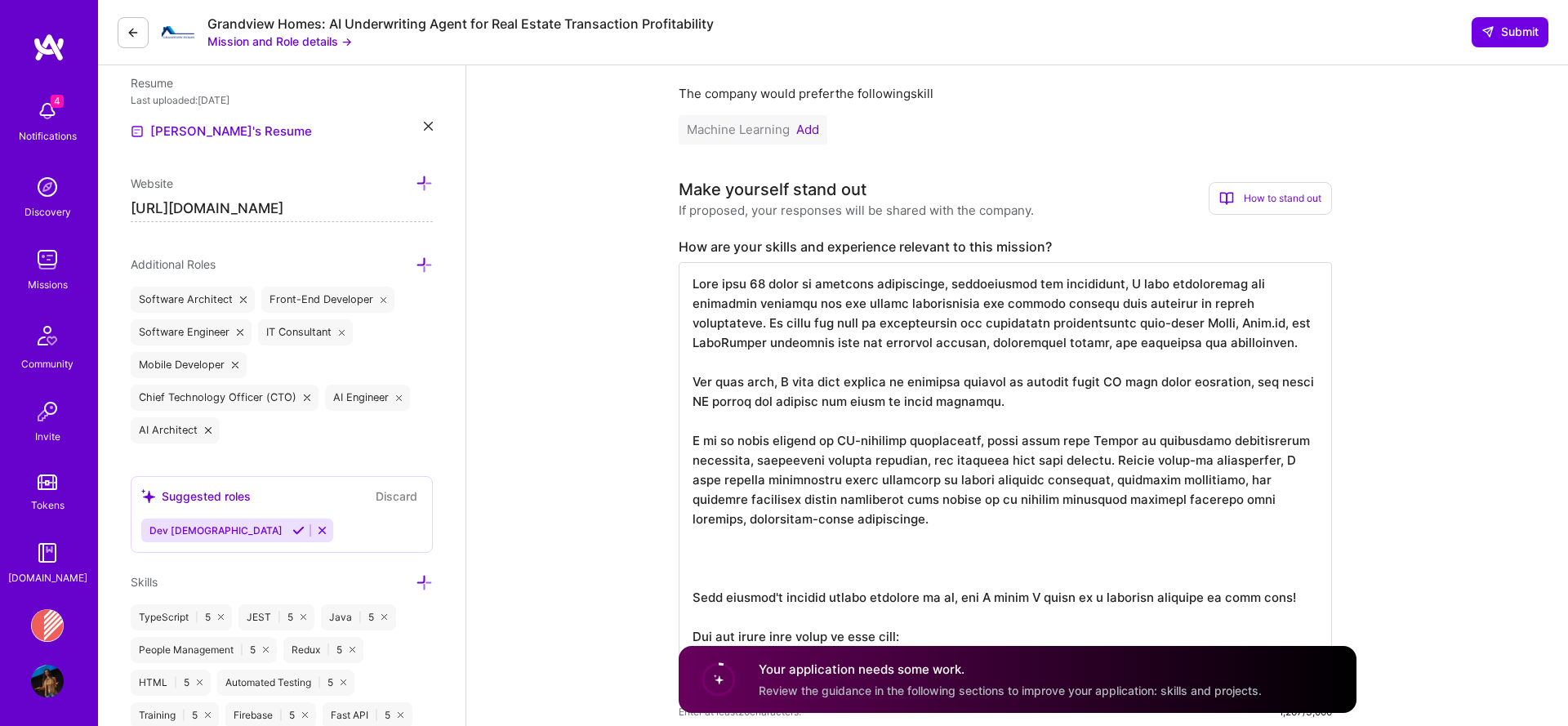
paste textarea "My deep-rooted passion for technology and teaching has led me to author several…"
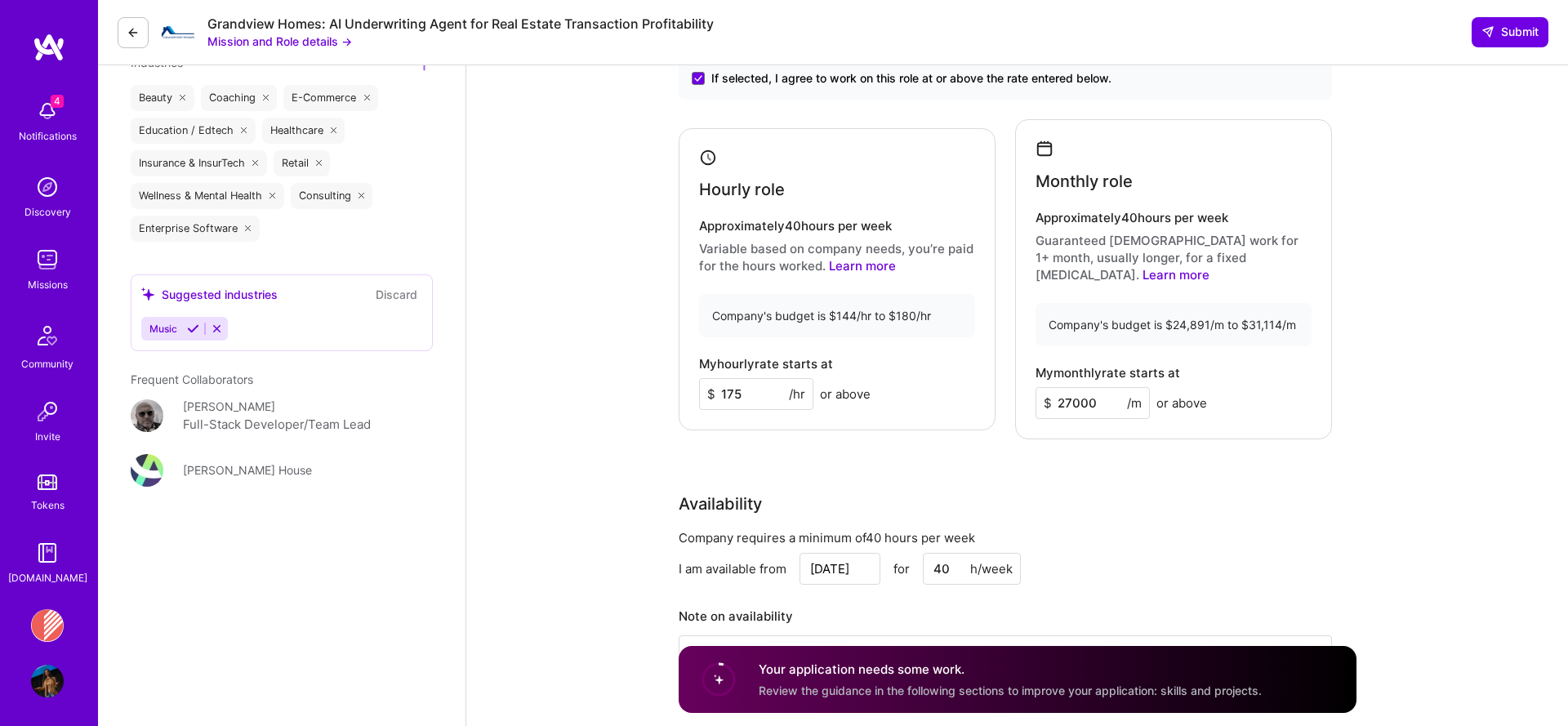
scroll to position [1893, 0]
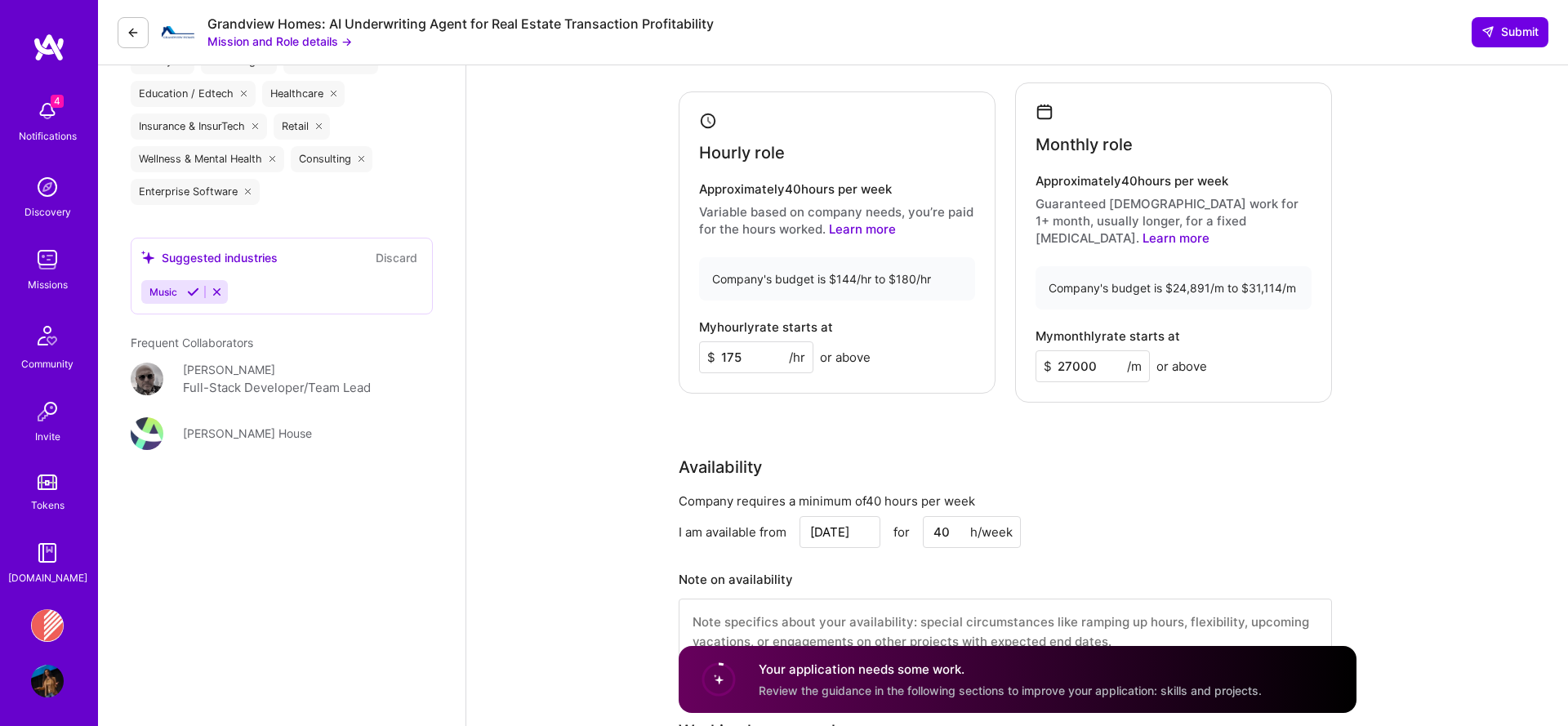
type textarea "With over 13 years in software development, architecture and consulting, I have…"
click at [1071, 351] on input "27000" at bounding box center [1092, 366] width 114 height 32
click at [1179, 455] on div "Availability" at bounding box center [1004, 467] width 653 height 25
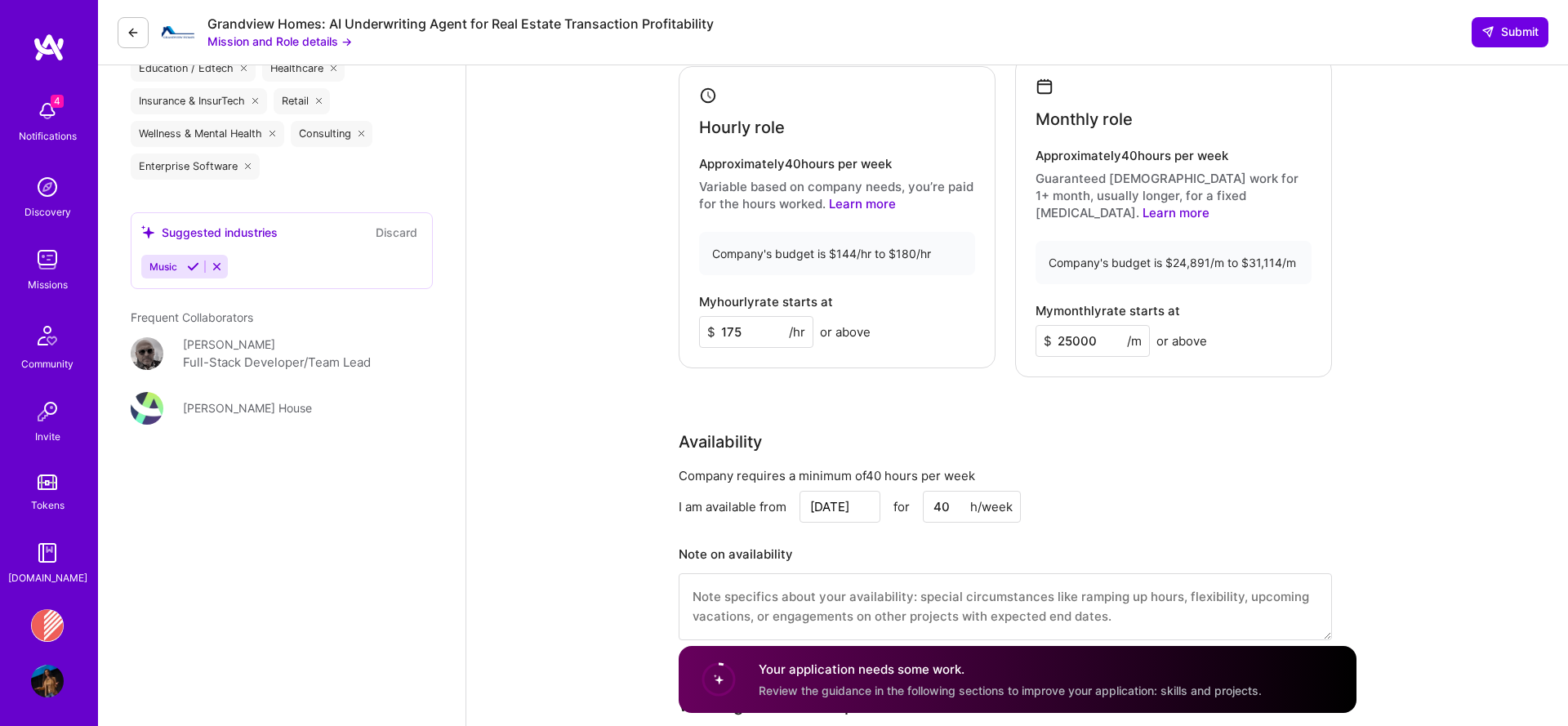
scroll to position [1915, 0]
click at [1070, 328] on input "25000" at bounding box center [1092, 344] width 114 height 32
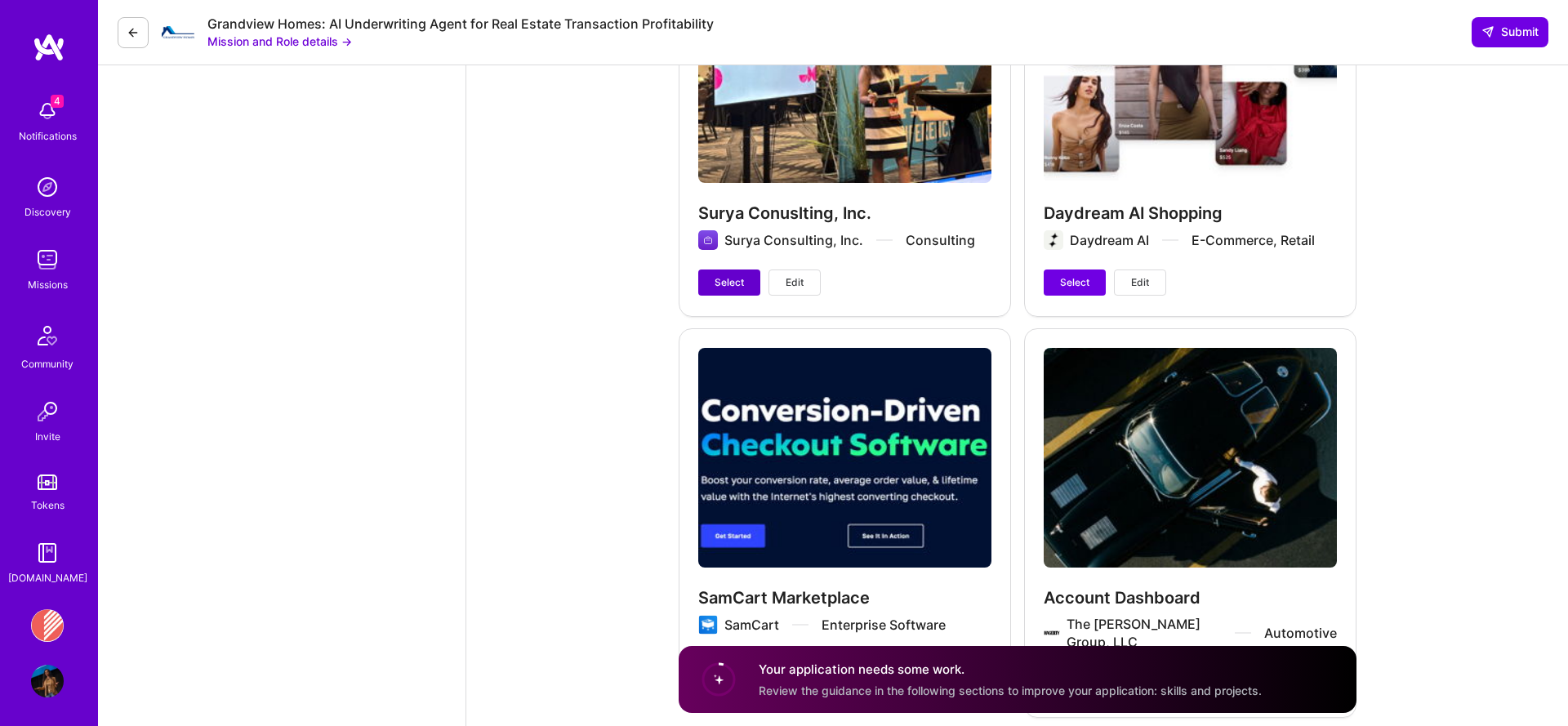
scroll to position [2749, 0]
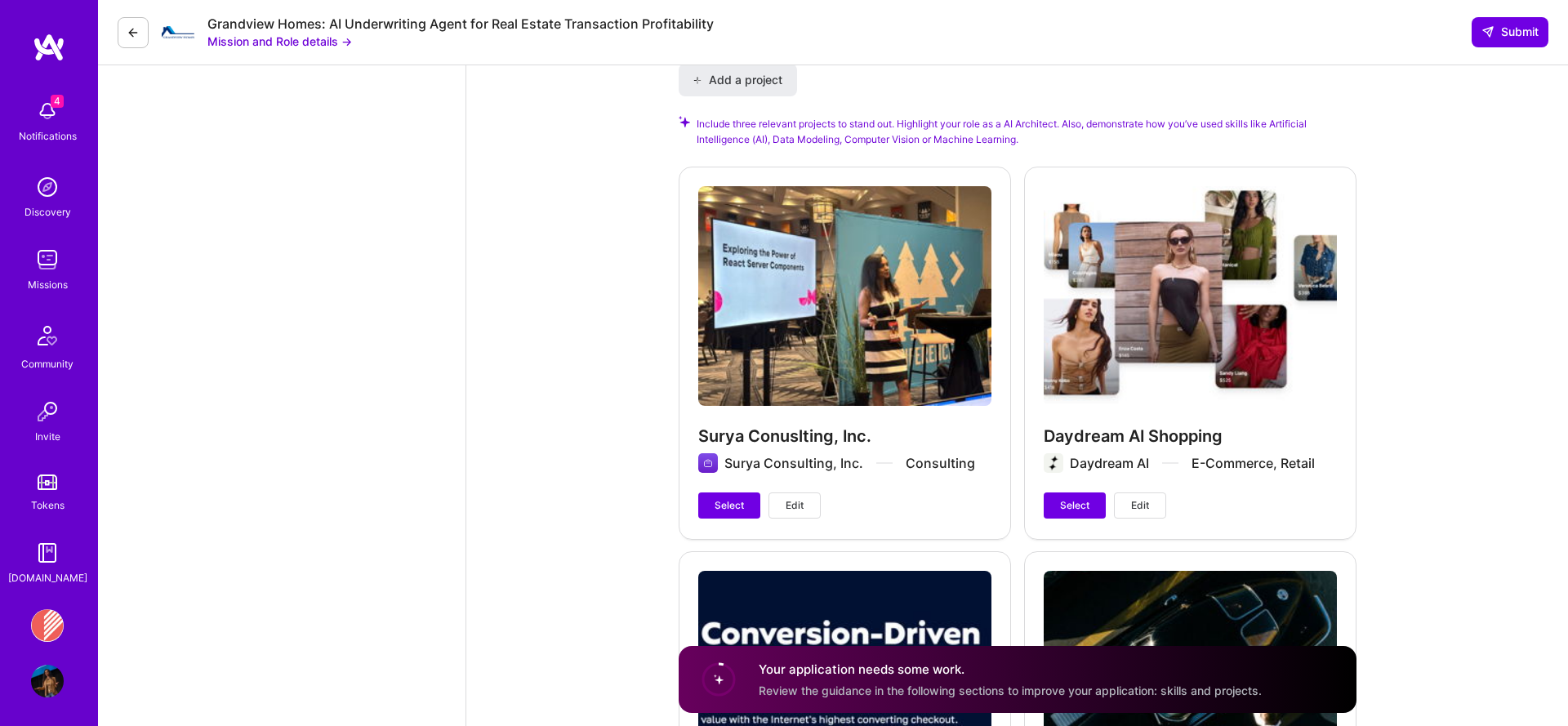
type input "27000"
click at [798, 498] on span "Edit" at bounding box center [794, 505] width 18 height 15
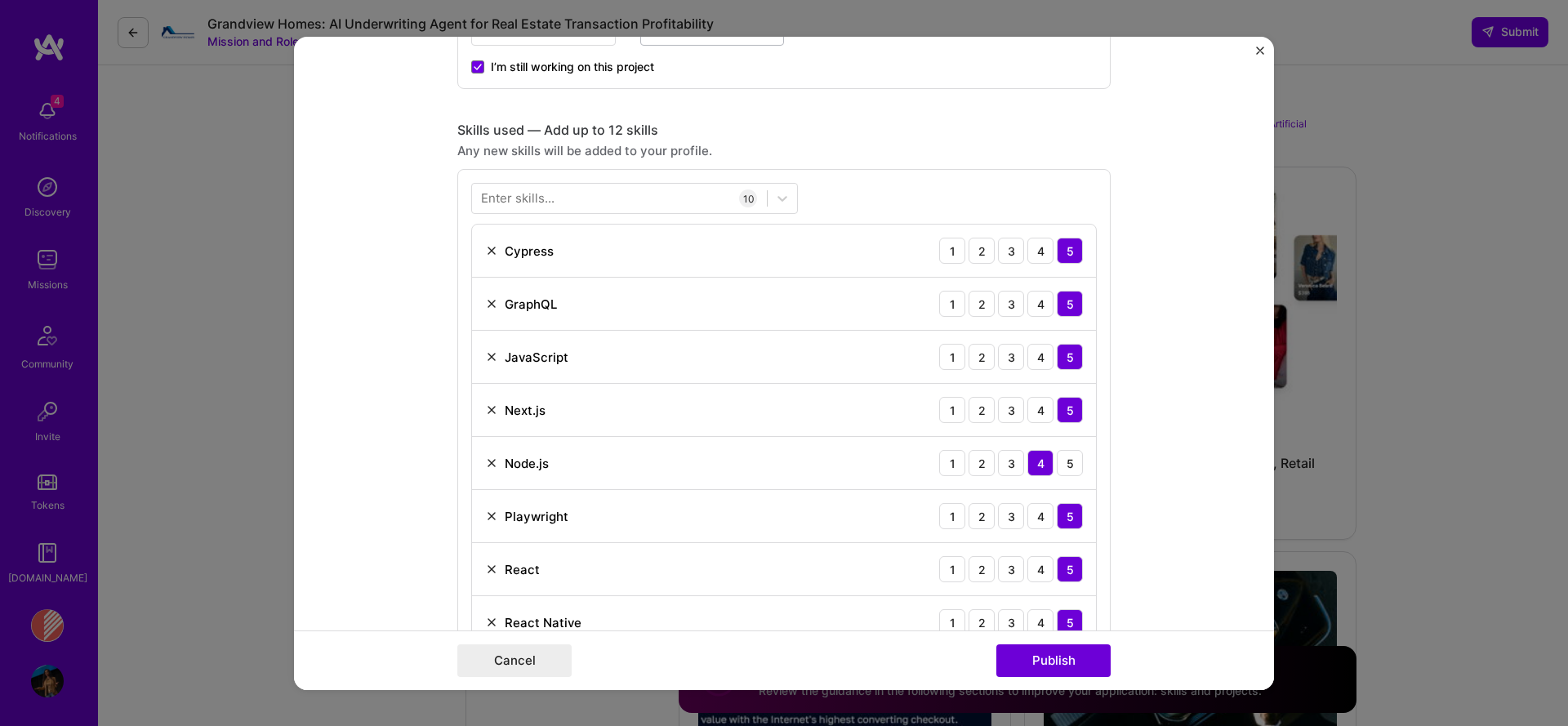
scroll to position [1045, 0]
click at [617, 207] on div at bounding box center [619, 201] width 295 height 27
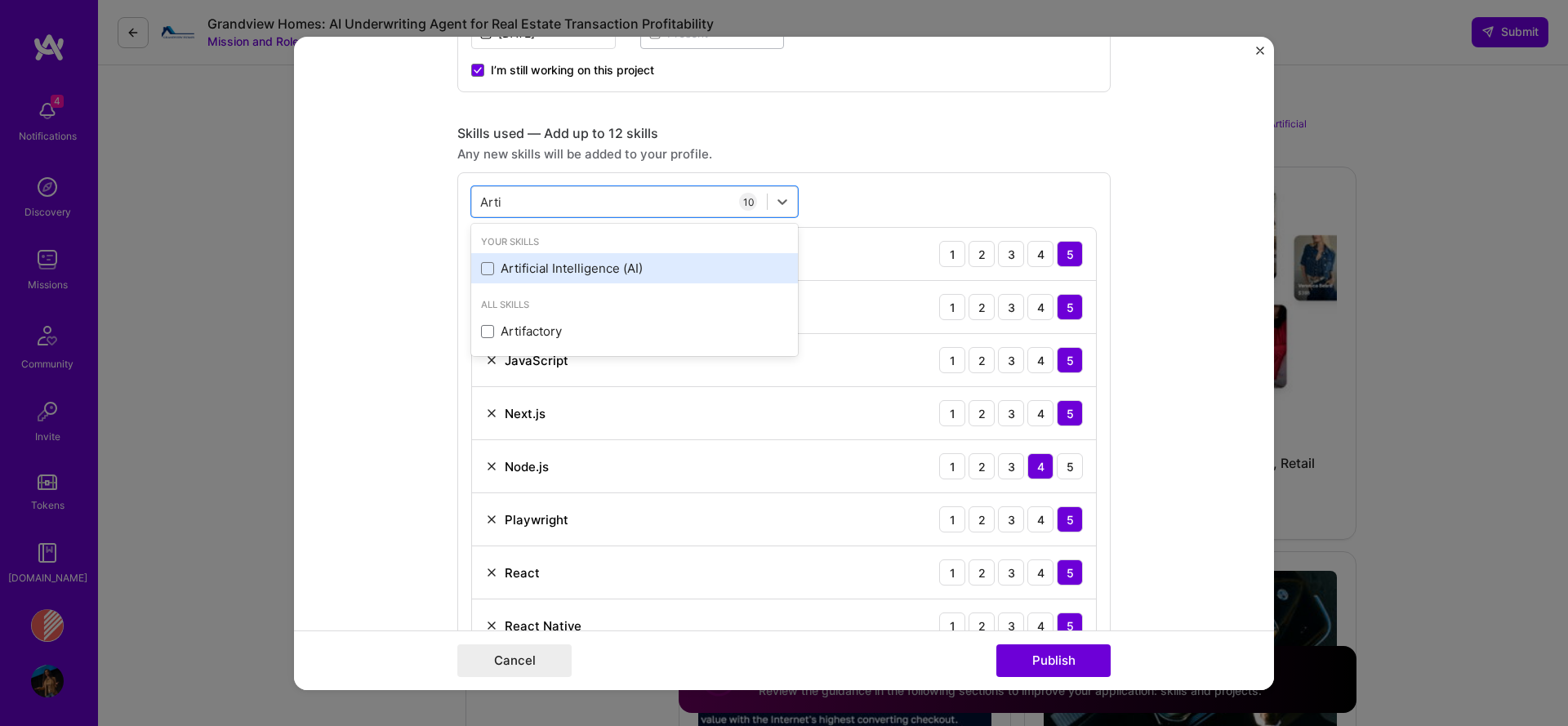
click at [620, 259] on div "Artificial Intelligence (AI)" at bounding box center [635, 268] width 327 height 30
type input "Arti"
click at [1040, 660] on button "Publish" at bounding box center [1053, 660] width 114 height 33
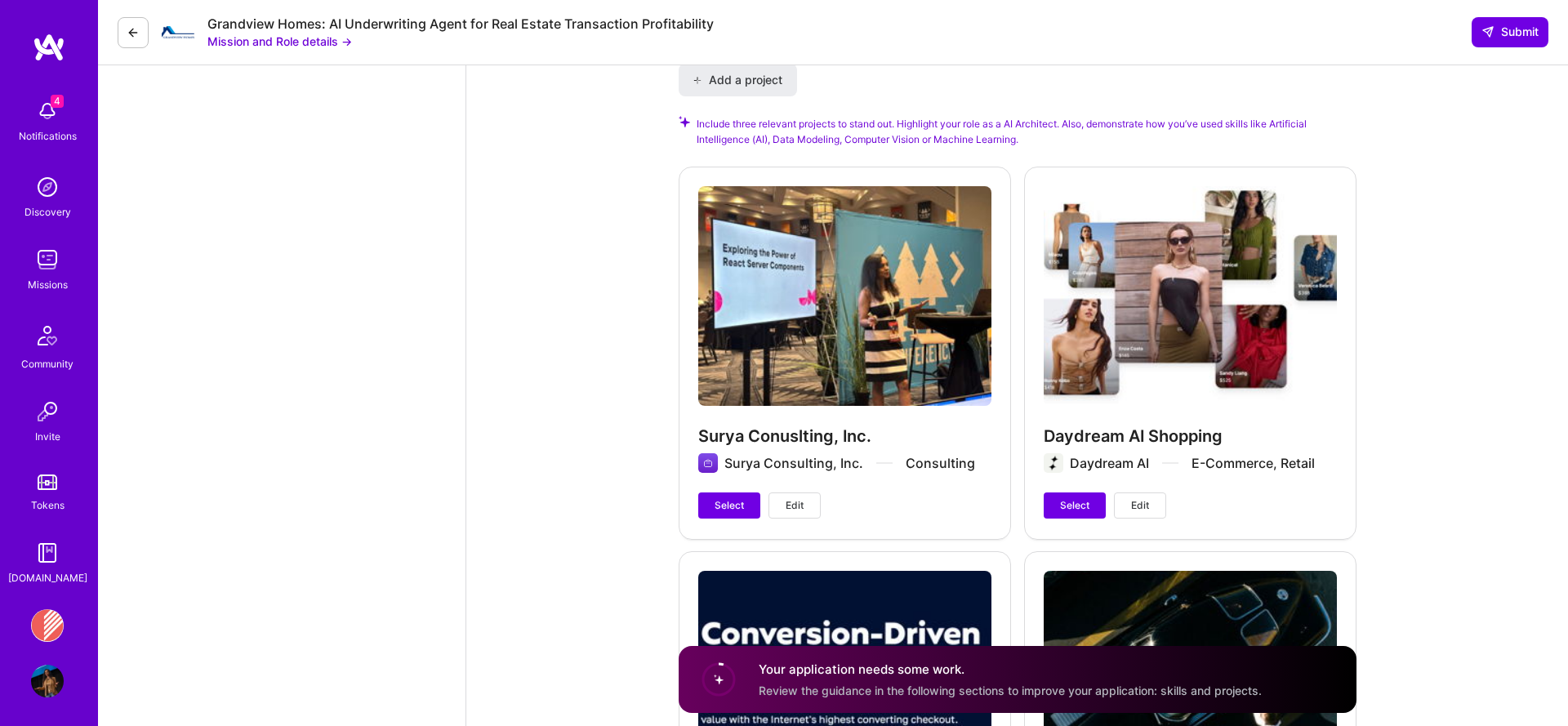
click at [797, 498] on span "Edit" at bounding box center [794, 505] width 18 height 15
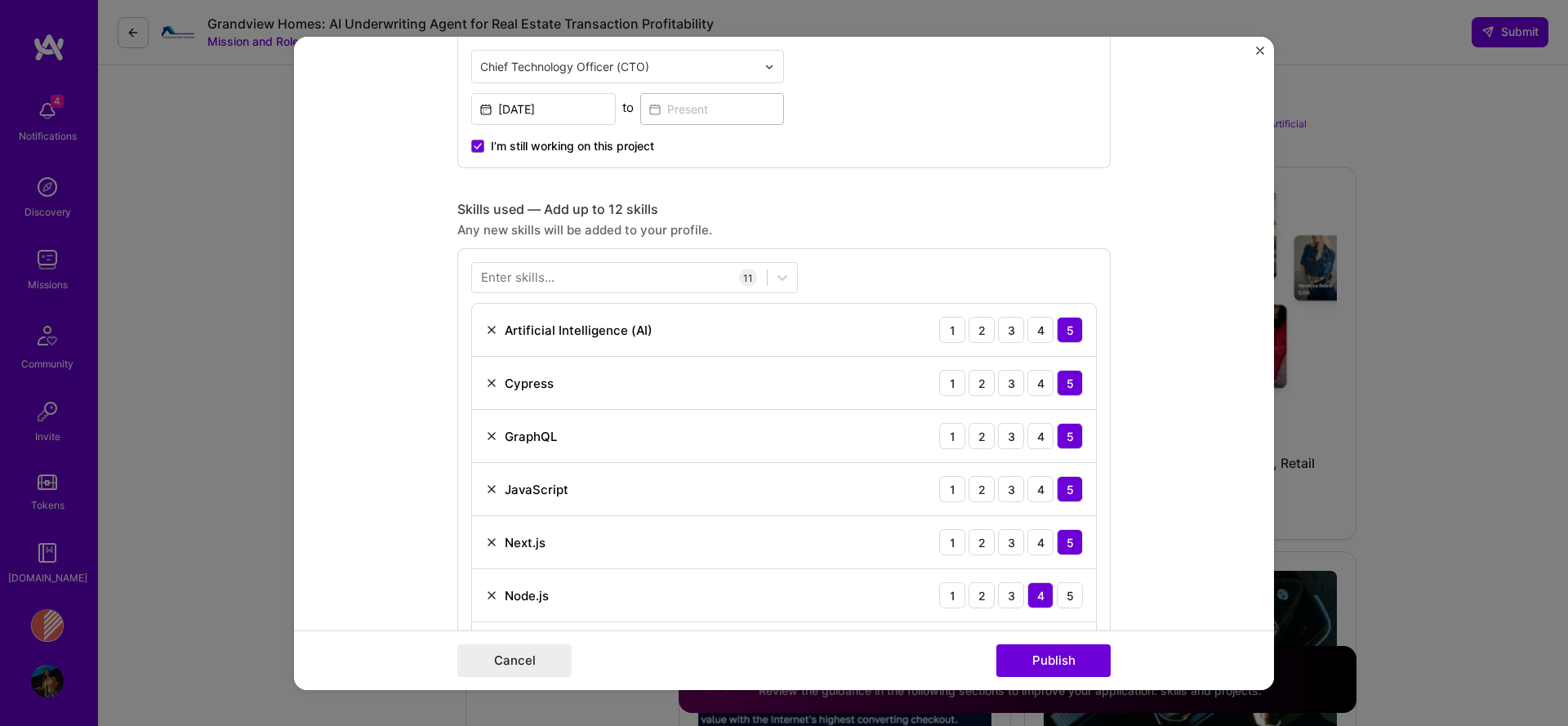
scroll to position [969, 0]
click at [543, 658] on button "Cancel" at bounding box center [514, 660] width 114 height 33
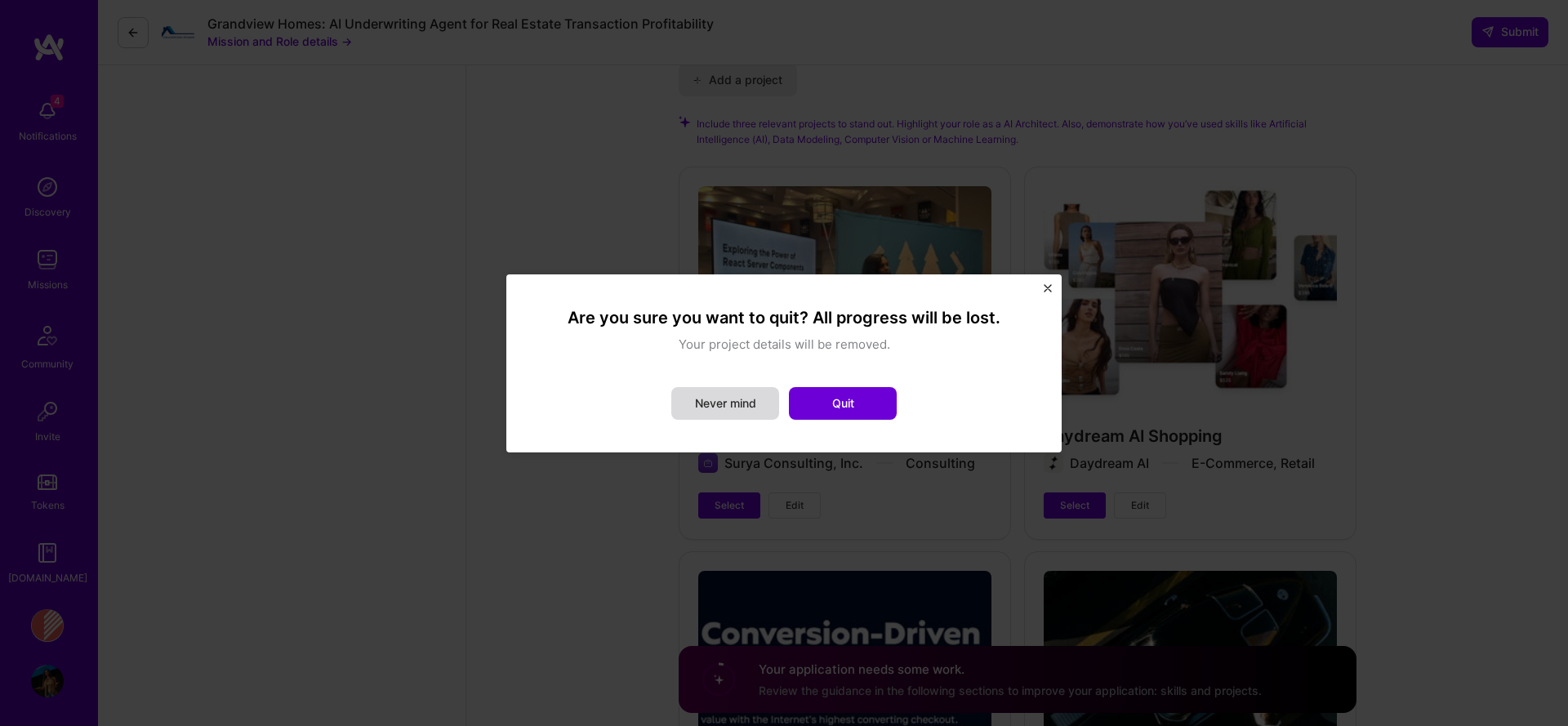
click at [716, 404] on button "Never mind" at bounding box center [725, 403] width 108 height 33
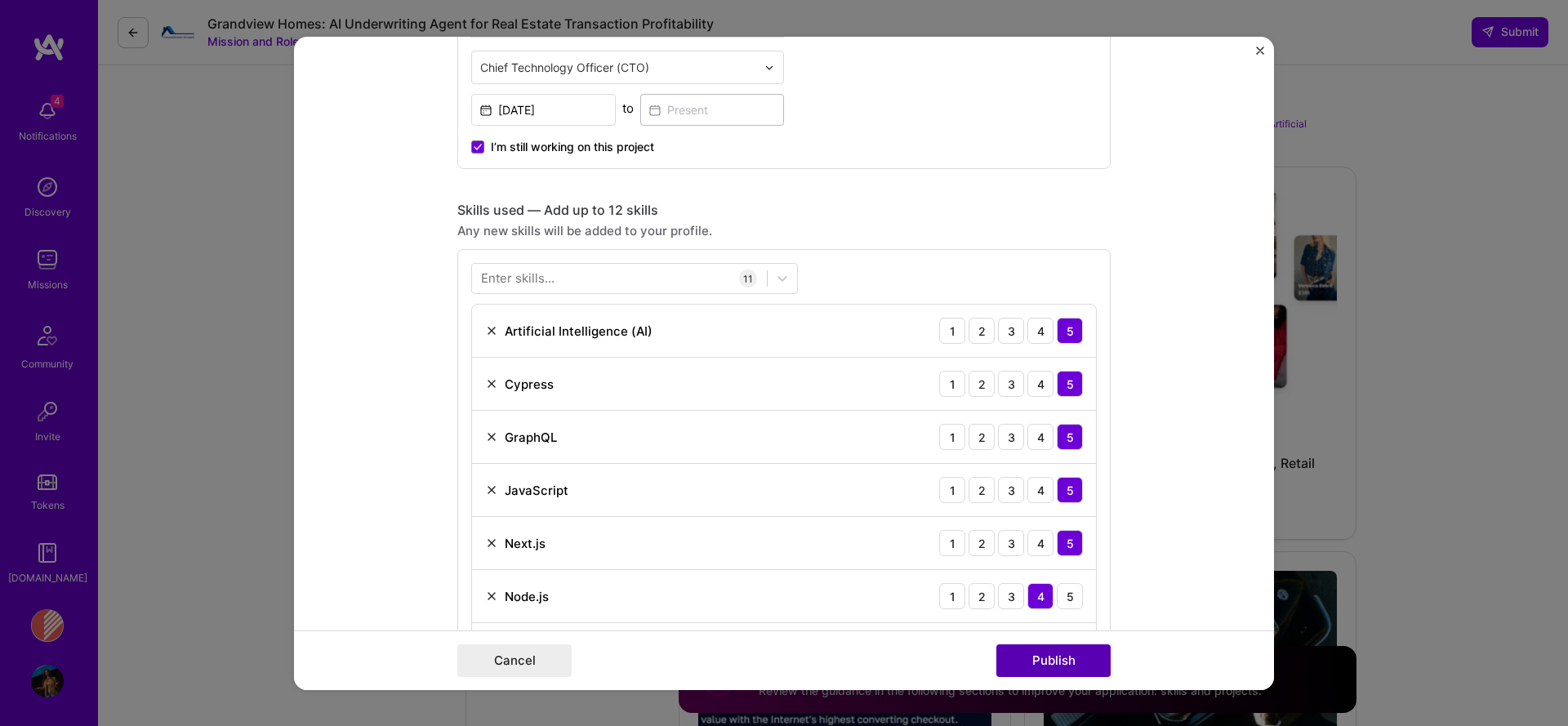
click at [1018, 659] on button "Publish" at bounding box center [1053, 660] width 114 height 33
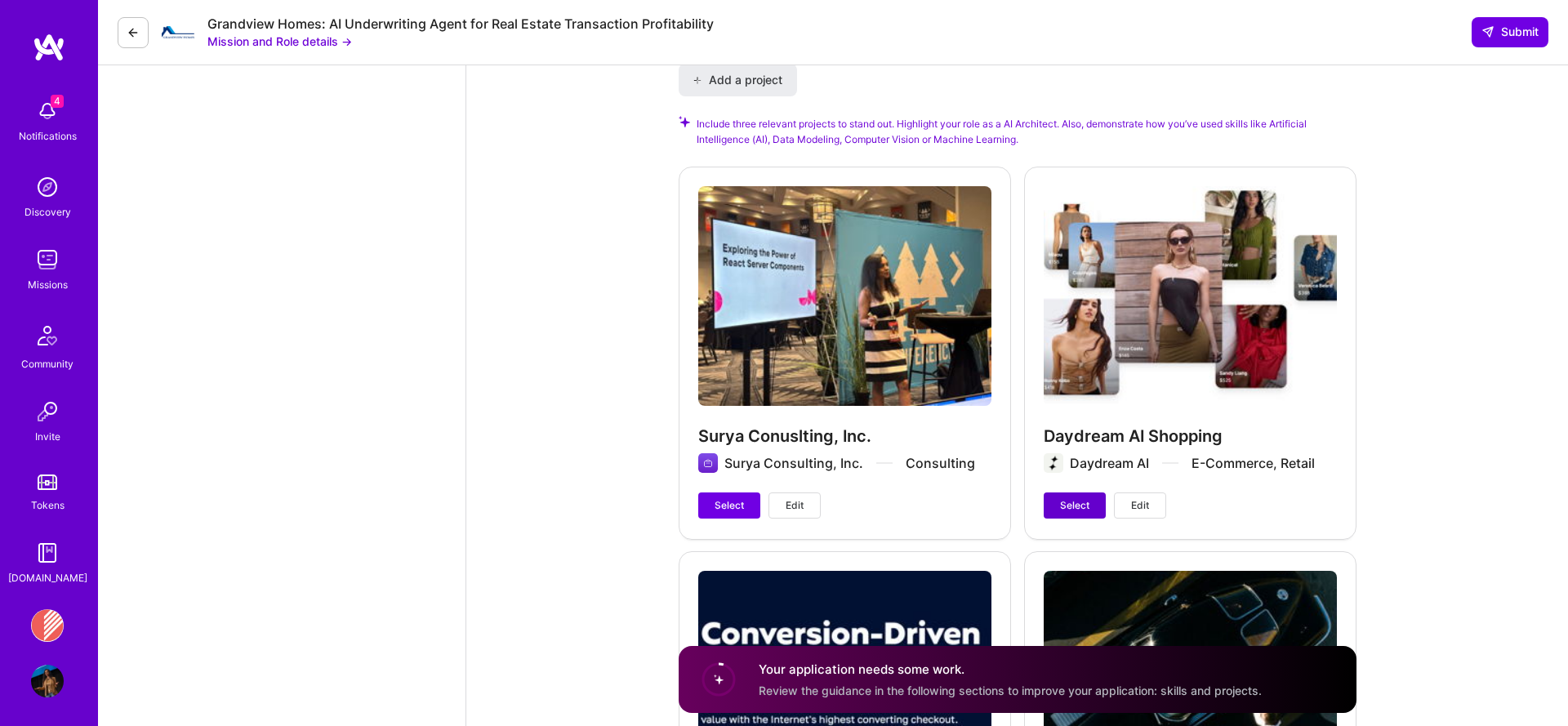
click at [1090, 492] on button "Select" at bounding box center [1074, 505] width 62 height 26
click at [1086, 498] on span "Deselect" at bounding box center [1080, 505] width 41 height 15
click at [1145, 498] on span "Edit" at bounding box center [1140, 505] width 18 height 15
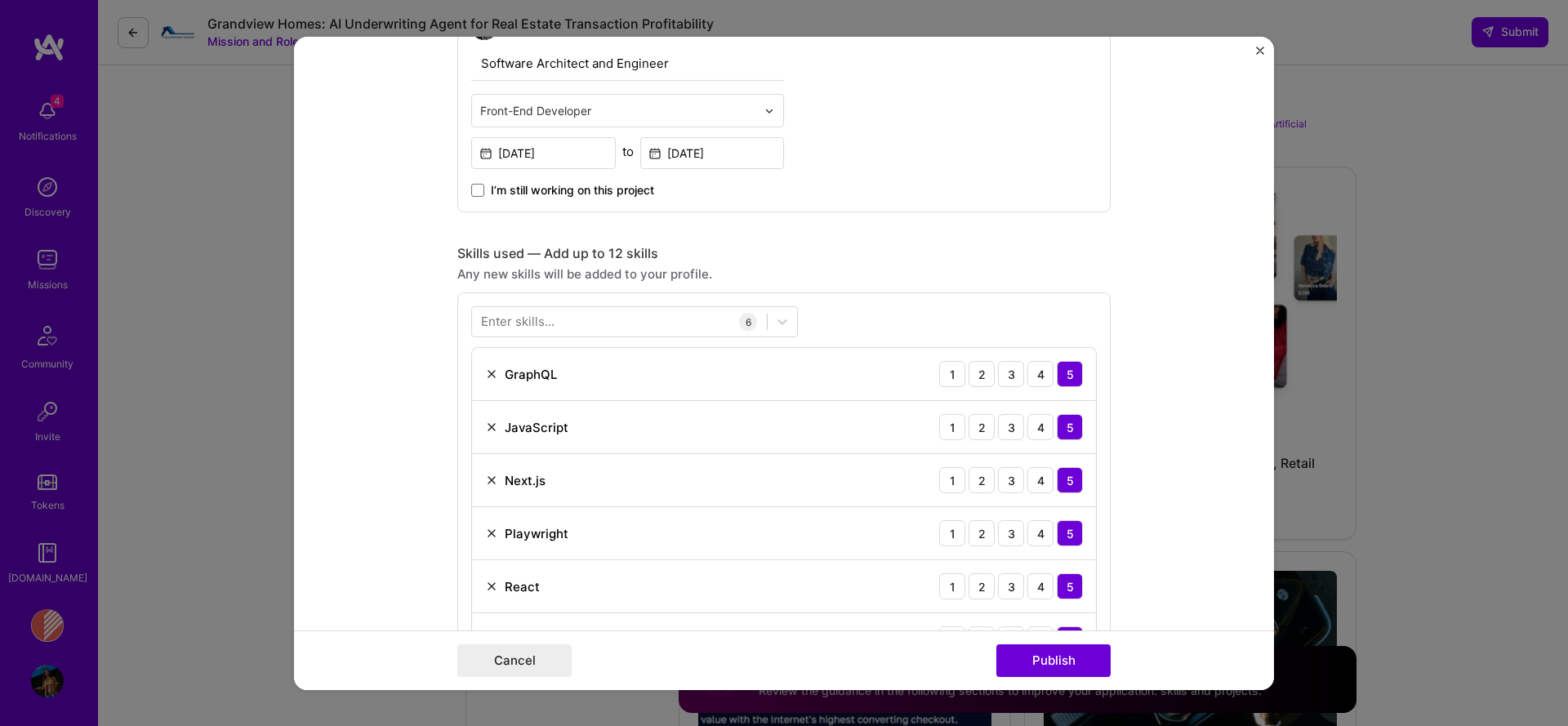
scroll to position [979, 0]
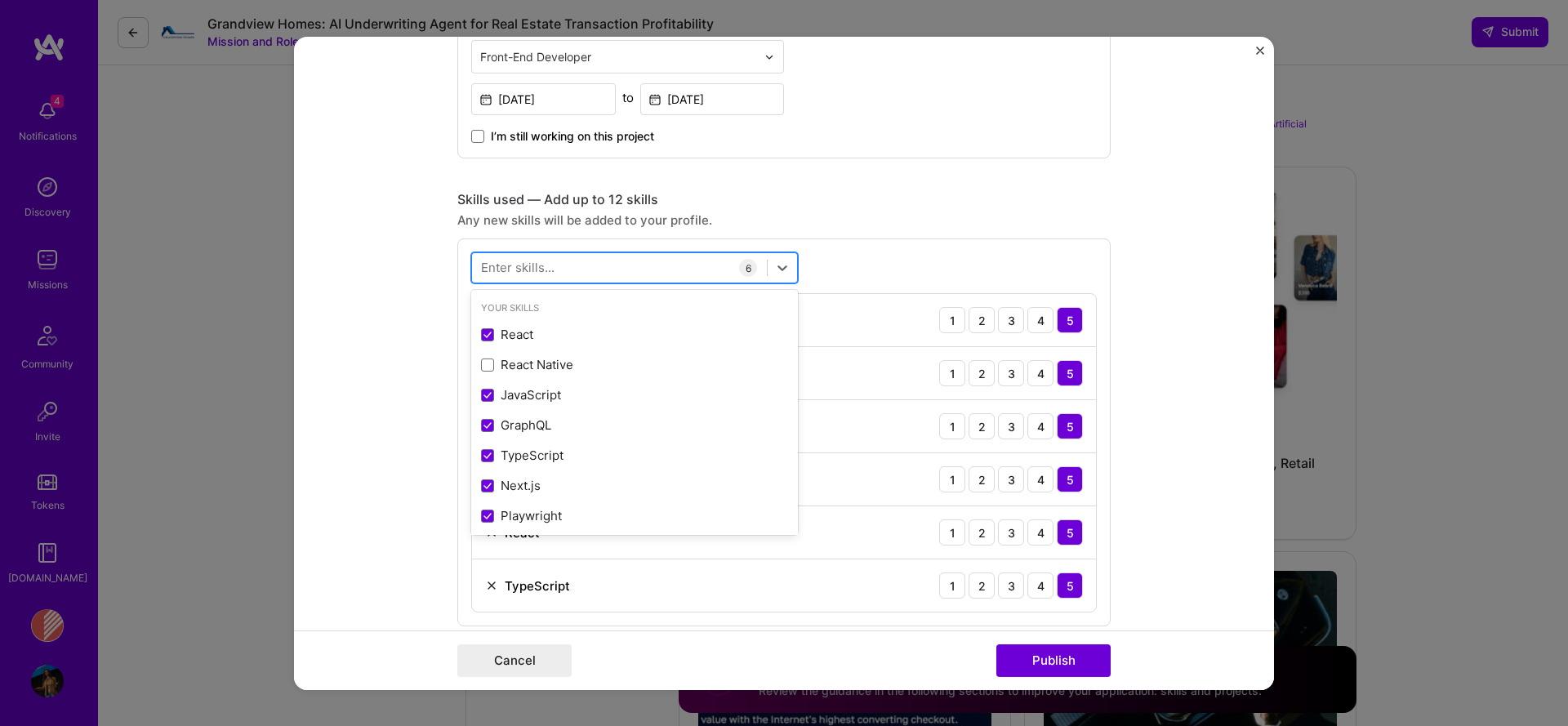
click at [599, 266] on div at bounding box center [619, 267] width 295 height 27
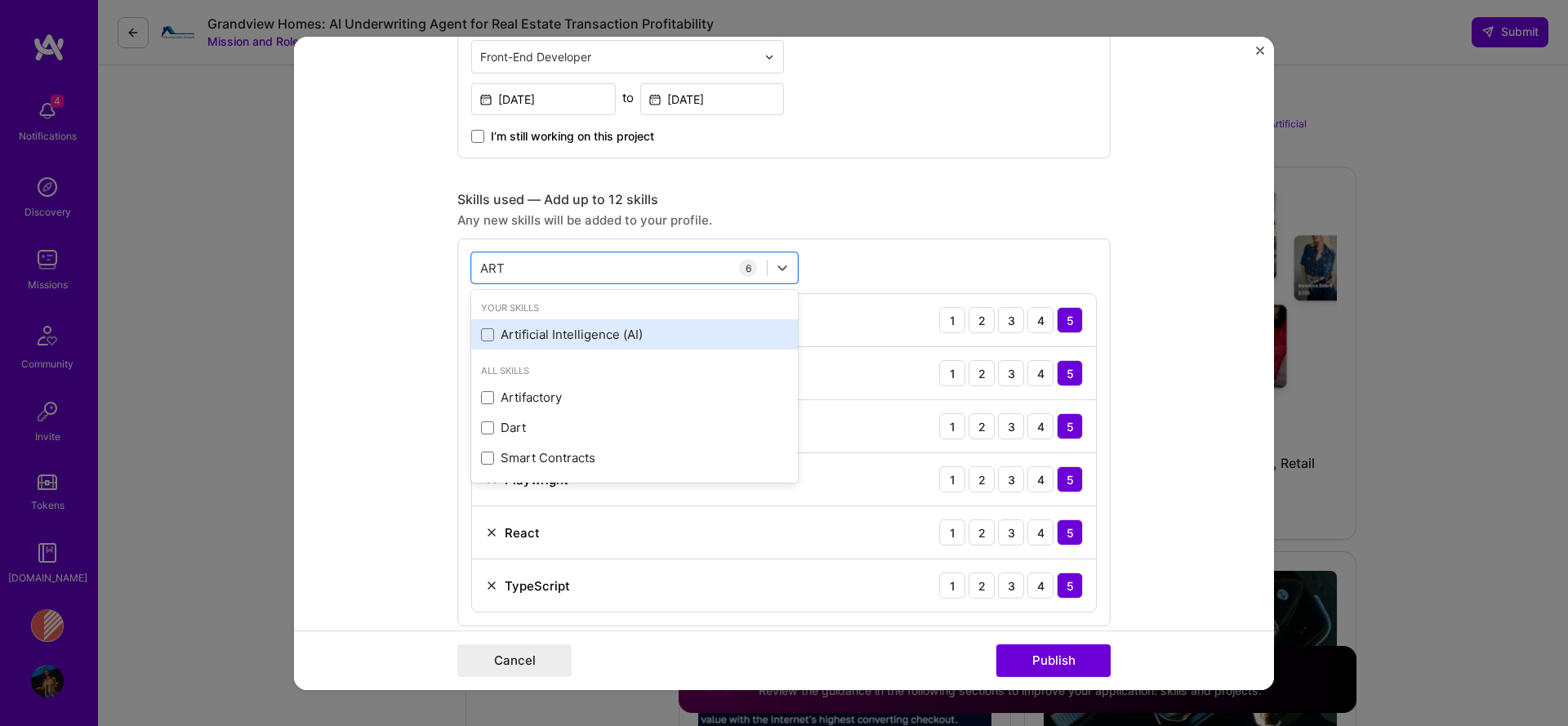
click at [607, 334] on div "Artificial Intelligence (AI)" at bounding box center [634, 334] width 307 height 17
type input "ART"
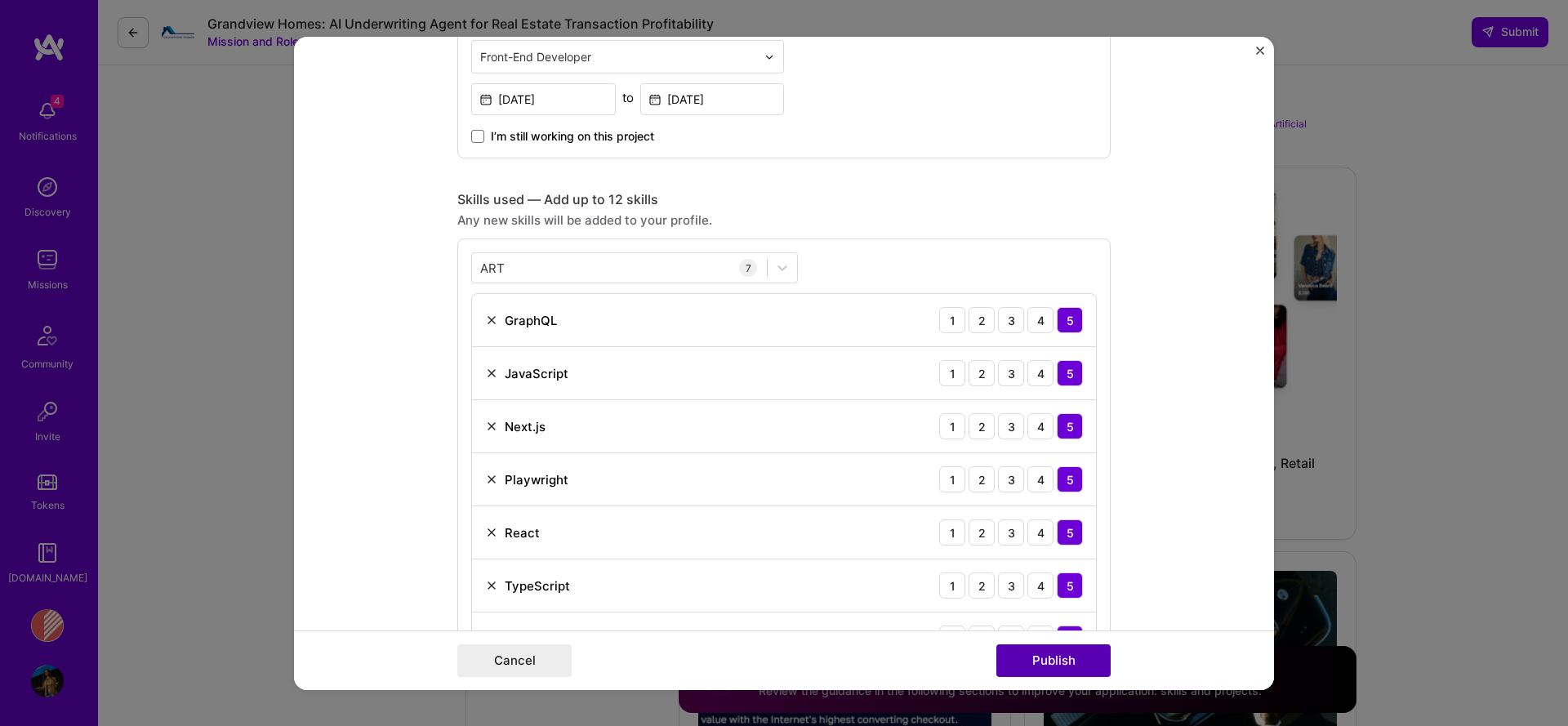
click at [1048, 662] on button "Publish" at bounding box center [1053, 660] width 114 height 33
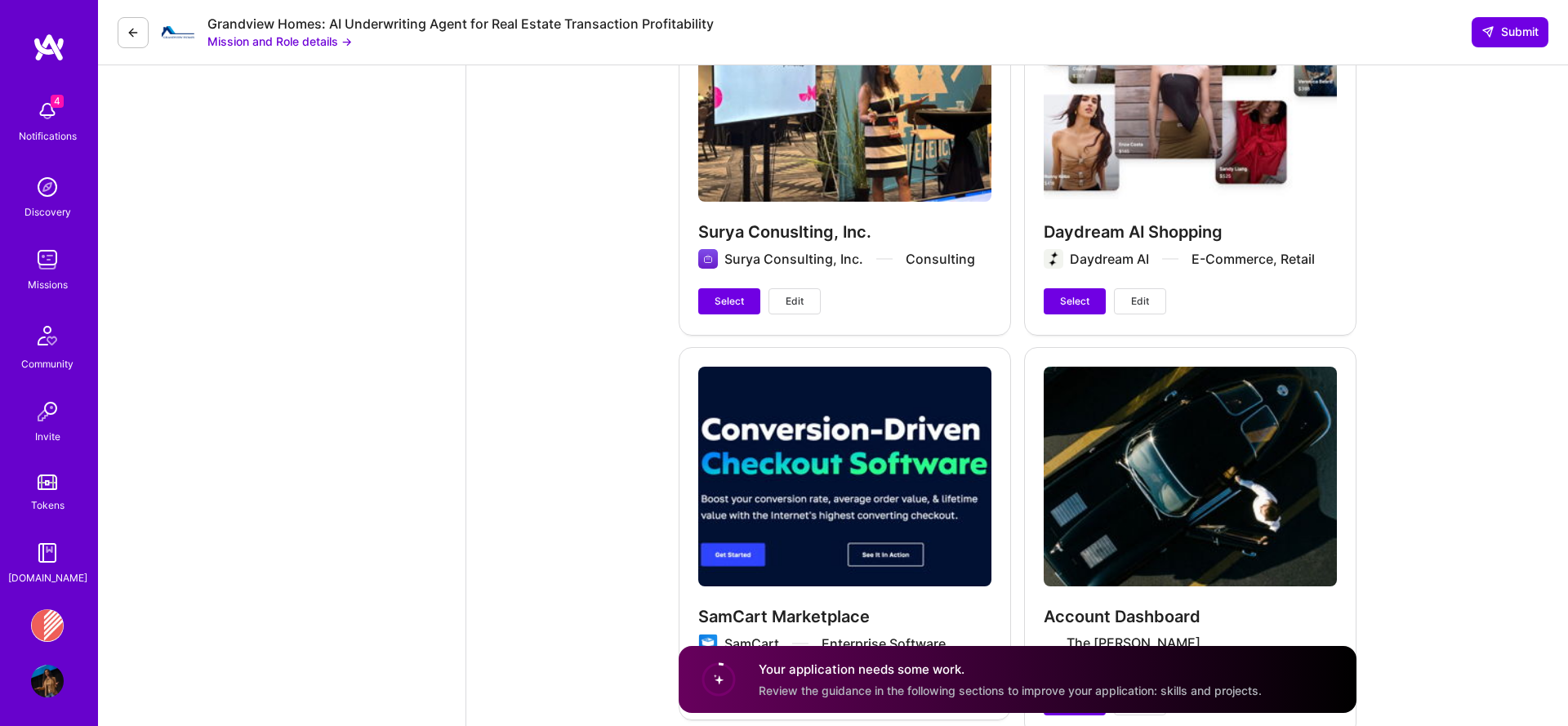
scroll to position [3047, 0]
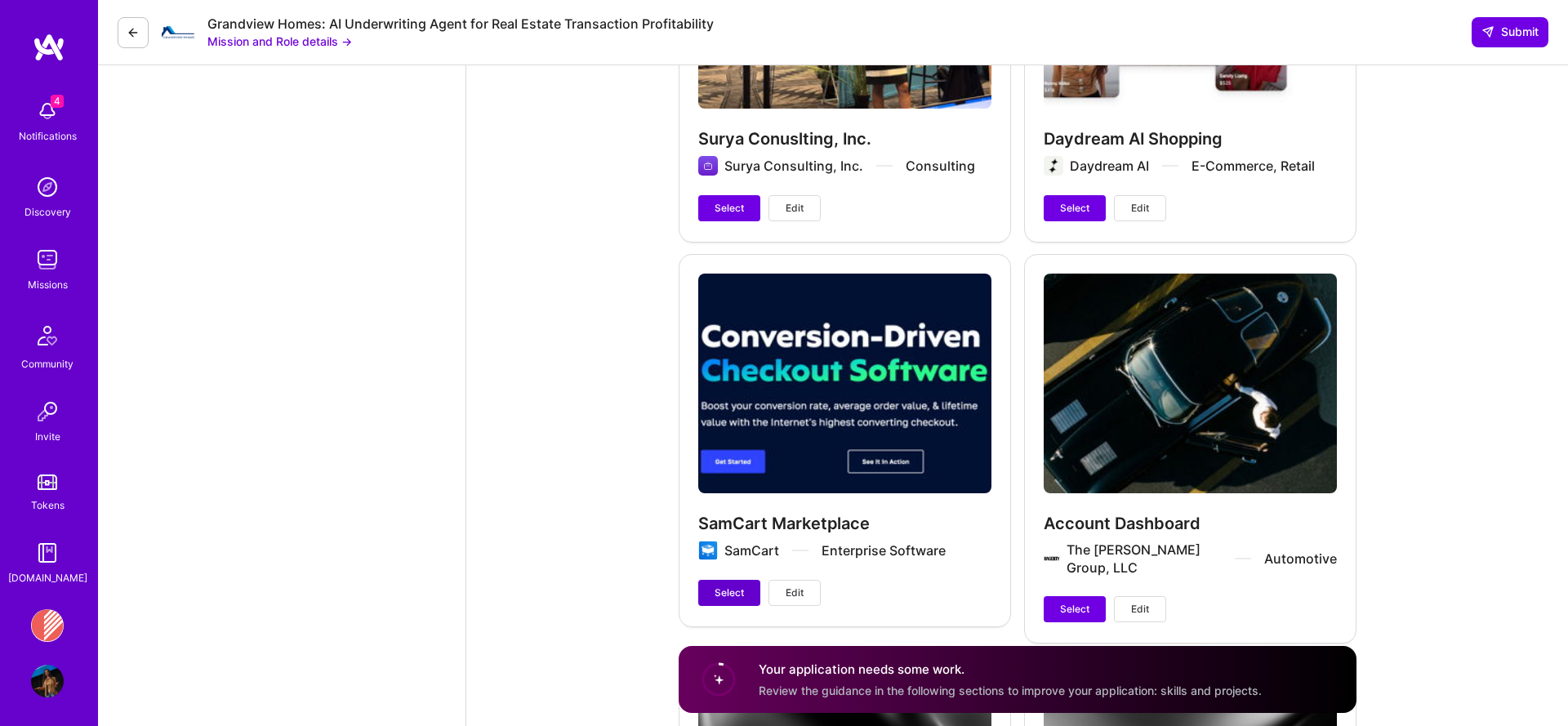
click at [736, 585] on span "Select" at bounding box center [729, 592] width 30 height 15
click at [736, 585] on span "Deselect" at bounding box center [734, 592] width 41 height 15
click at [1078, 201] on span "Select" at bounding box center [1075, 208] width 30 height 15
click at [730, 201] on span "Select" at bounding box center [729, 208] width 30 height 15
click at [1092, 596] on button "Select" at bounding box center [1074, 609] width 62 height 26
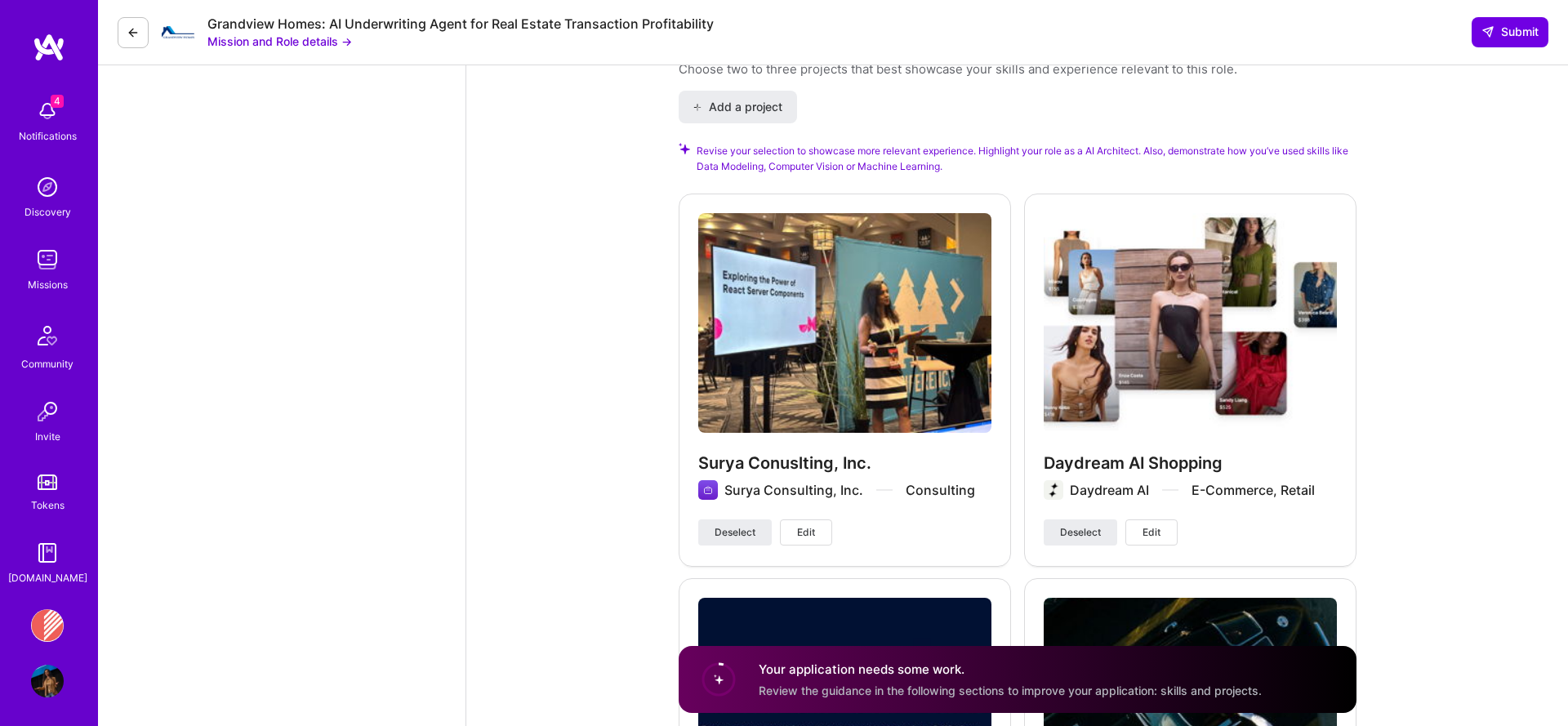
scroll to position [2580, 0]
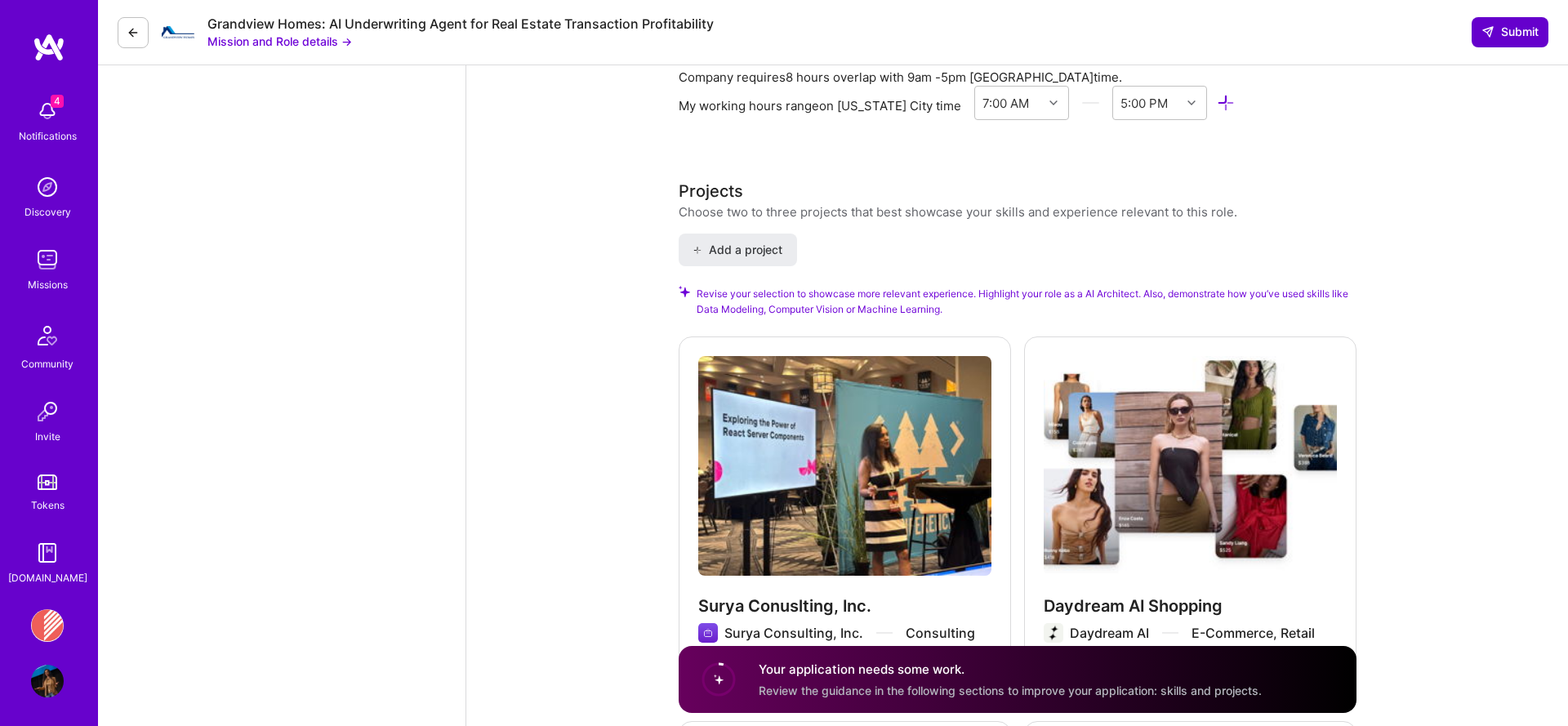
click at [1507, 24] on button "Submit" at bounding box center [1509, 32] width 76 height 30
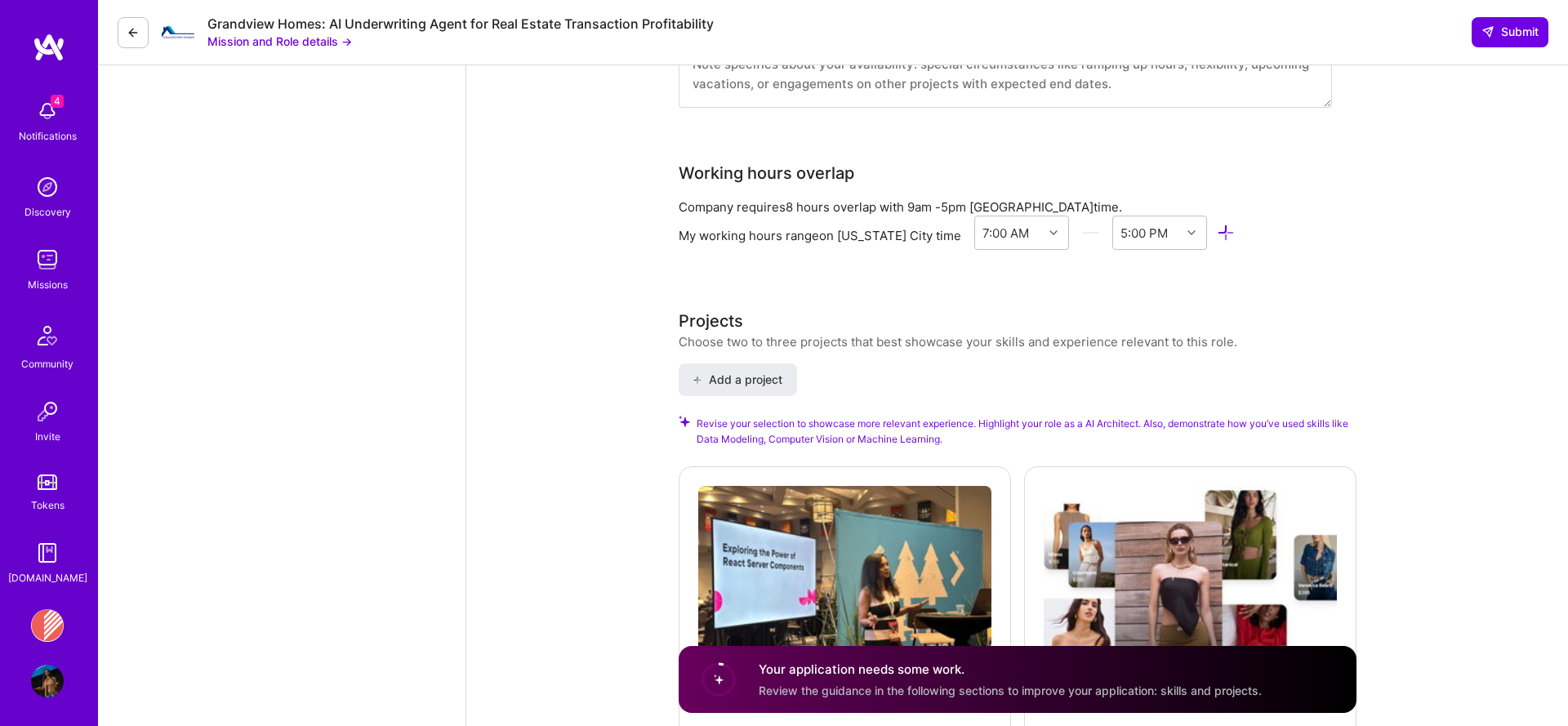
scroll to position [2426, 0]
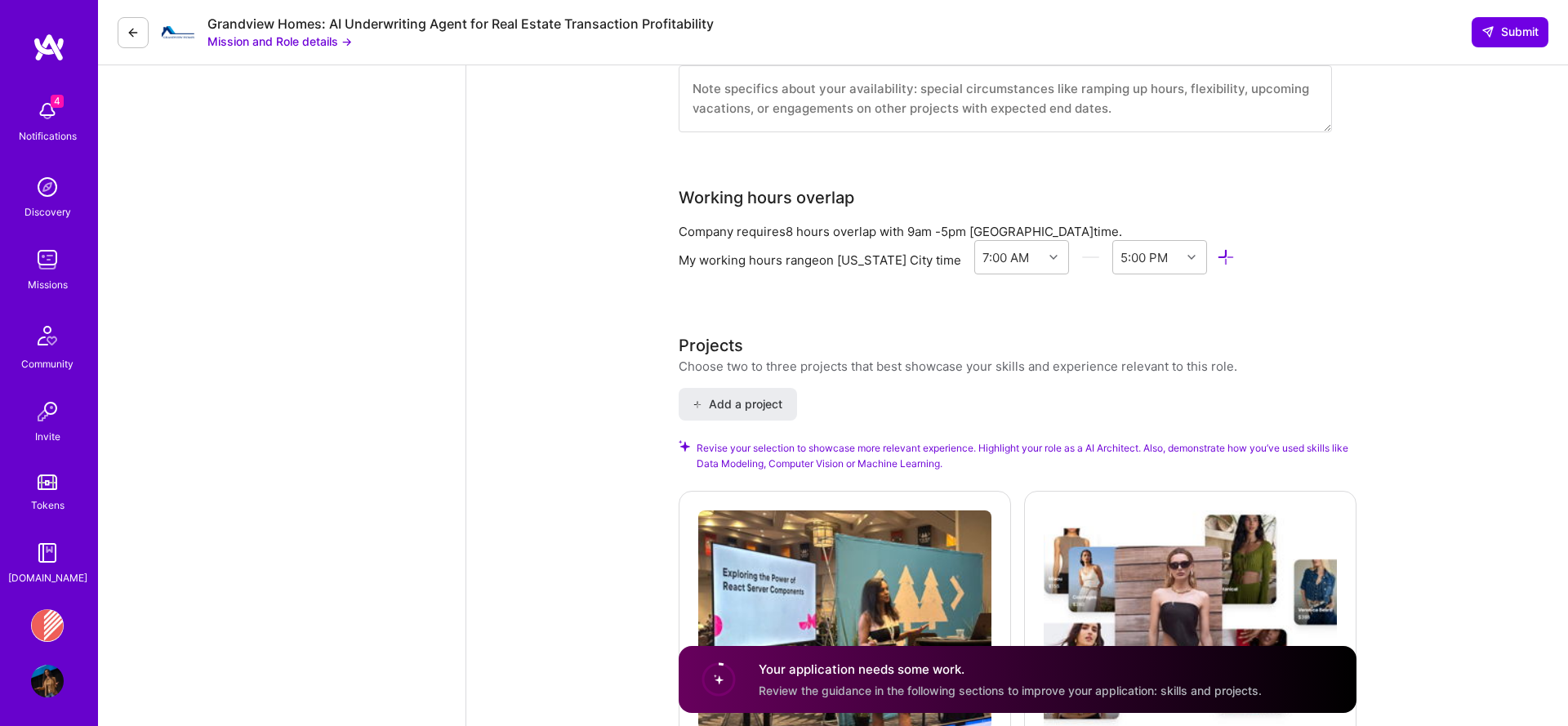
click at [836, 440] on span "Revise your selection to showcase more relevant experience. Highlight your role…" at bounding box center [1026, 455] width 660 height 31
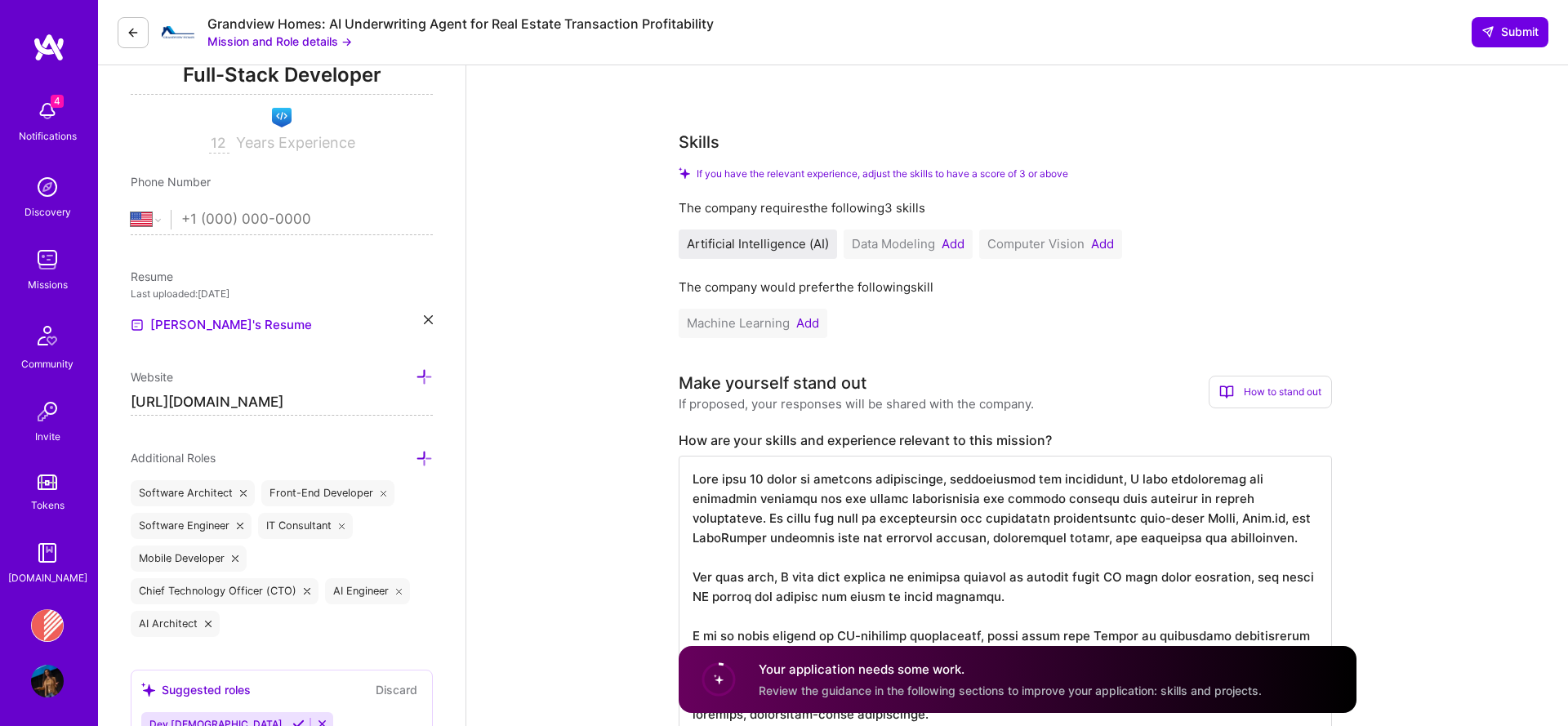
scroll to position [249, 0]
click at [1095, 249] on button "Add" at bounding box center [1101, 245] width 23 height 13
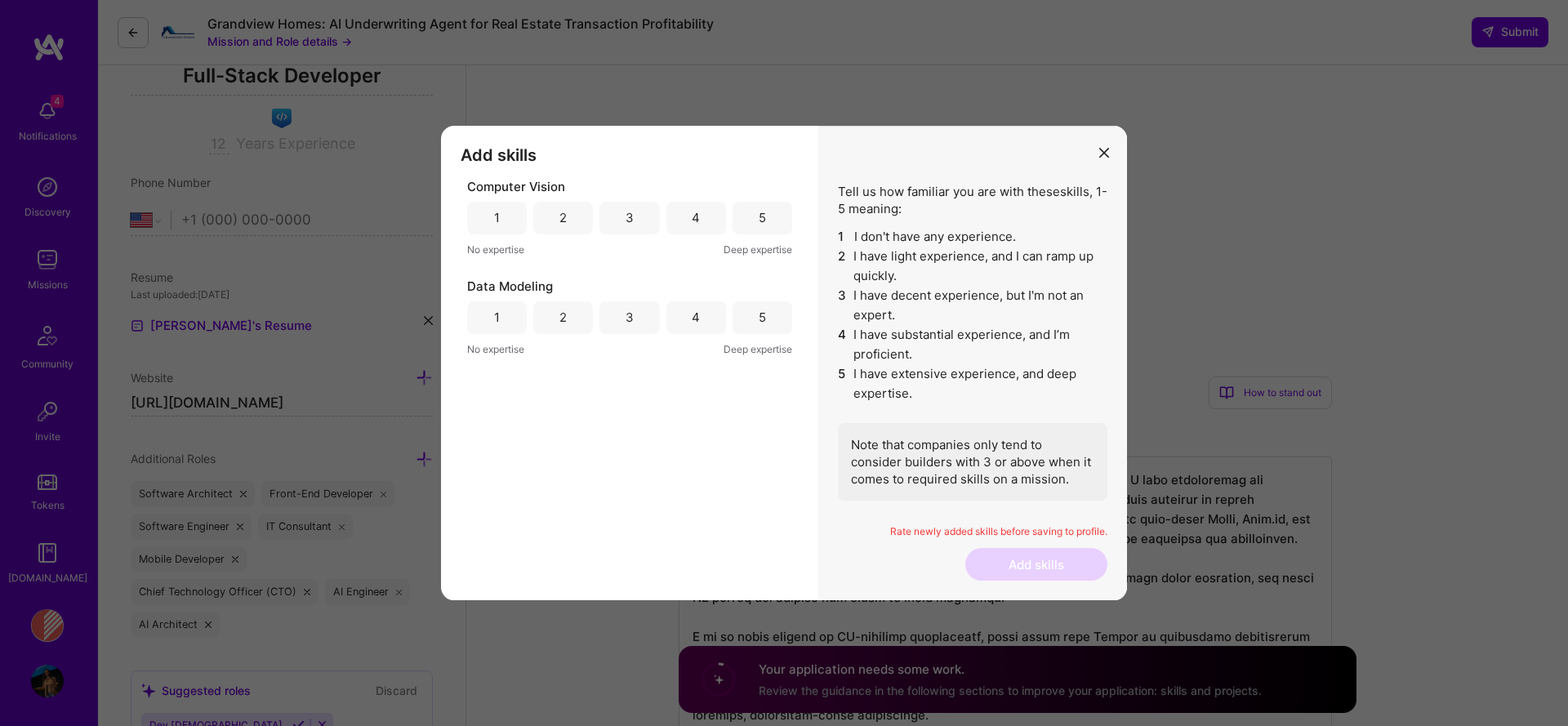
click at [661, 220] on div "1 2 3 4 5" at bounding box center [629, 218] width 325 height 33
click at [702, 221] on div "4" at bounding box center [696, 218] width 59 height 33
click at [693, 308] on div "4" at bounding box center [696, 317] width 59 height 33
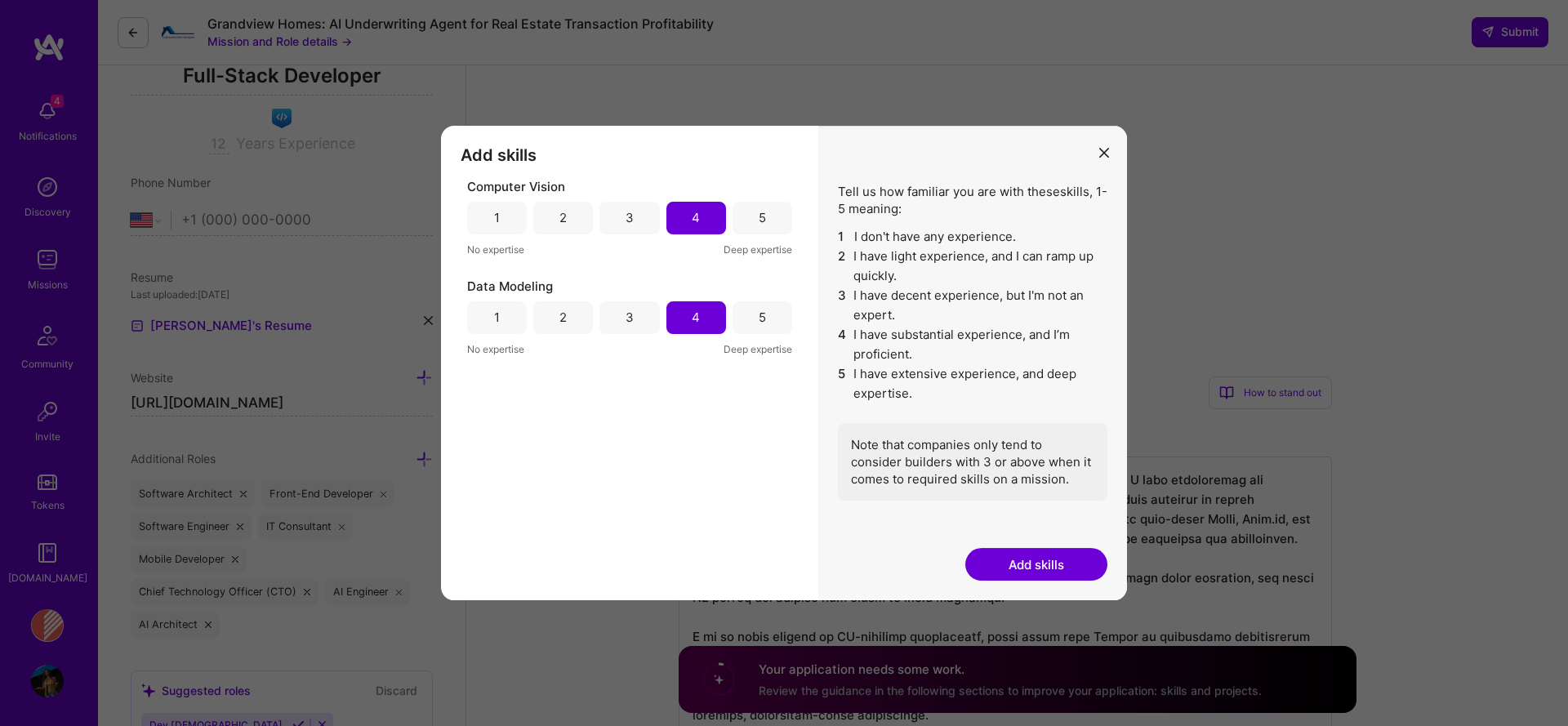
click at [1030, 570] on button "Add skills" at bounding box center [1035, 564] width 142 height 33
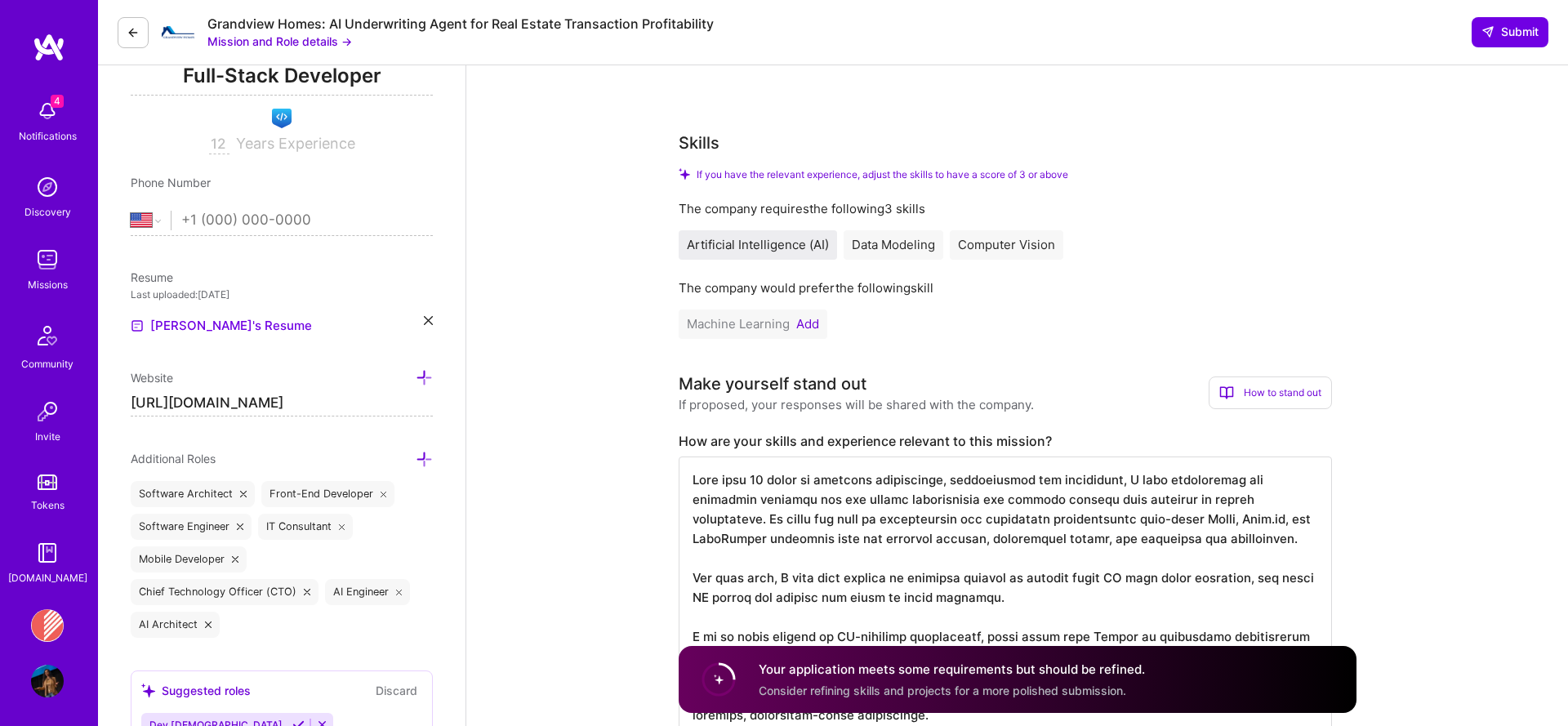
click at [796, 318] on button "Add" at bounding box center [807, 324] width 23 height 13
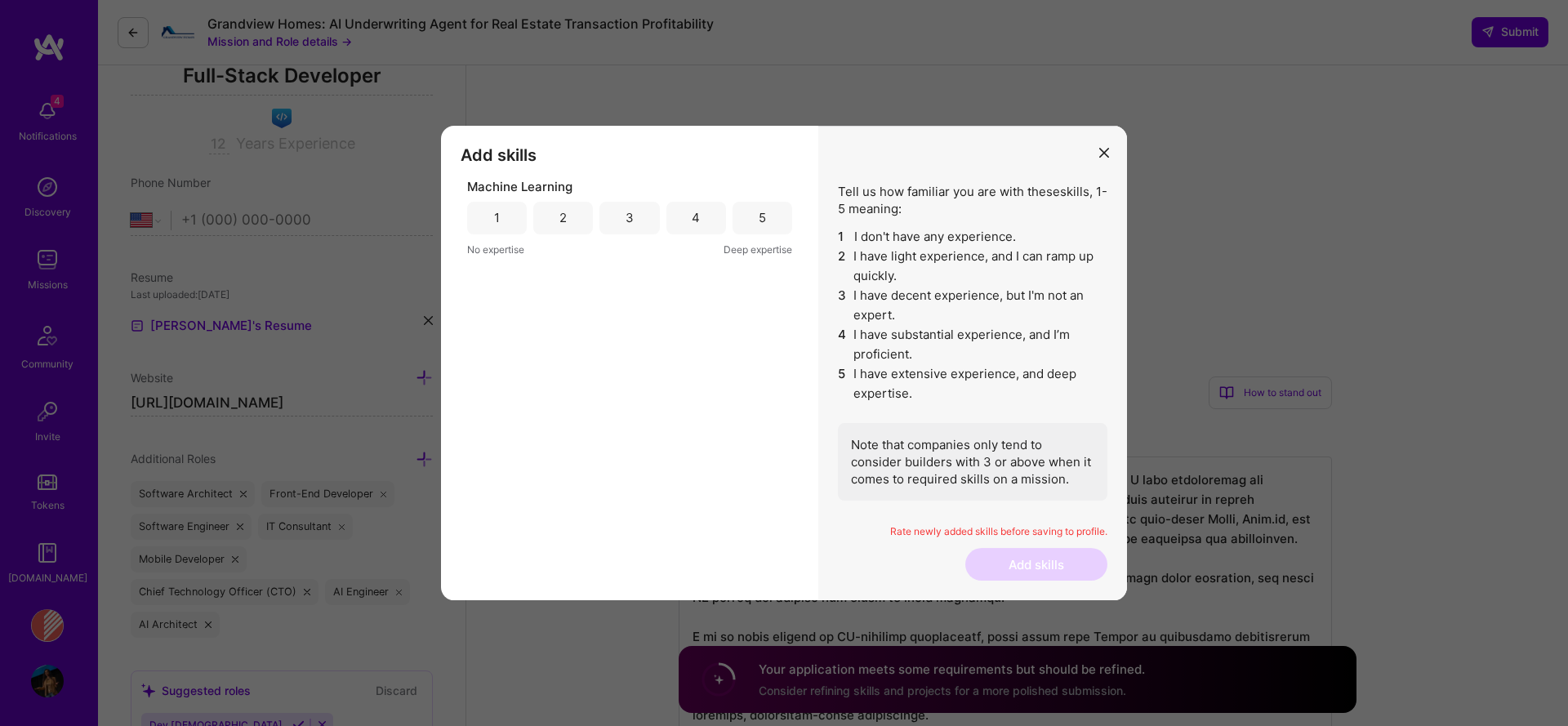
click at [700, 211] on div "4" at bounding box center [696, 218] width 59 height 33
click at [1019, 559] on button "Add skills" at bounding box center [1035, 564] width 142 height 33
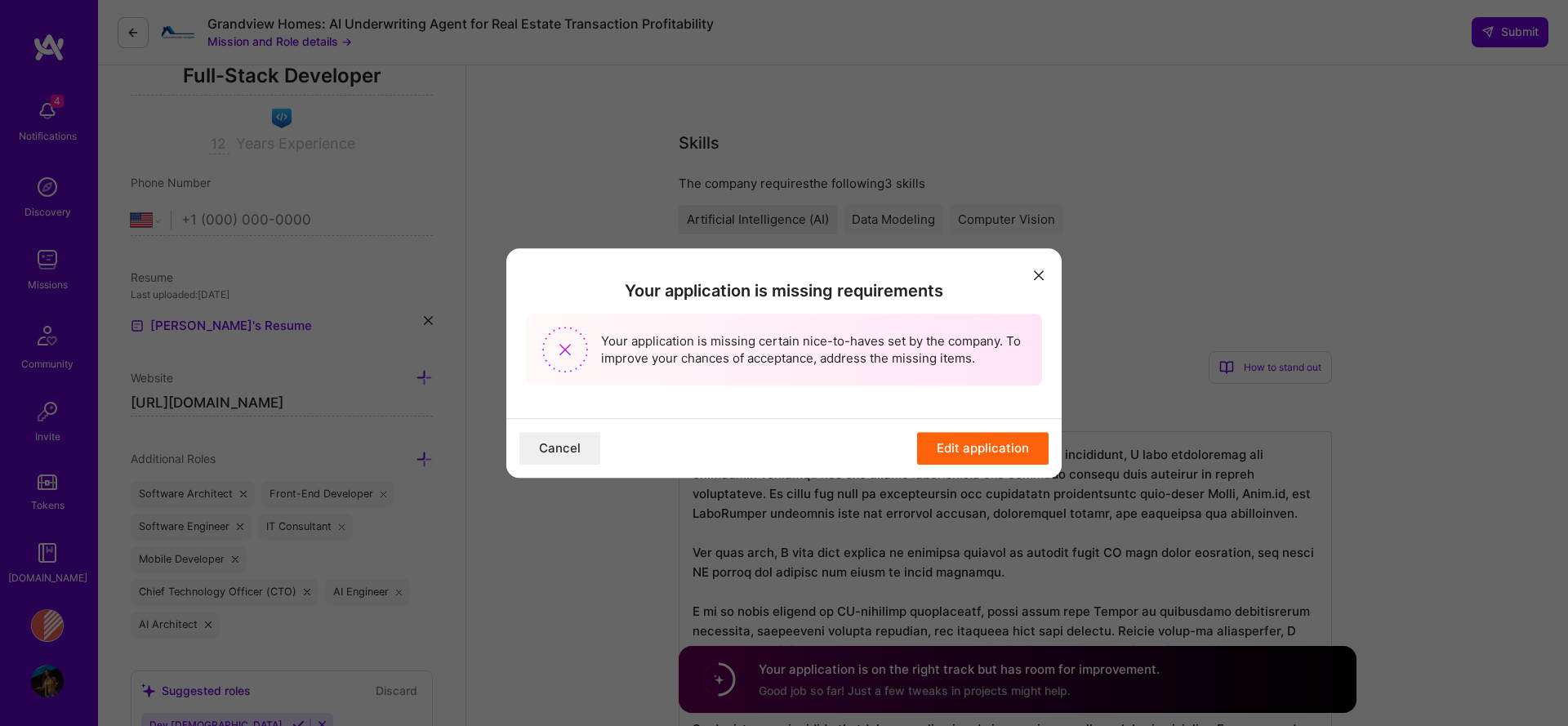
drag, startPoint x: 1031, startPoint y: 264, endPoint x: 932, endPoint y: 375, distance: 148.7
click at [932, 375] on div "Your application is missing requirements Your application is missing certain ni…" at bounding box center [784, 363] width 555 height 230
click at [941, 451] on button "Edit application" at bounding box center [983, 448] width 132 height 33
click at [944, 451] on button "Edit application" at bounding box center [983, 448] width 132 height 33
click at [1038, 271] on icon "modal" at bounding box center [1039, 275] width 10 height 10
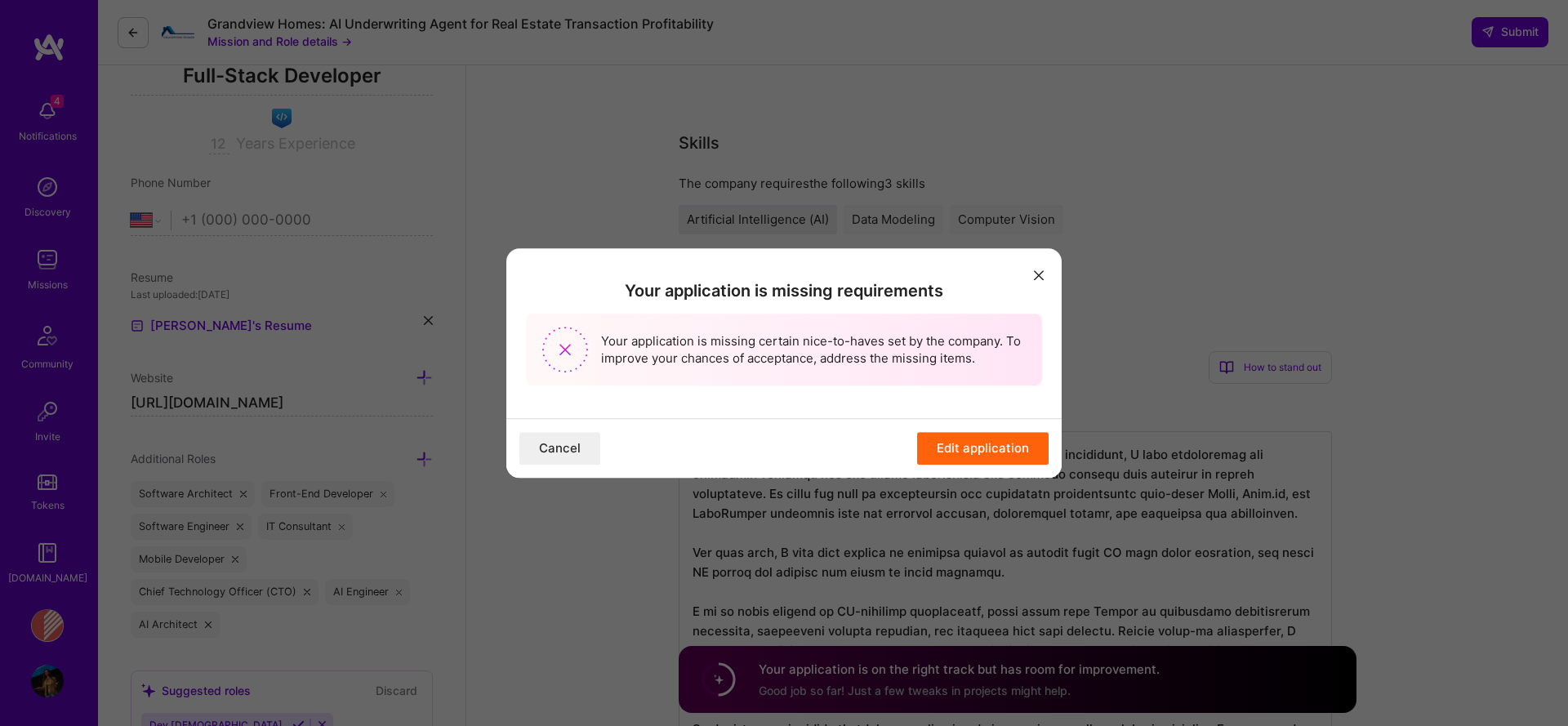
click at [1038, 271] on icon "modal" at bounding box center [1039, 275] width 10 height 10
click at [561, 446] on button "Cancel" at bounding box center [560, 448] width 81 height 33
click at [1036, 271] on icon "modal" at bounding box center [1039, 275] width 10 height 10
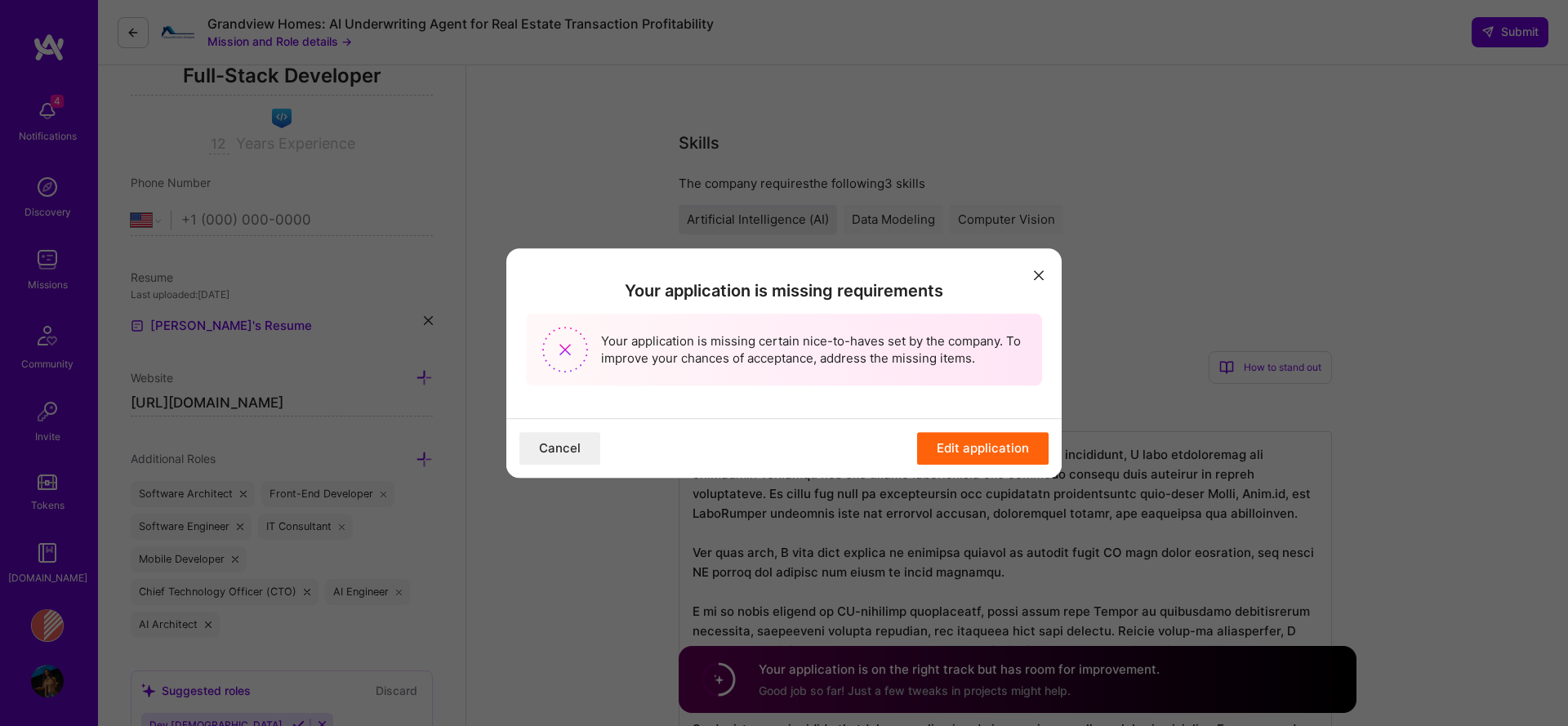
click at [940, 556] on div "Your application is missing requirements Your application is missing certain ni…" at bounding box center [784, 363] width 1568 height 726
click at [951, 472] on div "Cancel Edit application" at bounding box center [784, 448] width 555 height 59
click at [951, 455] on button "Edit application" at bounding box center [983, 448] width 132 height 33
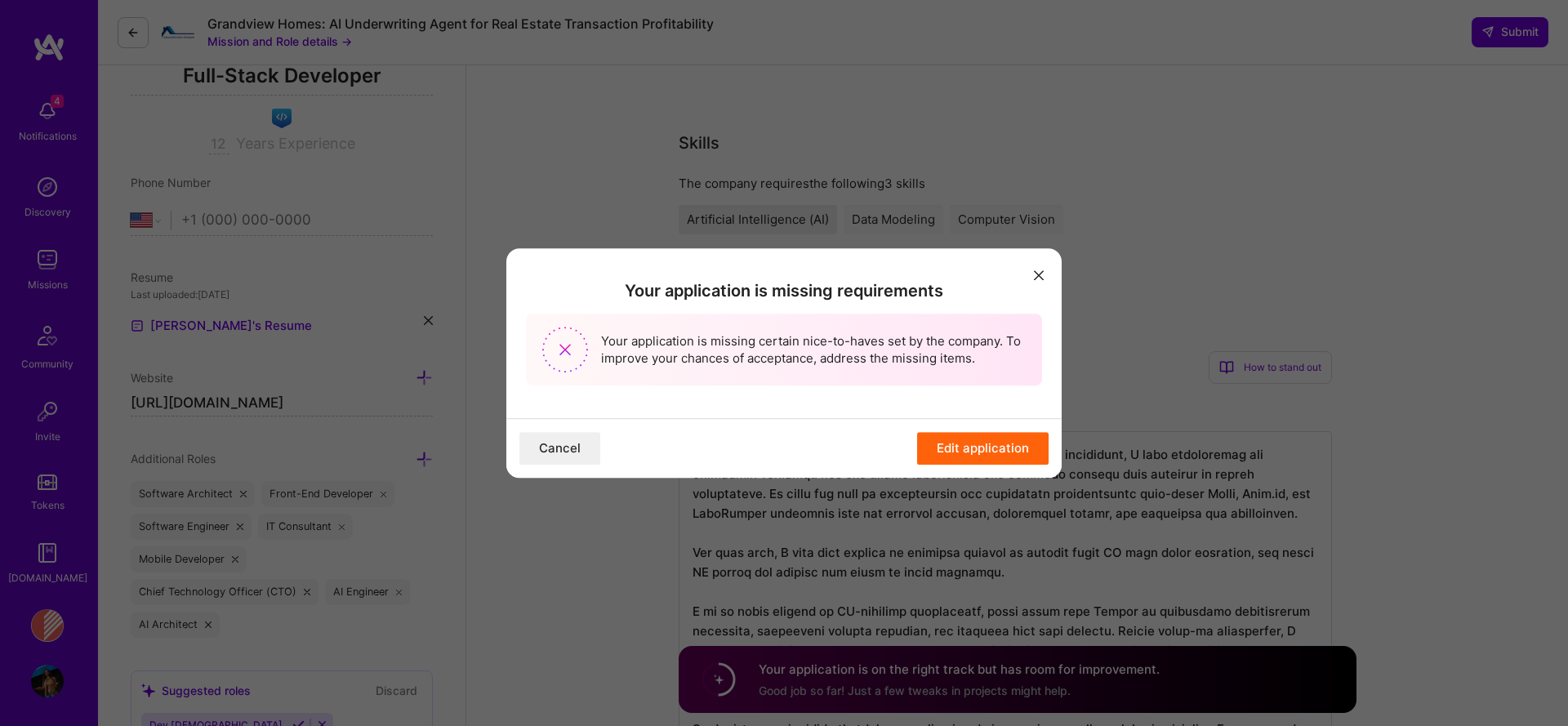
click at [951, 526] on div "Your application is missing requirements Your application is missing certain ni…" at bounding box center [784, 363] width 1568 height 726
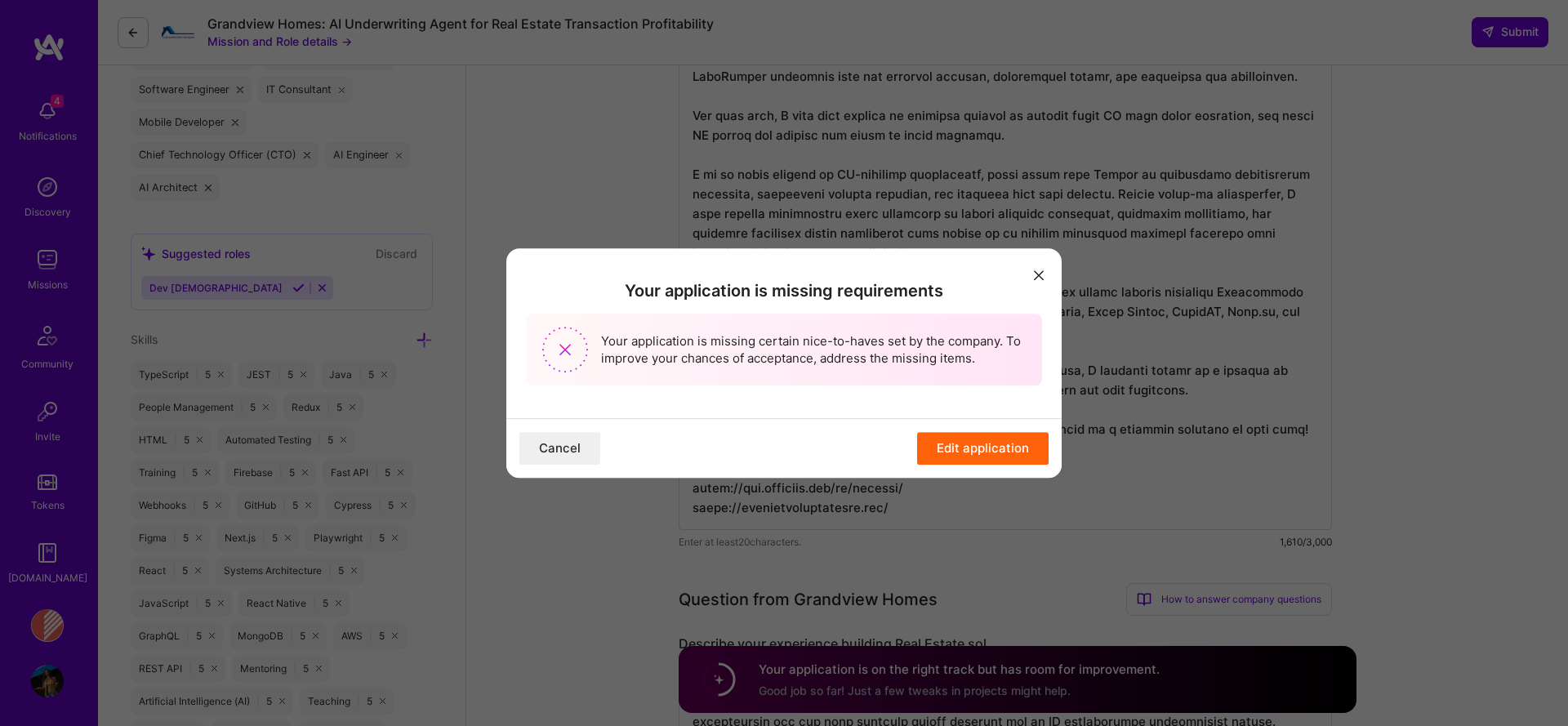
scroll to position [303, 0]
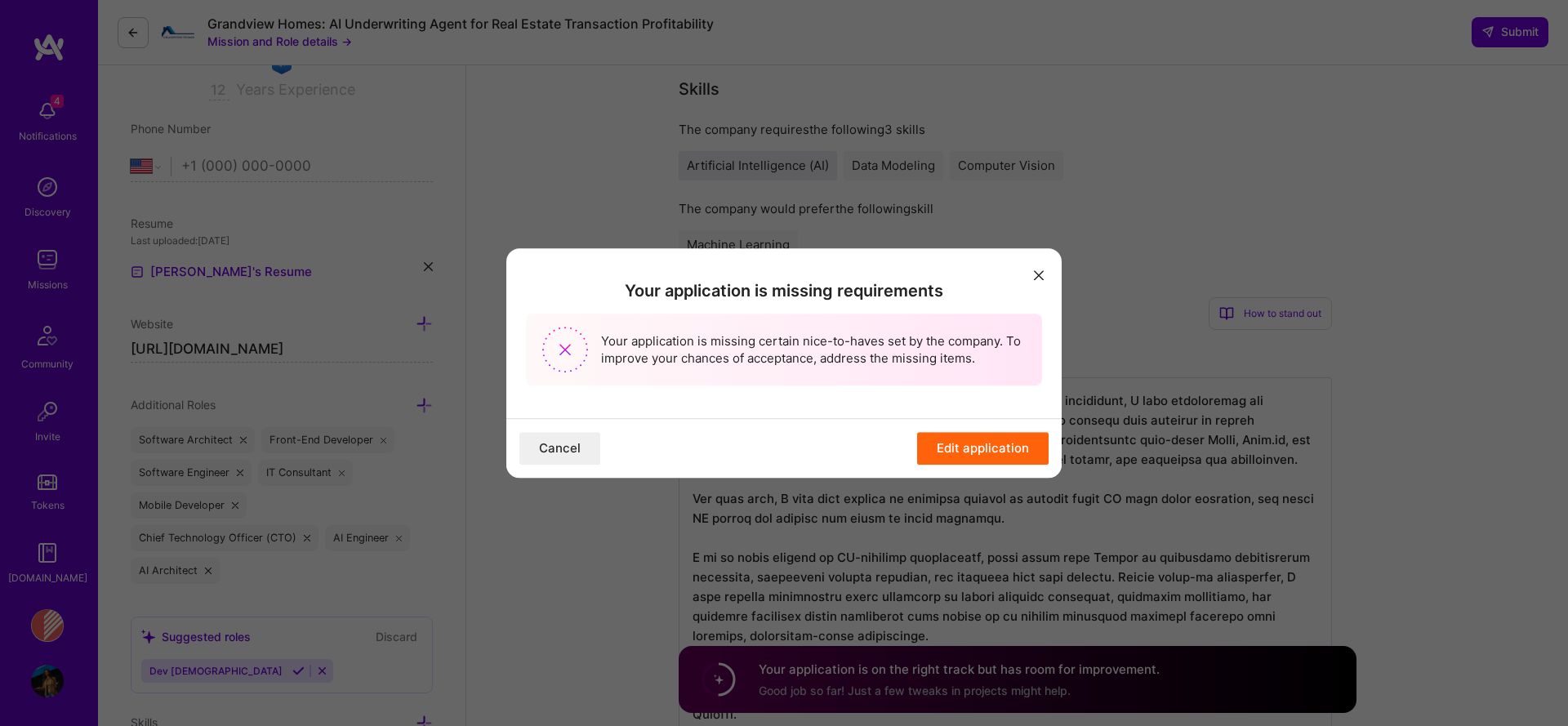
click at [982, 436] on button "Edit application" at bounding box center [983, 448] width 132 height 33
click at [1048, 268] on button "modal" at bounding box center [1039, 274] width 20 height 27
click at [555, 450] on button "Cancel" at bounding box center [560, 448] width 81 height 33
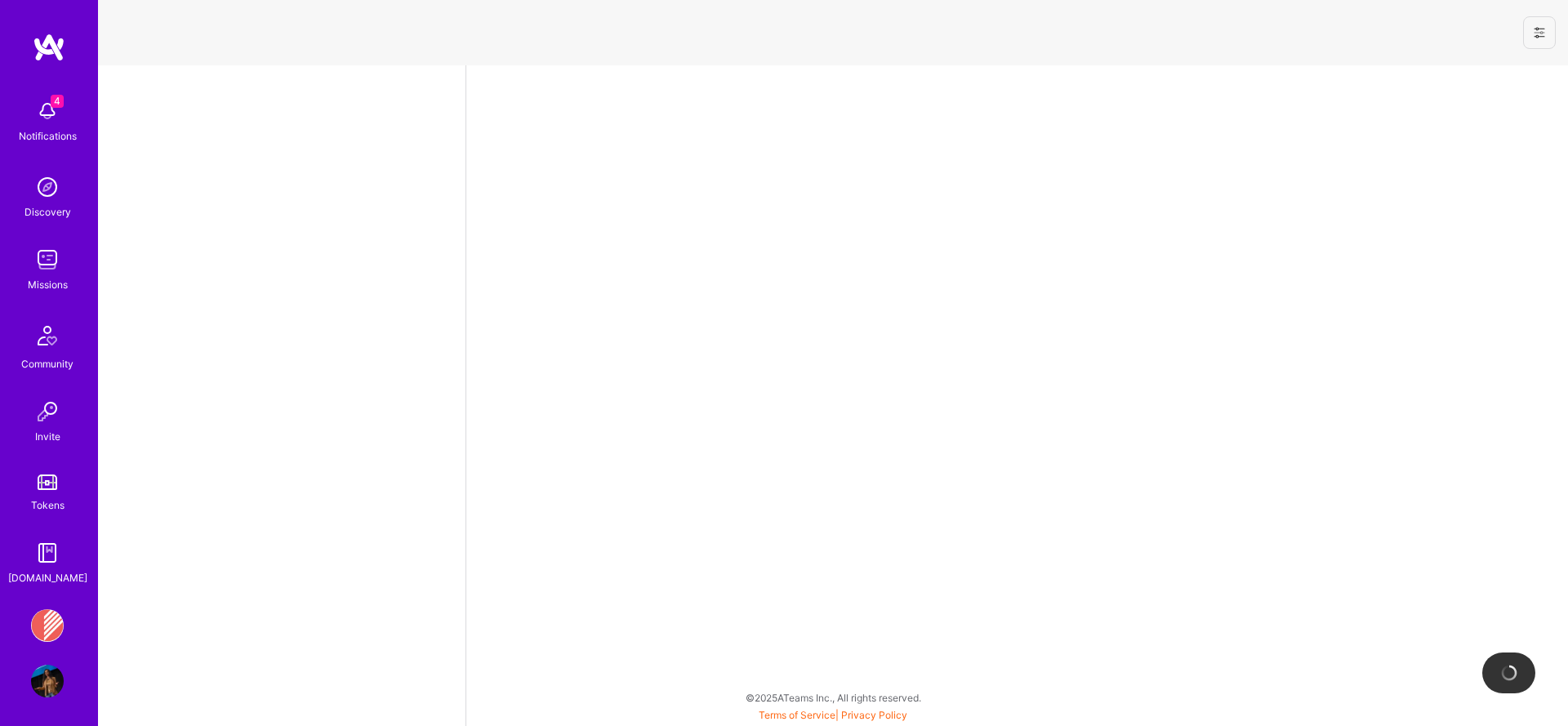
select select "US"
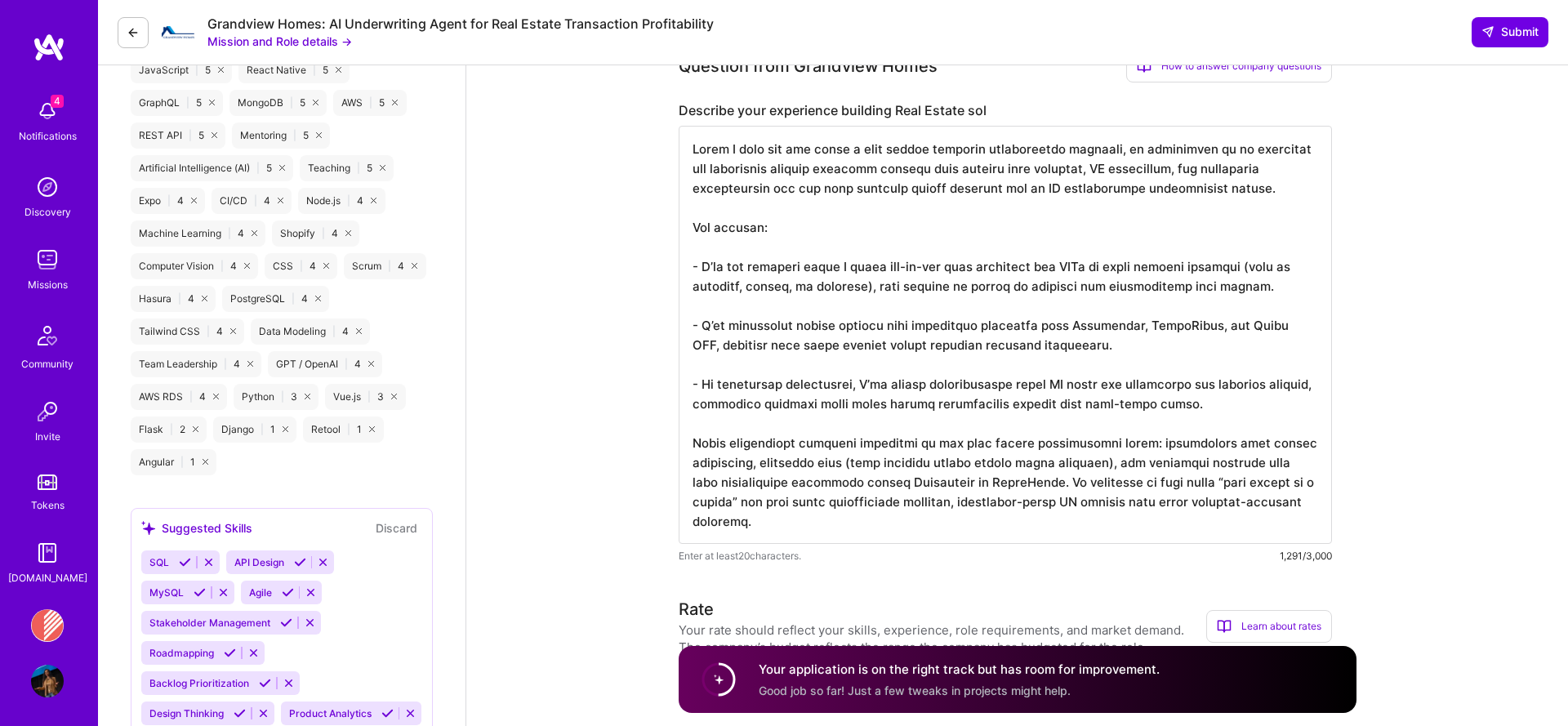
scroll to position [1089, 0]
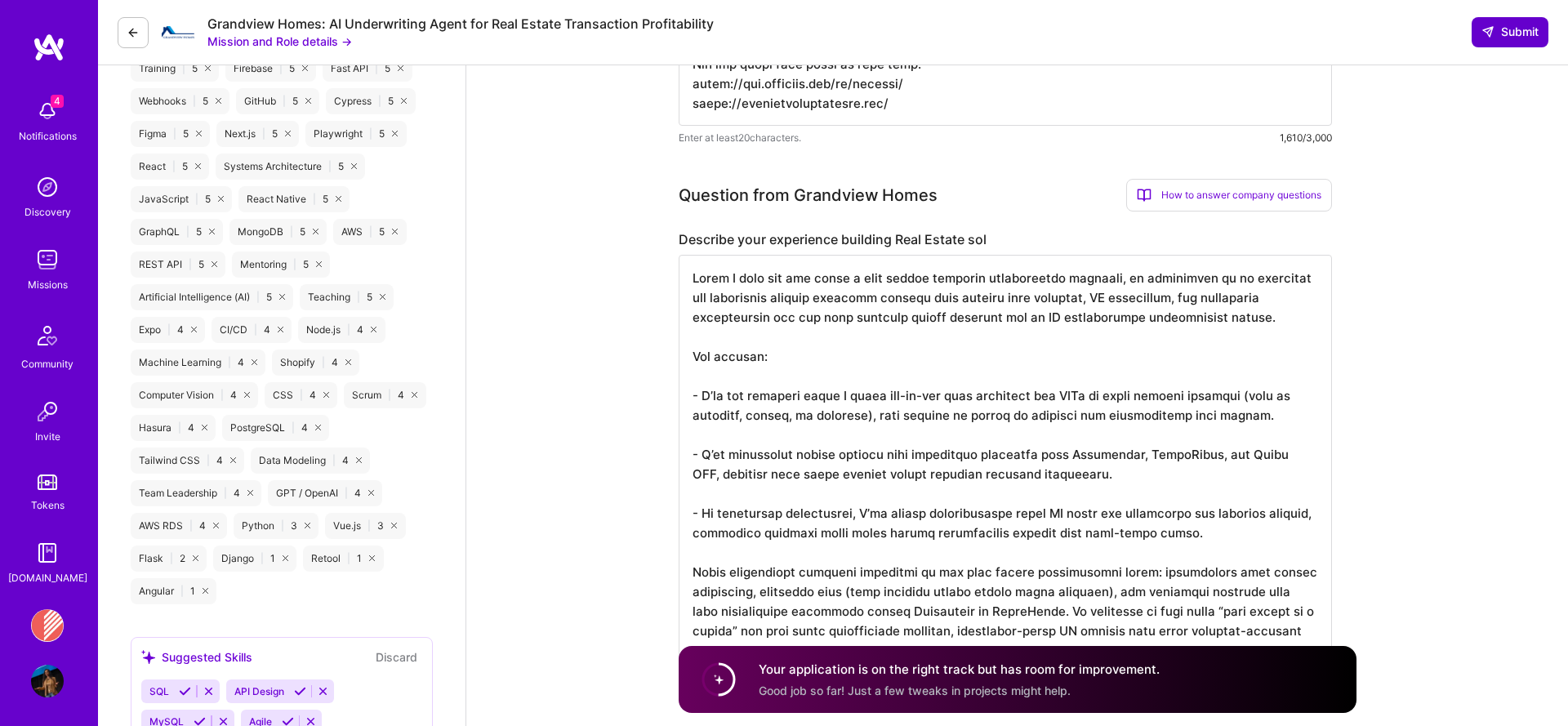
click at [1485, 40] on span "Submit" at bounding box center [1510, 32] width 57 height 16
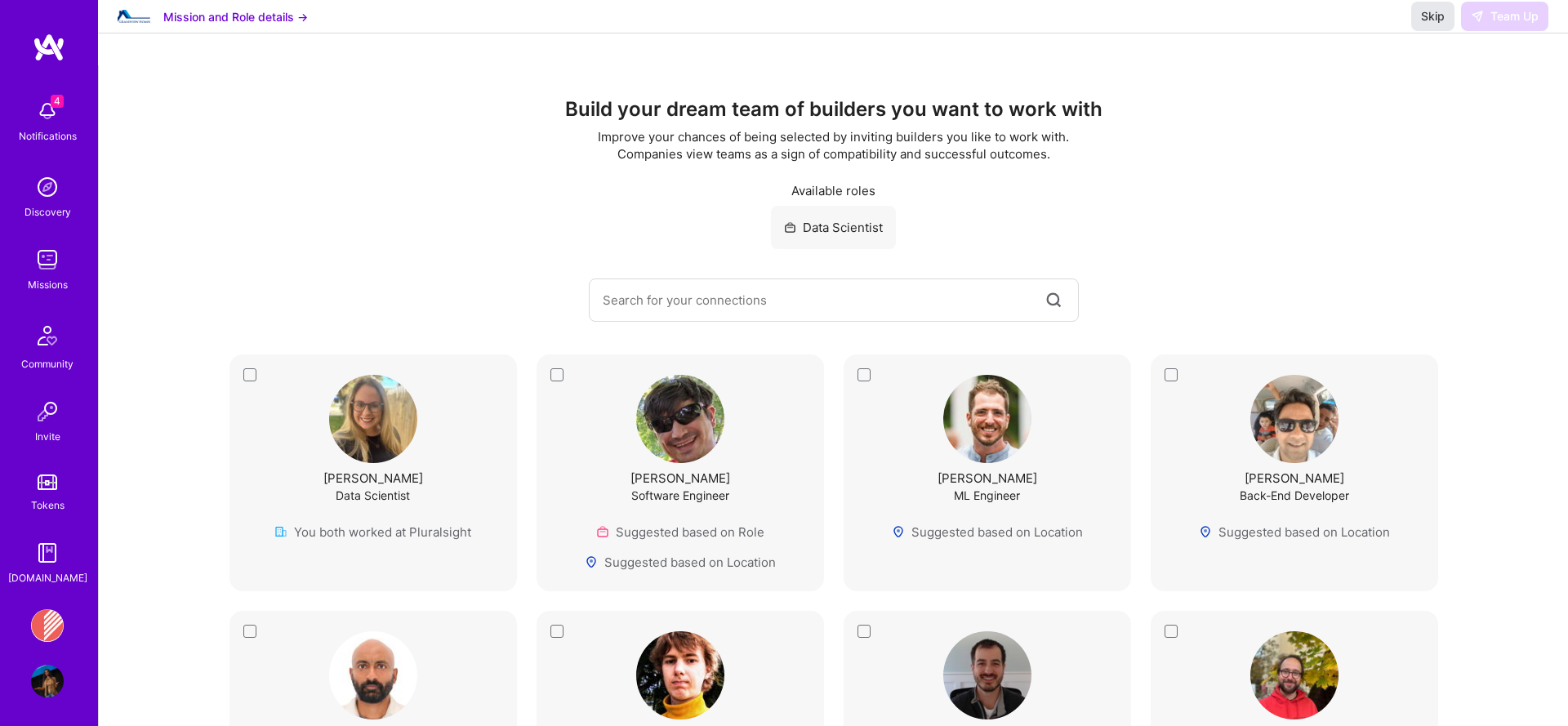
click at [1428, 31] on button "Skip" at bounding box center [1432, 17] width 44 height 30
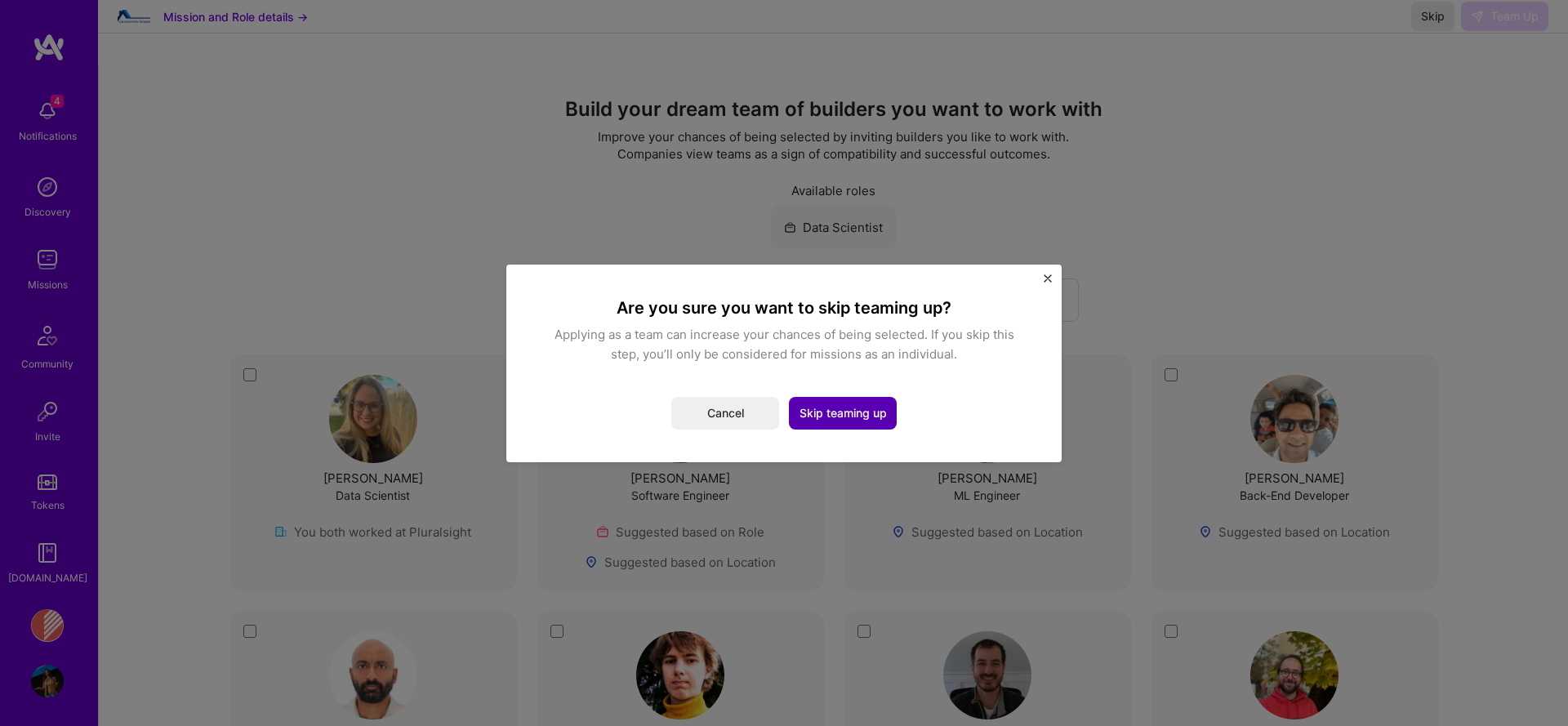
click at [829, 410] on button "Skip teaming up" at bounding box center [842, 413] width 108 height 33
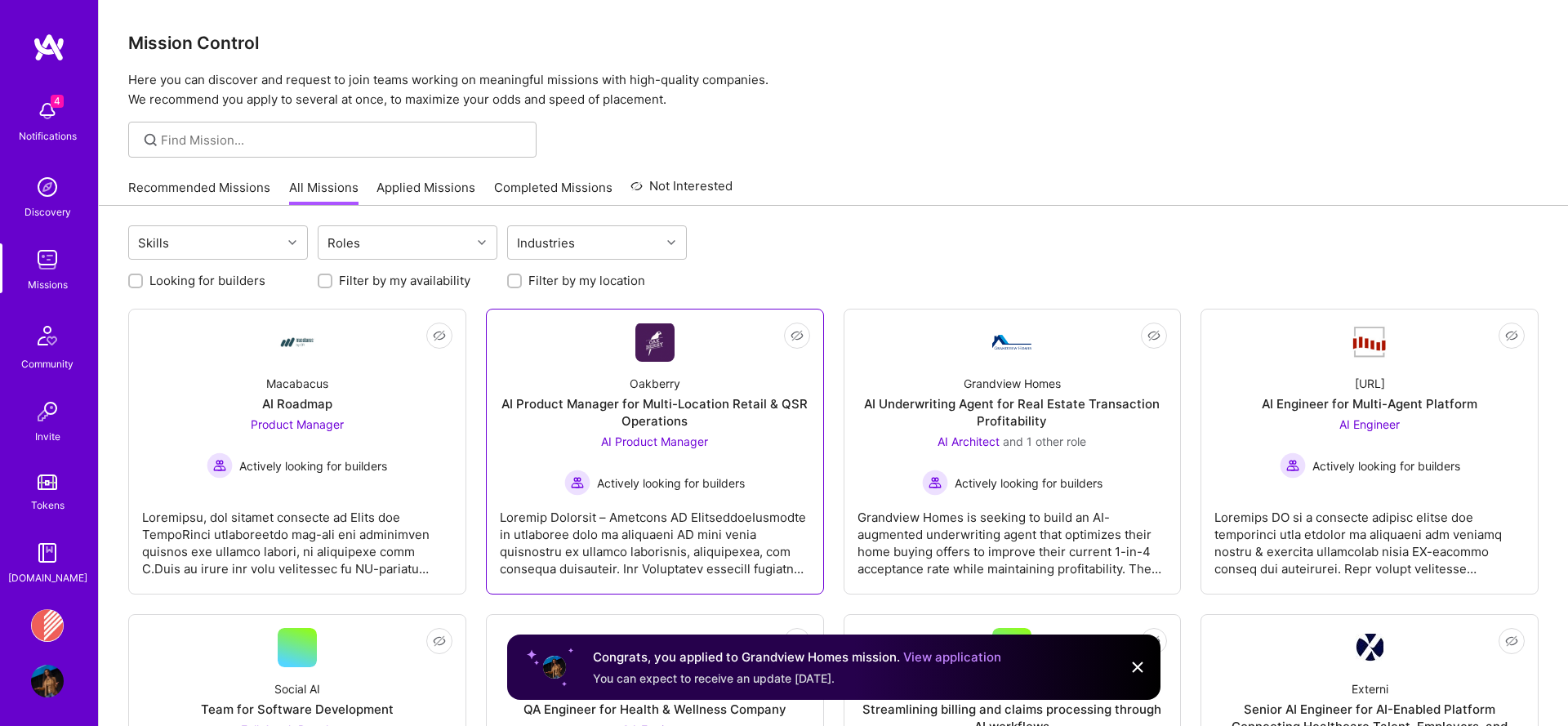
click at [711, 449] on div "AI Product Manager Actively looking for builders" at bounding box center [655, 464] width 180 height 62
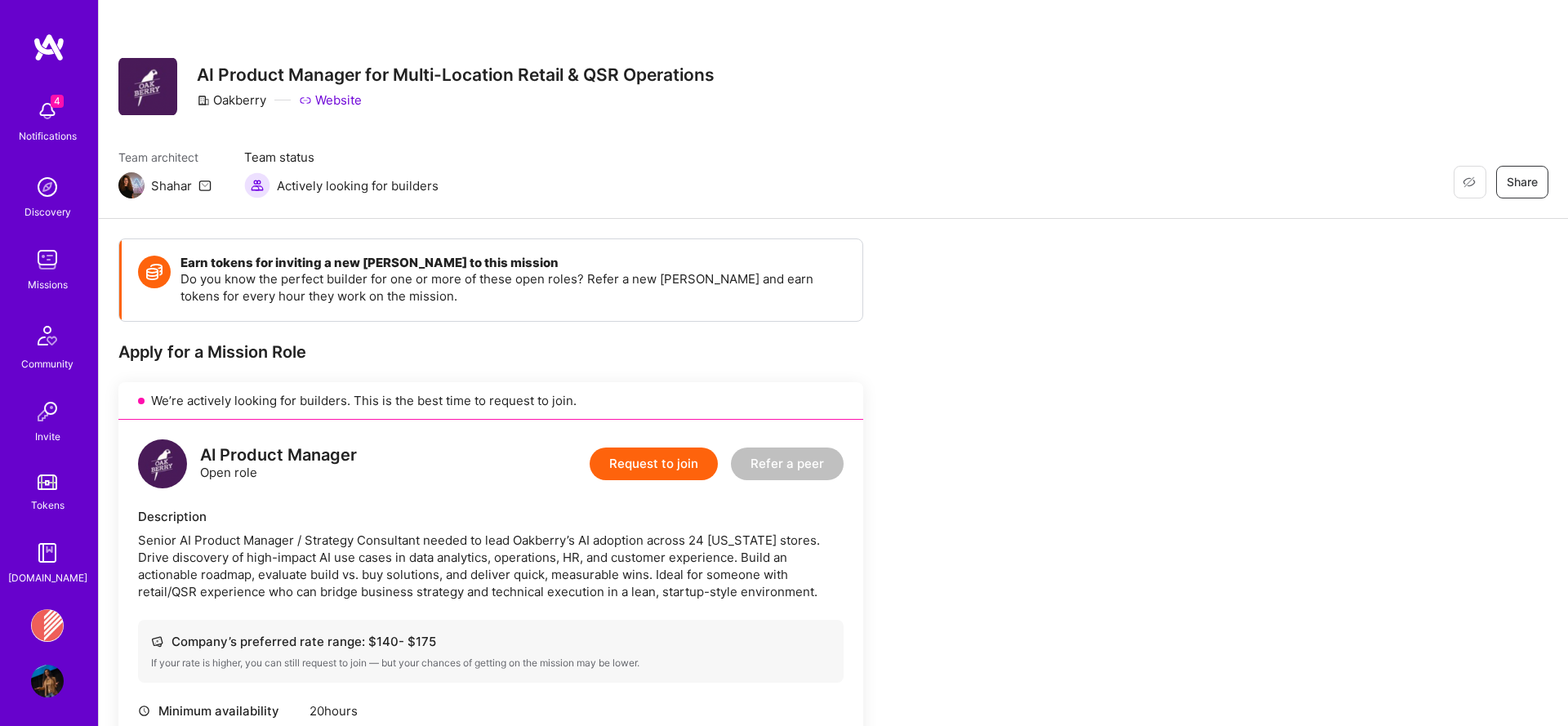
click at [55, 127] on img at bounding box center [47, 111] width 33 height 33
click at [56, 128] on div "4 Notifications Discovery Missions Community Invite Tokens [DOMAIN_NAME]" at bounding box center [49, 338] width 98 height 494
